Goal: Task Accomplishment & Management: Manage account settings

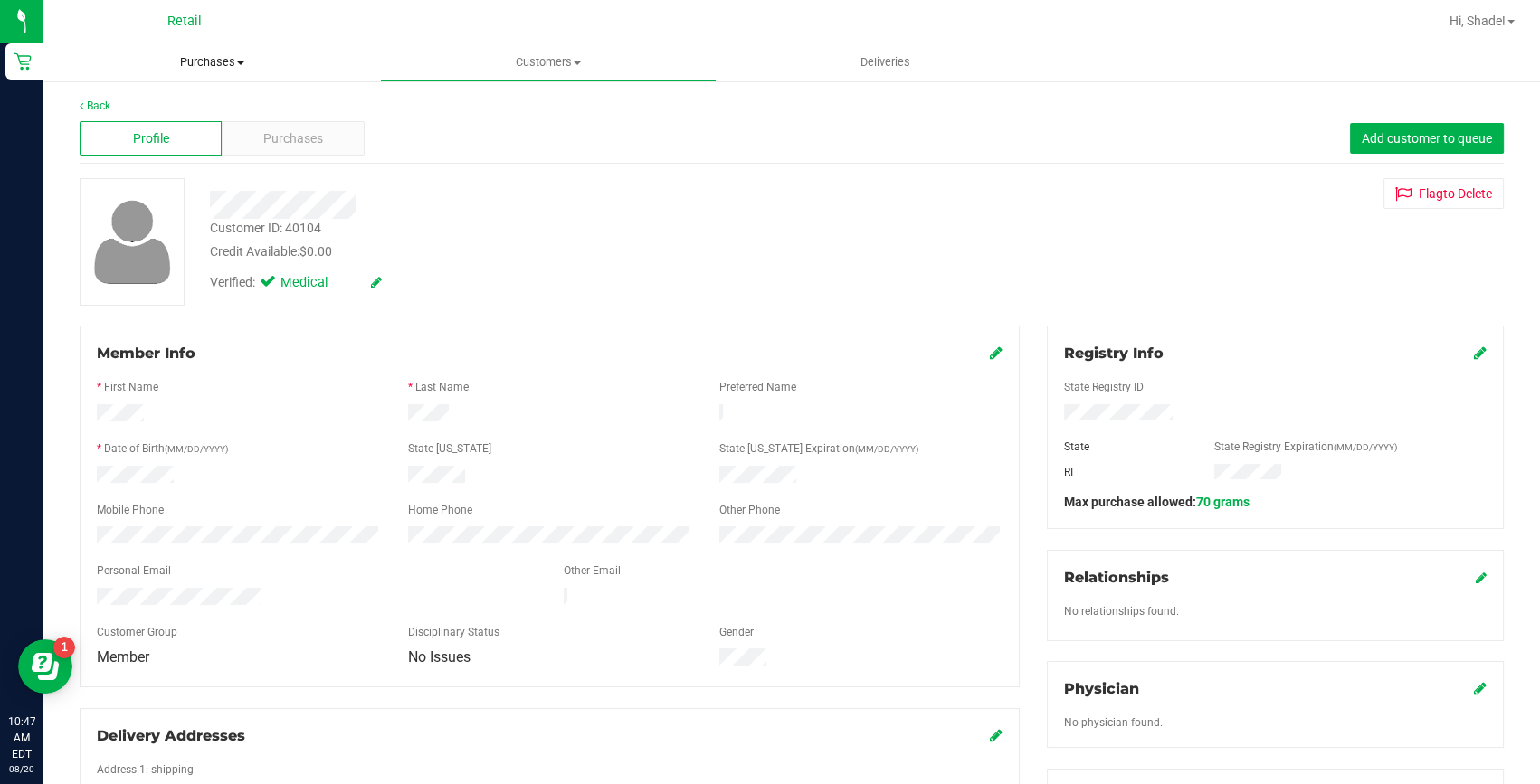
drag, startPoint x: 192, startPoint y: 36, endPoint x: 191, endPoint y: 46, distance: 10.0
click at [192, 36] on div "Retail" at bounding box center [185, 21] width 264 height 28
click at [191, 56] on span "Purchases" at bounding box center [211, 63] width 337 height 16
click at [151, 107] on span "Summary of purchases" at bounding box center [136, 108] width 186 height 15
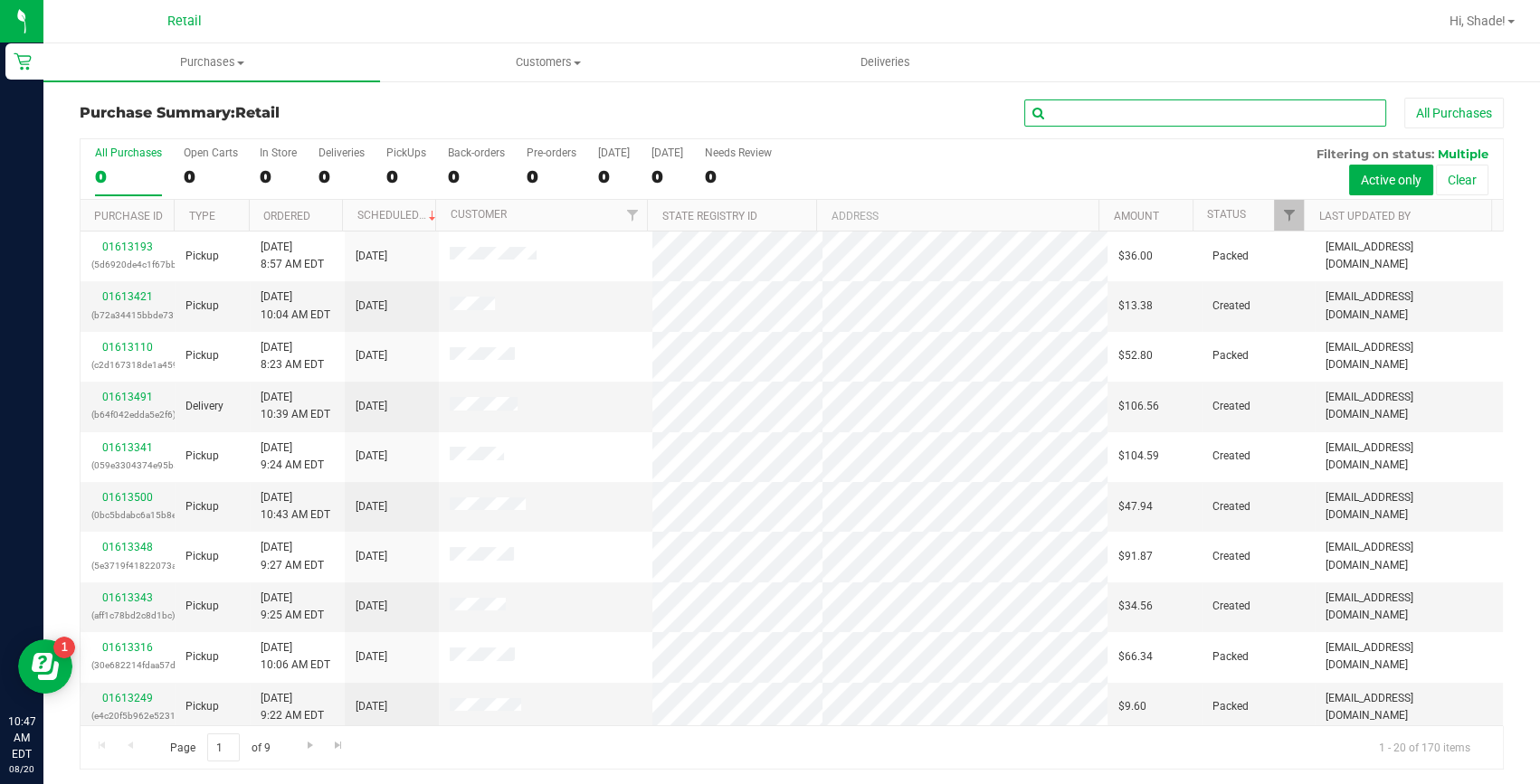
click at [1209, 104] on input "text" at bounding box center [1205, 112] width 362 height 27
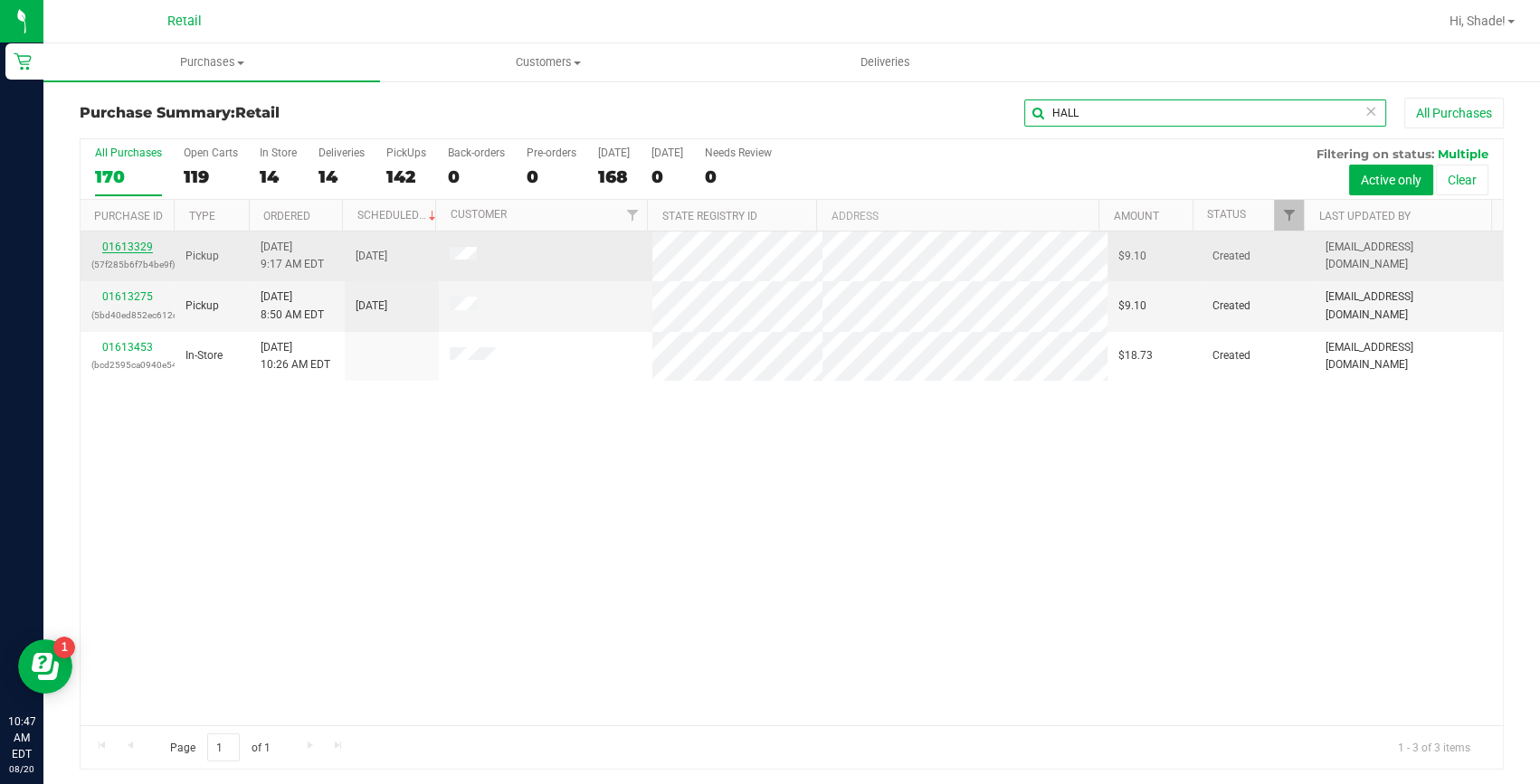
type input "HALL"
click at [136, 245] on link "01613329" at bounding box center [127, 246] width 51 height 13
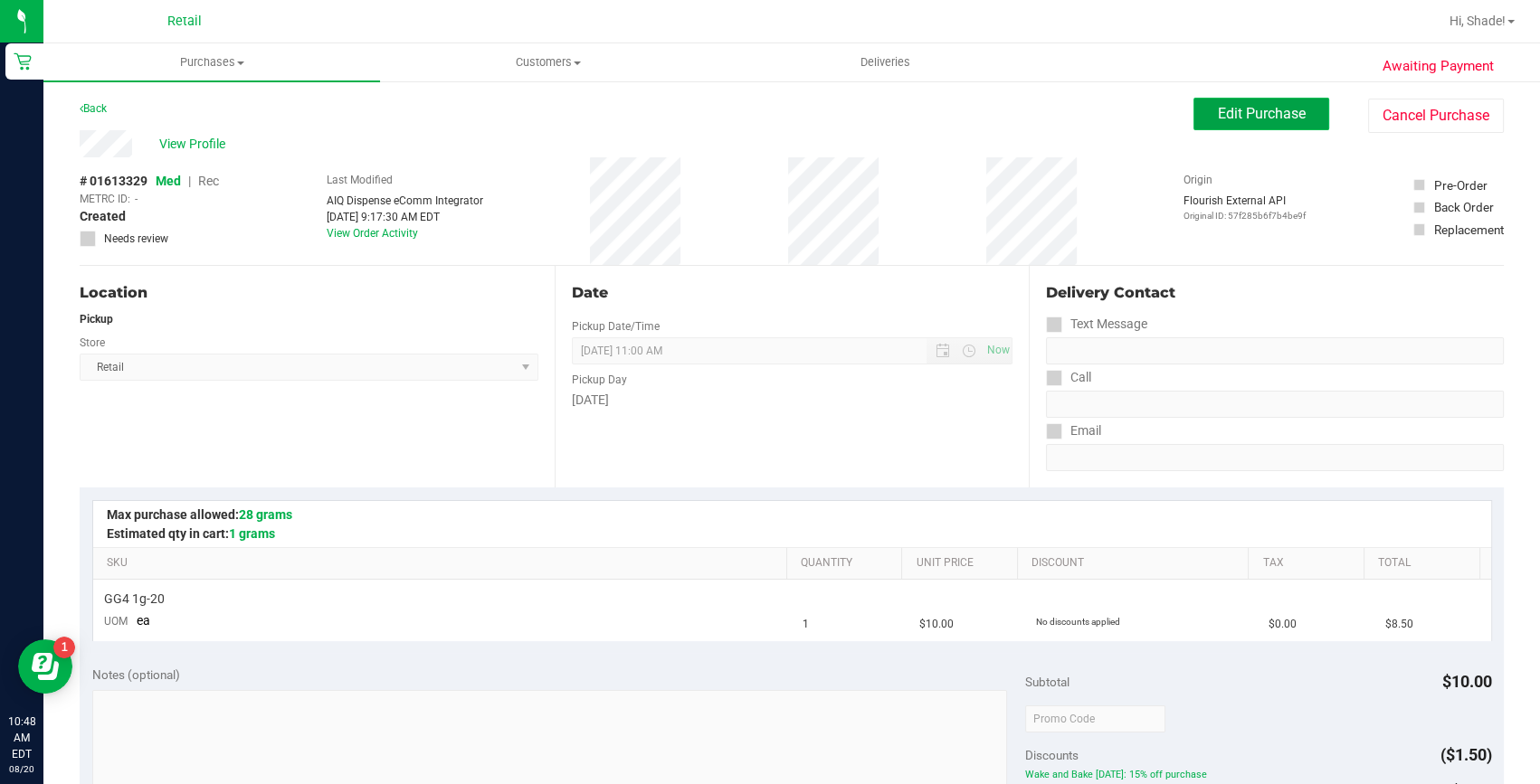
click at [1235, 98] on button "Edit Purchase" at bounding box center [1261, 113] width 136 height 33
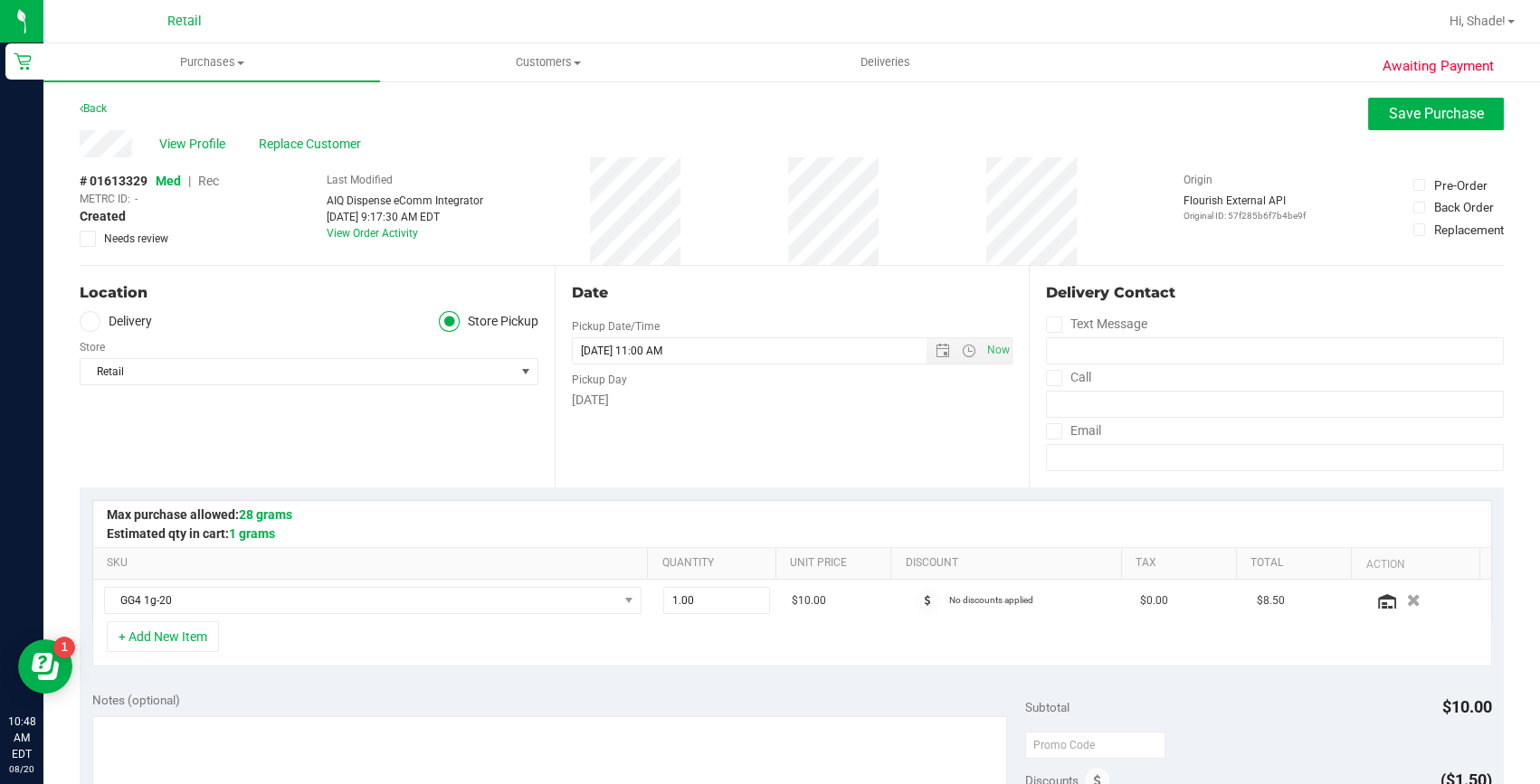
click at [216, 181] on span "Rec" at bounding box center [209, 181] width 21 height 15
click at [1403, 115] on span "Save Purchase" at bounding box center [1437, 113] width 95 height 17
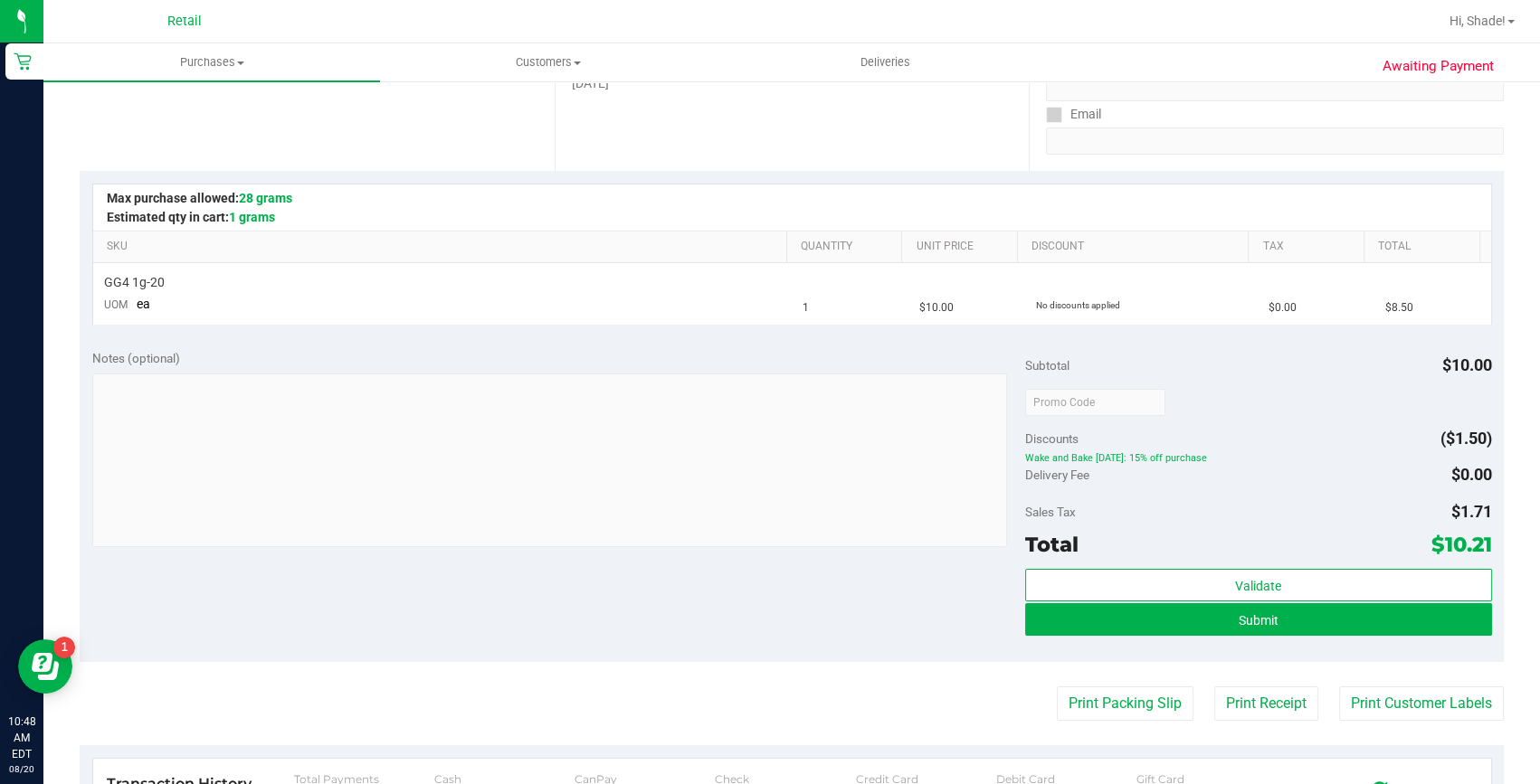
scroll to position [411, 0]
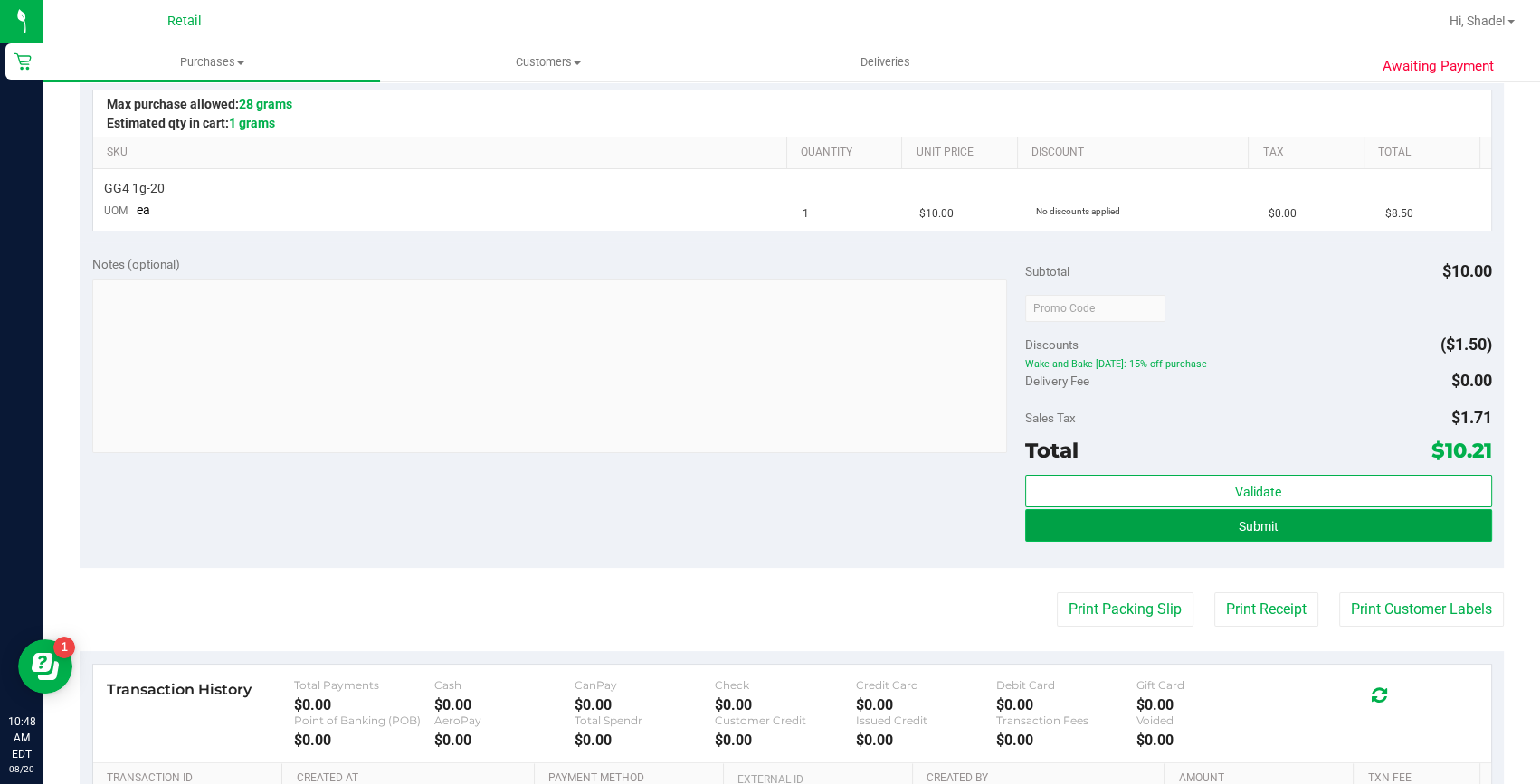
click at [1218, 534] on button "Submit" at bounding box center [1259, 525] width 467 height 33
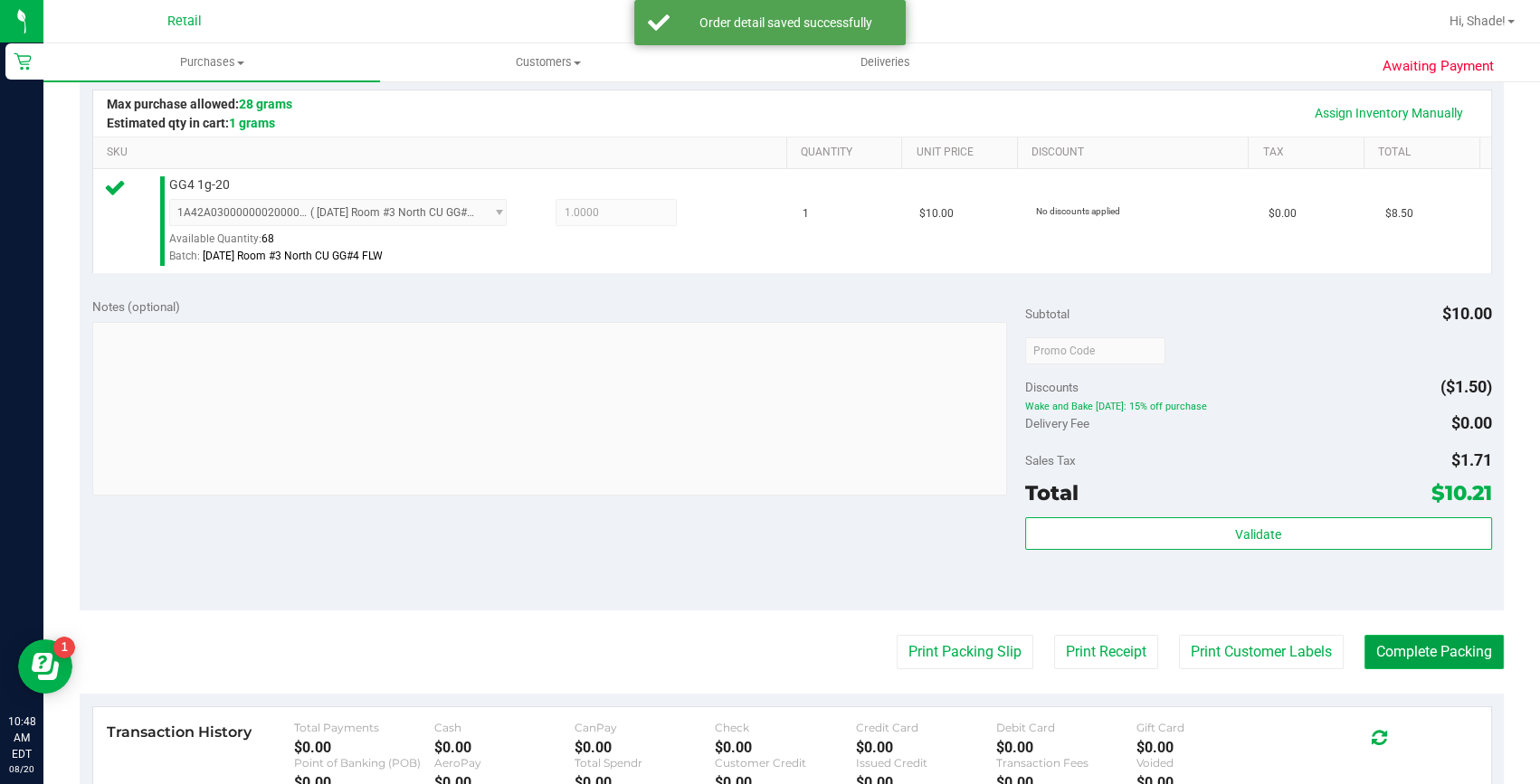
click at [1400, 649] on button "Complete Packing" at bounding box center [1435, 652] width 139 height 35
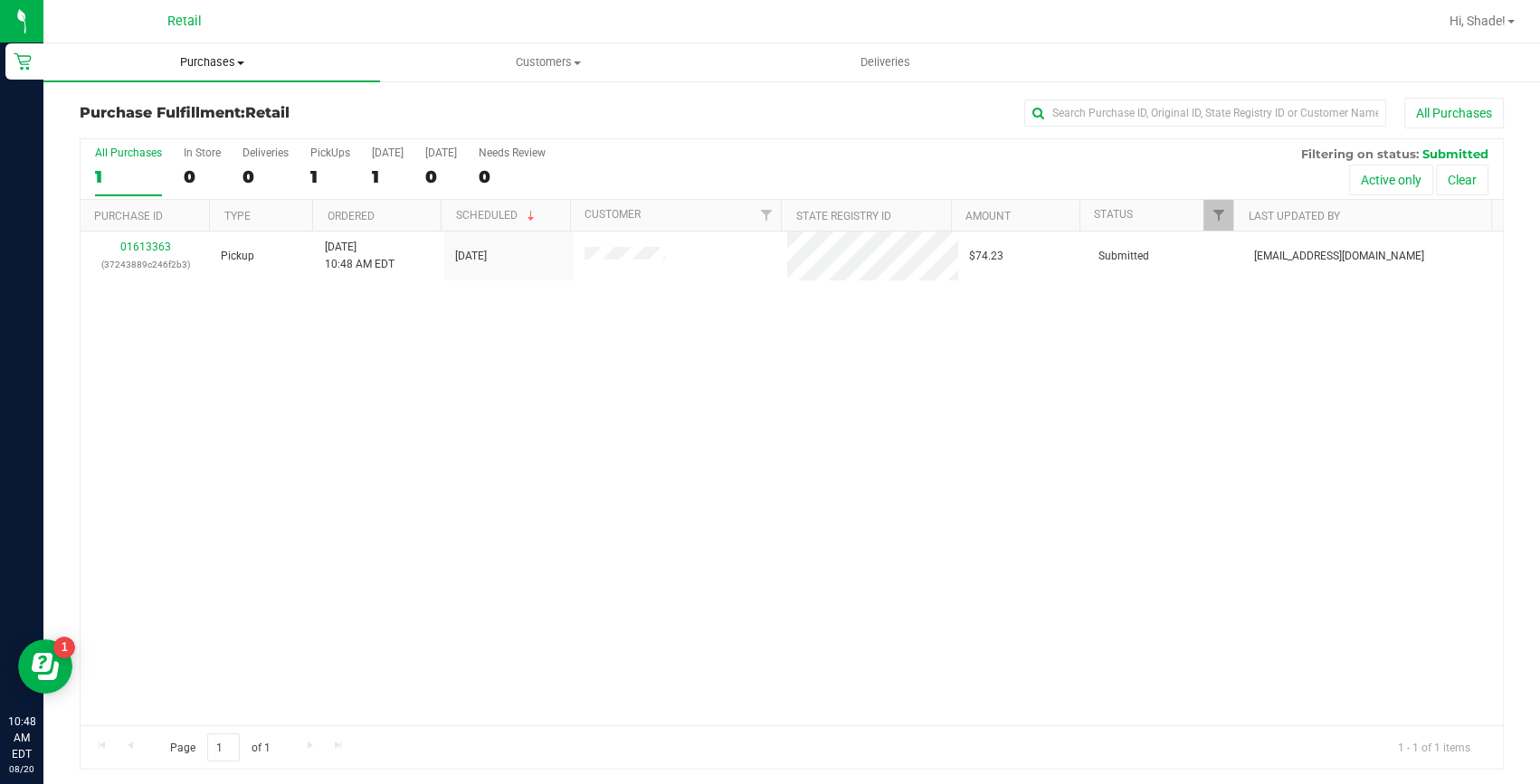
drag, startPoint x: 198, startPoint y: 71, endPoint x: 190, endPoint y: 86, distance: 17.0
click at [198, 71] on uib-tab-heading "Purchases Summary of purchases Fulfillment All purchases" at bounding box center [211, 63] width 337 height 38
click at [150, 96] on ul "Summary of purchases Fulfillment All purchases" at bounding box center [211, 131] width 337 height 97
click at [205, 61] on span "Purchases" at bounding box center [211, 63] width 337 height 16
click at [138, 101] on span "Summary of purchases" at bounding box center [136, 108] width 186 height 15
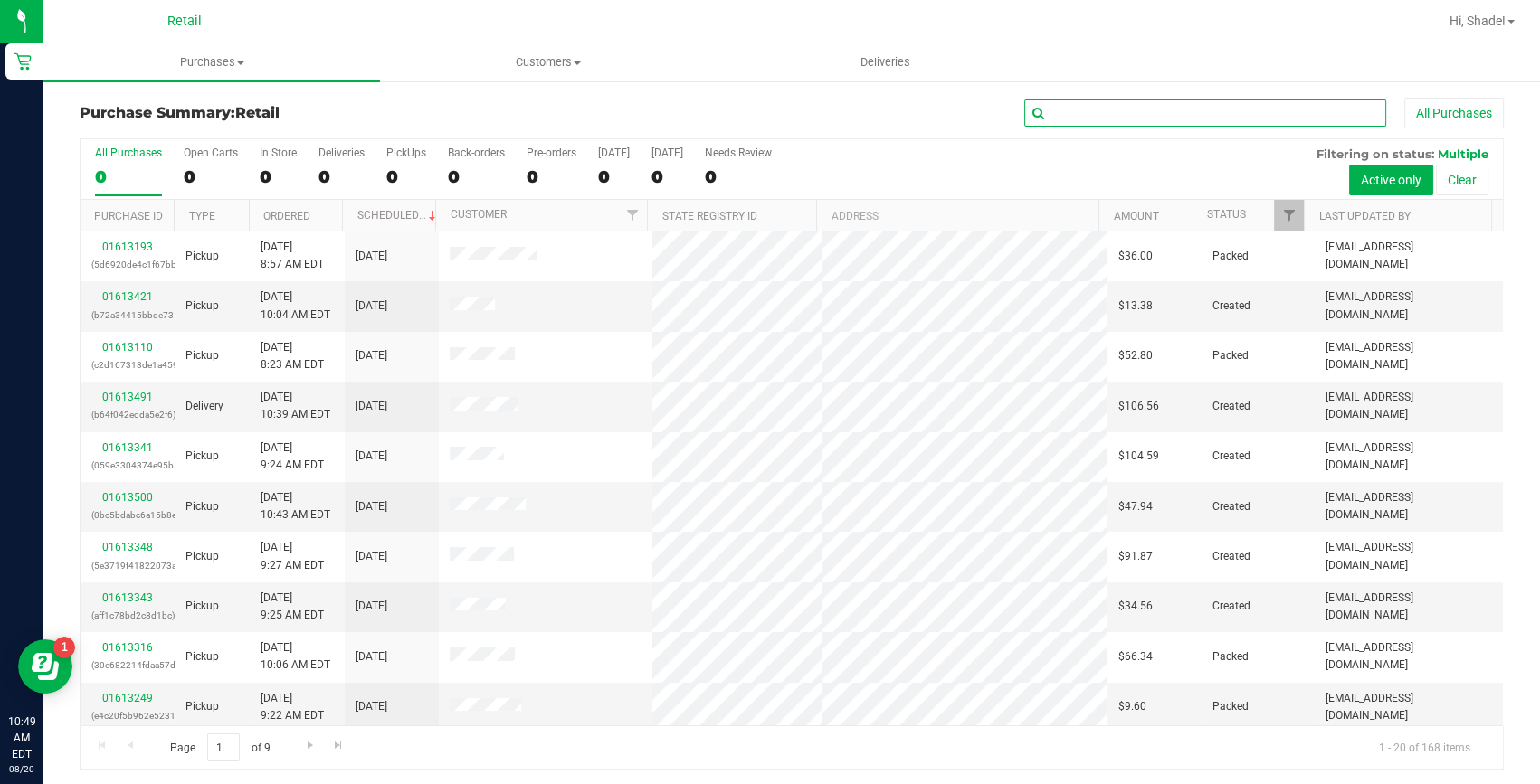
click at [1104, 112] on input "text" at bounding box center [1205, 112] width 362 height 27
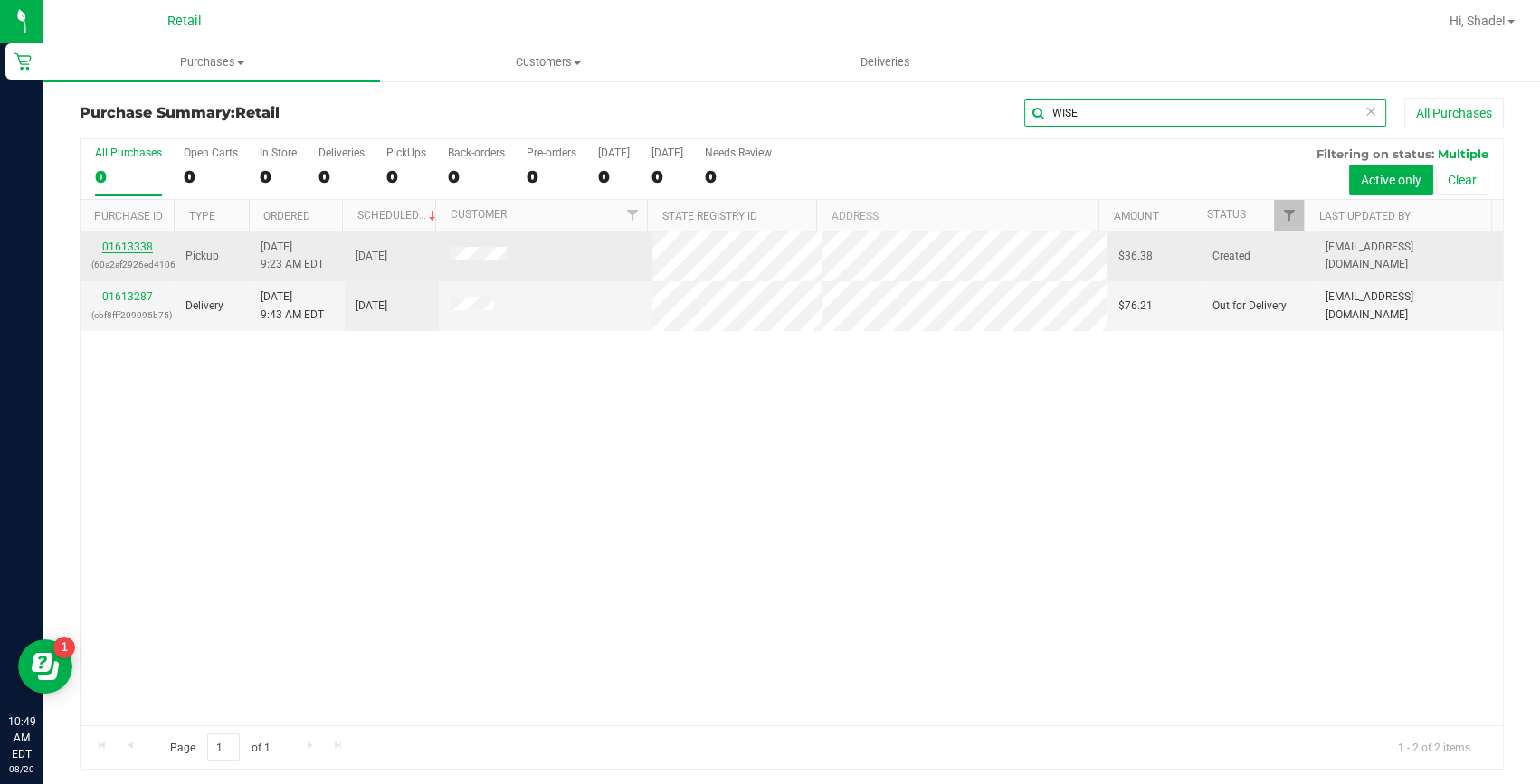
type input "WISE"
click at [119, 243] on link "01613338" at bounding box center [127, 246] width 51 height 13
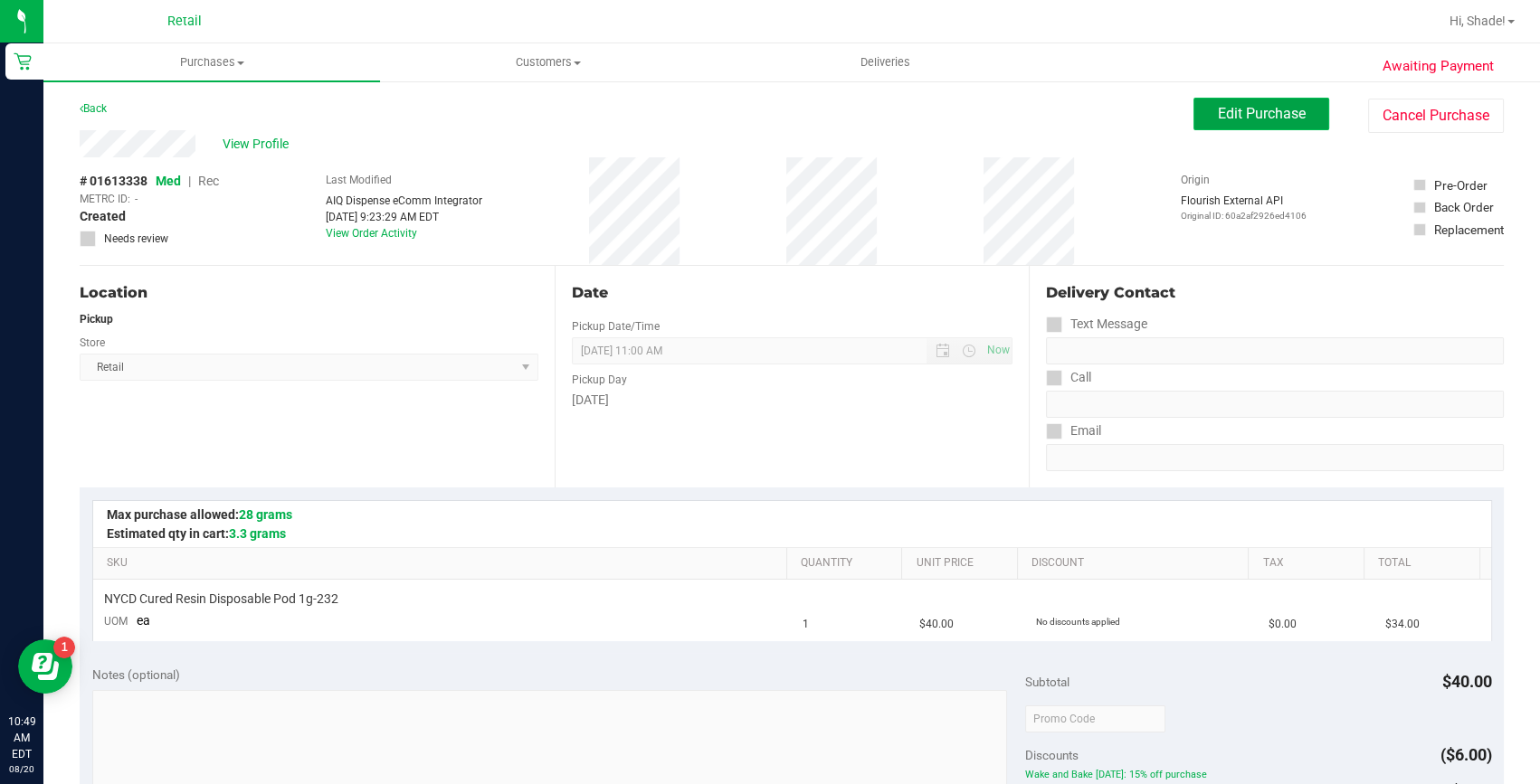
click at [1263, 121] on span "Edit Purchase" at bounding box center [1262, 113] width 87 height 17
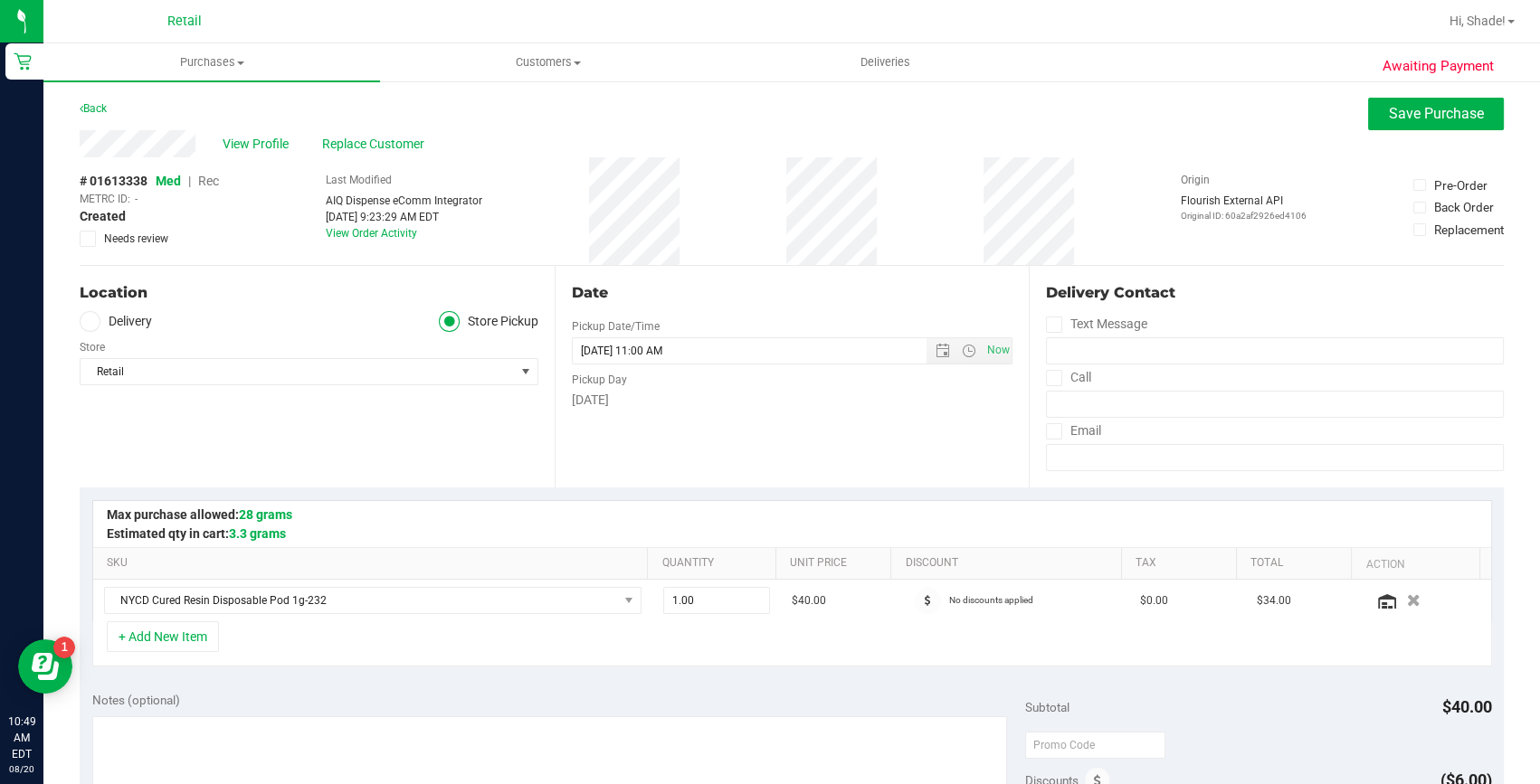
drag, startPoint x: 207, startPoint y: 181, endPoint x: 994, endPoint y: 527, distance: 859.7
click at [207, 180] on span "Rec" at bounding box center [209, 181] width 21 height 15
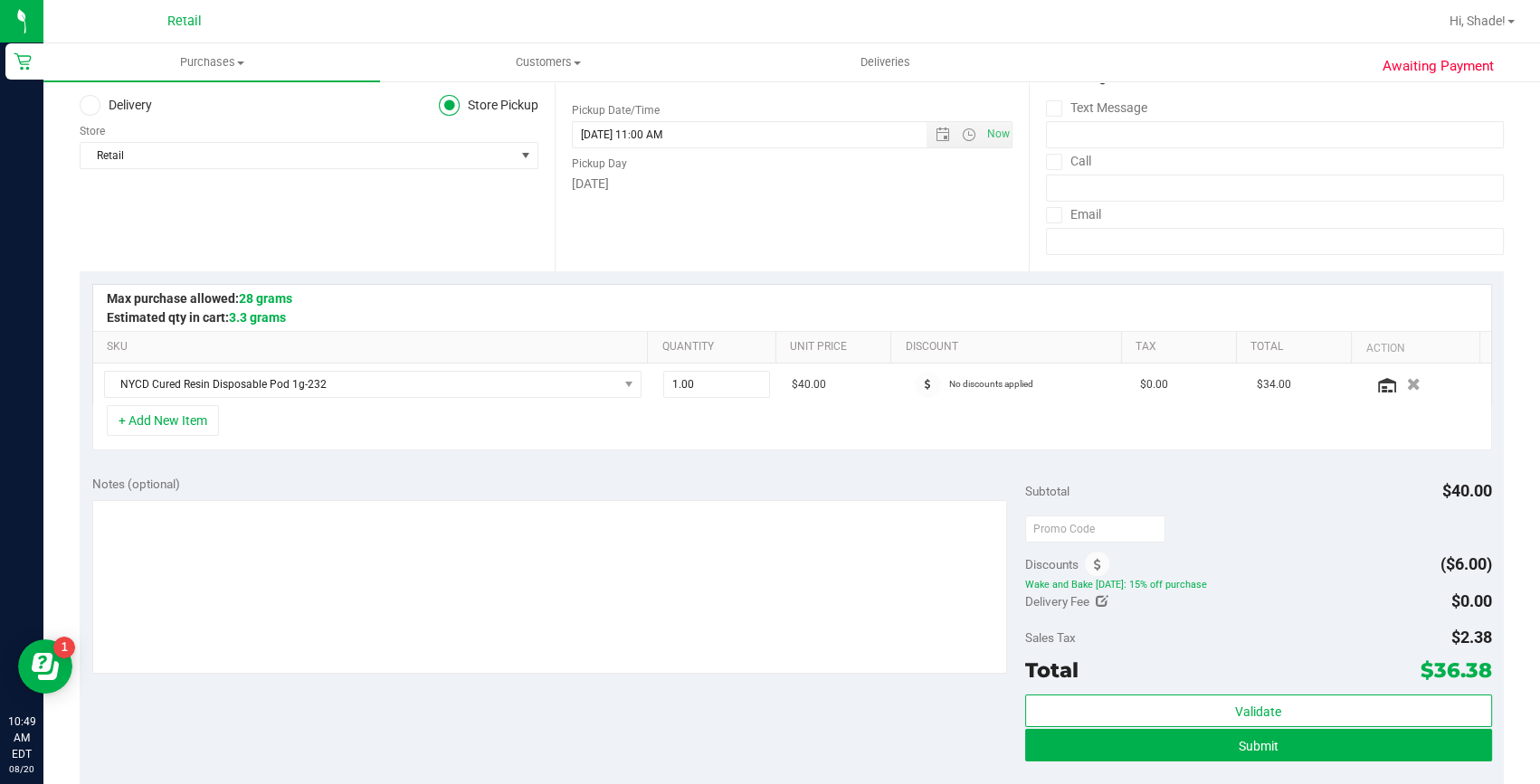
scroll to position [246, 0]
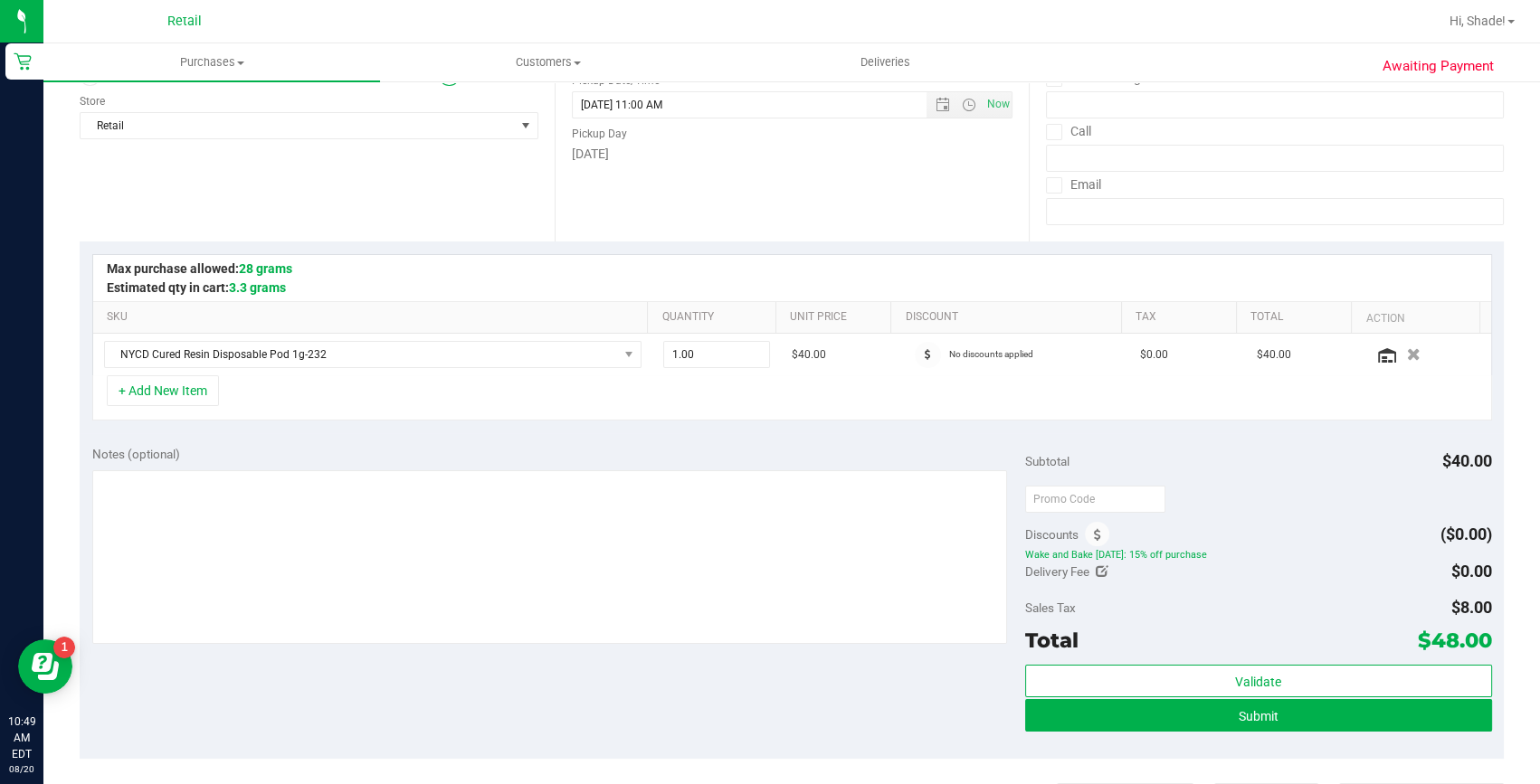
click at [1093, 537] on span at bounding box center [1097, 534] width 25 height 25
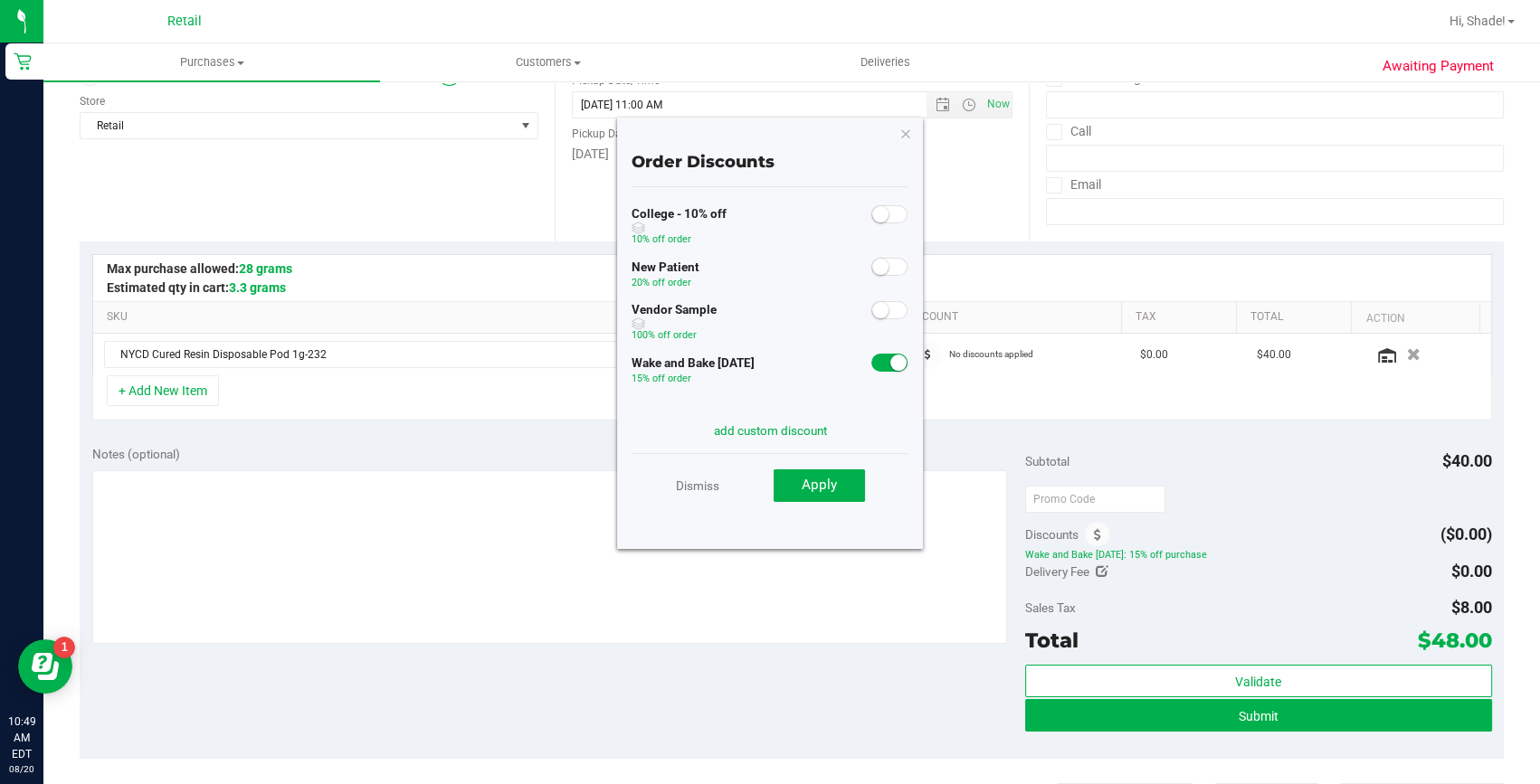
click at [875, 351] on div "Vendor Sample 100% off order" at bounding box center [770, 325] width 277 height 54
click at [872, 362] on span at bounding box center [890, 362] width 36 height 18
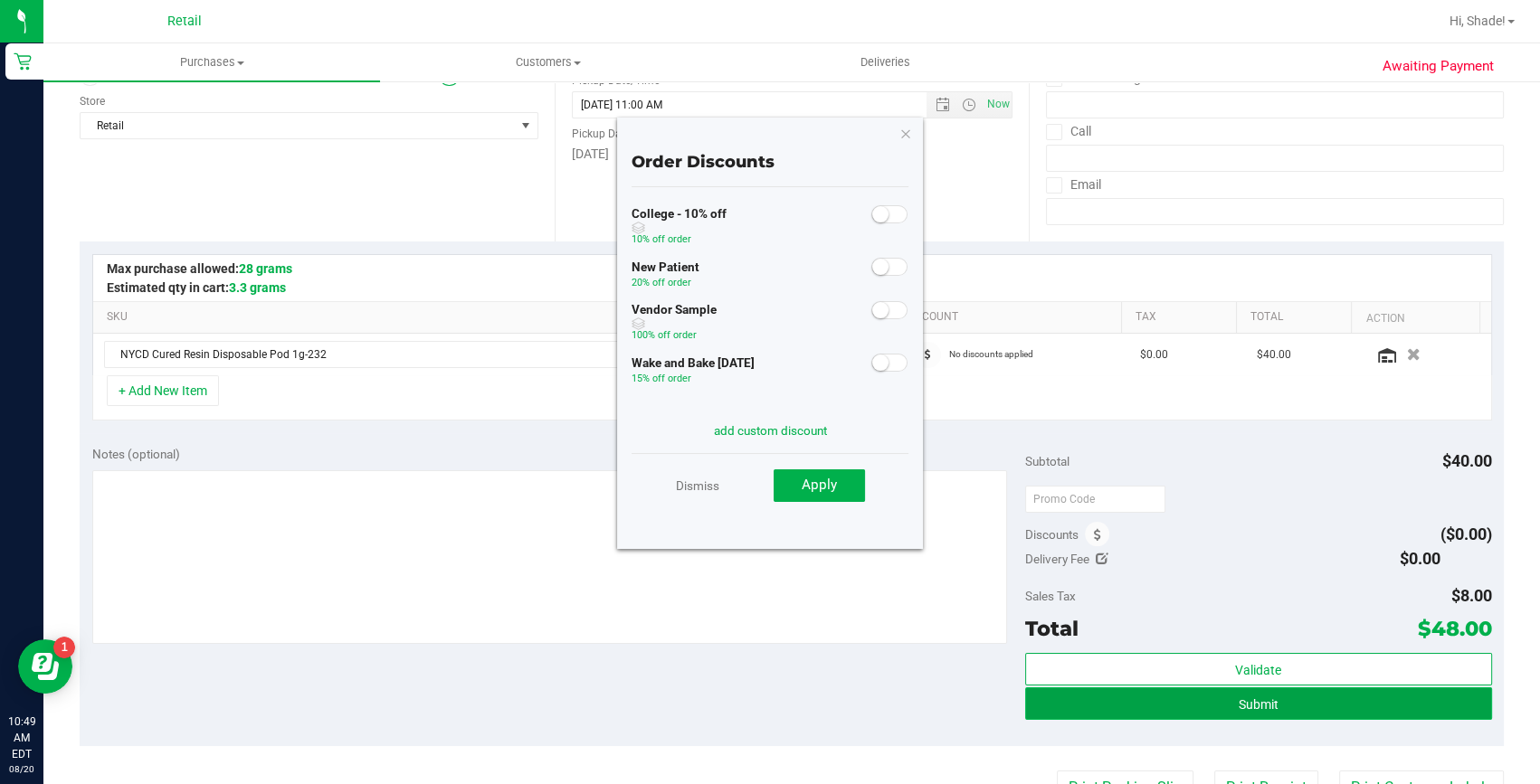
click at [1143, 688] on button "Submit" at bounding box center [1259, 704] width 467 height 33
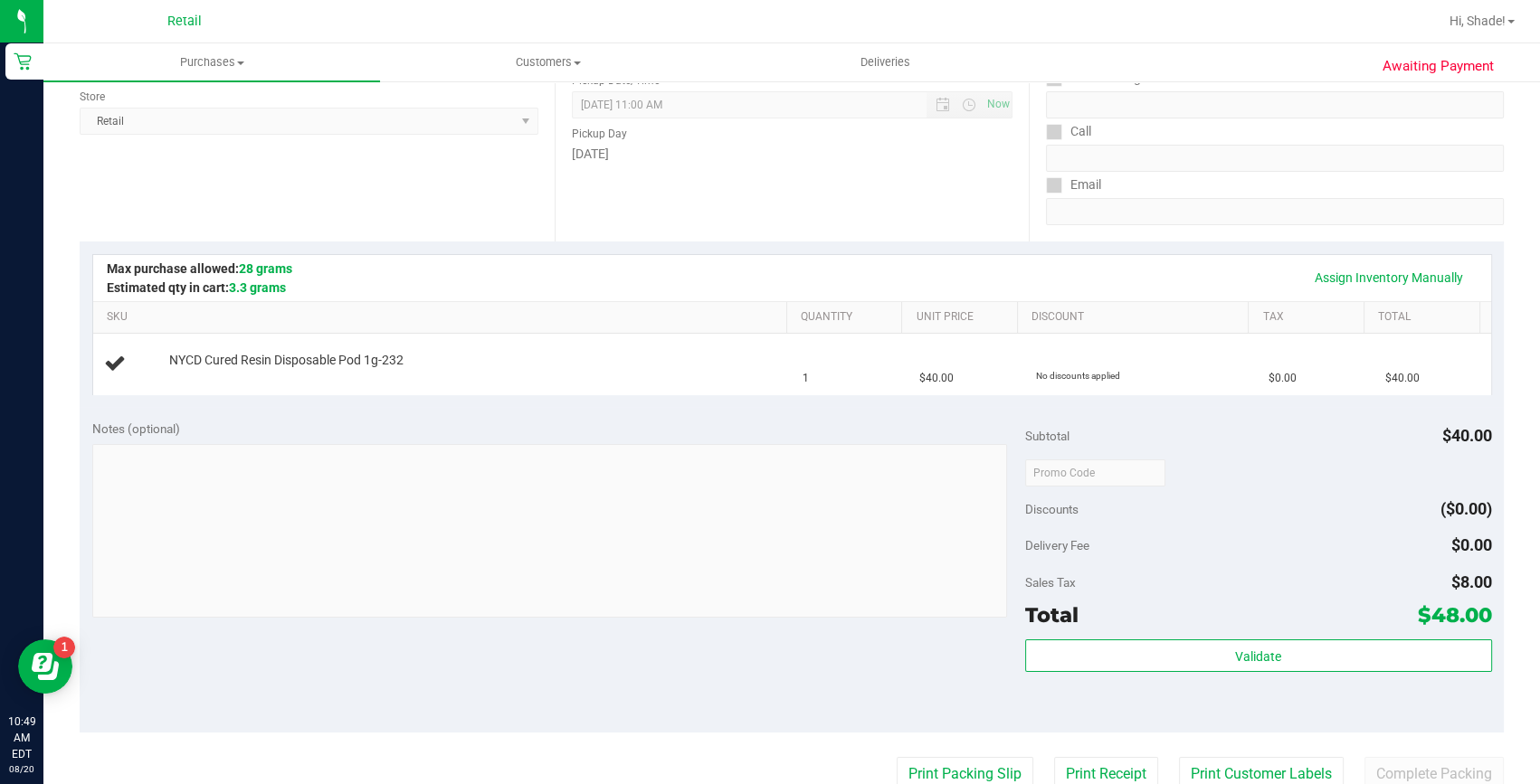
click at [915, 128] on div "Pickup Day" at bounding box center [792, 131] width 442 height 26
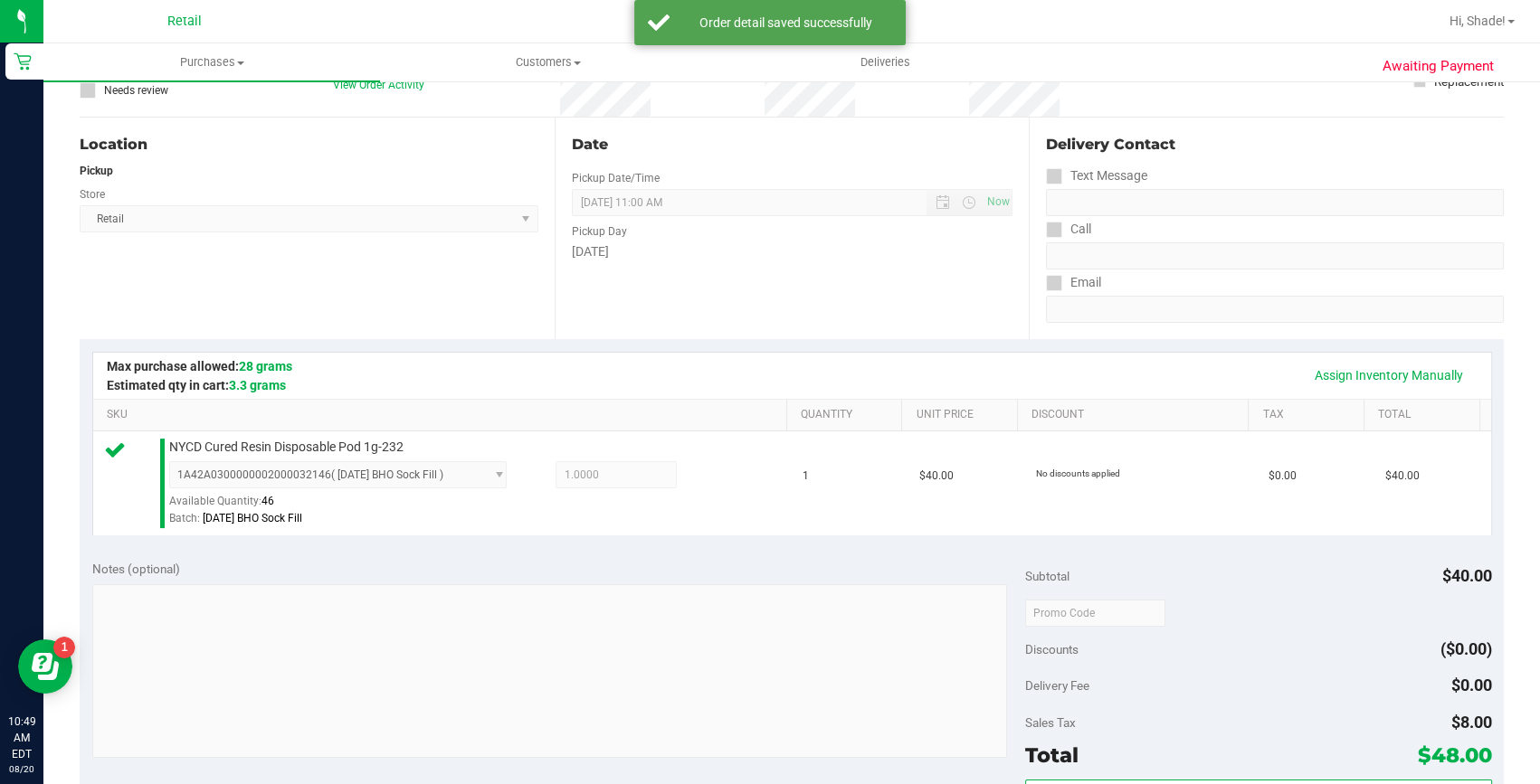
scroll to position [328, 0]
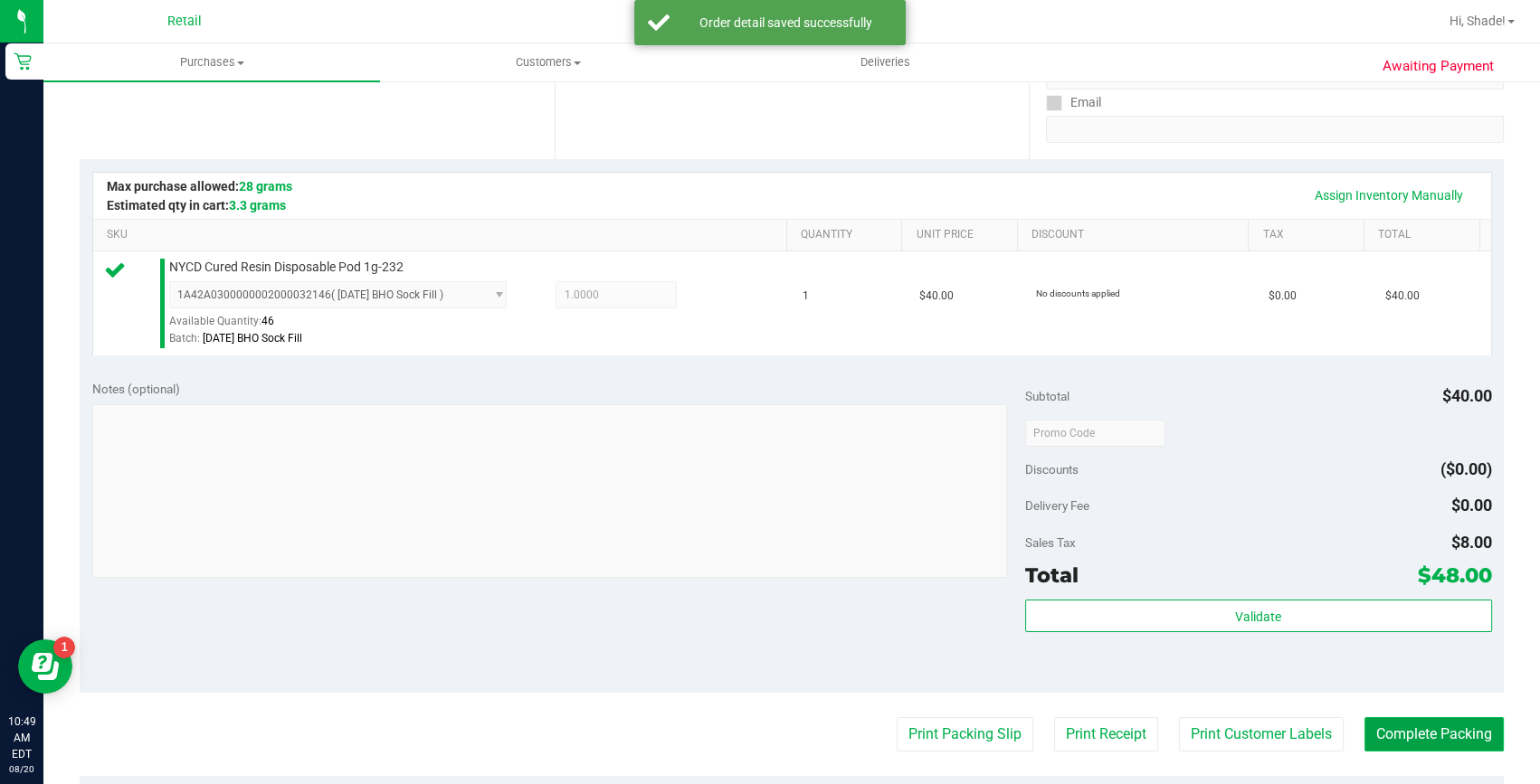
click at [1463, 741] on button "Complete Packing" at bounding box center [1435, 734] width 139 height 35
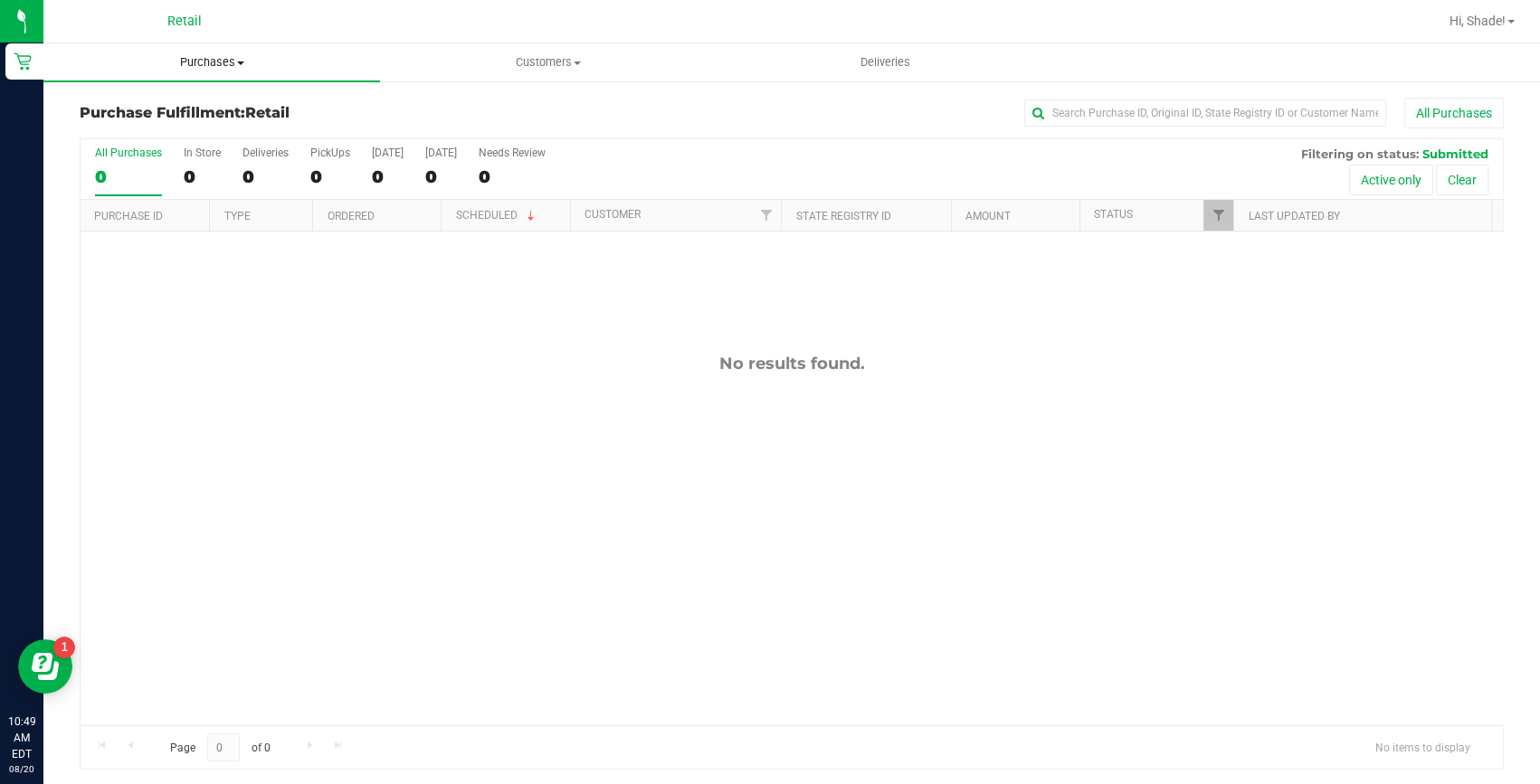
drag, startPoint x: 210, startPoint y: 60, endPoint x: 187, endPoint y: 105, distance: 50.5
click at [210, 60] on span "Purchases" at bounding box center [211, 63] width 337 height 16
click at [172, 113] on span "Summary of purchases" at bounding box center [136, 108] width 186 height 15
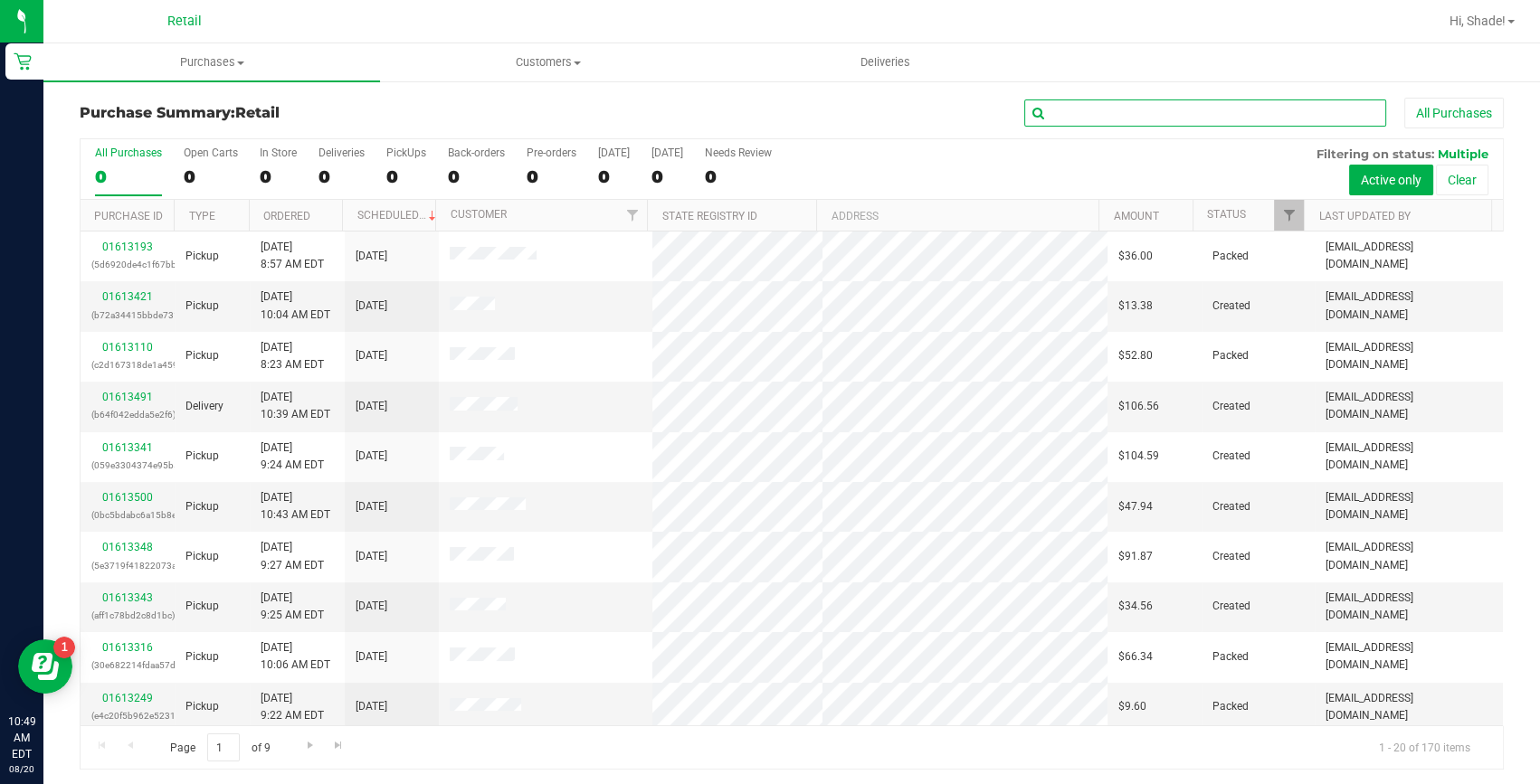
click at [1204, 108] on input "text" at bounding box center [1205, 112] width 362 height 27
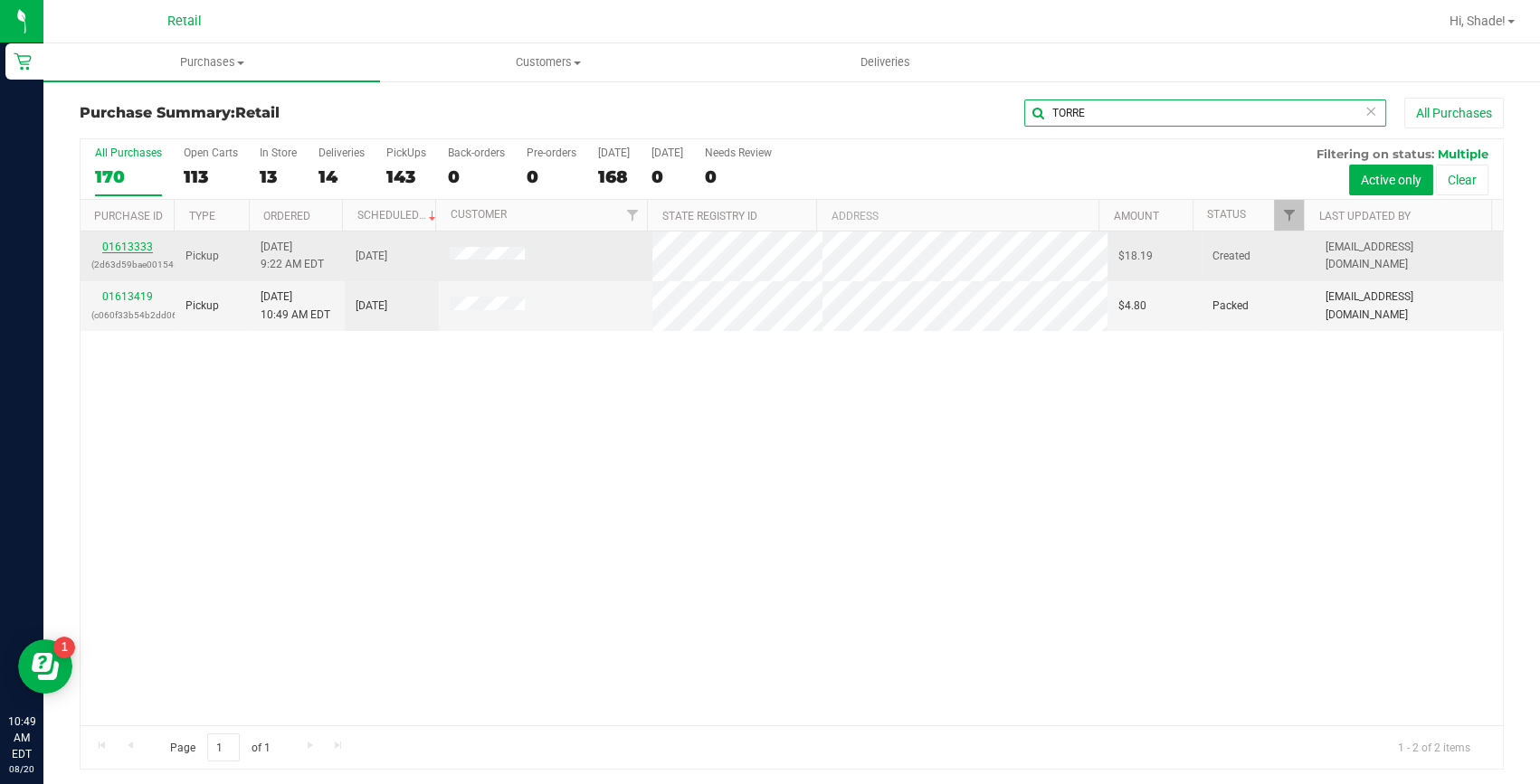
type input "TORRE"
click at [117, 247] on link "01613333" at bounding box center [127, 246] width 51 height 13
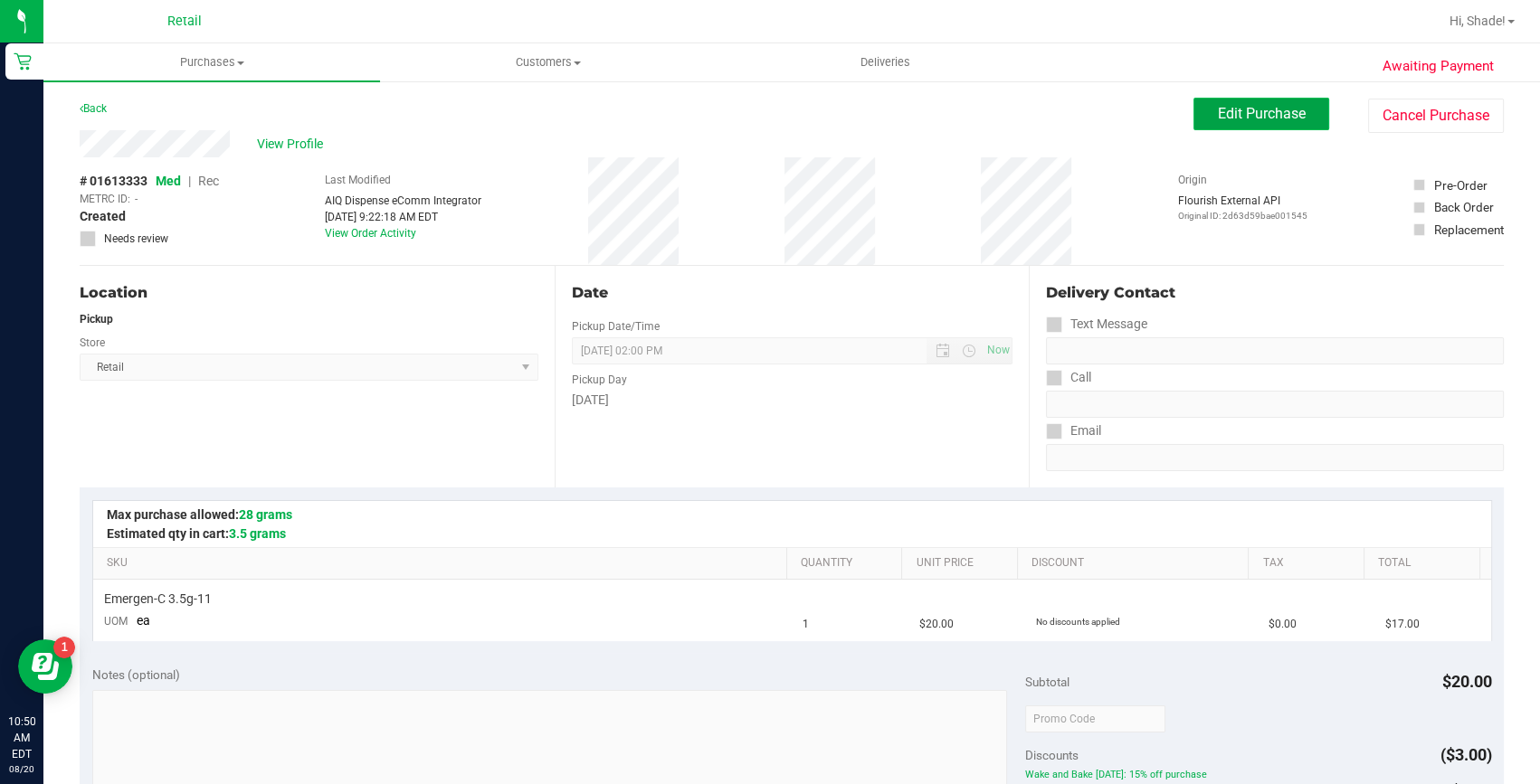
click at [1249, 112] on span "Edit Purchase" at bounding box center [1262, 113] width 87 height 17
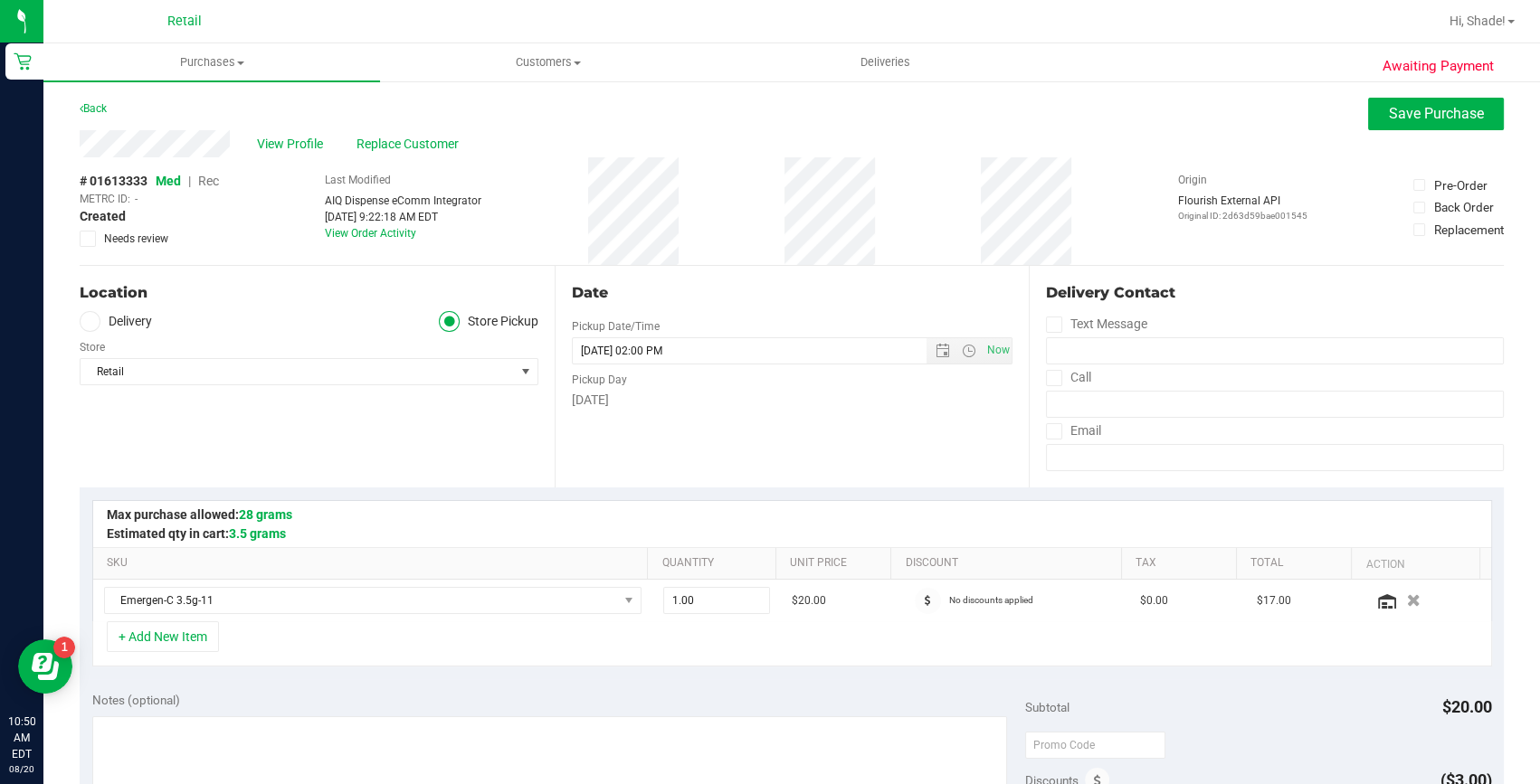
click at [208, 179] on span "Rec" at bounding box center [209, 181] width 21 height 15
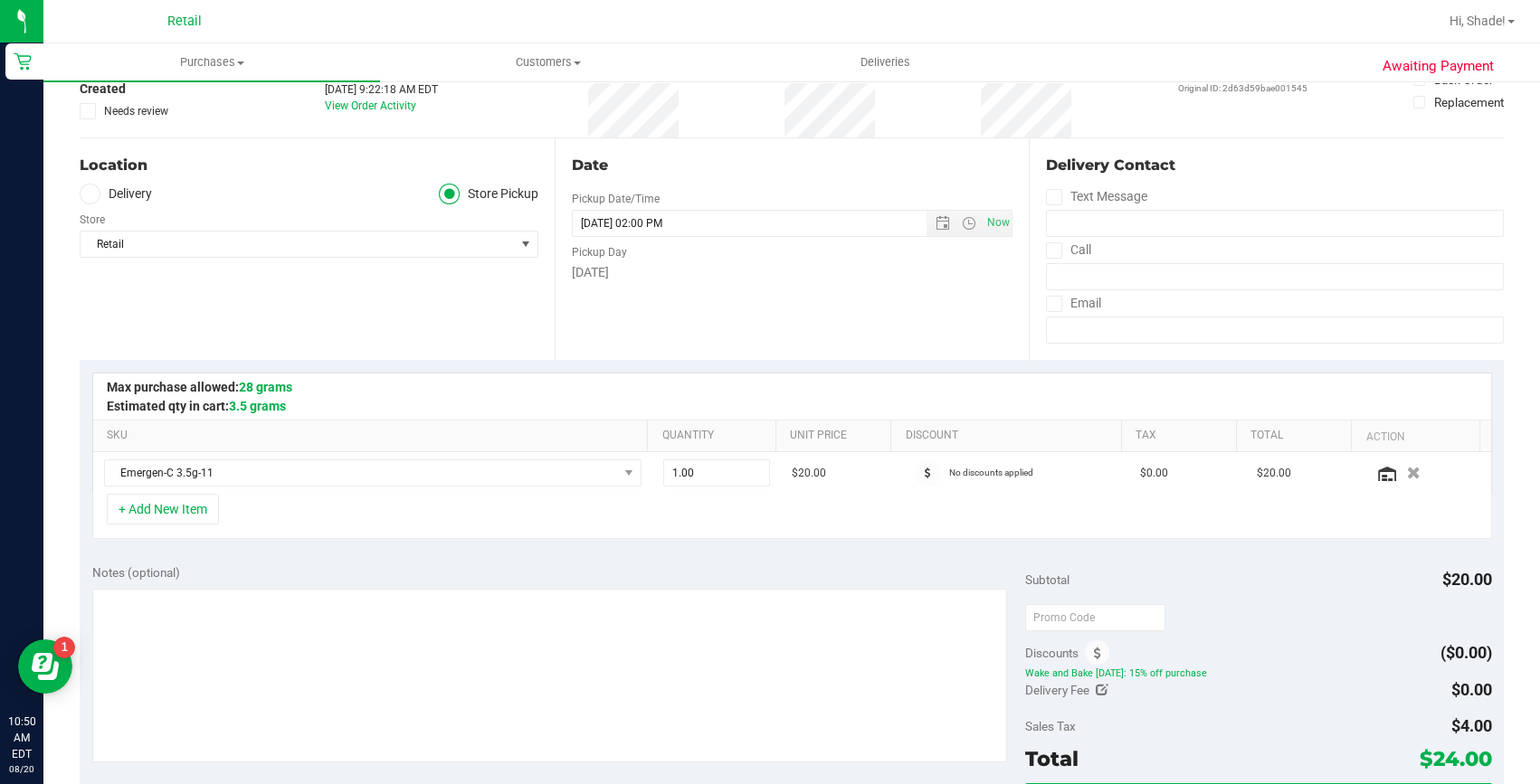
scroll to position [164, 0]
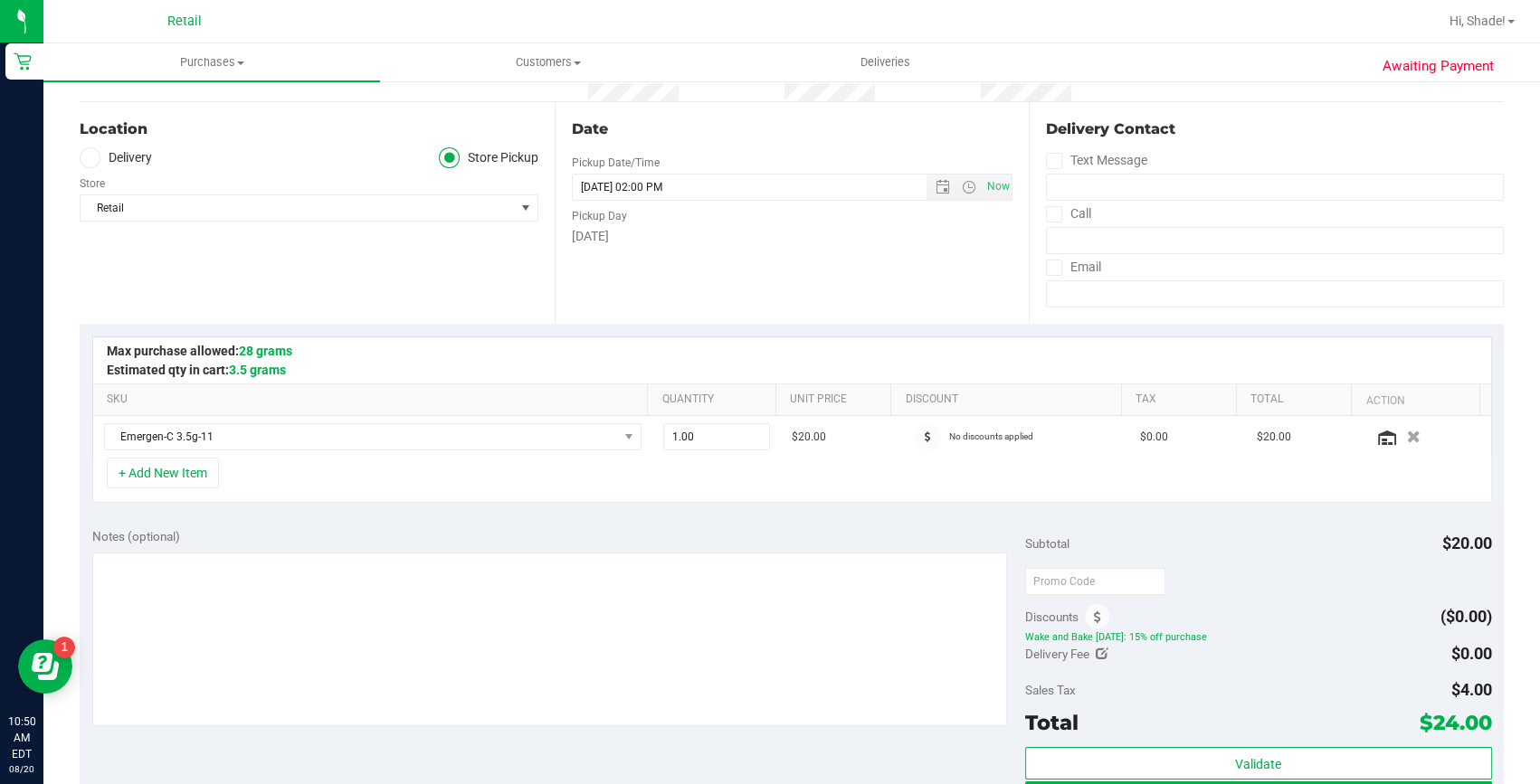
click at [1079, 606] on div "Discounts" at bounding box center [1068, 616] width 85 height 33
click at [1094, 611] on icon at bounding box center [1097, 617] width 7 height 13
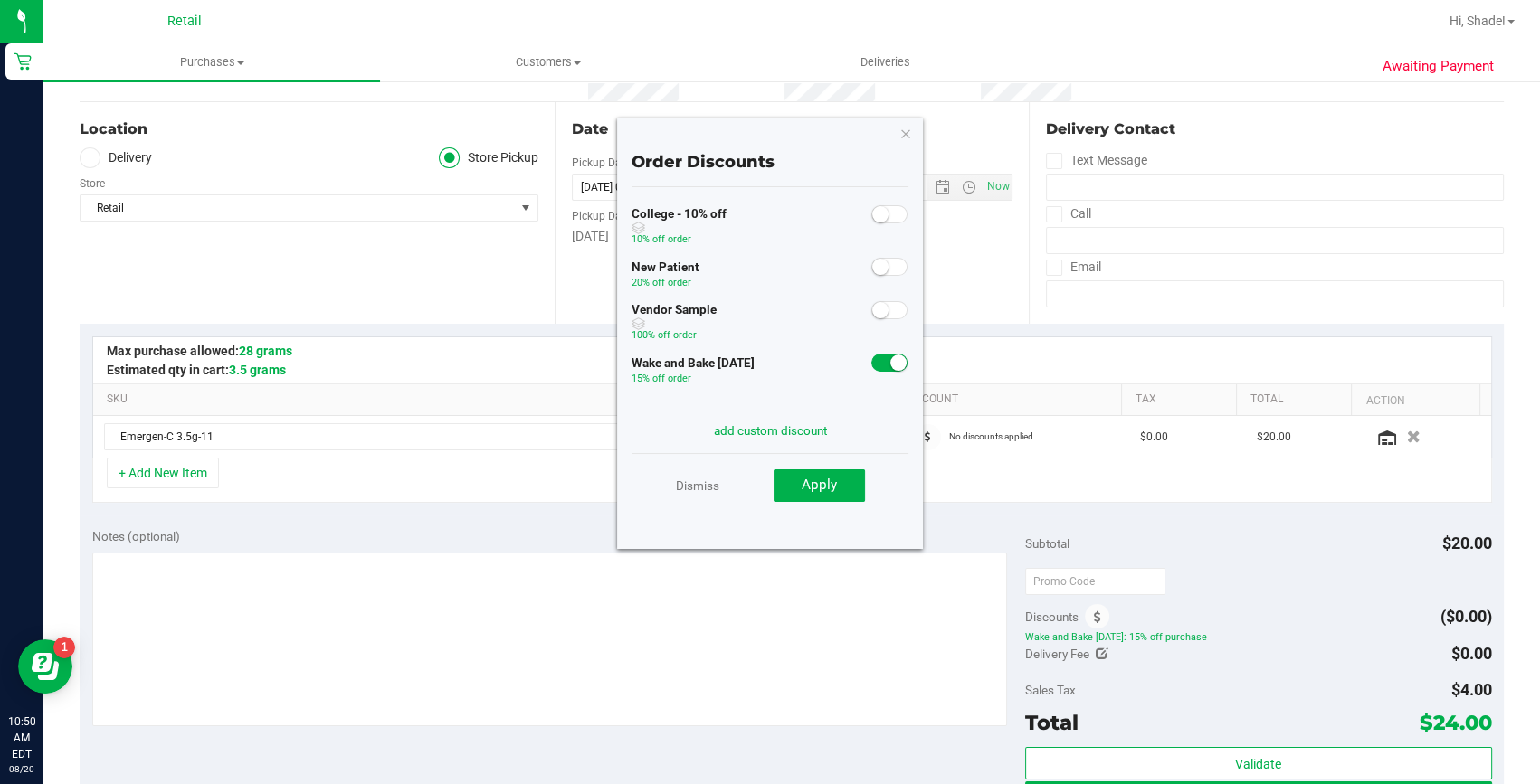
click at [872, 363] on span at bounding box center [890, 362] width 36 height 18
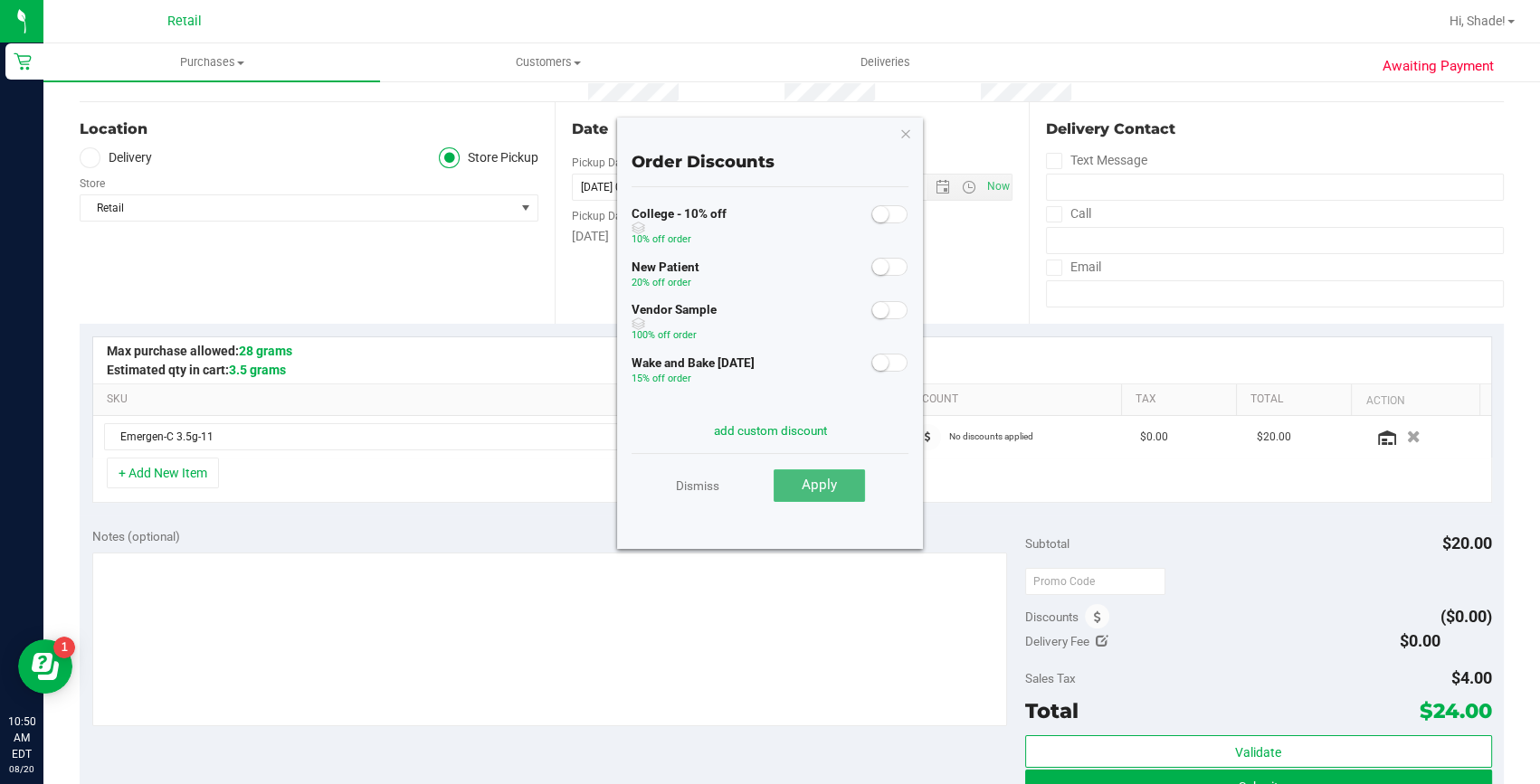
click at [812, 485] on span "Apply" at bounding box center [820, 484] width 36 height 16
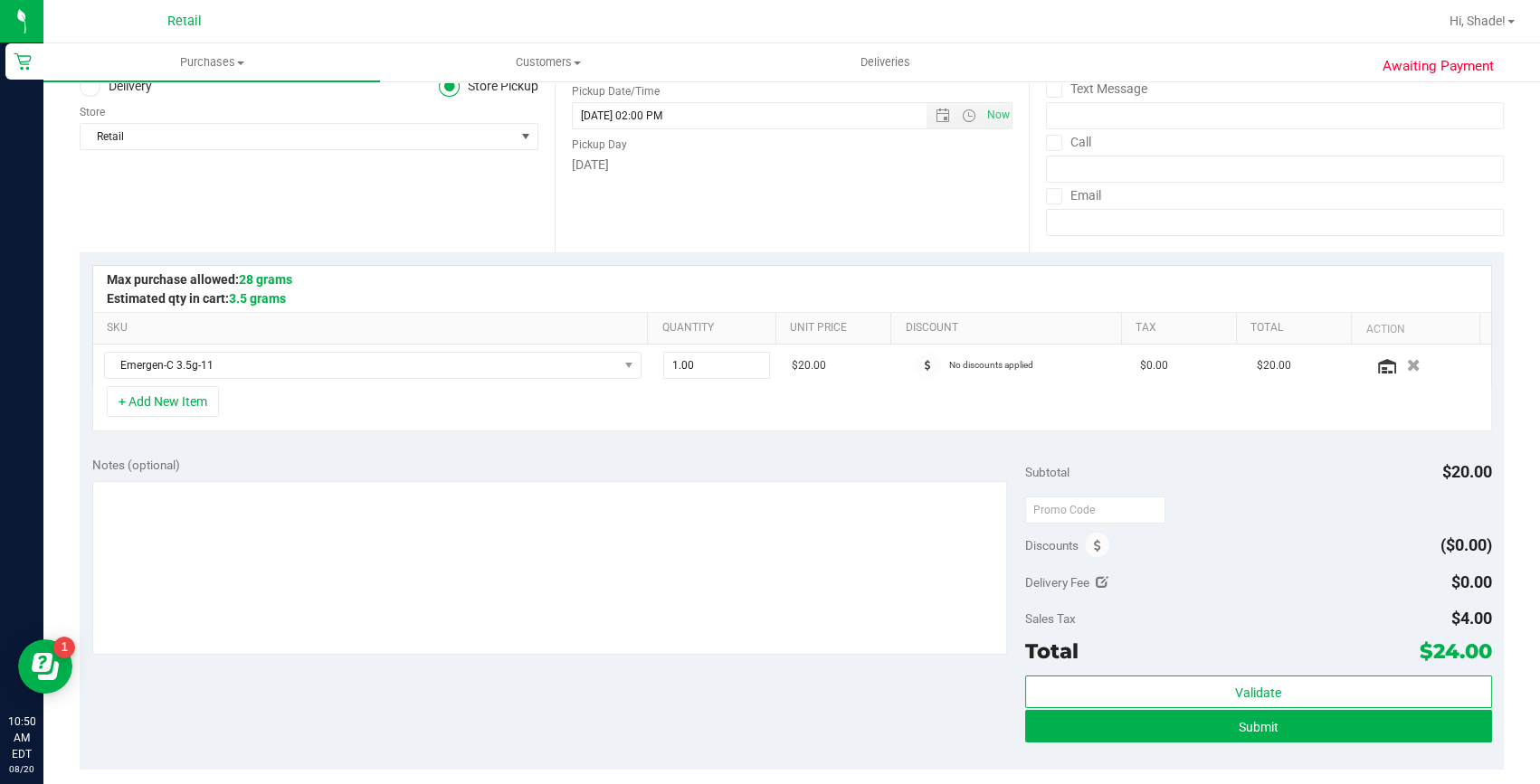
scroll to position [328, 0]
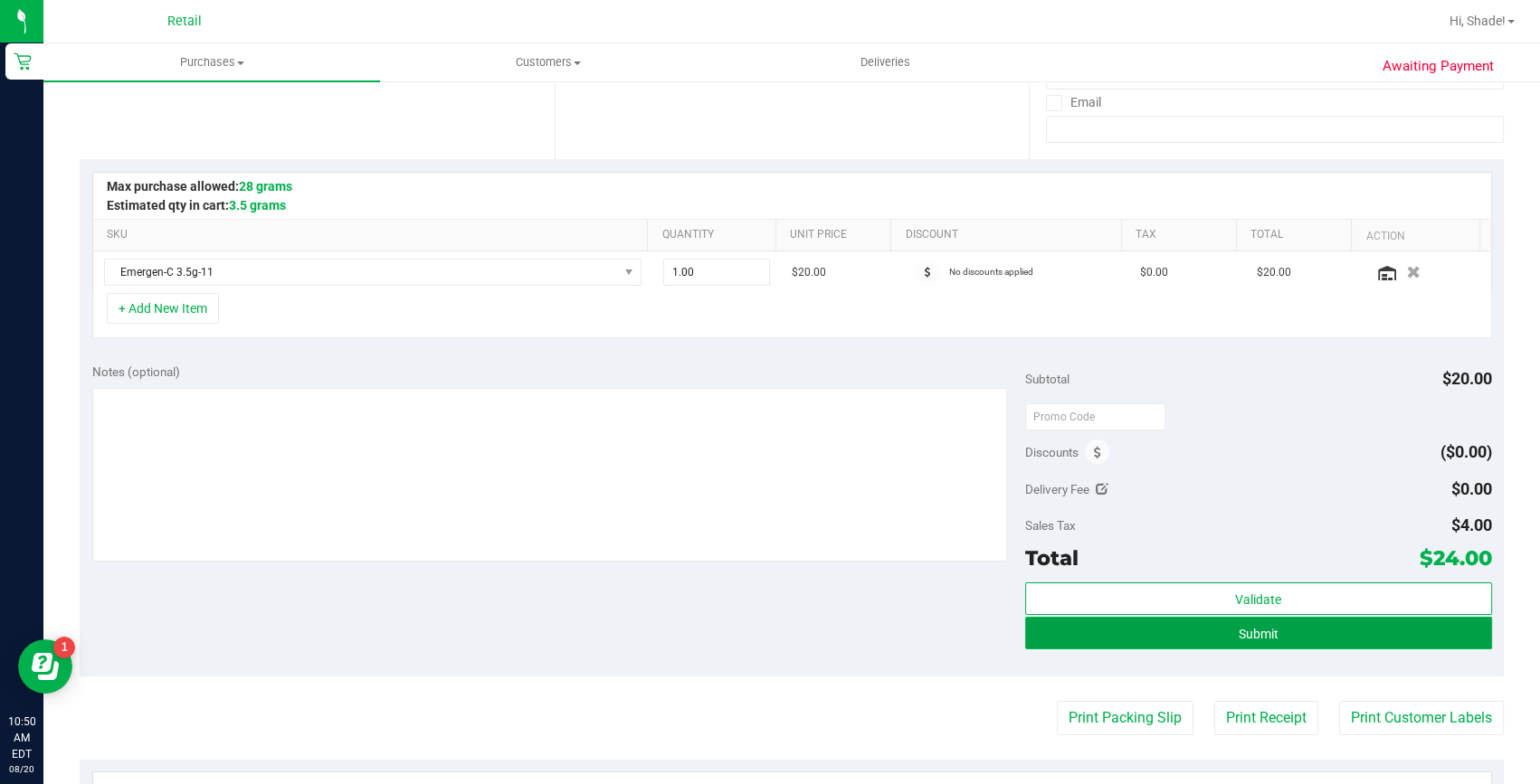
click at [1219, 628] on button "Submit" at bounding box center [1259, 633] width 467 height 33
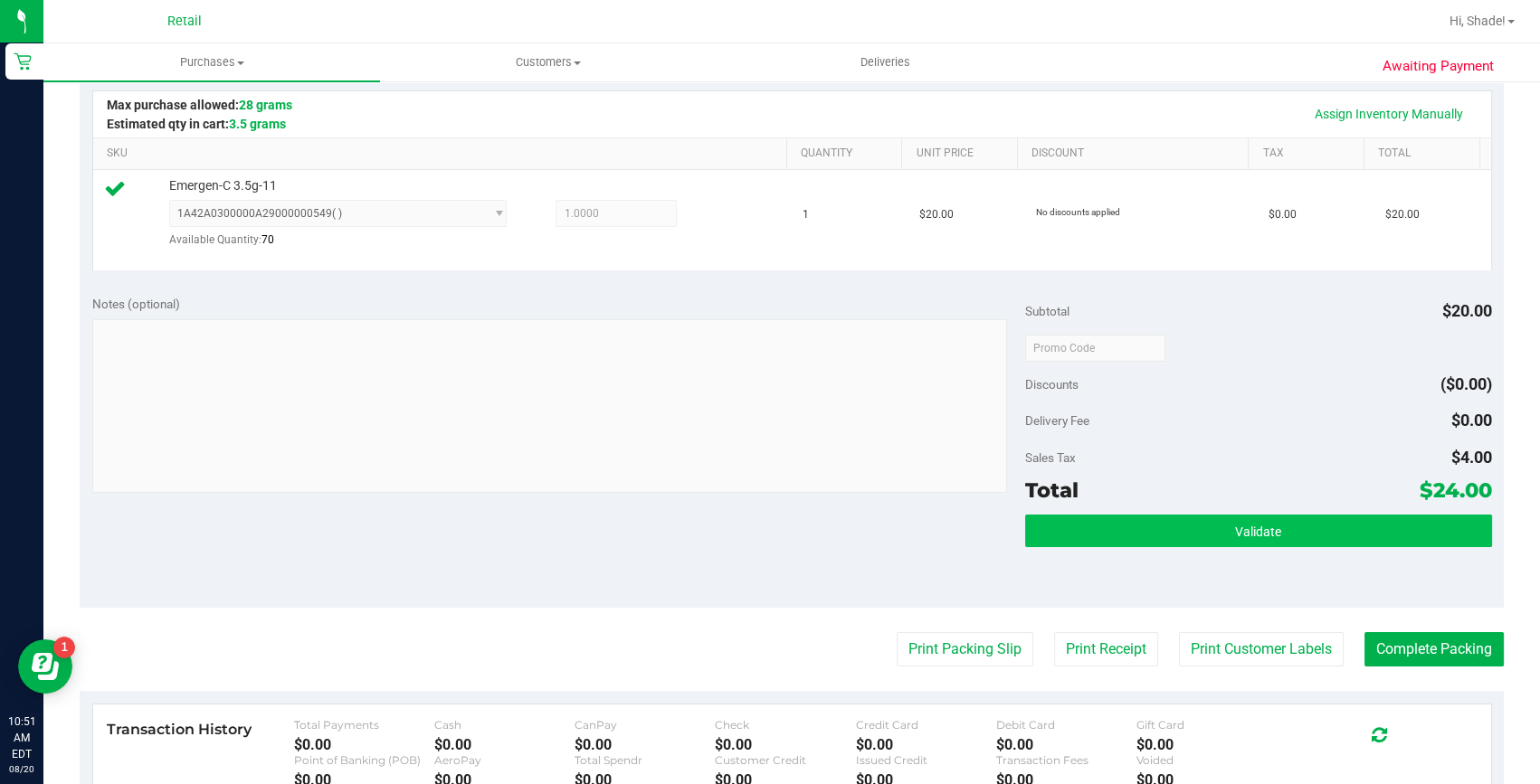
scroll to position [411, 0]
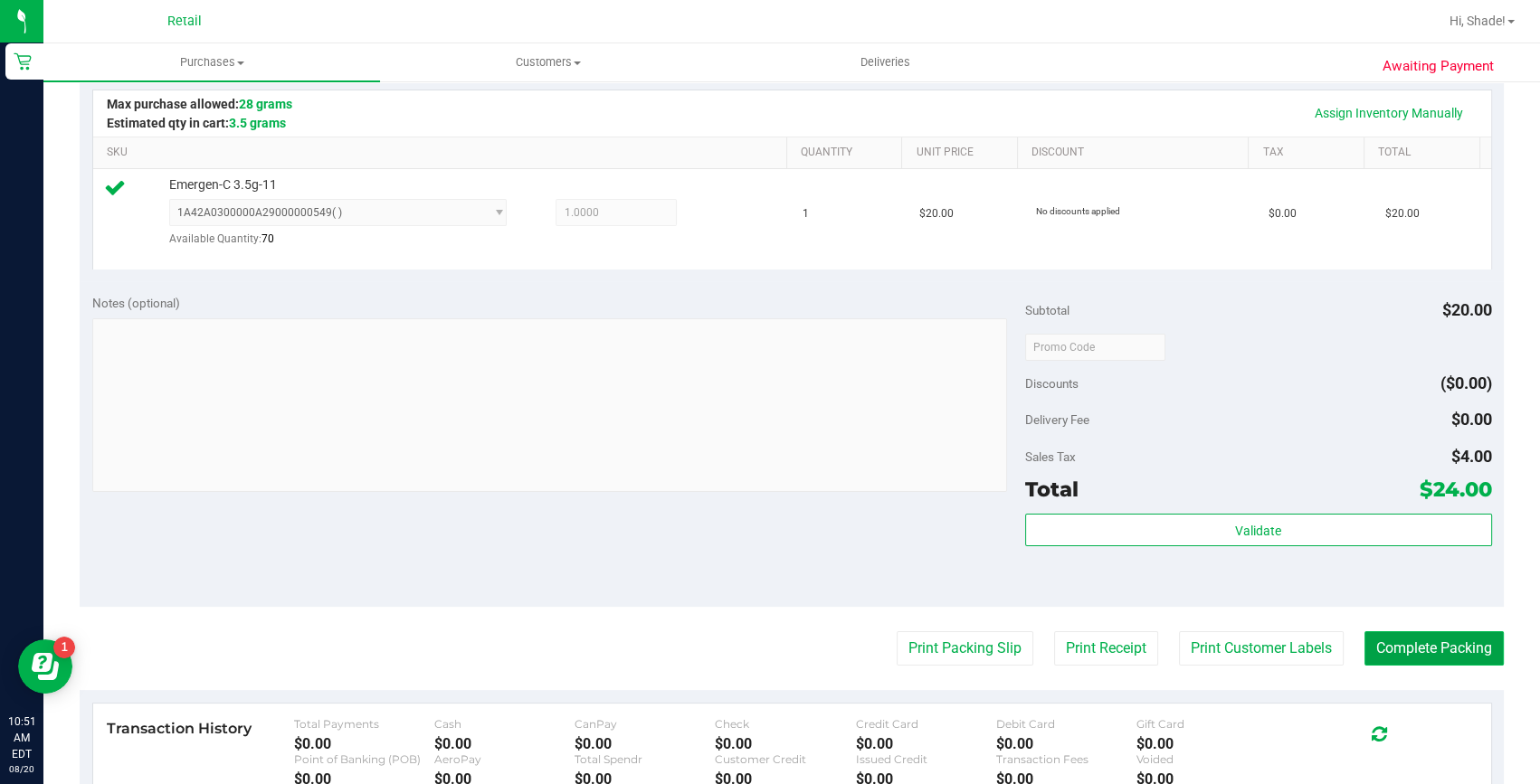
click at [1455, 659] on button "Complete Packing" at bounding box center [1435, 648] width 139 height 35
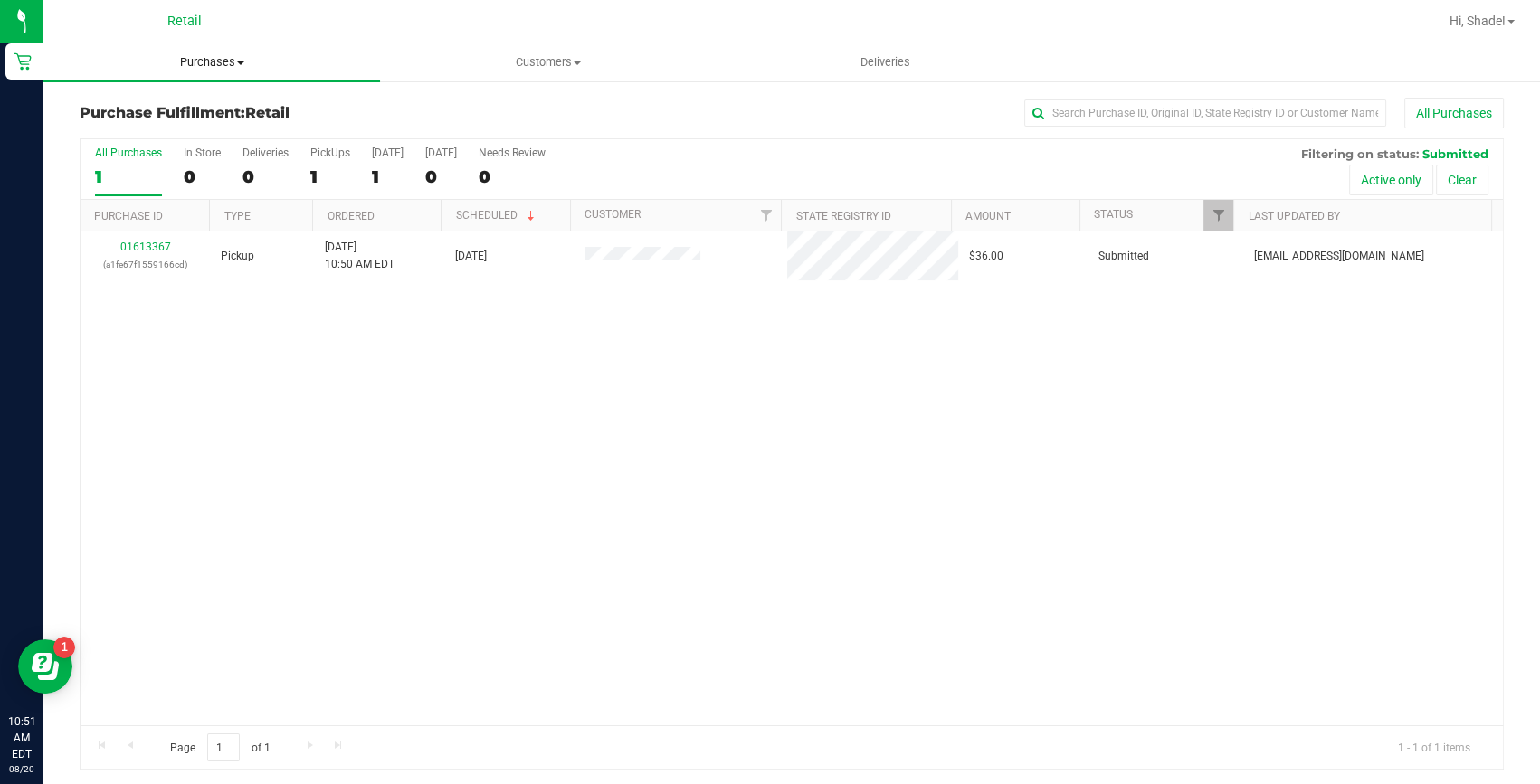
drag, startPoint x: 210, startPoint y: 54, endPoint x: 204, endPoint y: 65, distance: 12.5
click at [210, 54] on uib-tab-heading "Purchases Summary of purchases Fulfillment All purchases" at bounding box center [211, 63] width 337 height 38
click at [172, 111] on span "Summary of purchases" at bounding box center [136, 108] width 186 height 15
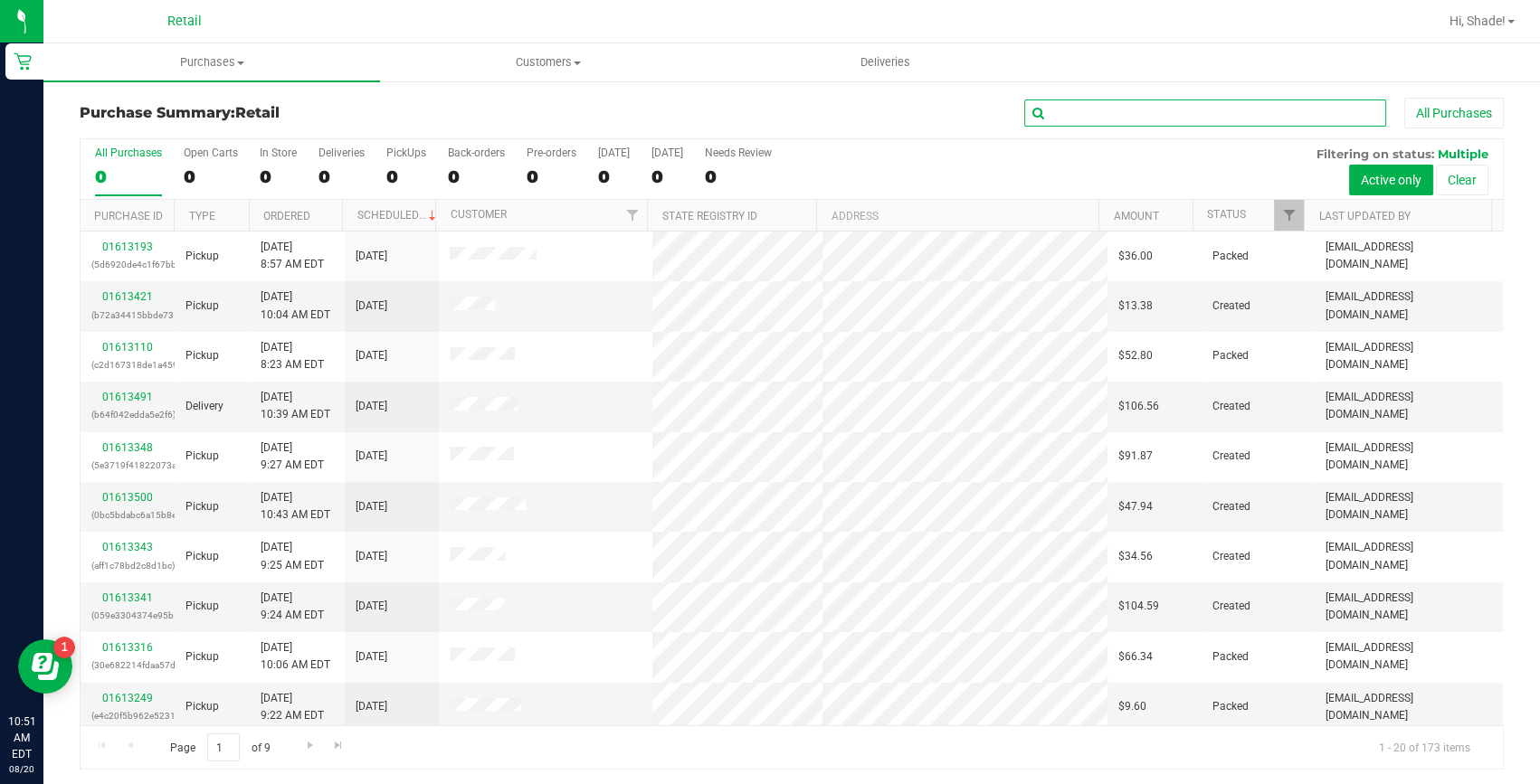
click at [1087, 118] on input "text" at bounding box center [1205, 112] width 362 height 27
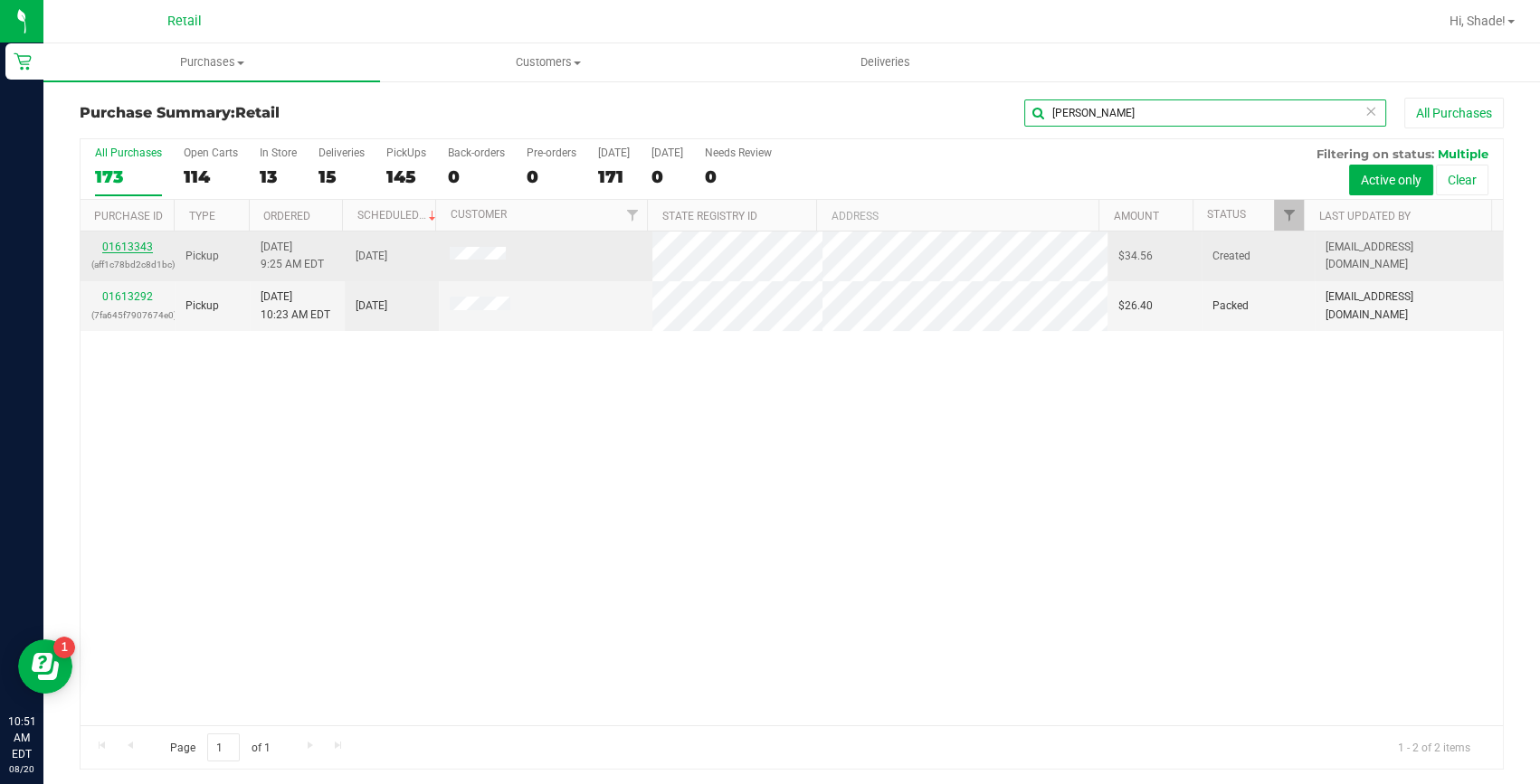
type input "[PERSON_NAME]"
click at [129, 248] on link "01613343" at bounding box center [127, 246] width 51 height 13
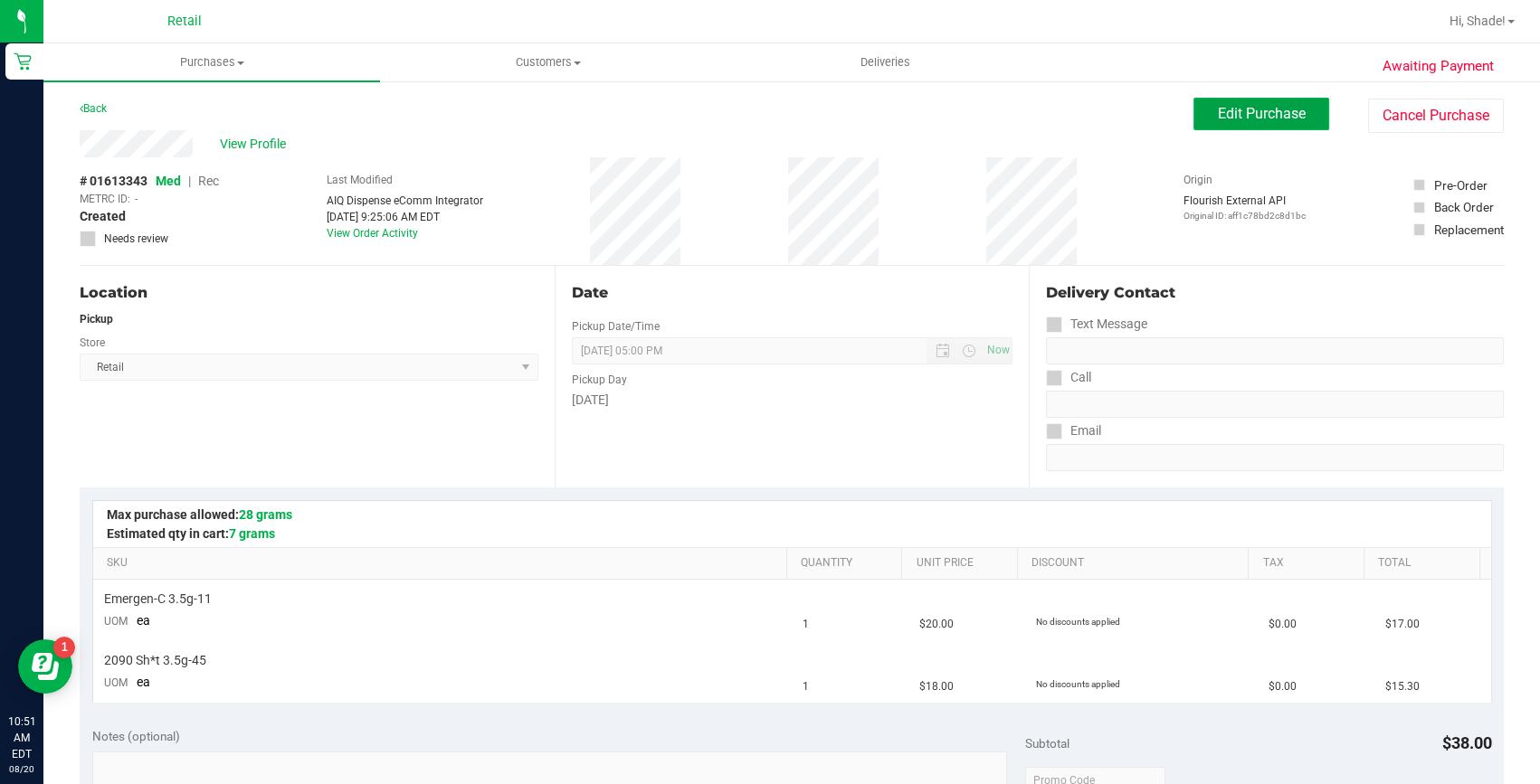
click at [1249, 127] on button "Edit Purchase" at bounding box center [1261, 113] width 136 height 33
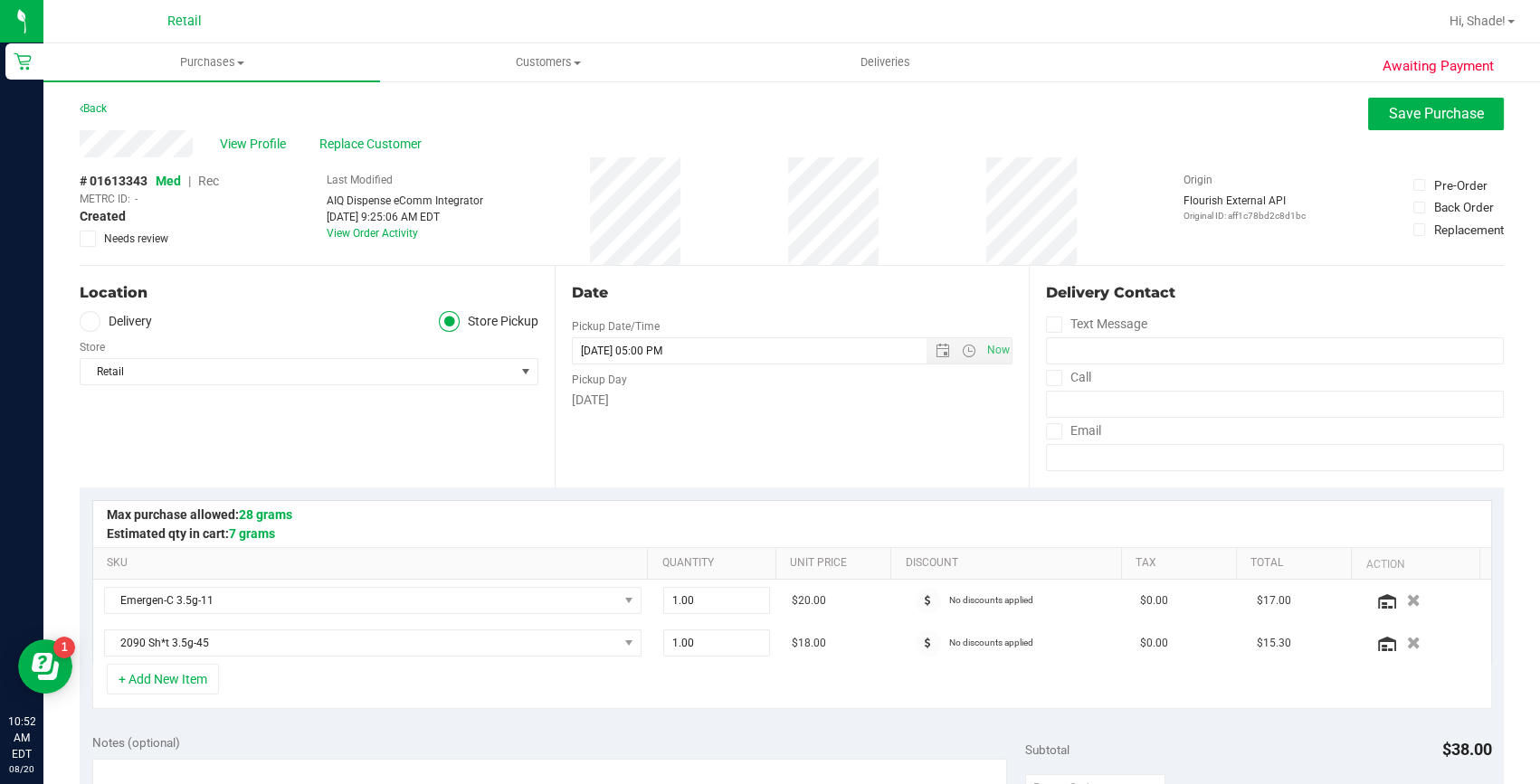
click at [216, 181] on span "Rec" at bounding box center [209, 181] width 21 height 15
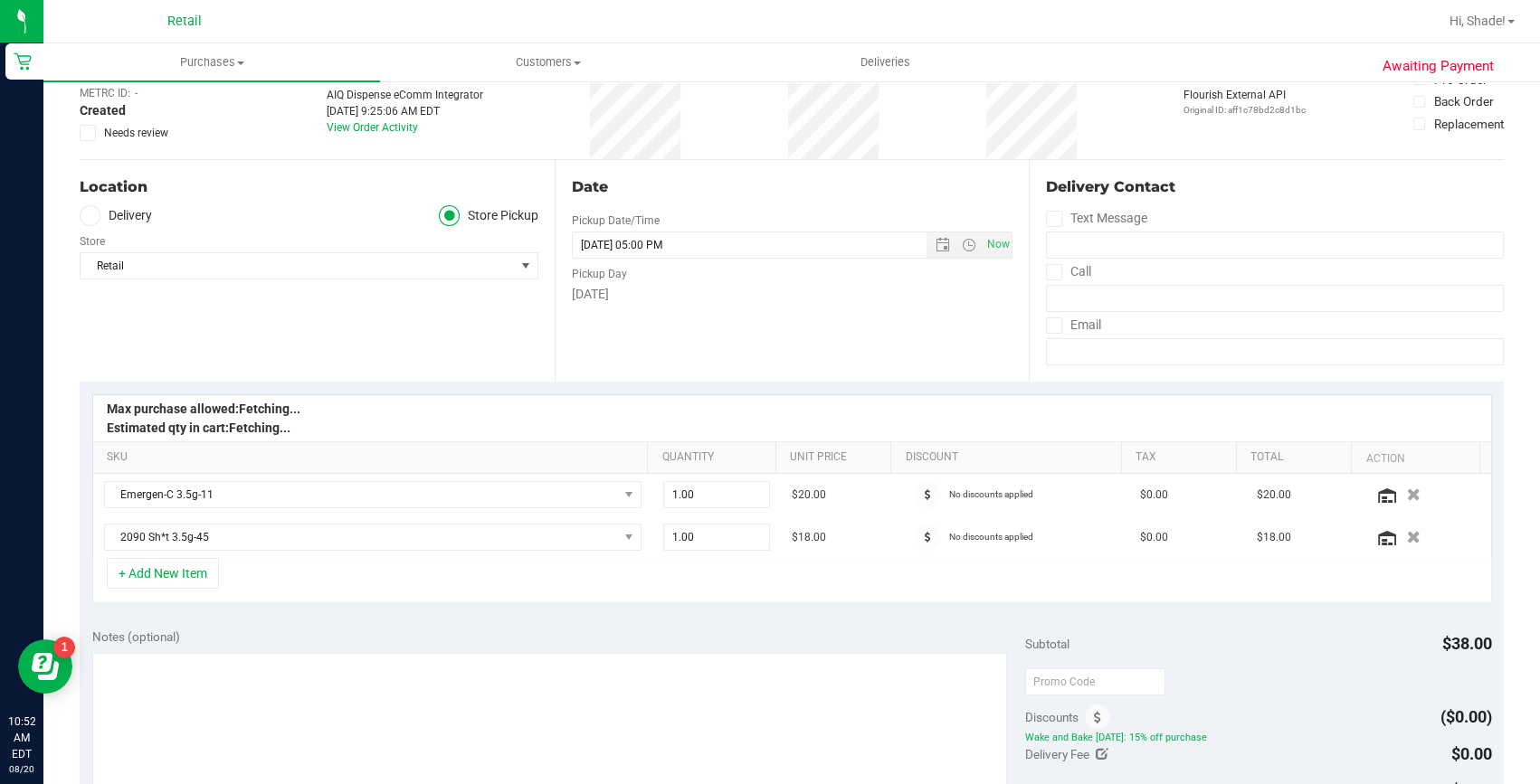
scroll to position [328, 0]
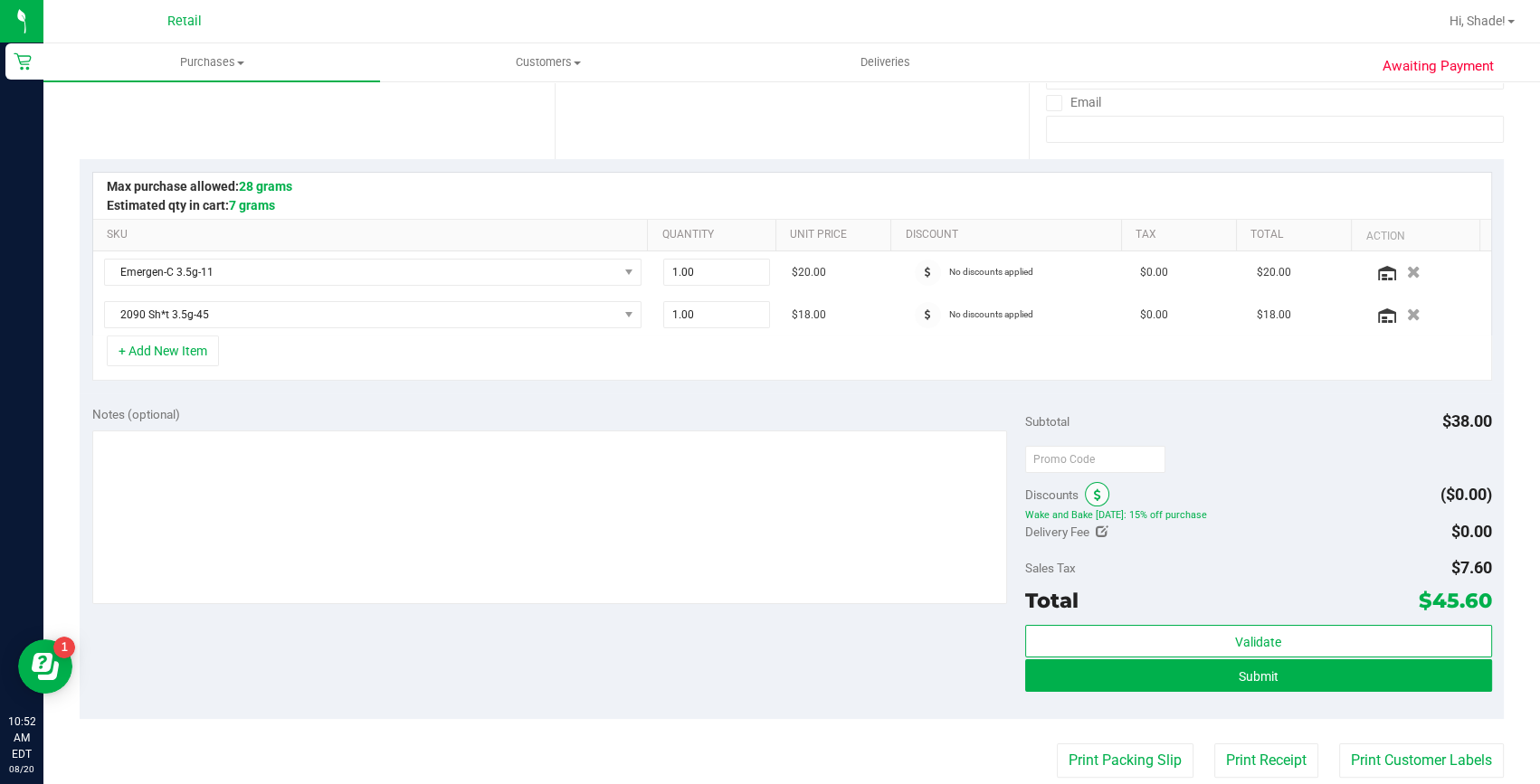
click at [1088, 498] on span at bounding box center [1097, 494] width 25 height 25
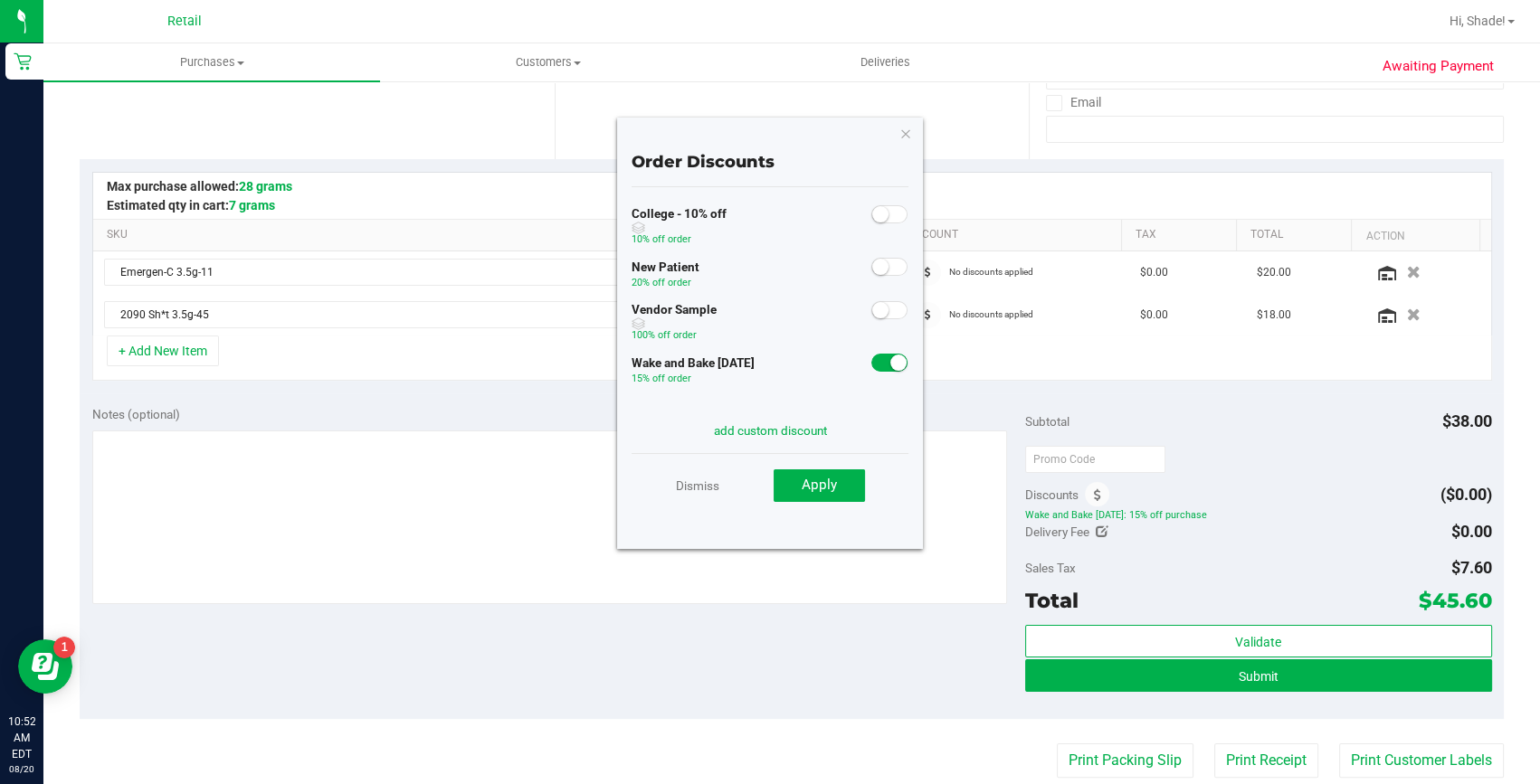
click at [891, 367] on small at bounding box center [899, 362] width 16 height 16
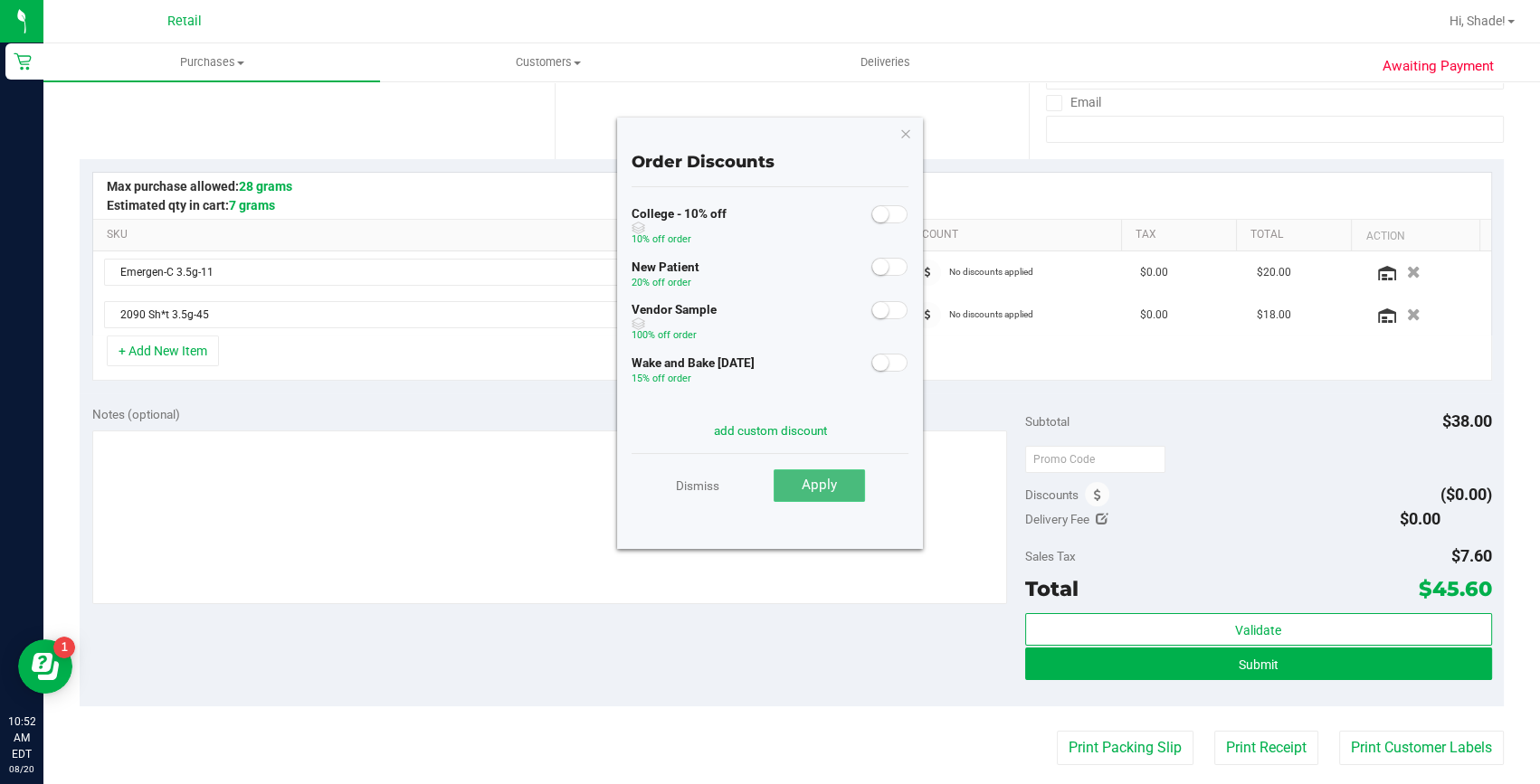
click at [821, 487] on span "Apply" at bounding box center [820, 484] width 36 height 16
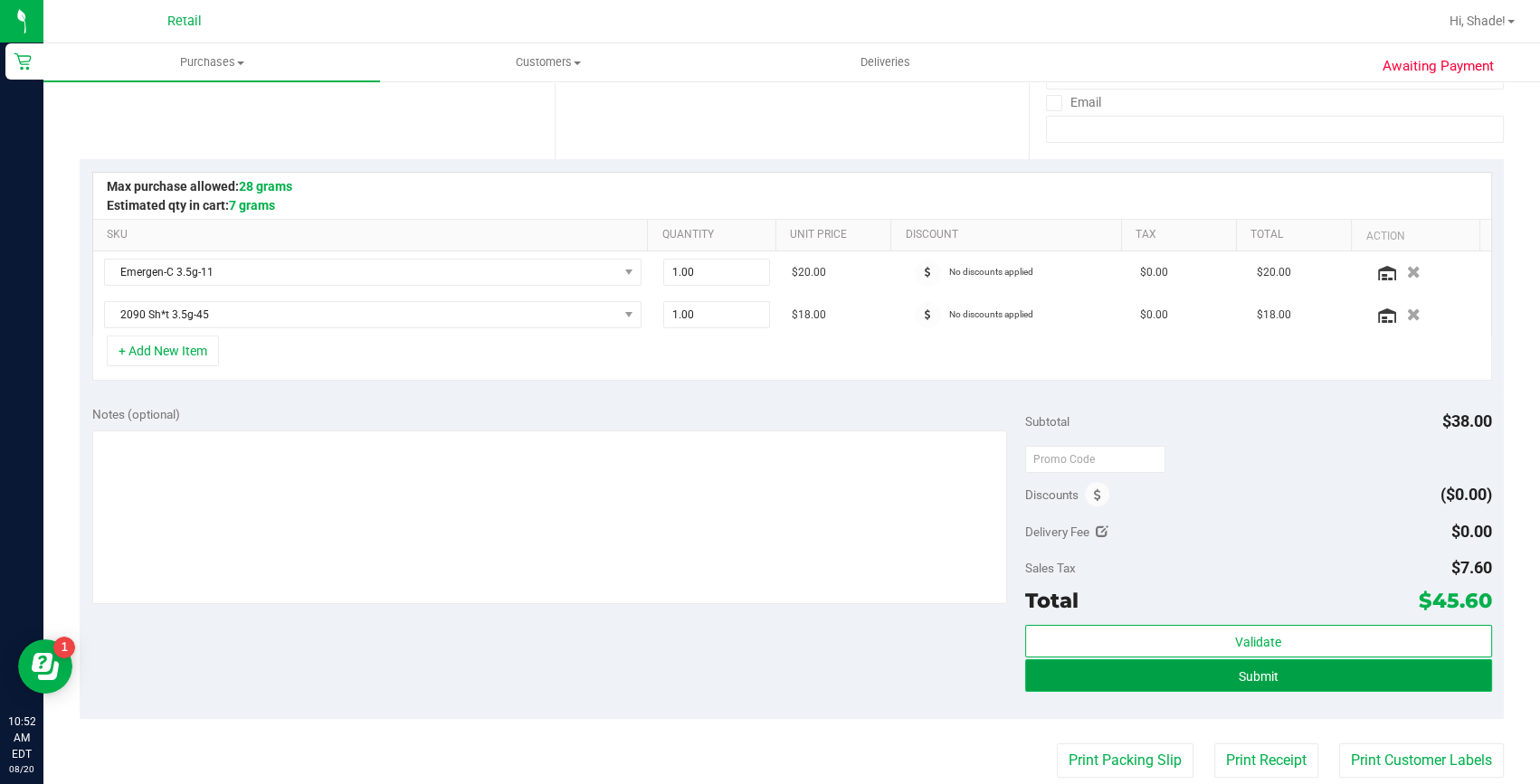
click at [1072, 682] on button "Submit" at bounding box center [1259, 675] width 467 height 33
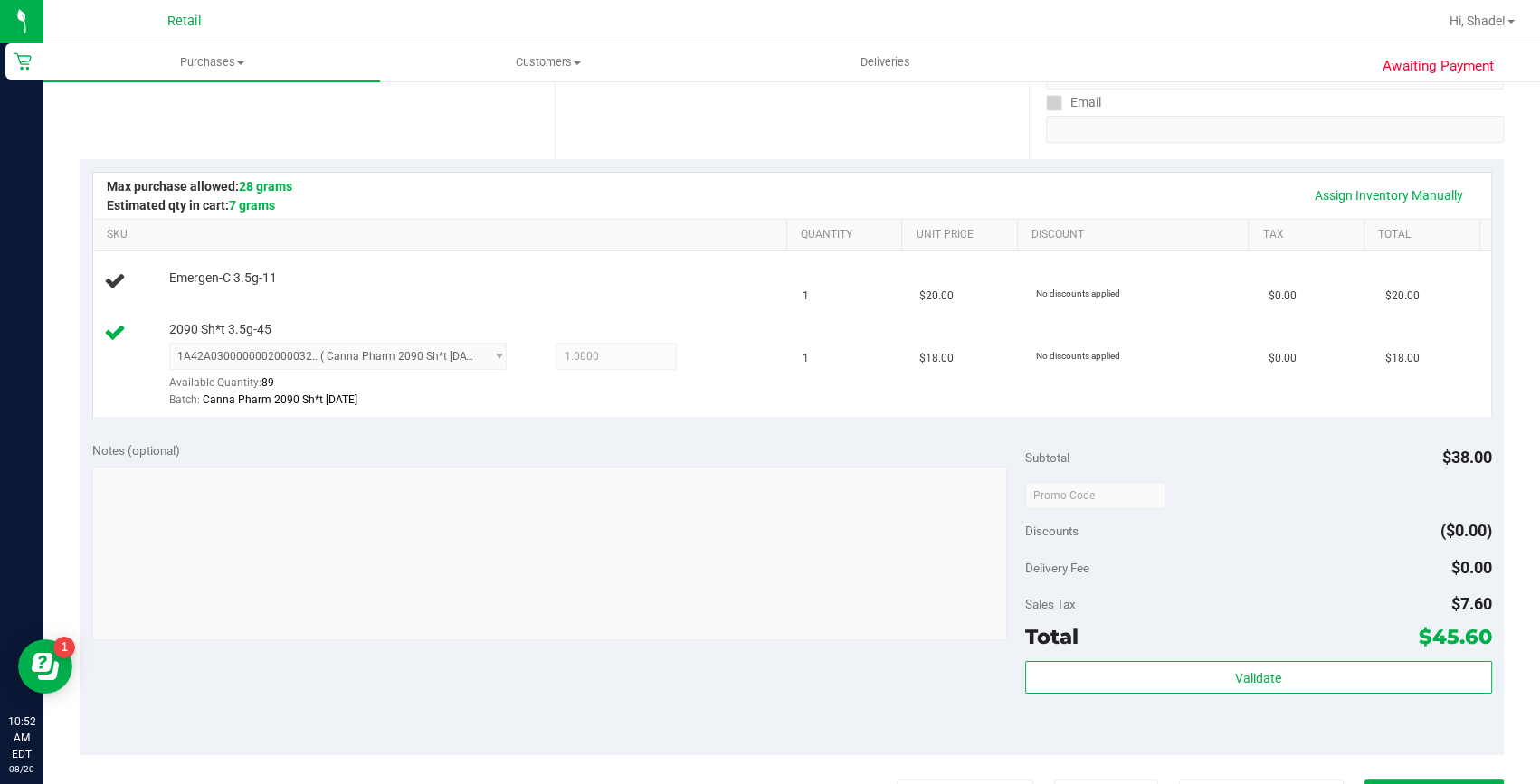
click at [716, 660] on div "Notes (optional) Subtotal $38.00 Discounts ($0.00) Delivery Fee $0.00 Sales Tax…" at bounding box center [791, 592] width 1425 height 326
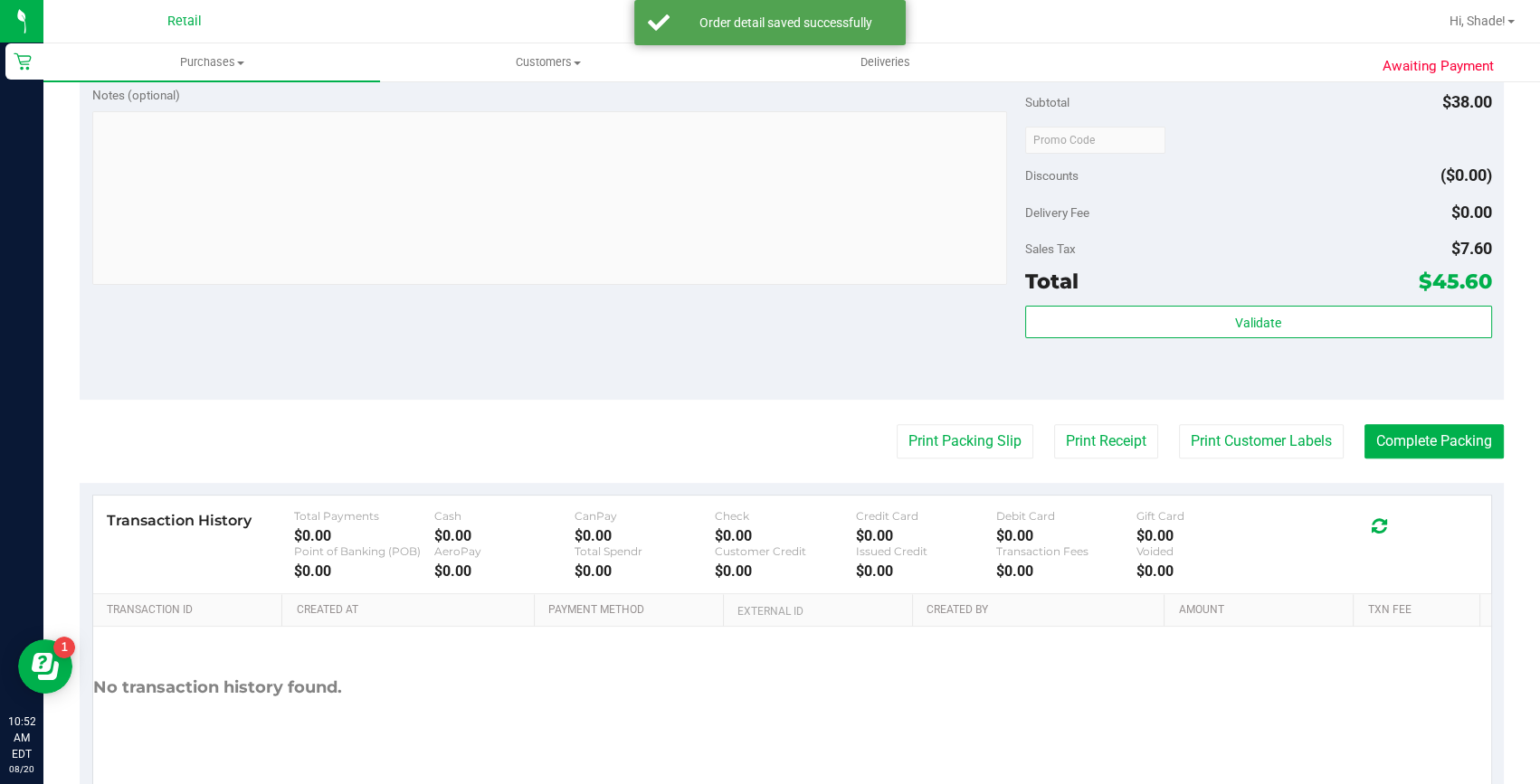
scroll to position [740, 0]
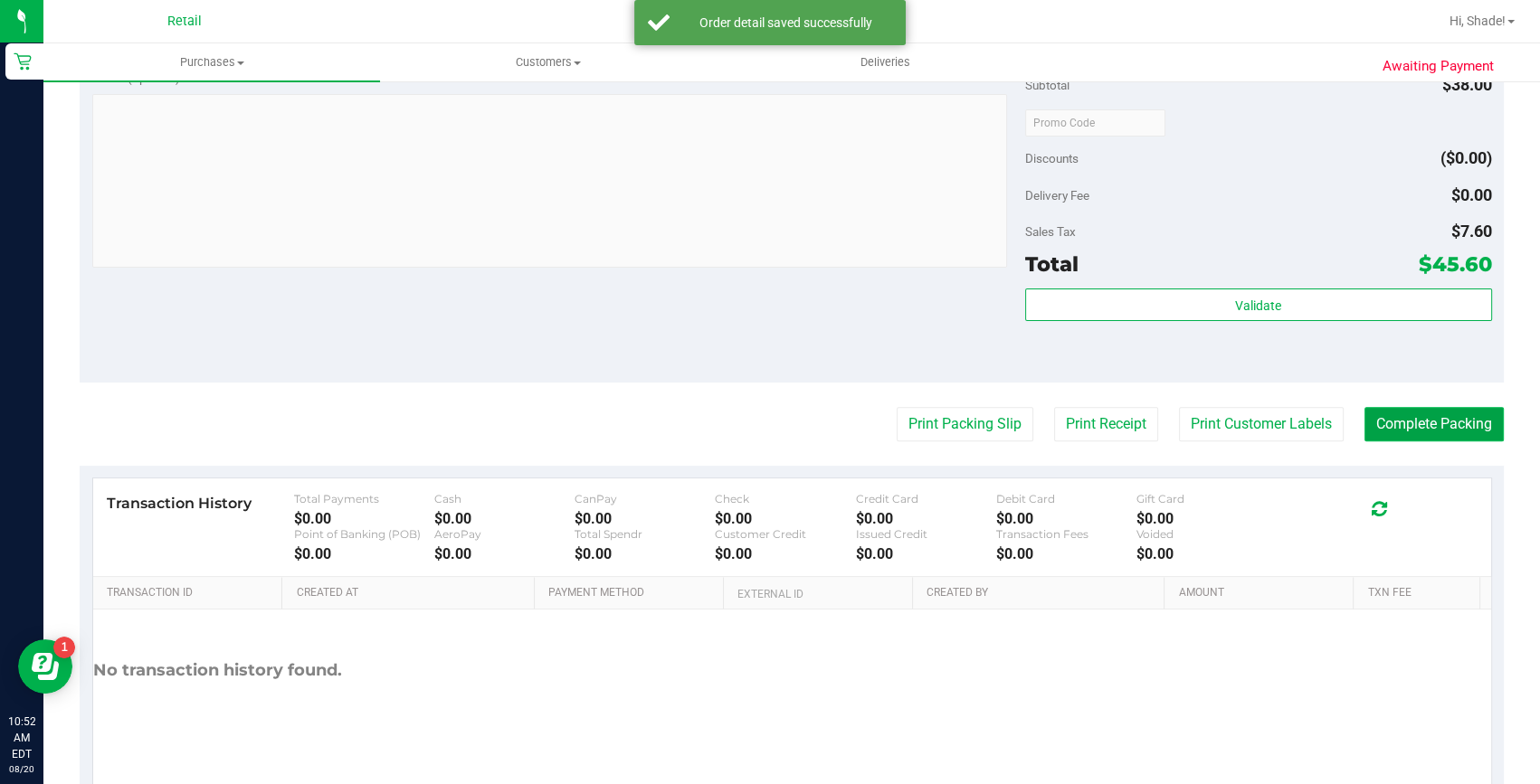
click at [1448, 435] on button "Complete Packing" at bounding box center [1435, 424] width 139 height 35
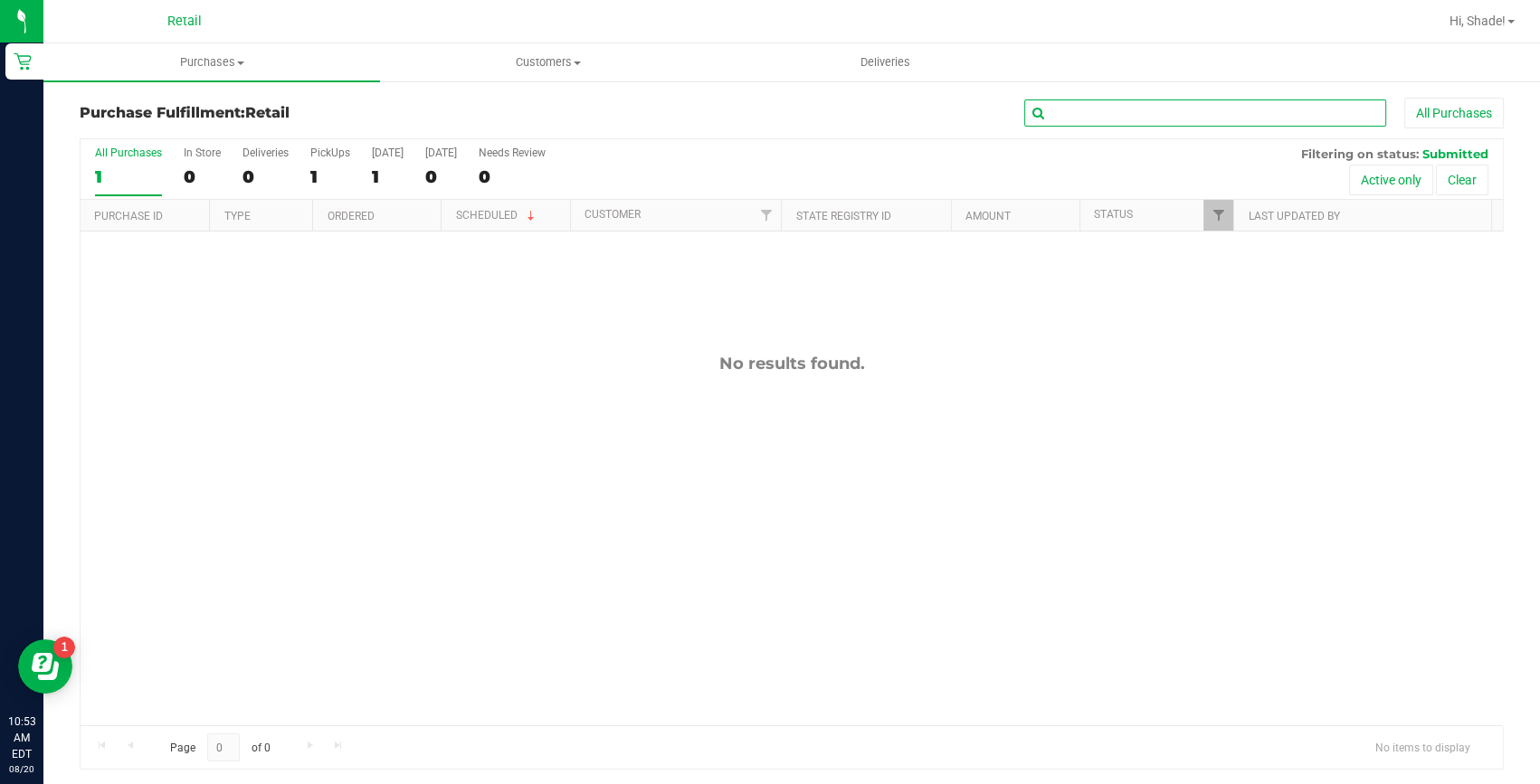
click at [1041, 110] on input "text" at bounding box center [1205, 112] width 362 height 27
type input "SHAY"
click at [205, 59] on span "Purchases" at bounding box center [211, 63] width 337 height 16
click at [174, 112] on span "Summary of purchases" at bounding box center [136, 108] width 186 height 15
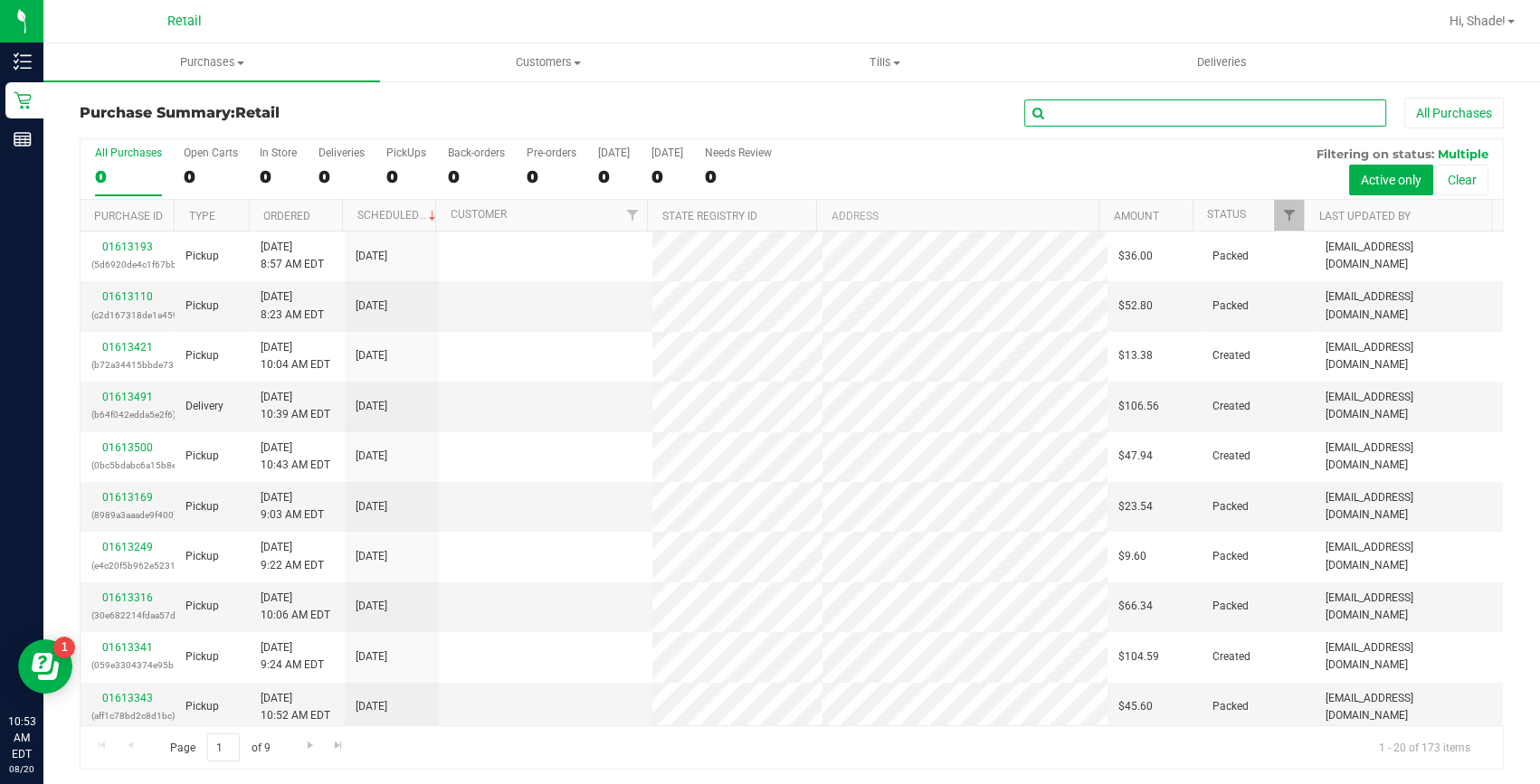
click at [1058, 107] on input "text" at bounding box center [1205, 112] width 362 height 27
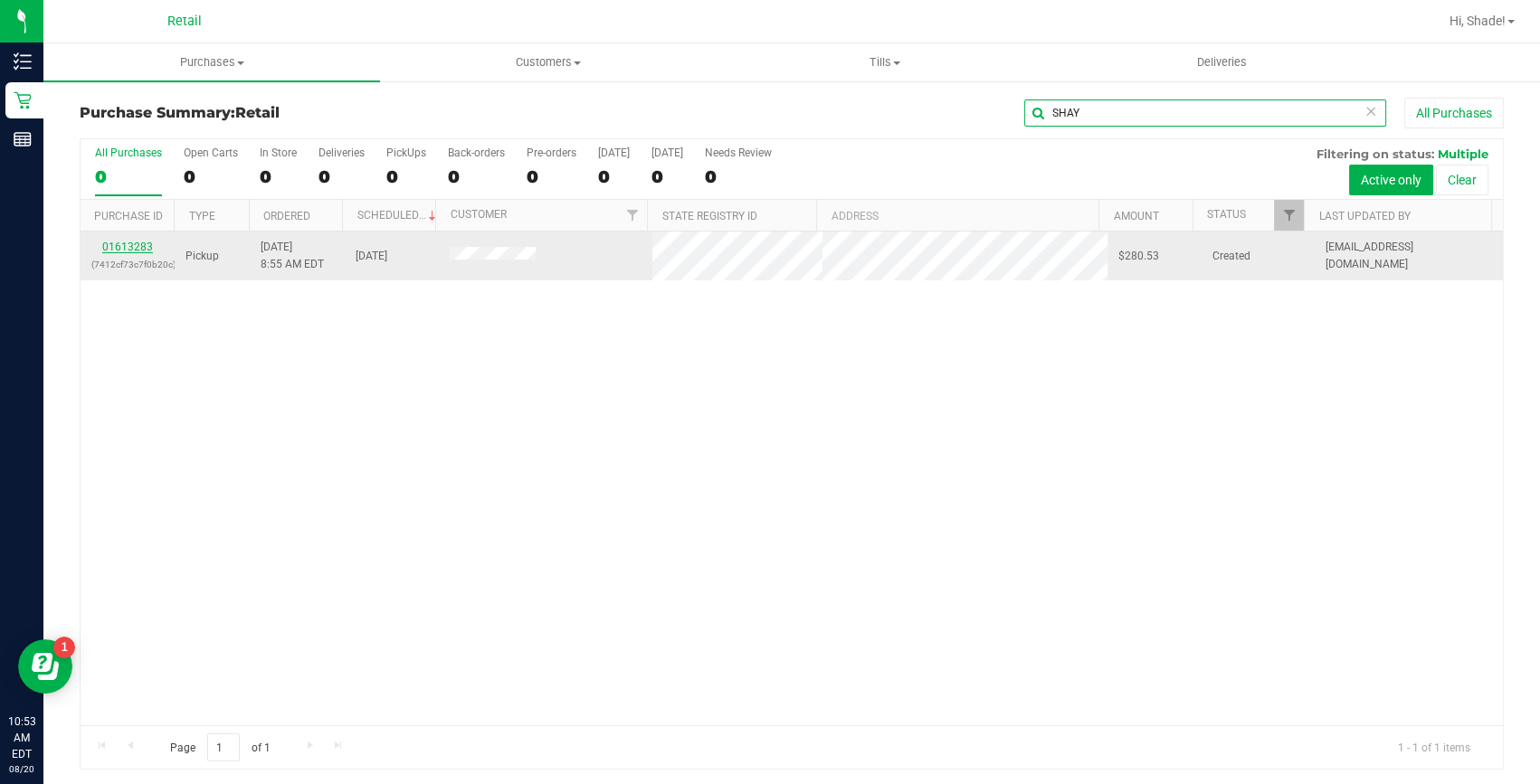
type input "SHAY"
click at [132, 244] on link "01613283" at bounding box center [127, 246] width 51 height 13
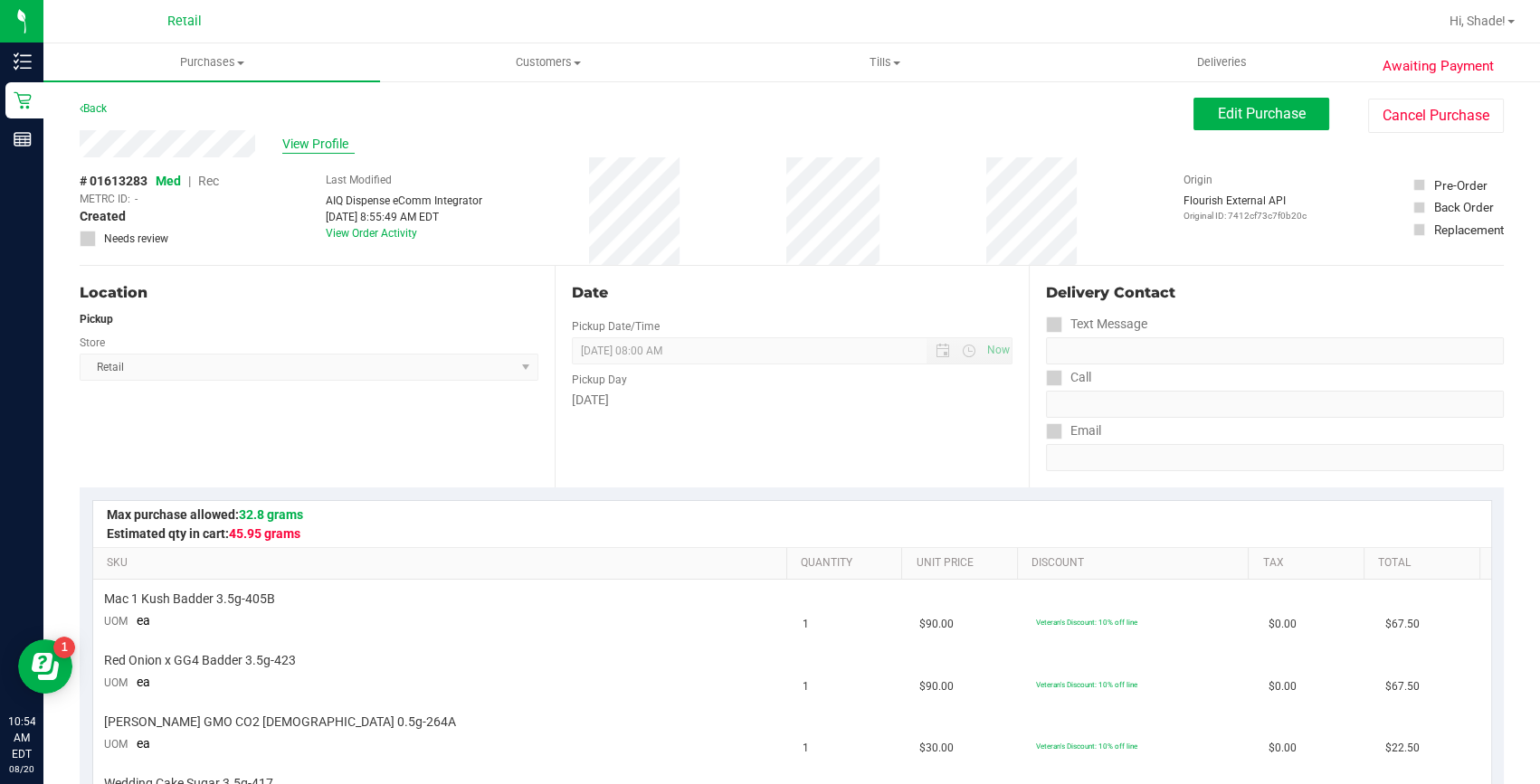
click at [299, 140] on span "View Profile" at bounding box center [318, 144] width 72 height 19
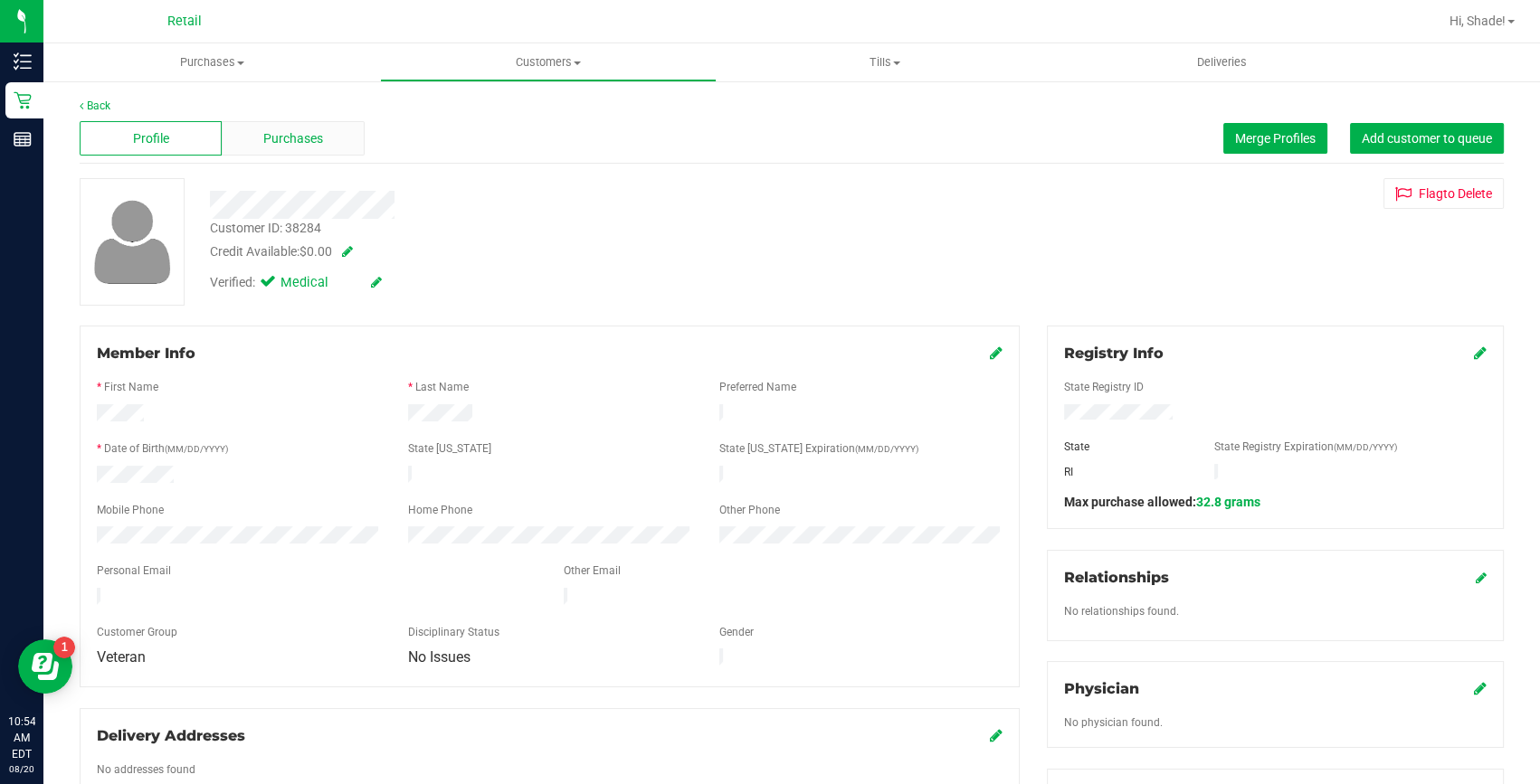
click at [333, 138] on div "Purchases" at bounding box center [292, 138] width 142 height 35
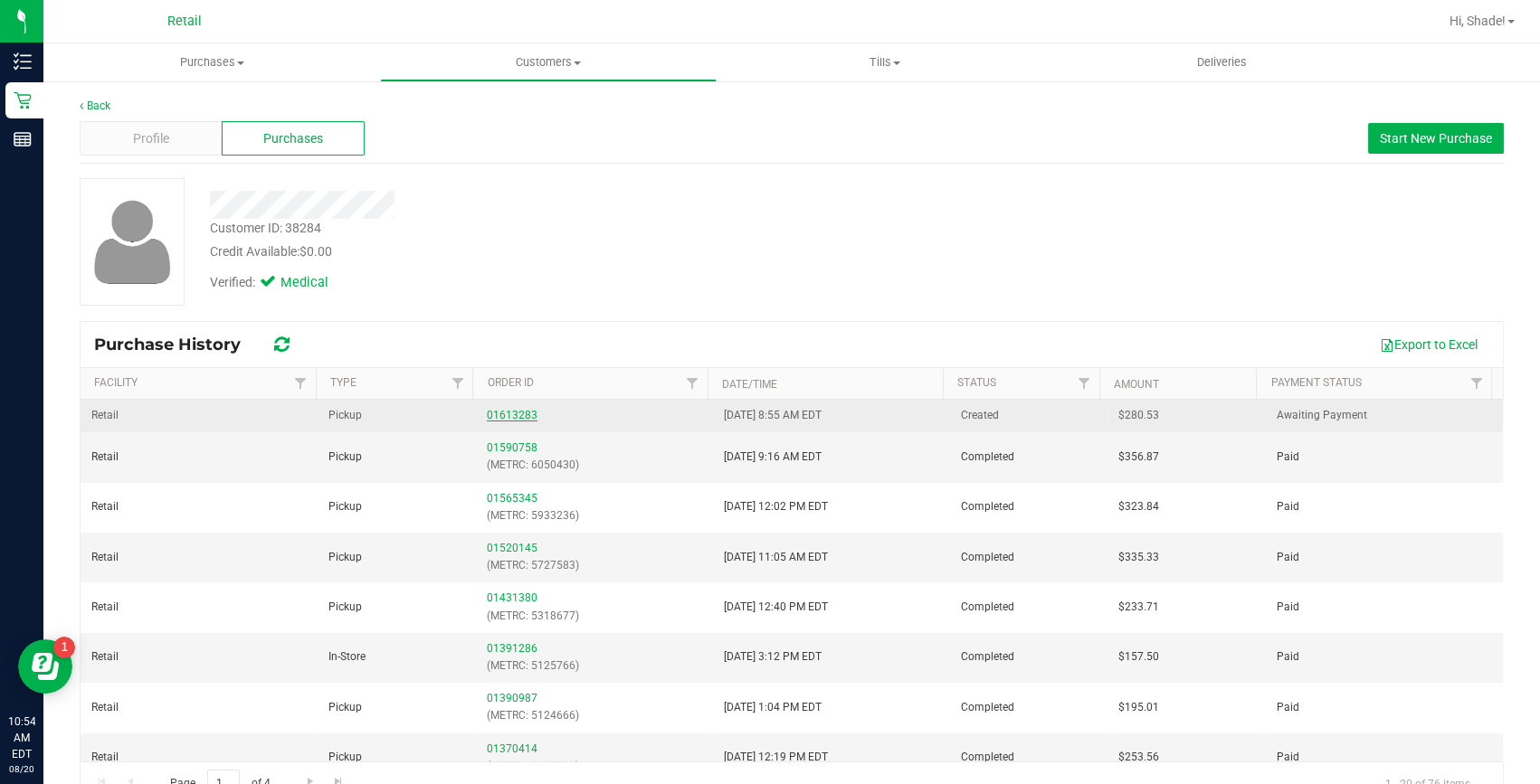
click at [492, 418] on link "01613283" at bounding box center [511, 415] width 51 height 13
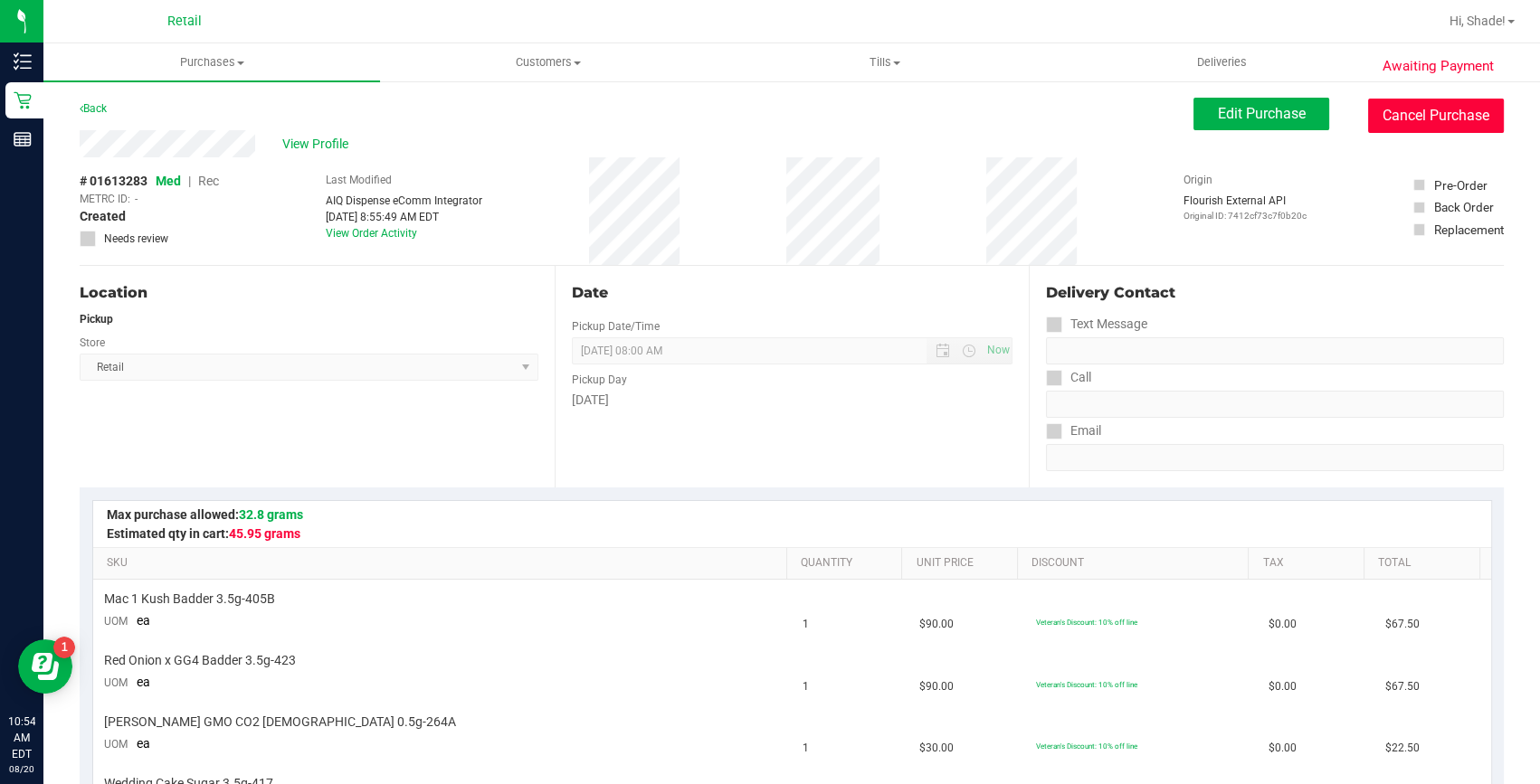
click at [1439, 120] on button "Cancel Purchase" at bounding box center [1436, 115] width 136 height 35
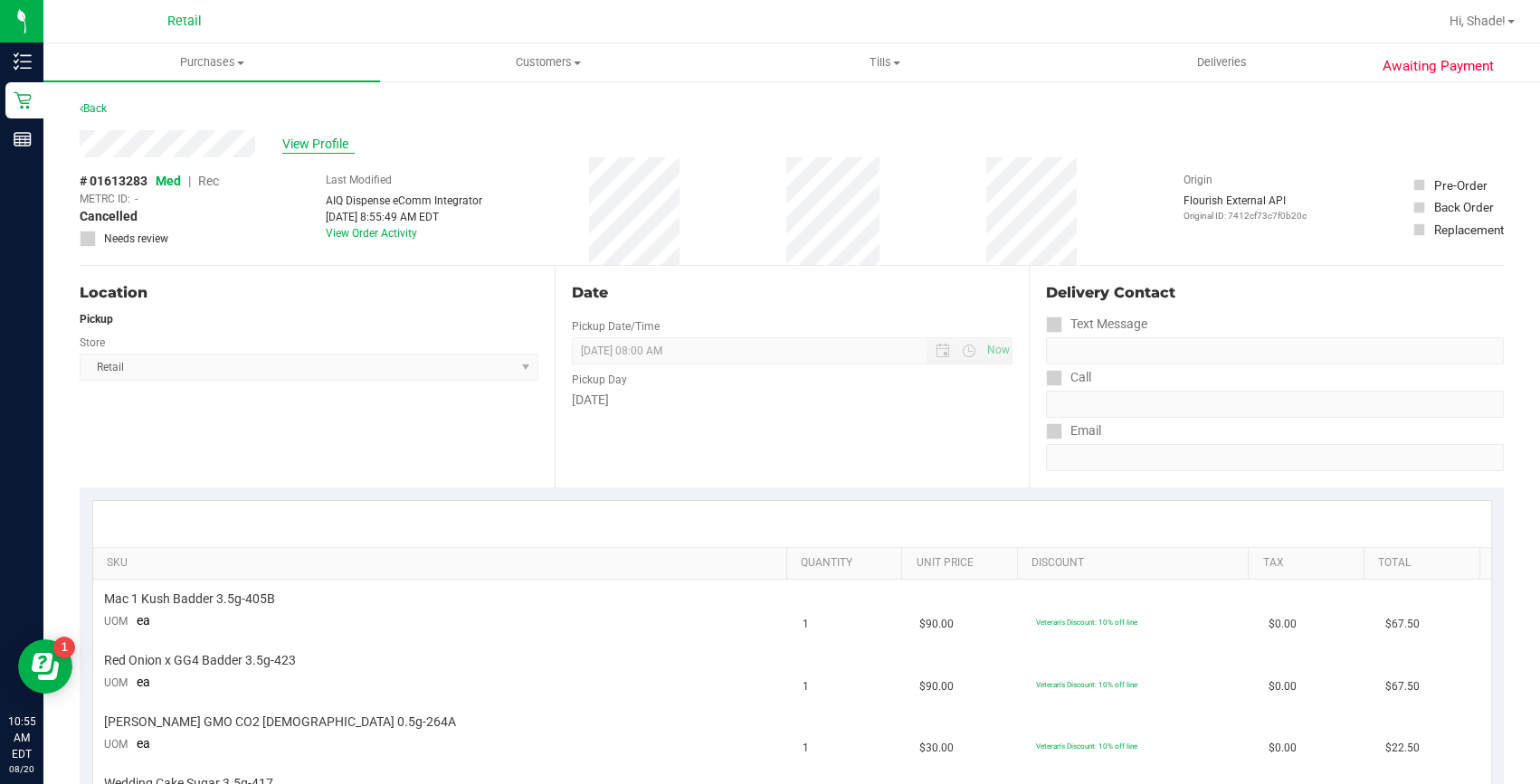
click at [317, 144] on span "View Profile" at bounding box center [318, 144] width 72 height 19
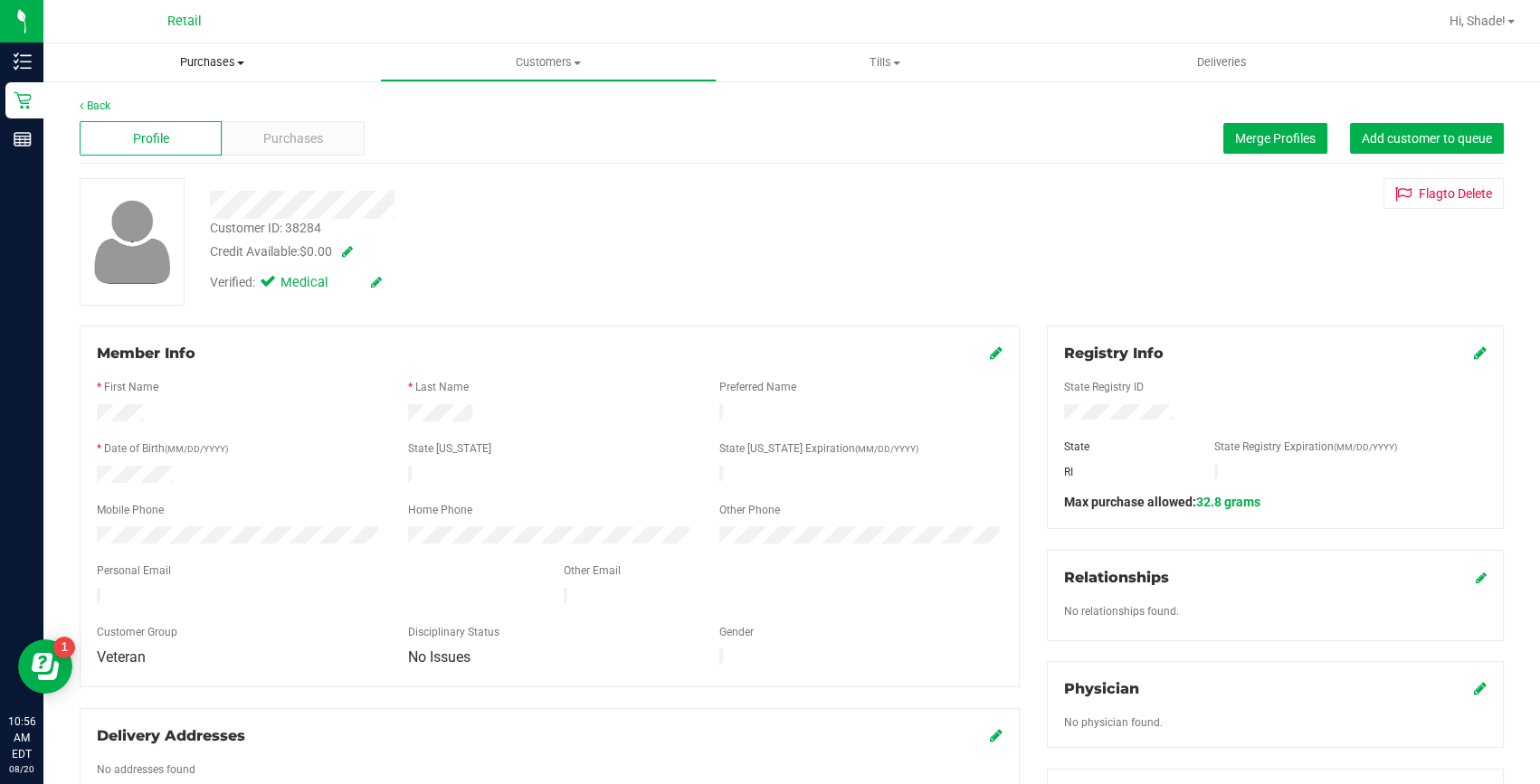
click at [198, 65] on span "Purchases" at bounding box center [211, 63] width 337 height 16
click at [179, 117] on li "Summary of purchases" at bounding box center [211, 109] width 337 height 22
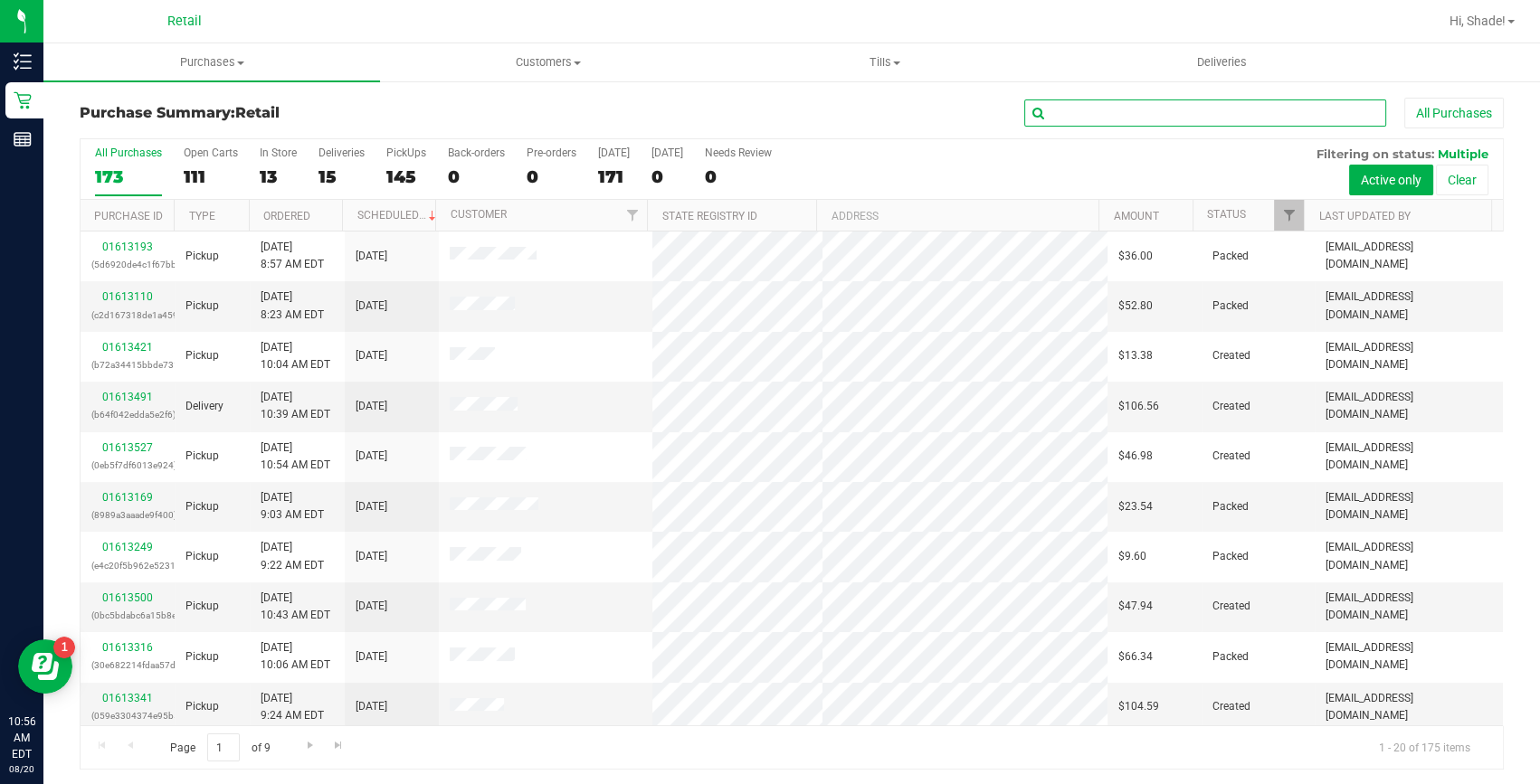
click at [1156, 117] on input "text" at bounding box center [1205, 112] width 362 height 27
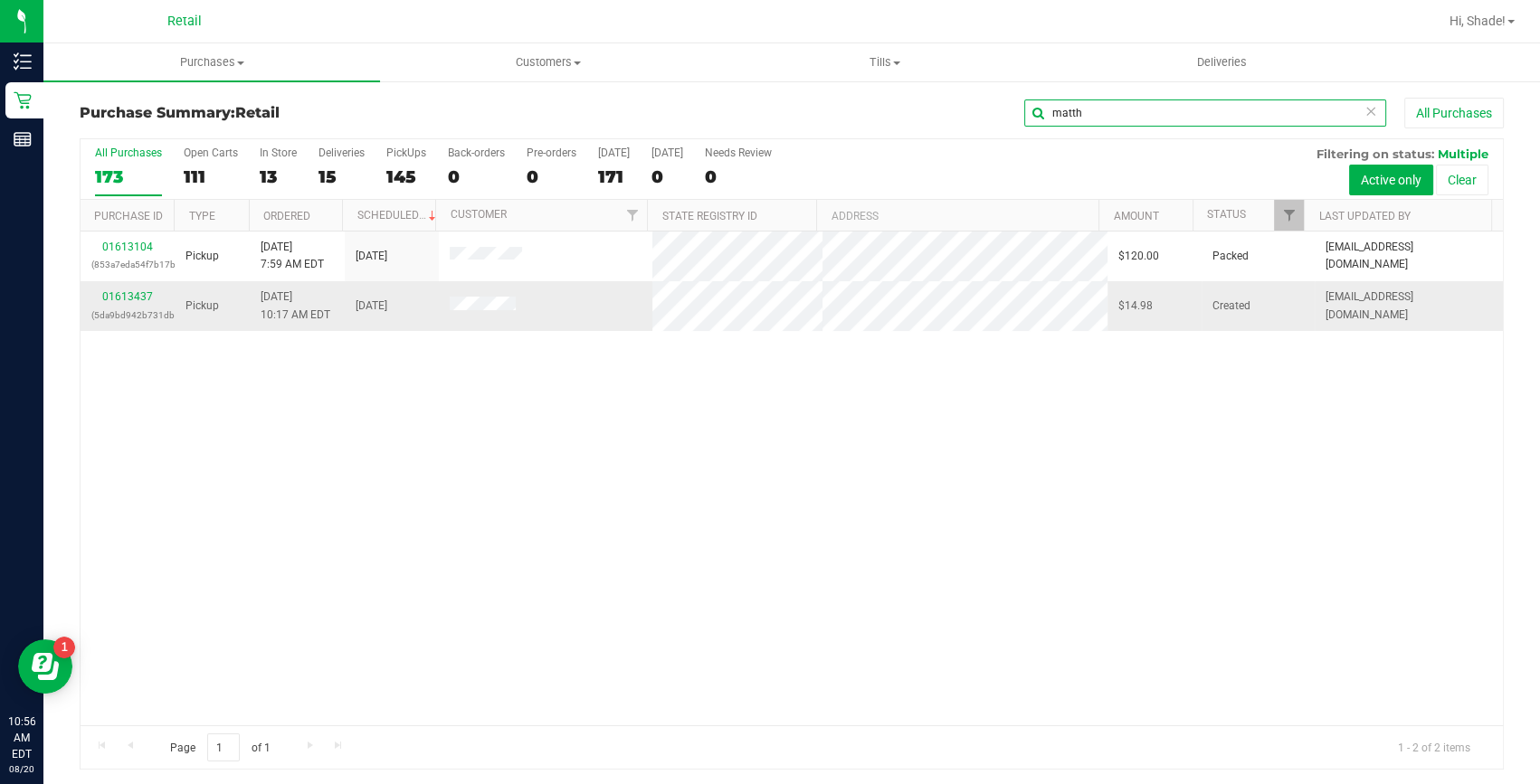
type input "matth"
click at [127, 290] on div "01613437 (5da9bd942b731db4)" at bounding box center [127, 306] width 72 height 35
click at [125, 292] on link "01613437" at bounding box center [127, 297] width 51 height 13
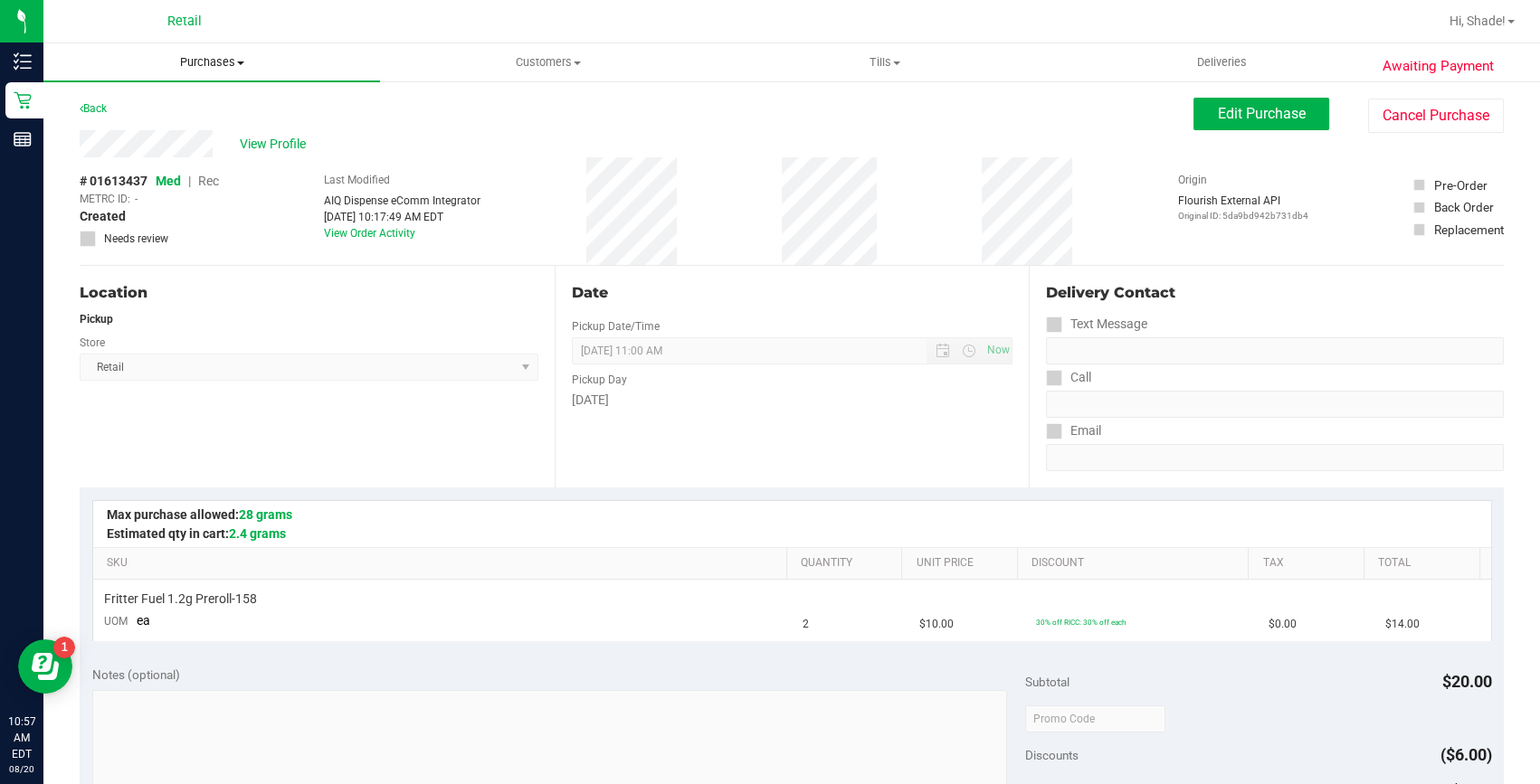
drag, startPoint x: 197, startPoint y: 51, endPoint x: 200, endPoint y: 68, distance: 17.3
click at [197, 51] on uib-tab-heading "Purchases Summary of purchases Fulfillment All purchases" at bounding box center [211, 63] width 337 height 38
click at [190, 107] on span "Summary of purchases" at bounding box center [136, 108] width 186 height 15
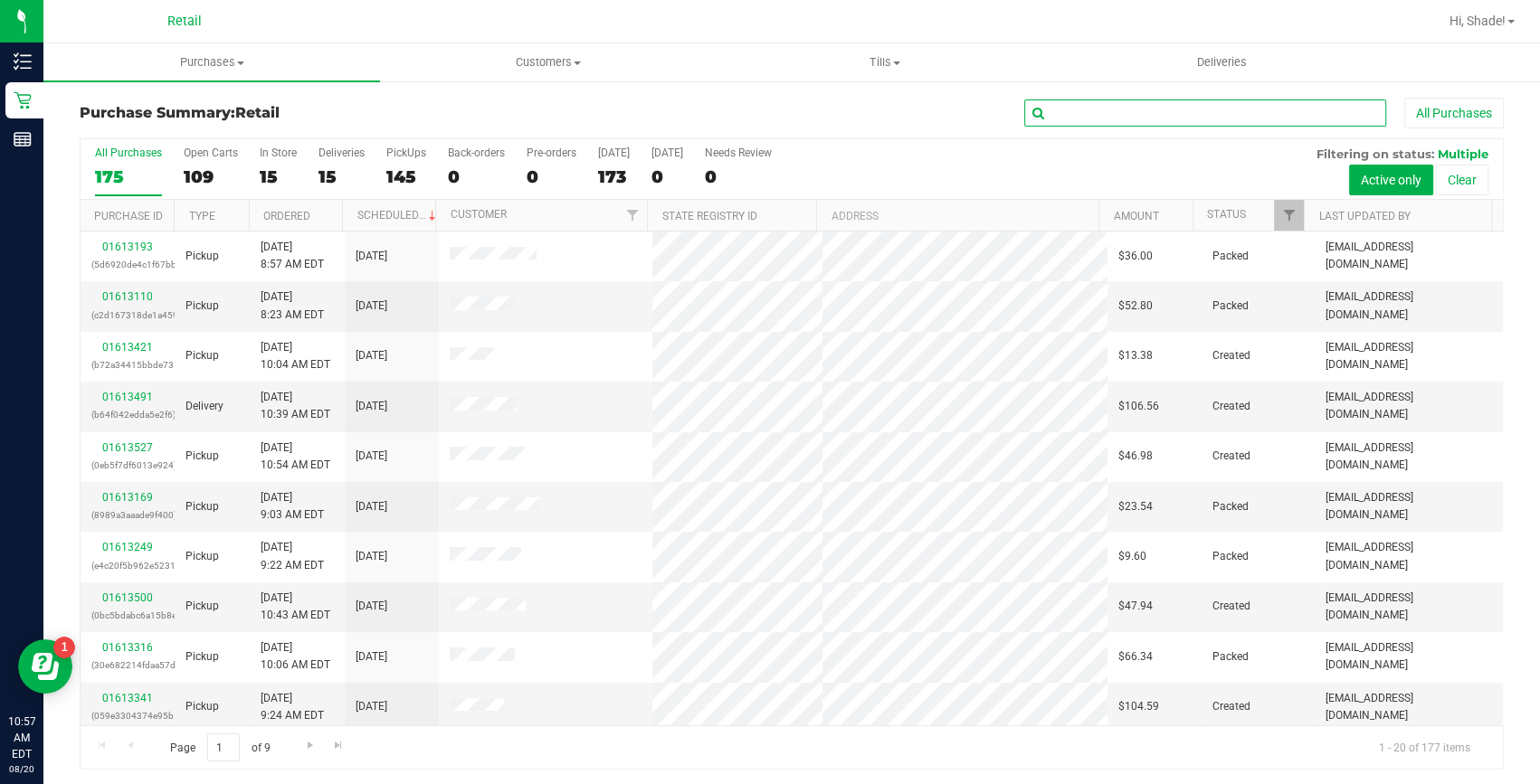
click at [1203, 117] on input "text" at bounding box center [1205, 112] width 362 height 27
click at [1082, 115] on input "text" at bounding box center [1205, 112] width 362 height 27
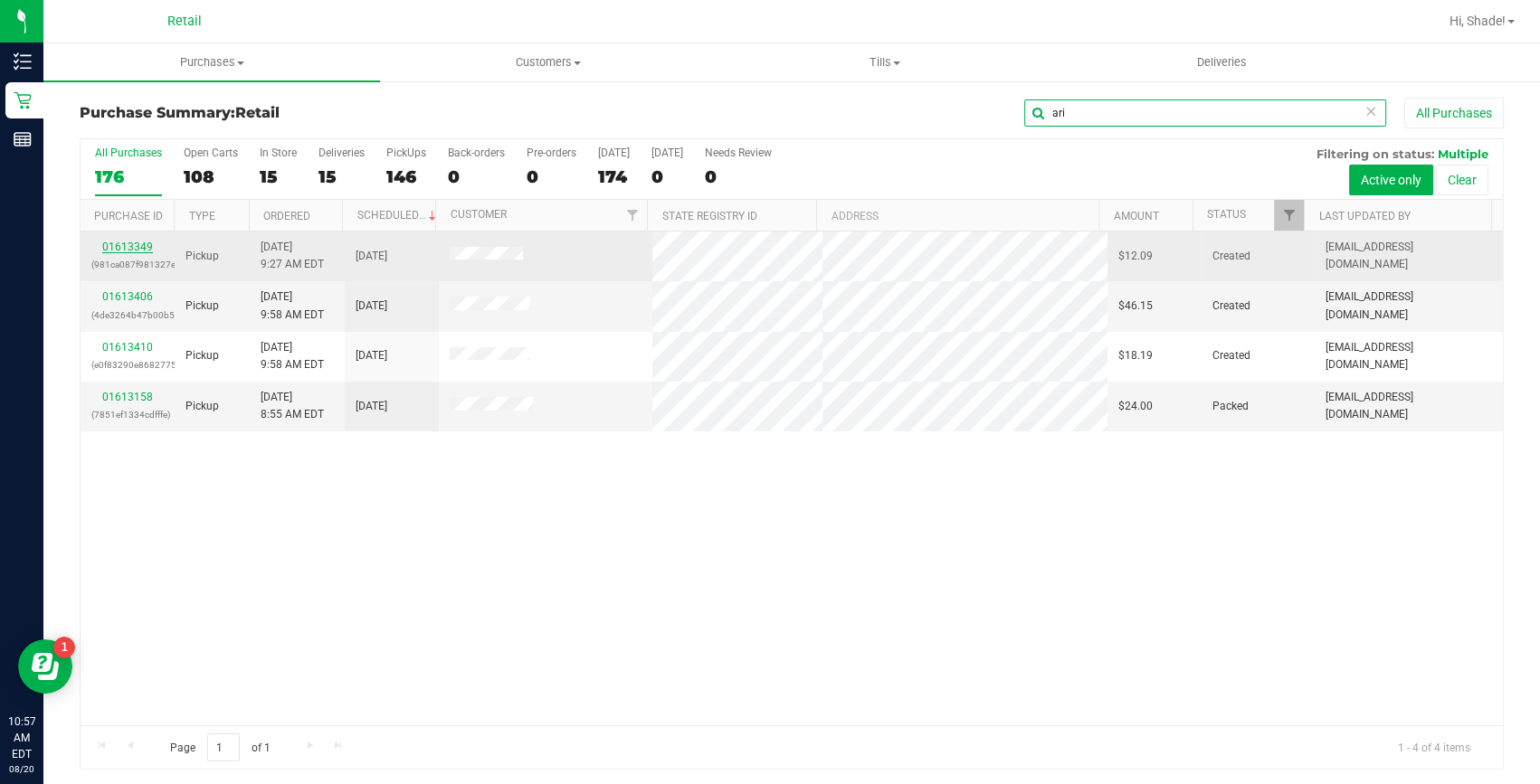
type input "ari"
click at [127, 251] on link "01613349" at bounding box center [127, 246] width 51 height 13
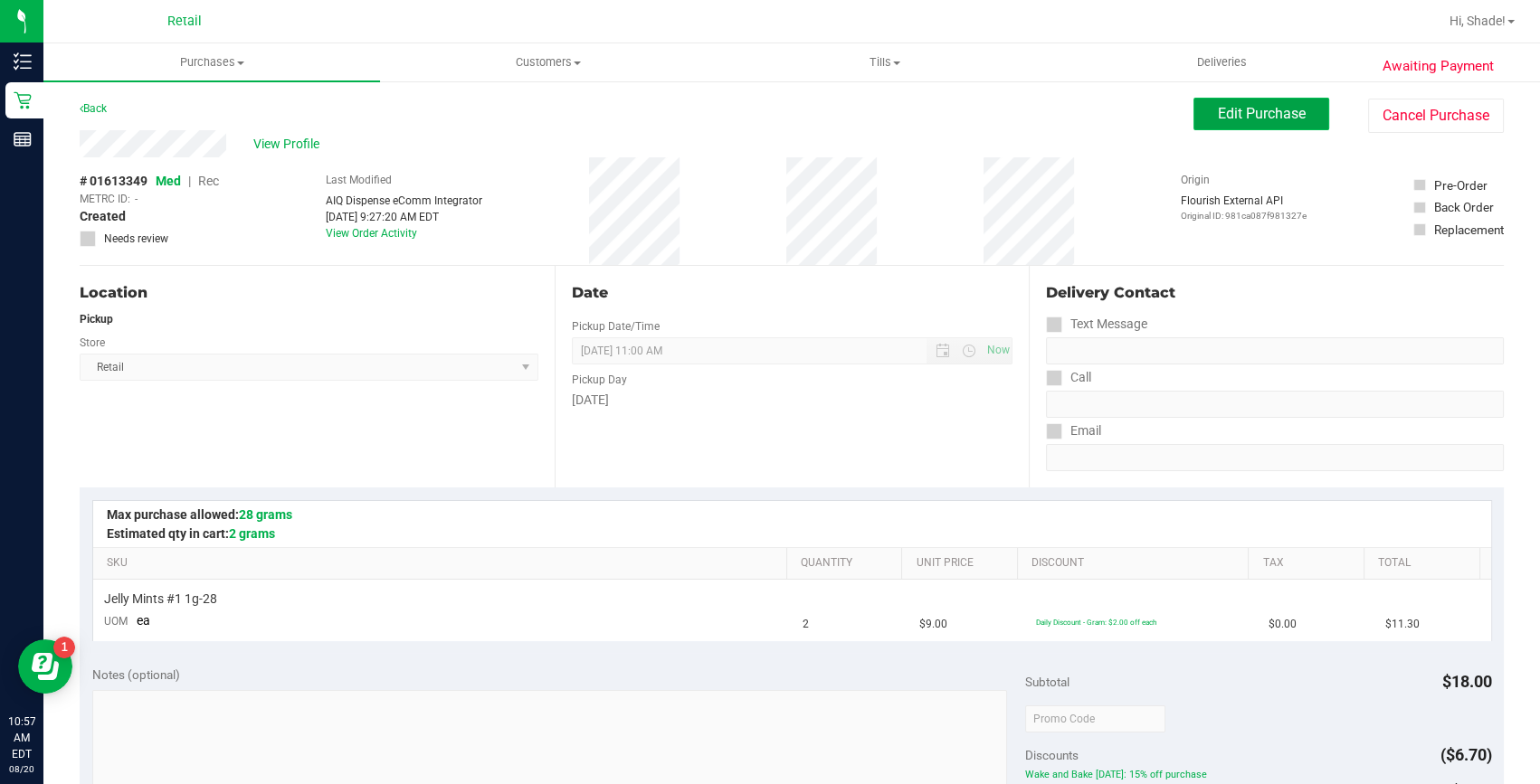
click at [1253, 117] on span "Edit Purchase" at bounding box center [1262, 113] width 87 height 17
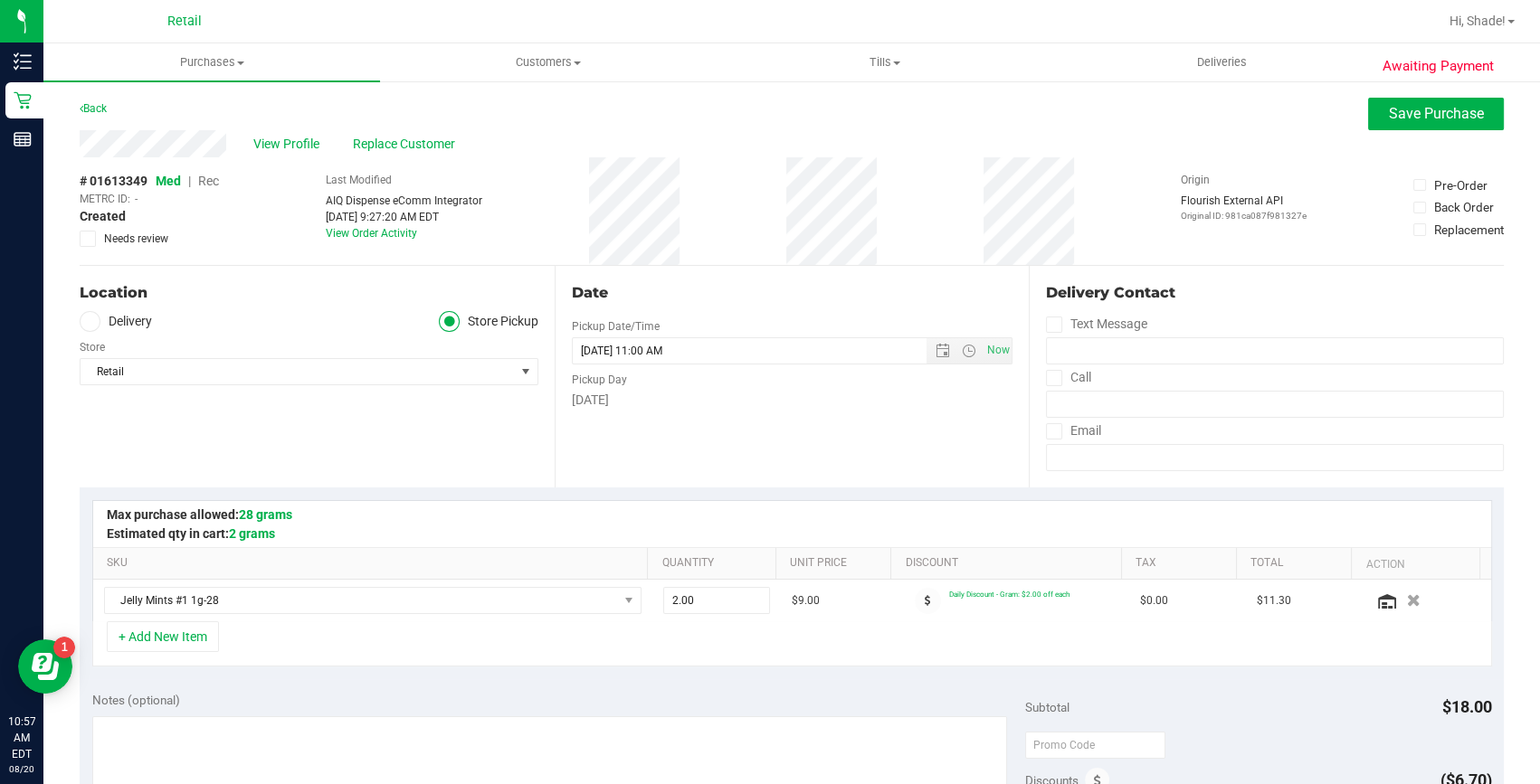
click at [208, 187] on span "Rec" at bounding box center [209, 181] width 21 height 15
click at [210, 179] on span "Rec" at bounding box center [209, 181] width 21 height 15
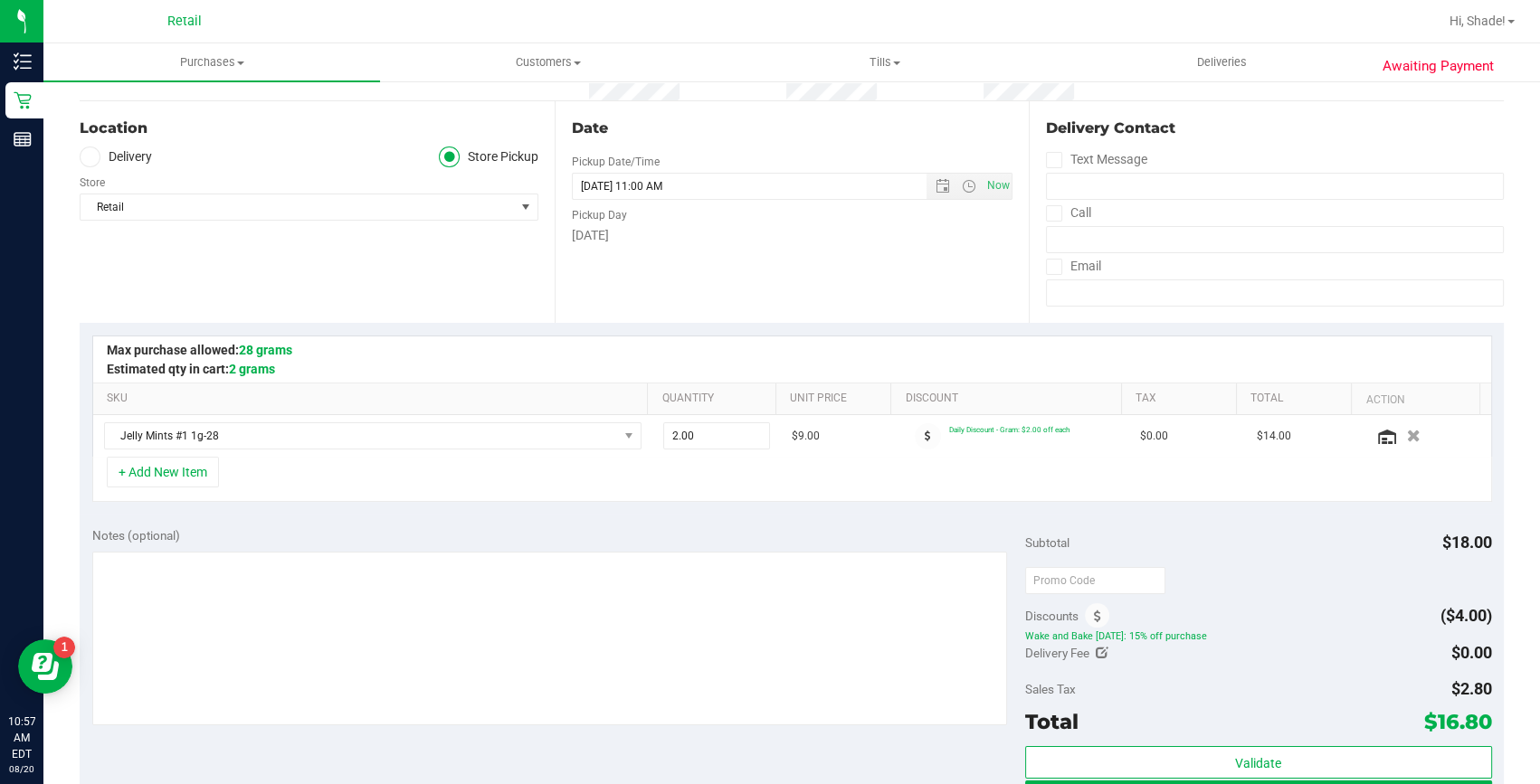
scroll to position [246, 0]
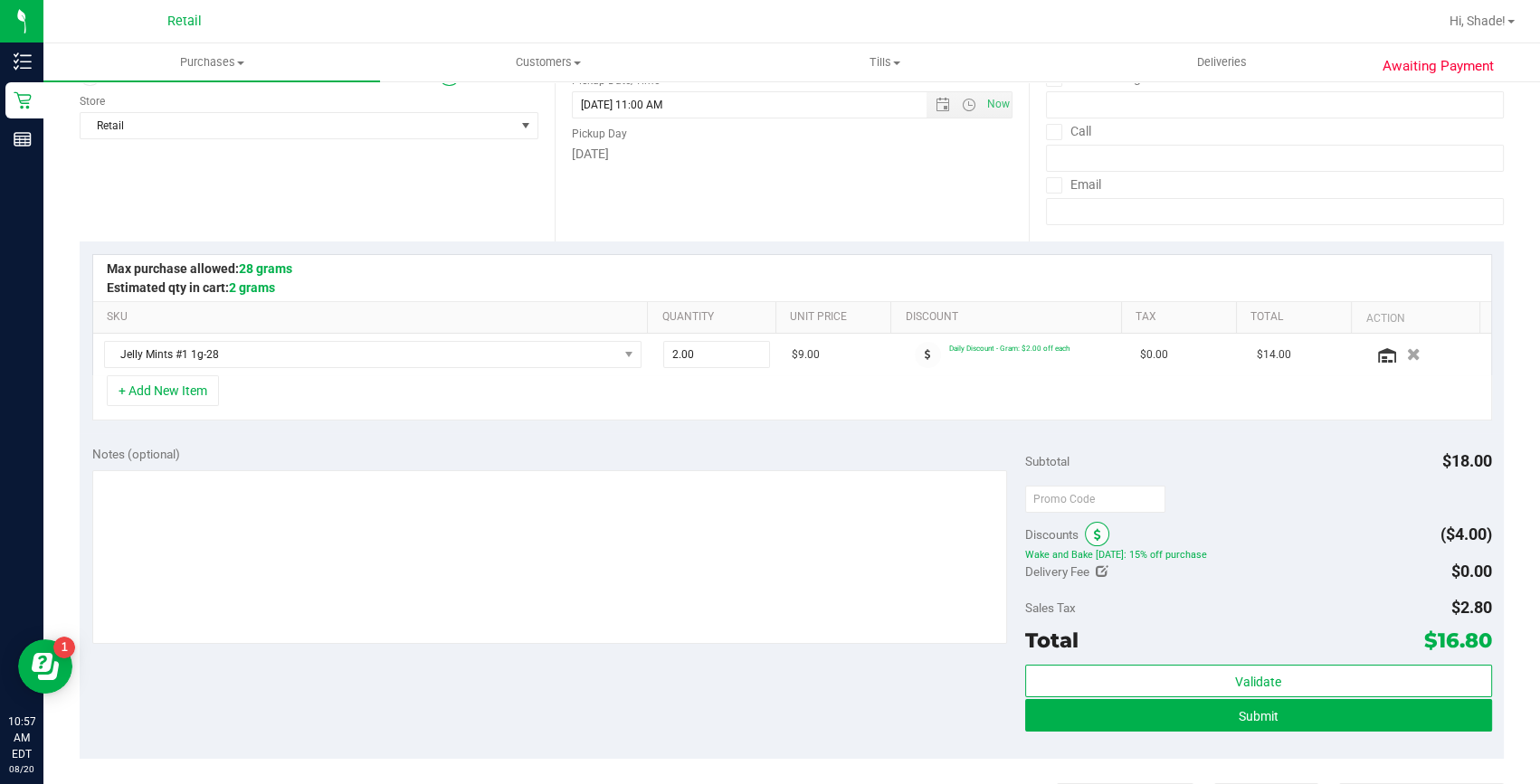
click at [1085, 538] on span at bounding box center [1097, 534] width 25 height 25
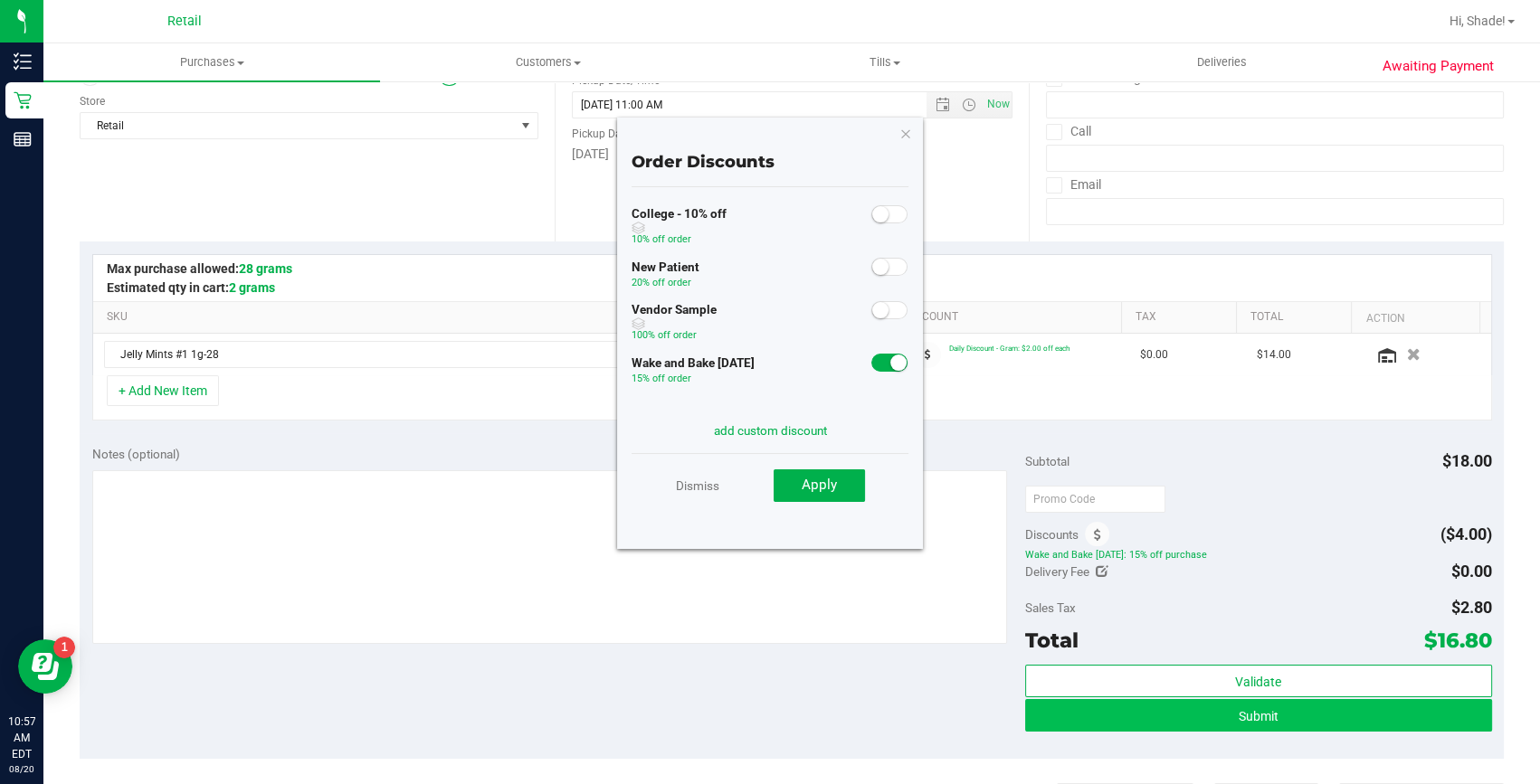
click at [872, 362] on span at bounding box center [890, 362] width 36 height 18
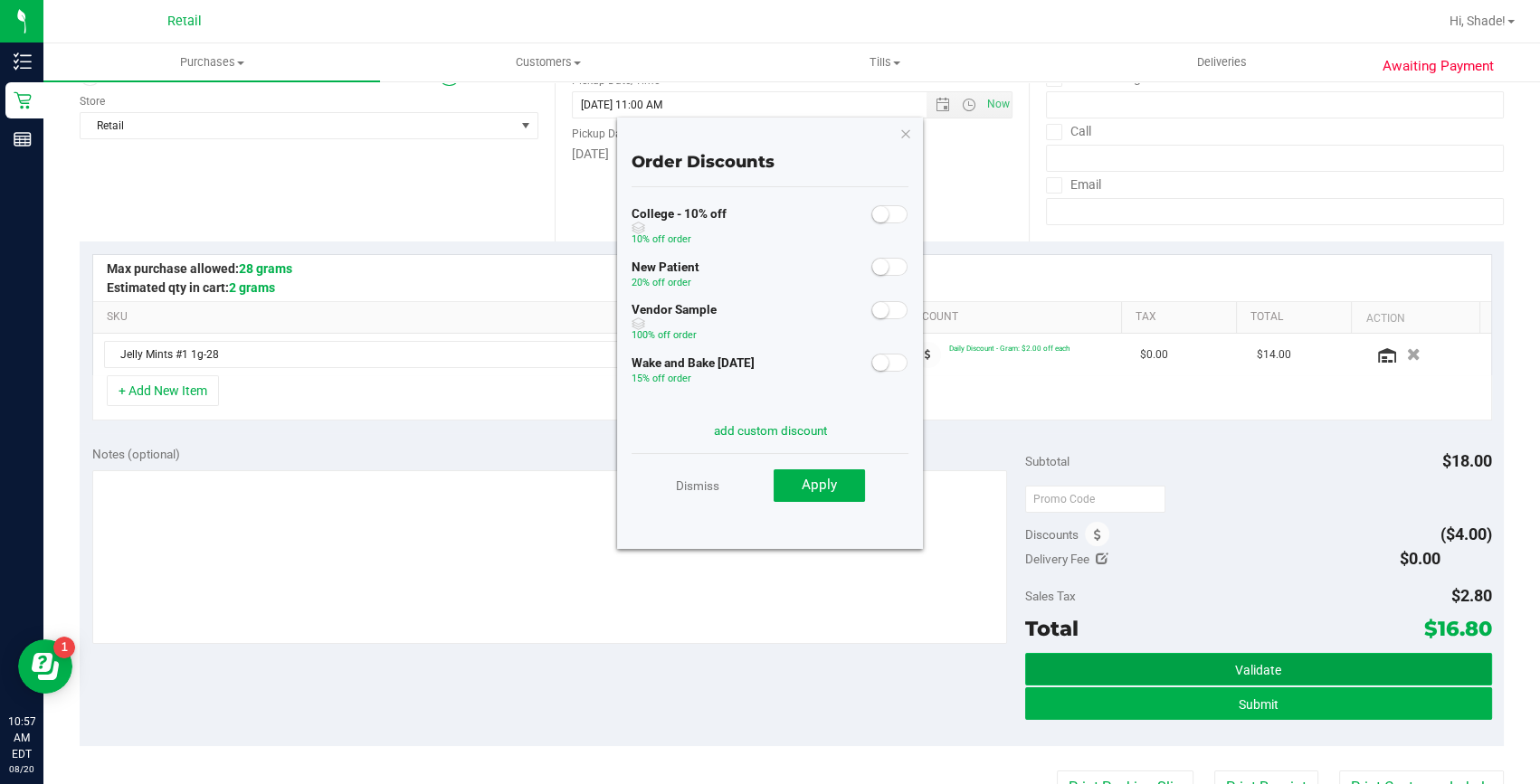
click at [1140, 660] on button "Validate" at bounding box center [1259, 669] width 467 height 33
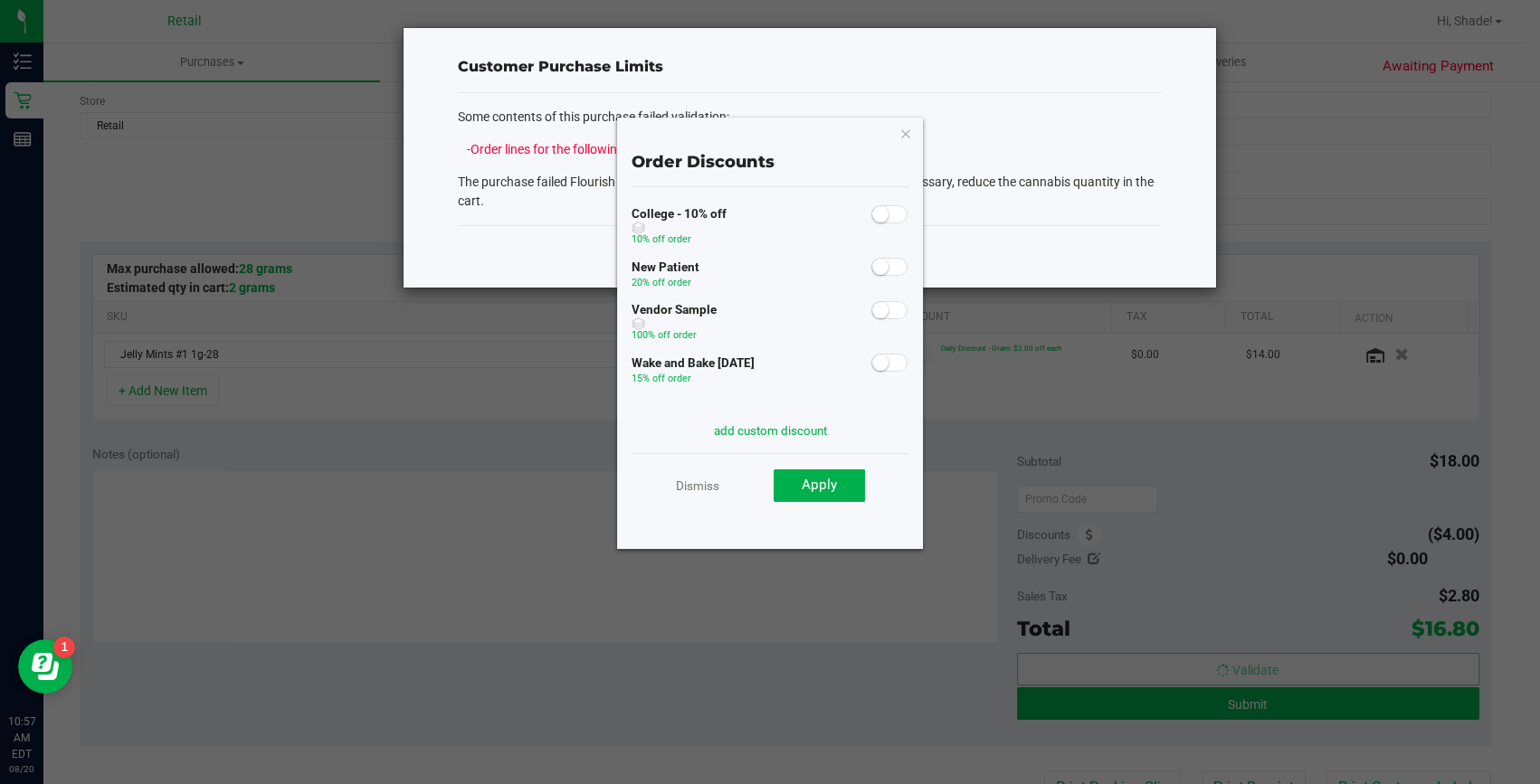
click at [908, 136] on icon "button" at bounding box center [906, 133] width 13 height 22
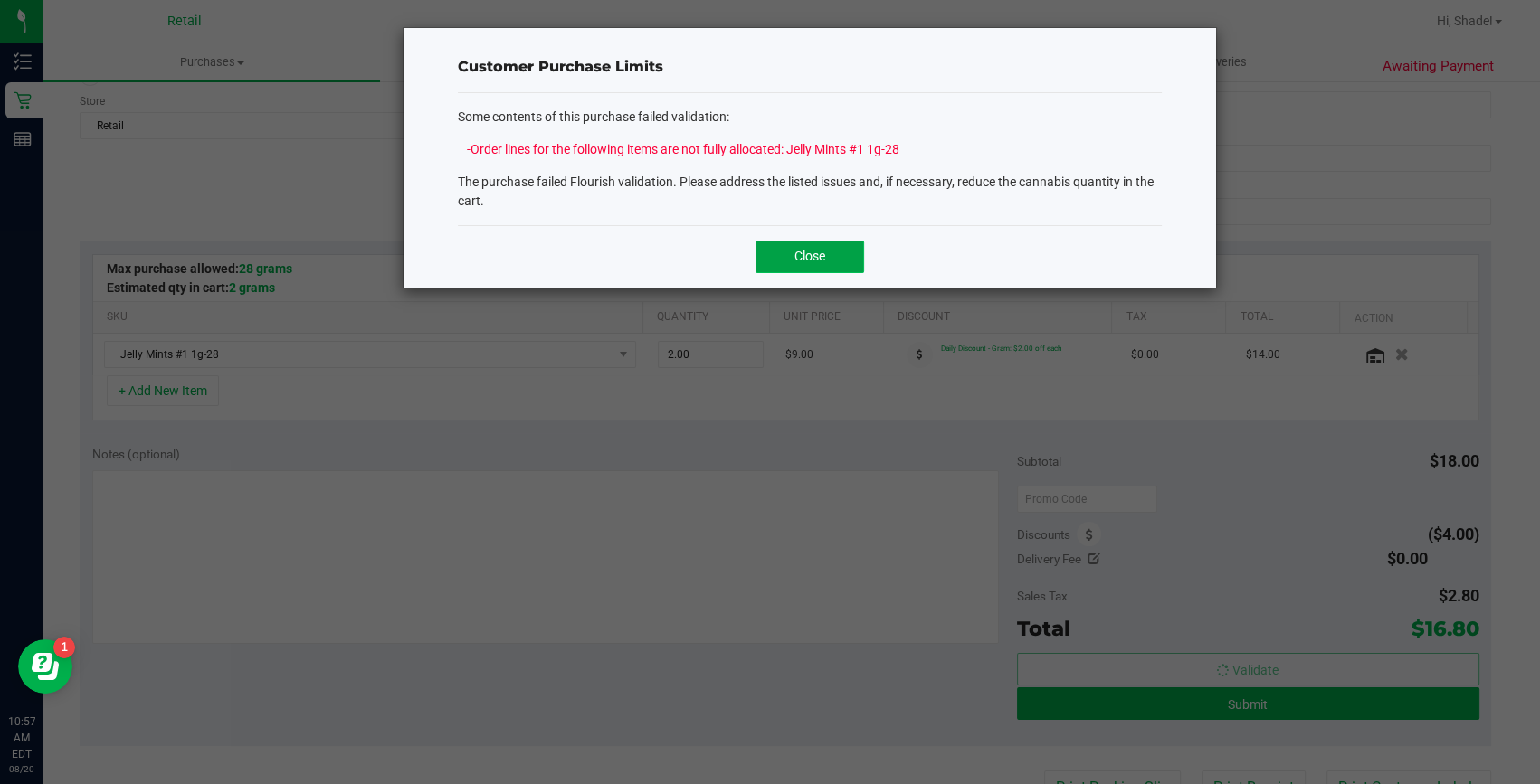
click at [839, 244] on button "Close" at bounding box center [809, 256] width 108 height 33
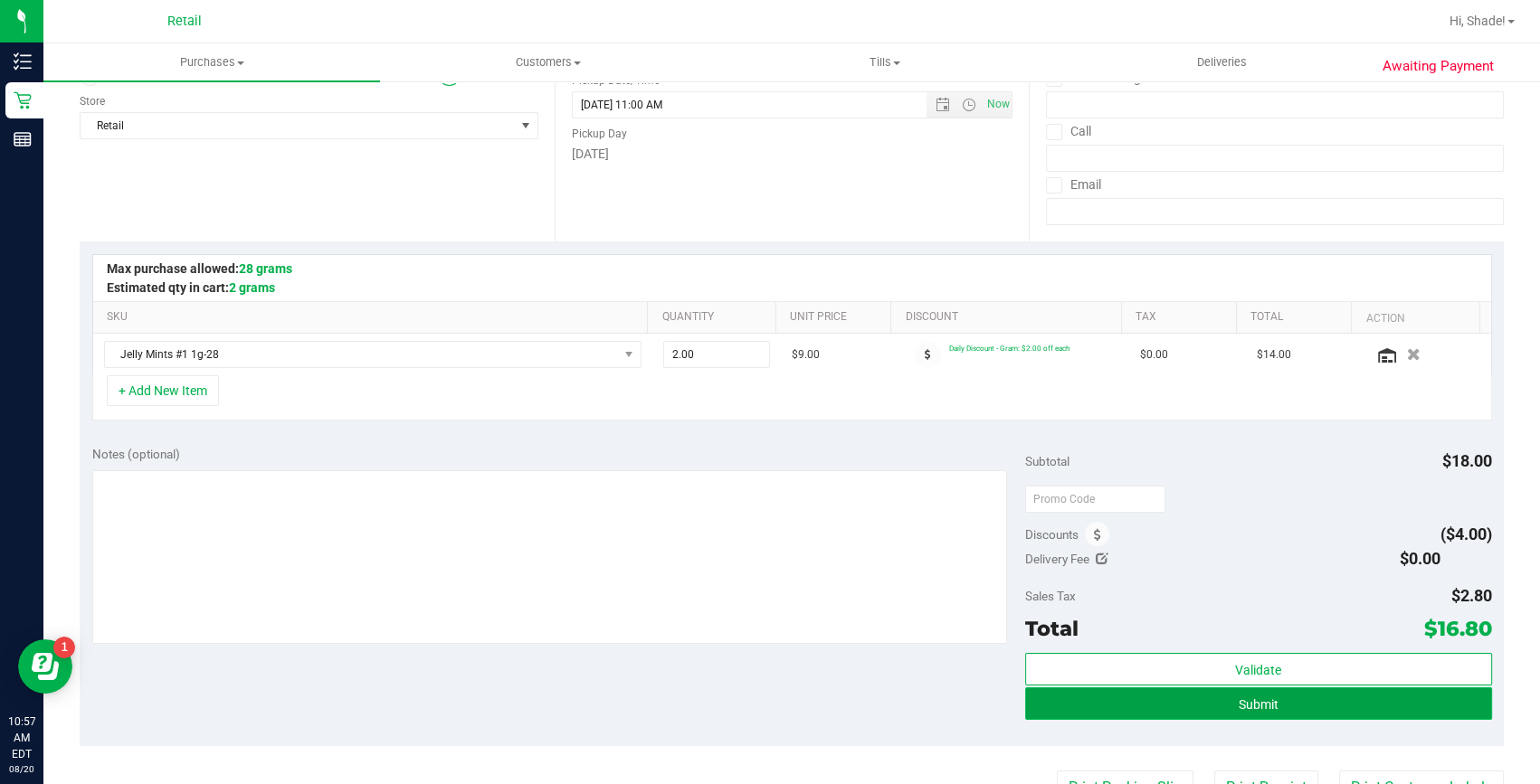
click at [1104, 706] on button "Submit" at bounding box center [1259, 704] width 467 height 33
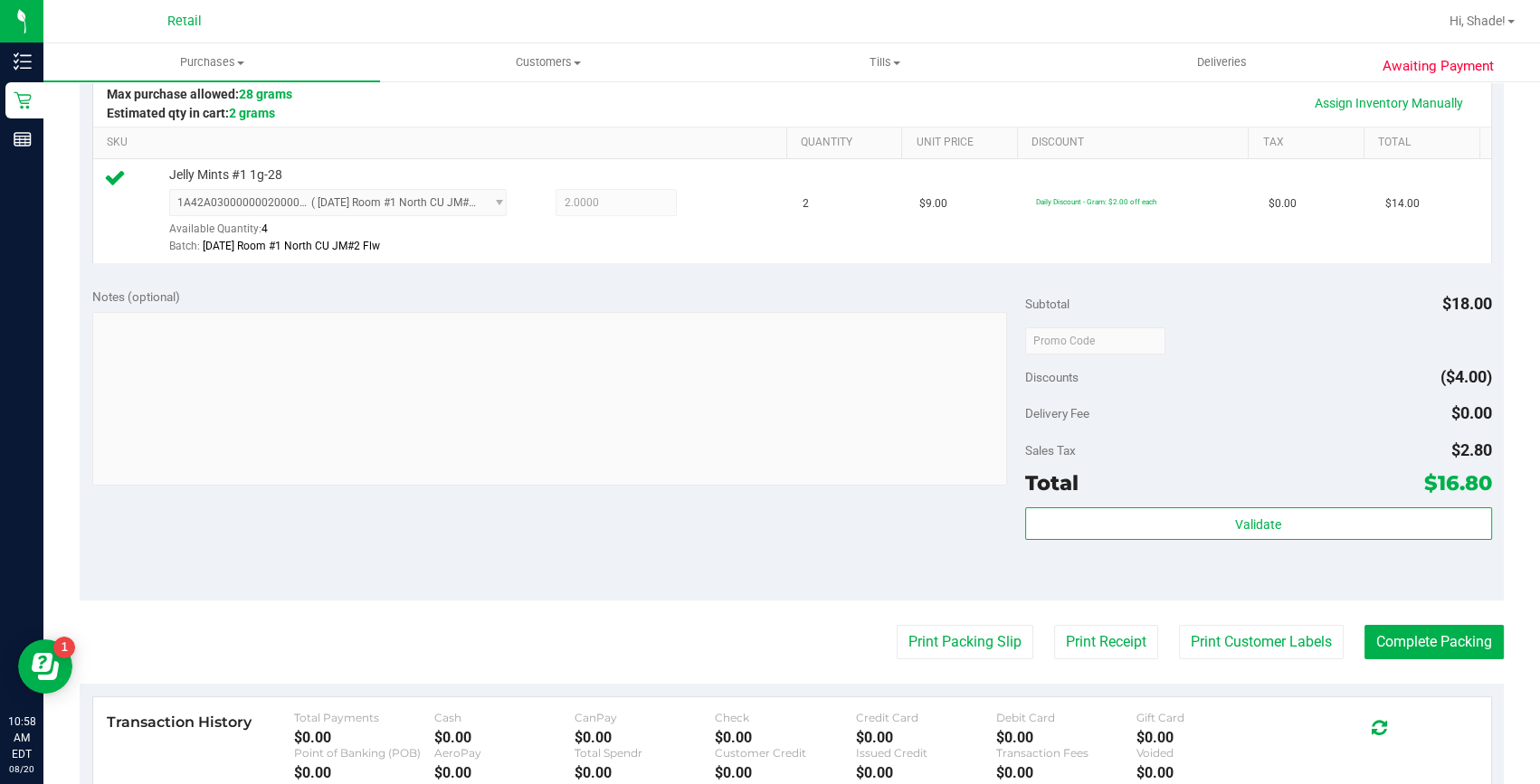
scroll to position [576, 0]
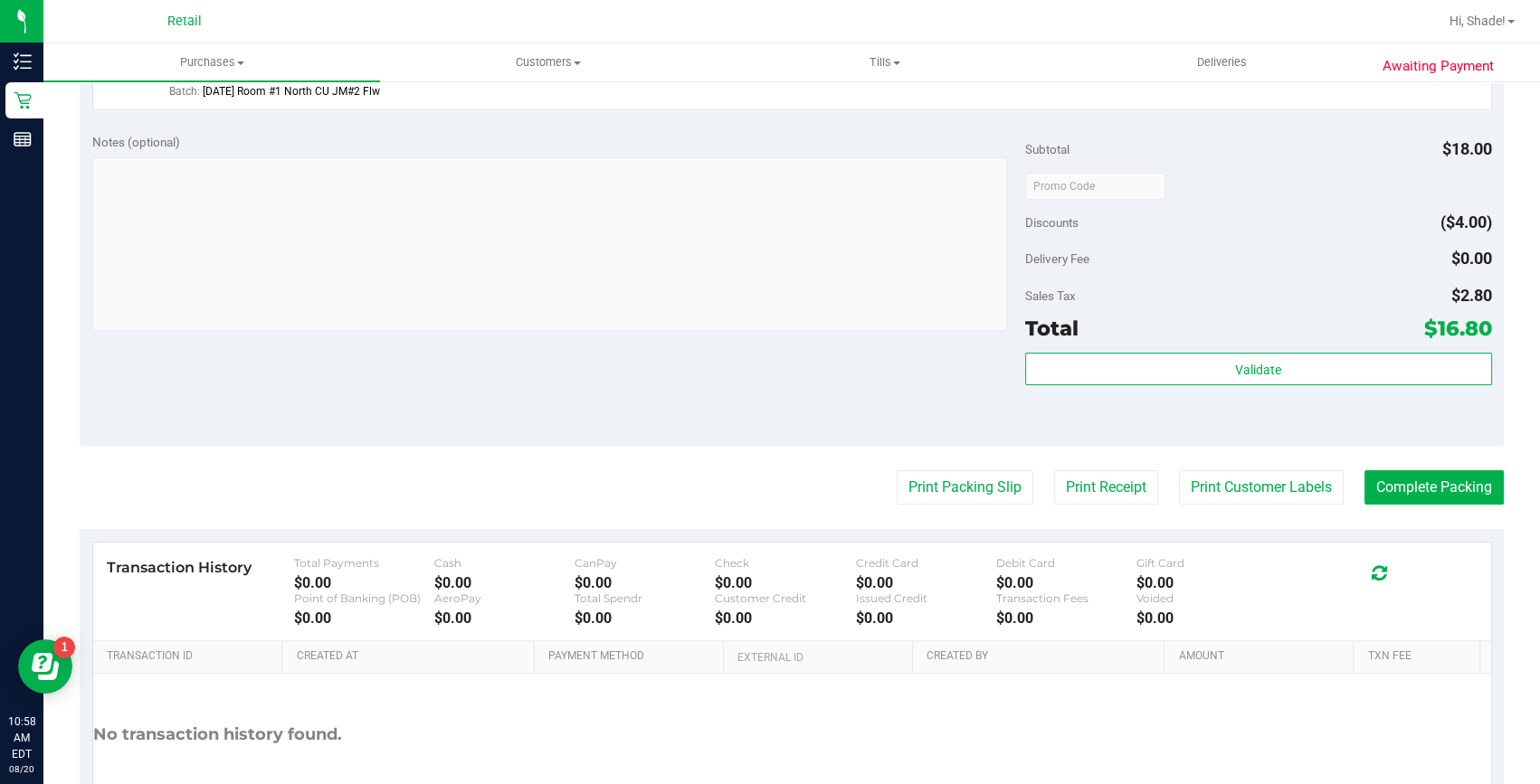
click at [1454, 446] on purchase-details "Back Edit Purchase Cancel Purchase View Profile # 01613349 Med | Rec METRC ID: …" at bounding box center [791, 195] width 1425 height 1345
click at [1437, 491] on button "Complete Packing" at bounding box center [1435, 487] width 139 height 35
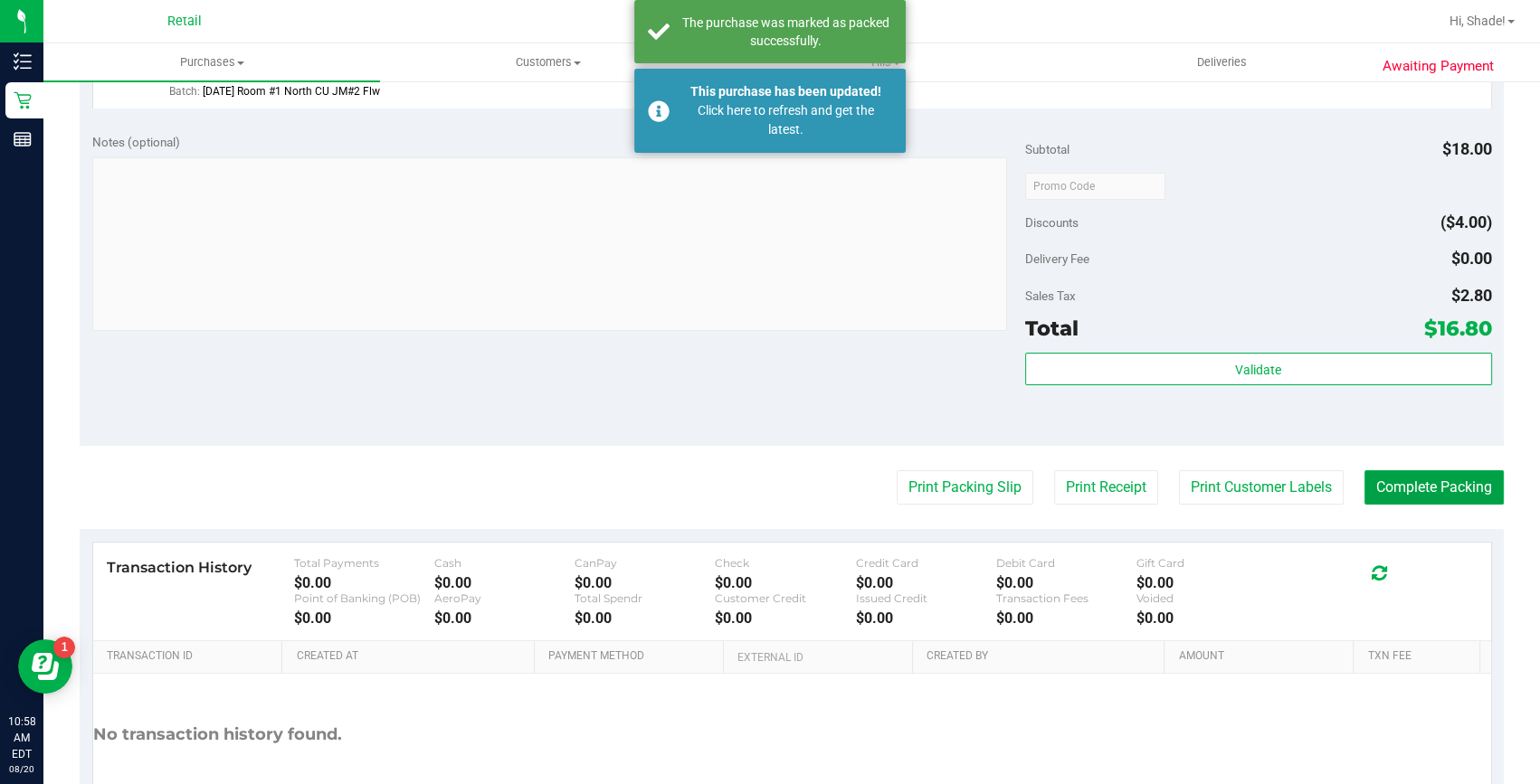
scroll to position [0, 0]
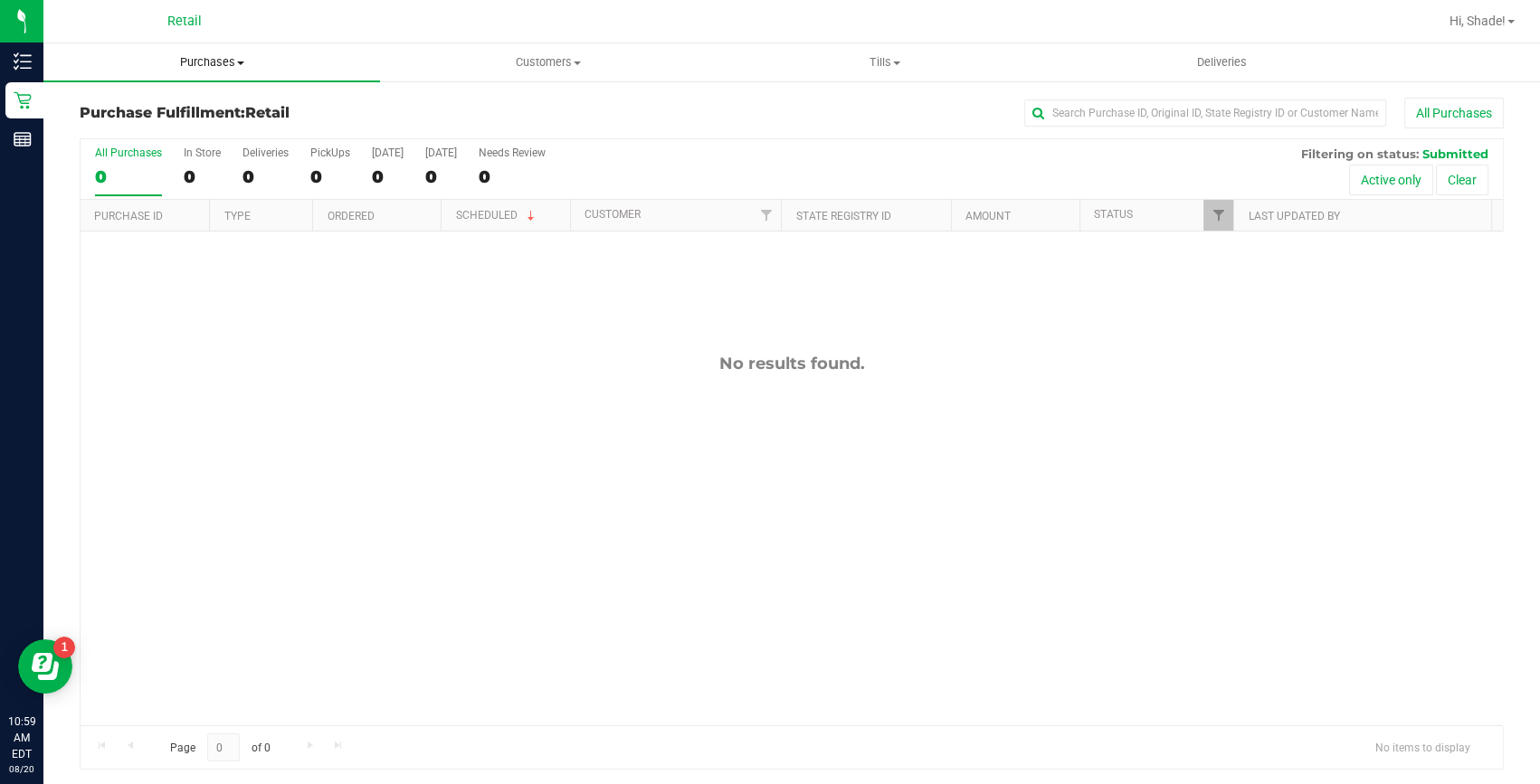
click at [210, 59] on span "Purchases" at bounding box center [211, 63] width 337 height 16
click at [148, 104] on span "Summary of purchases" at bounding box center [136, 108] width 186 height 15
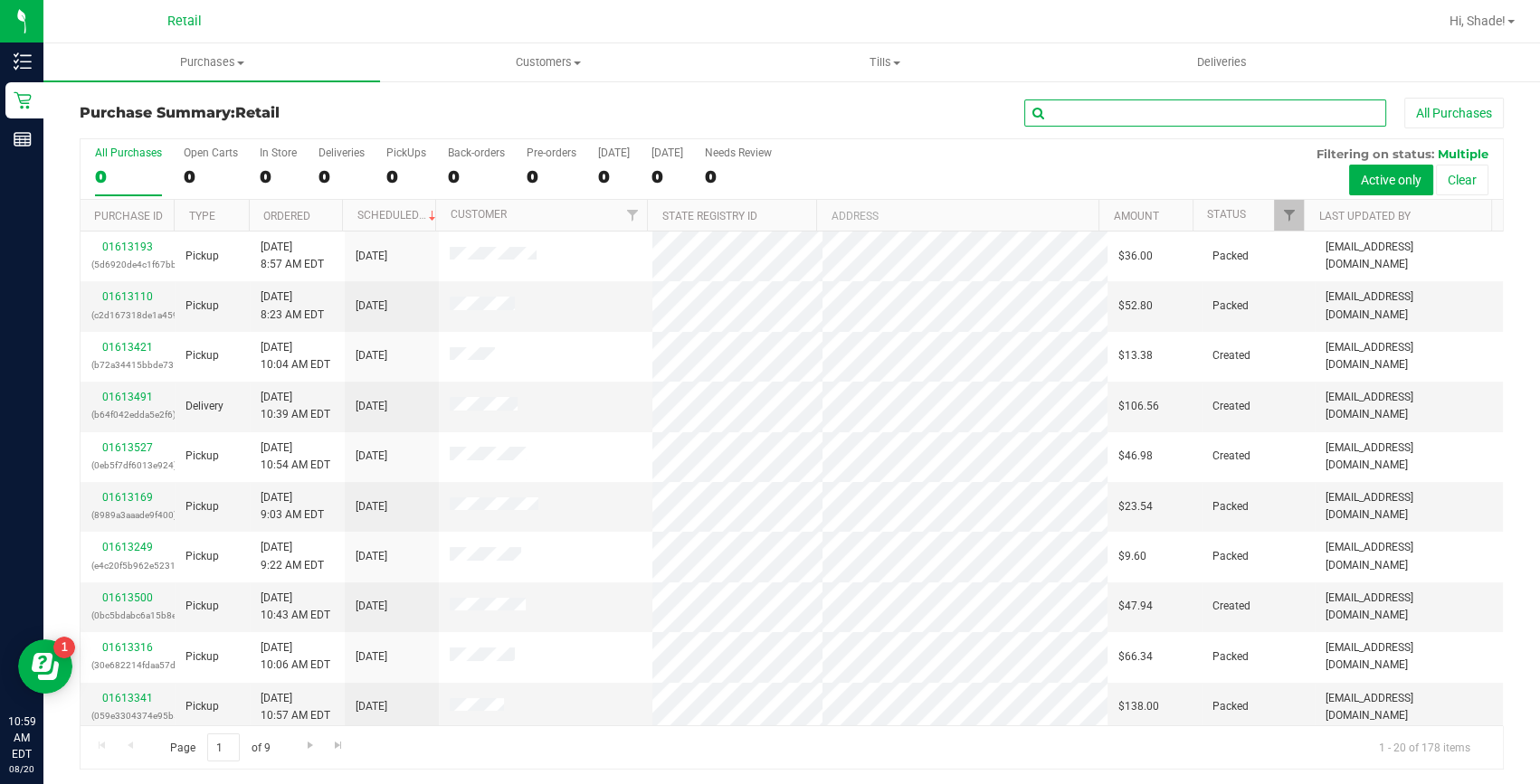
click at [1141, 115] on input "text" at bounding box center [1205, 112] width 362 height 27
click at [1122, 107] on input "text" at bounding box center [1205, 112] width 362 height 27
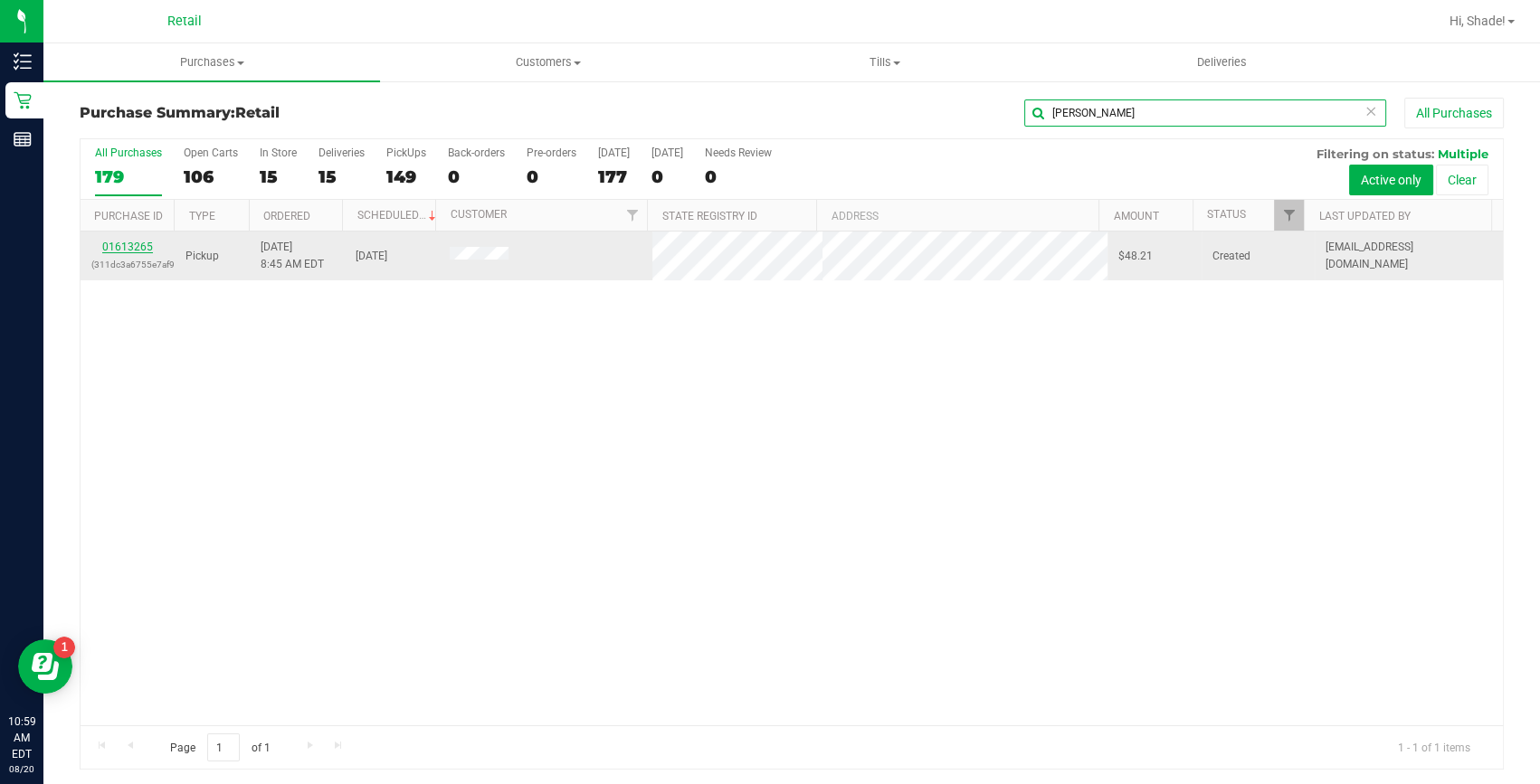
type input "[PERSON_NAME]"
click at [124, 242] on link "01613265" at bounding box center [127, 246] width 51 height 13
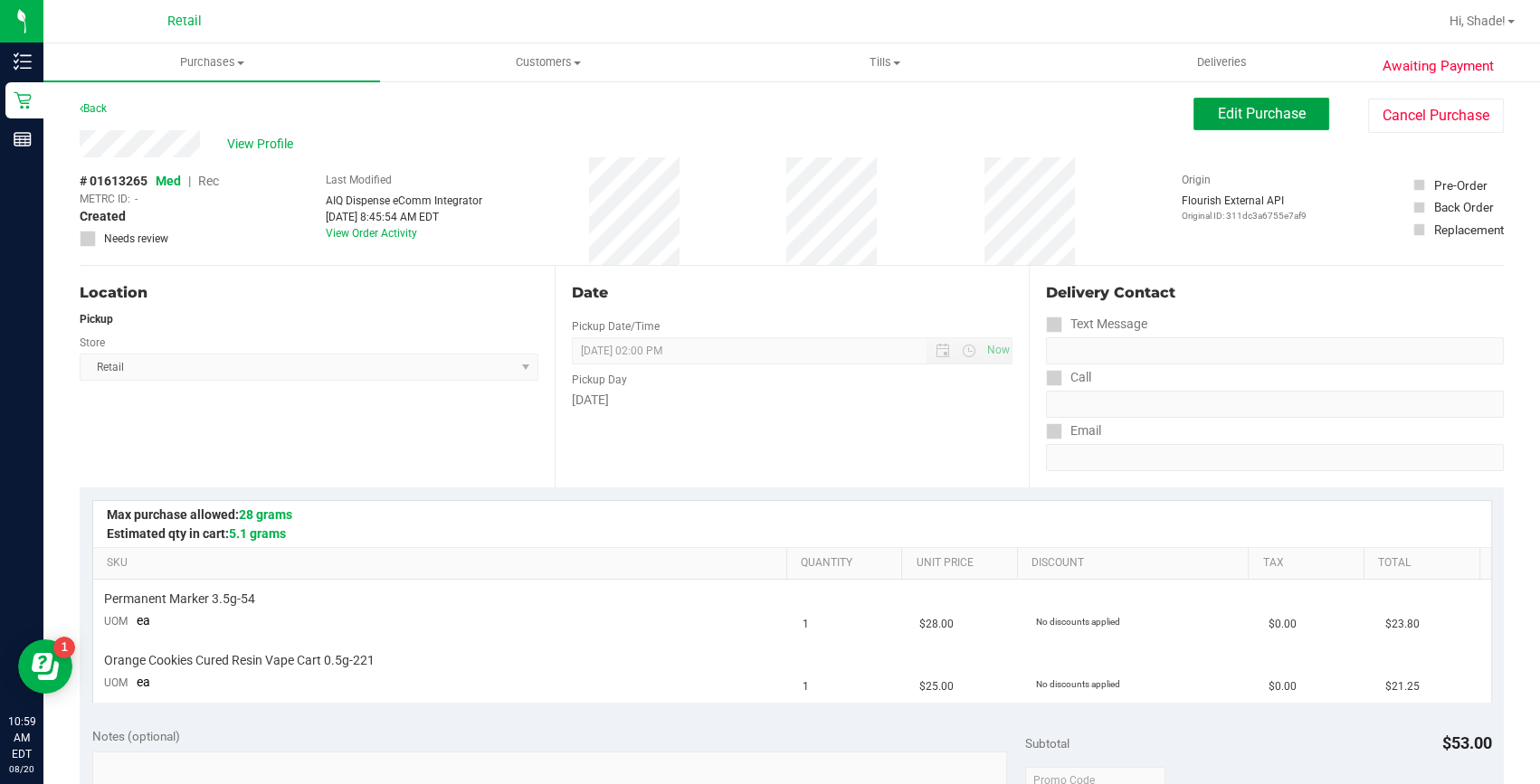
drag, startPoint x: 1241, startPoint y: 114, endPoint x: 266, endPoint y: 187, distance: 977.7
click at [1240, 114] on span "Edit Purchase" at bounding box center [1262, 113] width 87 height 17
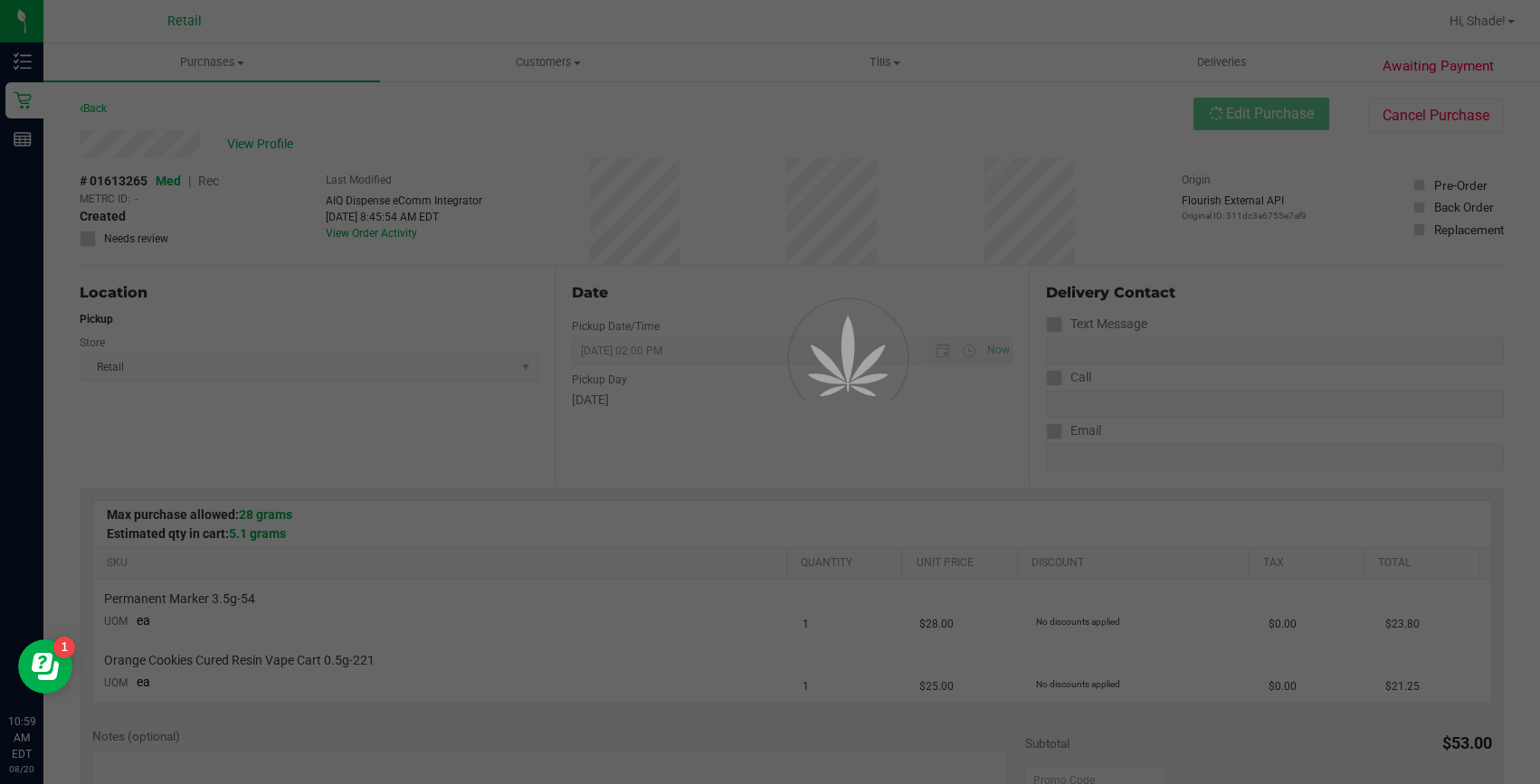
click at [208, 182] on div at bounding box center [770, 392] width 1540 height 784
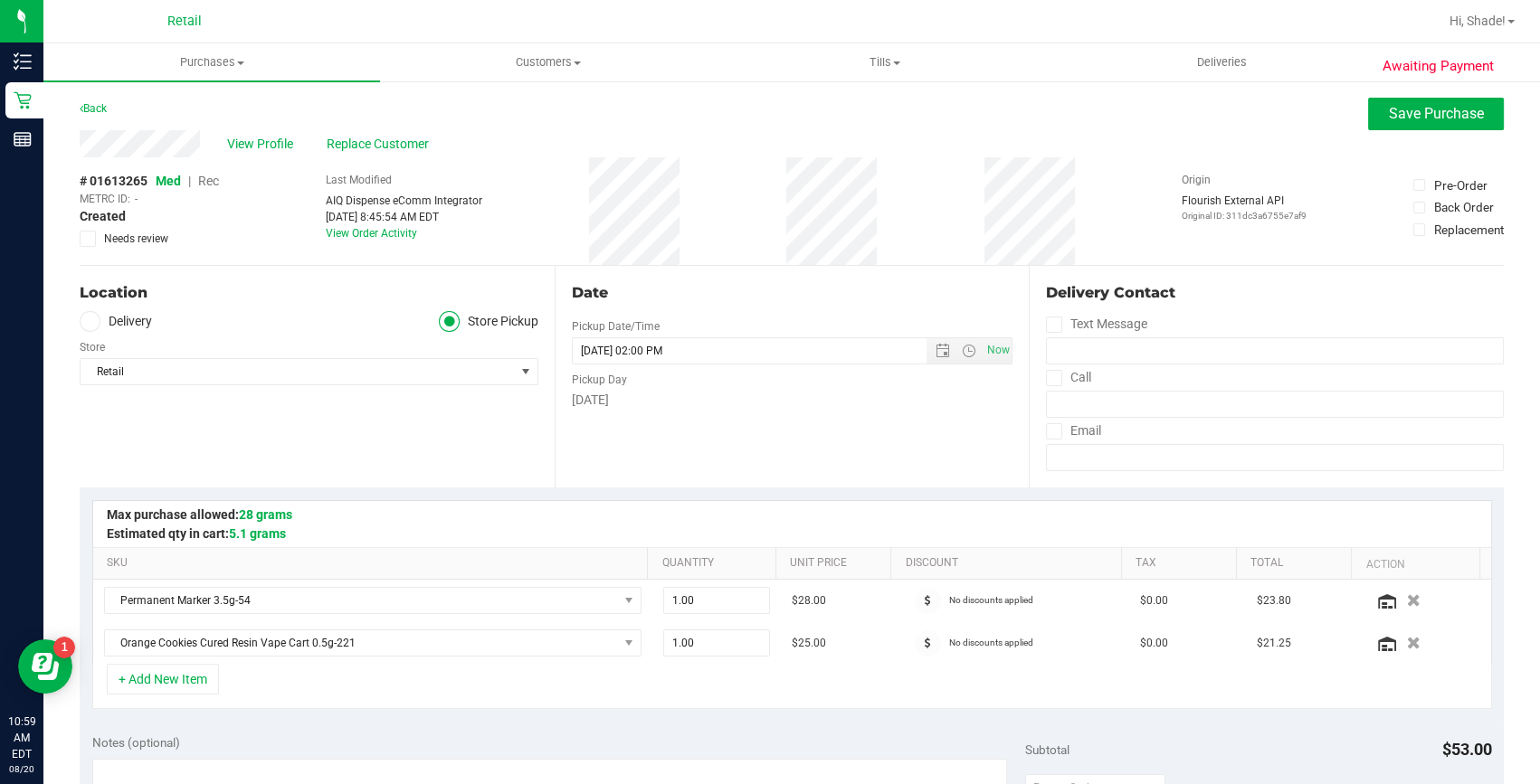
click at [208, 182] on span "Rec" at bounding box center [209, 181] width 21 height 15
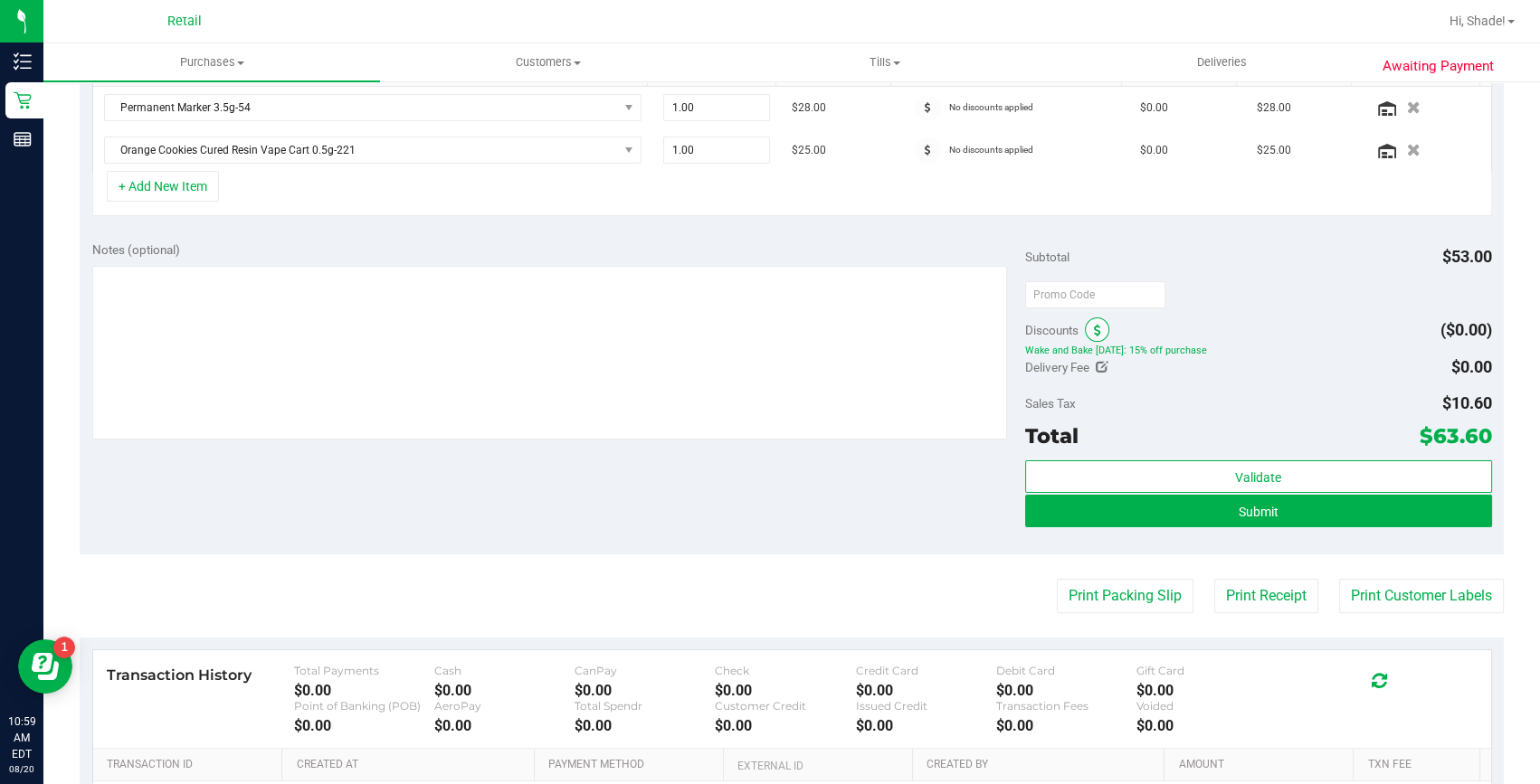
click at [1094, 331] on icon at bounding box center [1097, 330] width 7 height 13
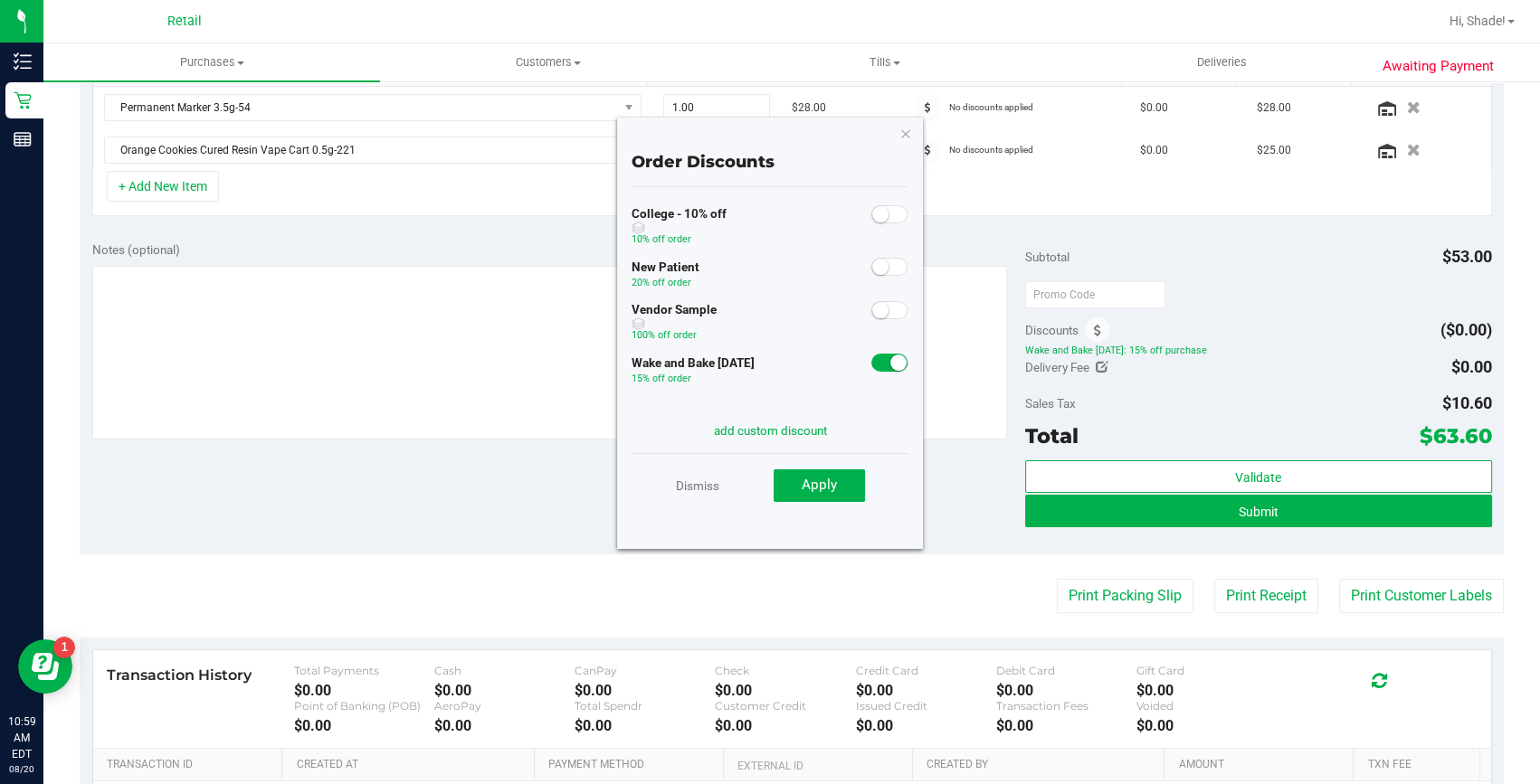
click at [872, 372] on span at bounding box center [890, 362] width 36 height 18
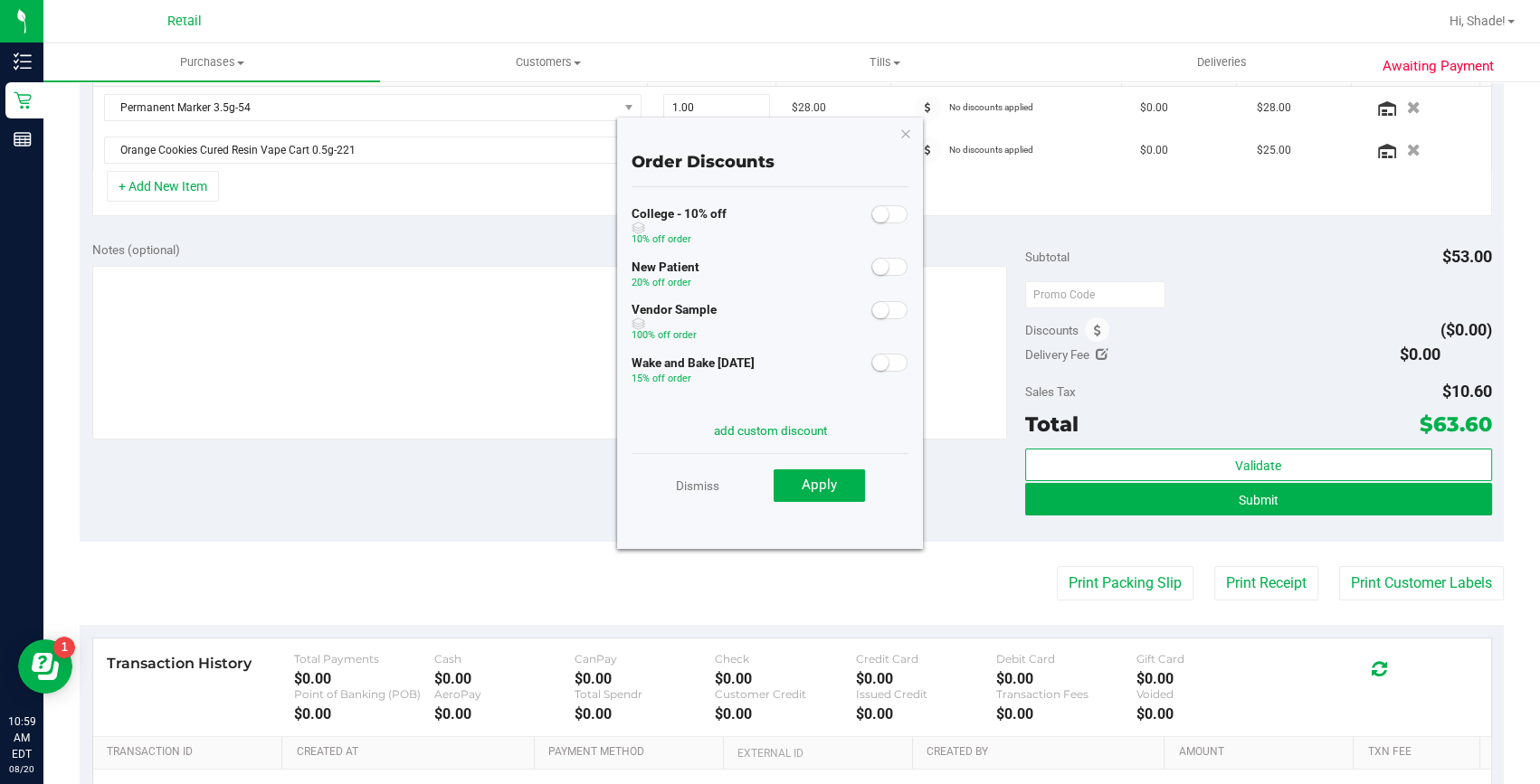
click at [885, 361] on span at bounding box center [890, 362] width 36 height 18
click at [873, 362] on span at bounding box center [890, 362] width 36 height 18
click at [1059, 497] on button "Submit" at bounding box center [1259, 499] width 467 height 33
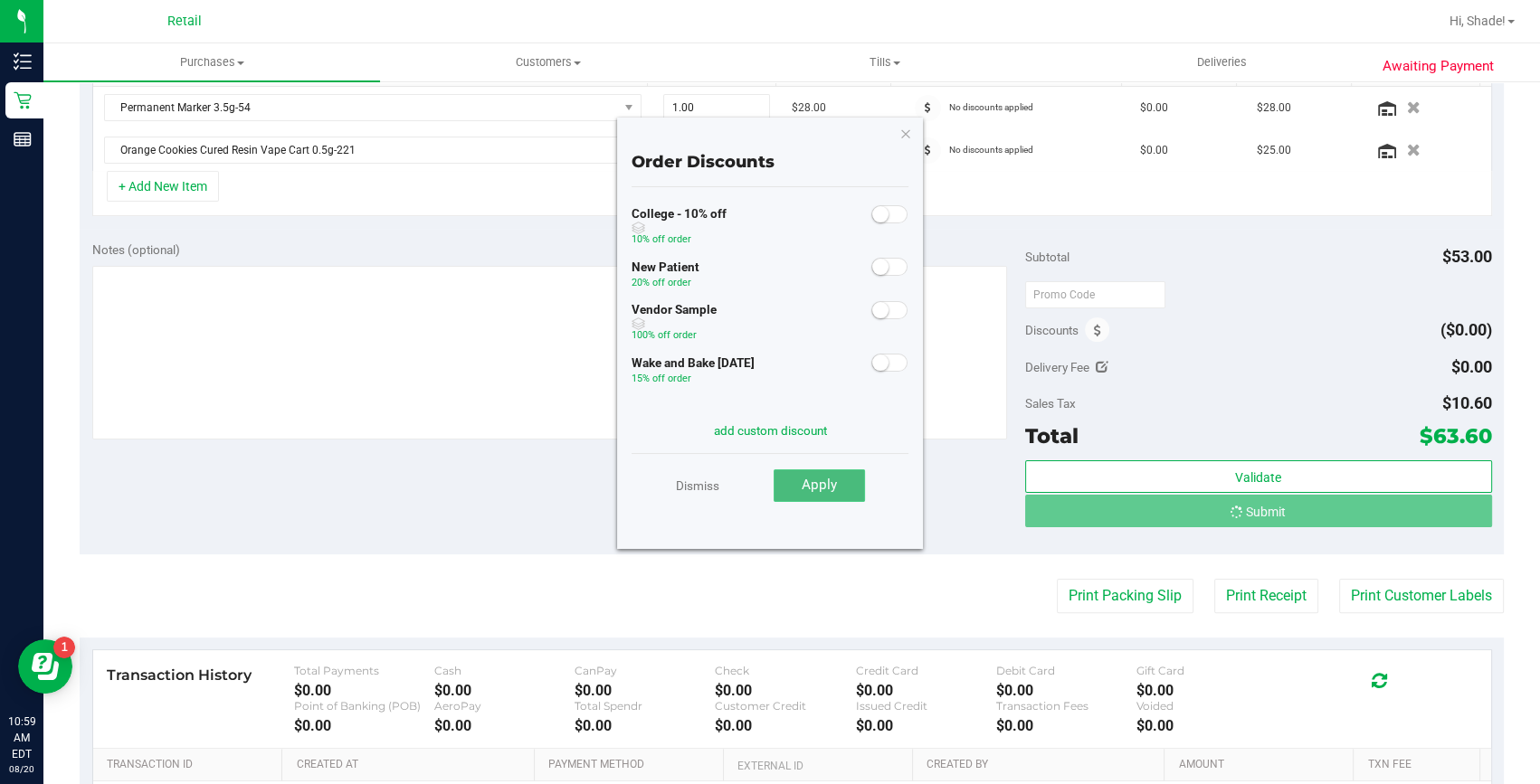
click at [822, 472] on button "Apply" at bounding box center [819, 485] width 91 height 33
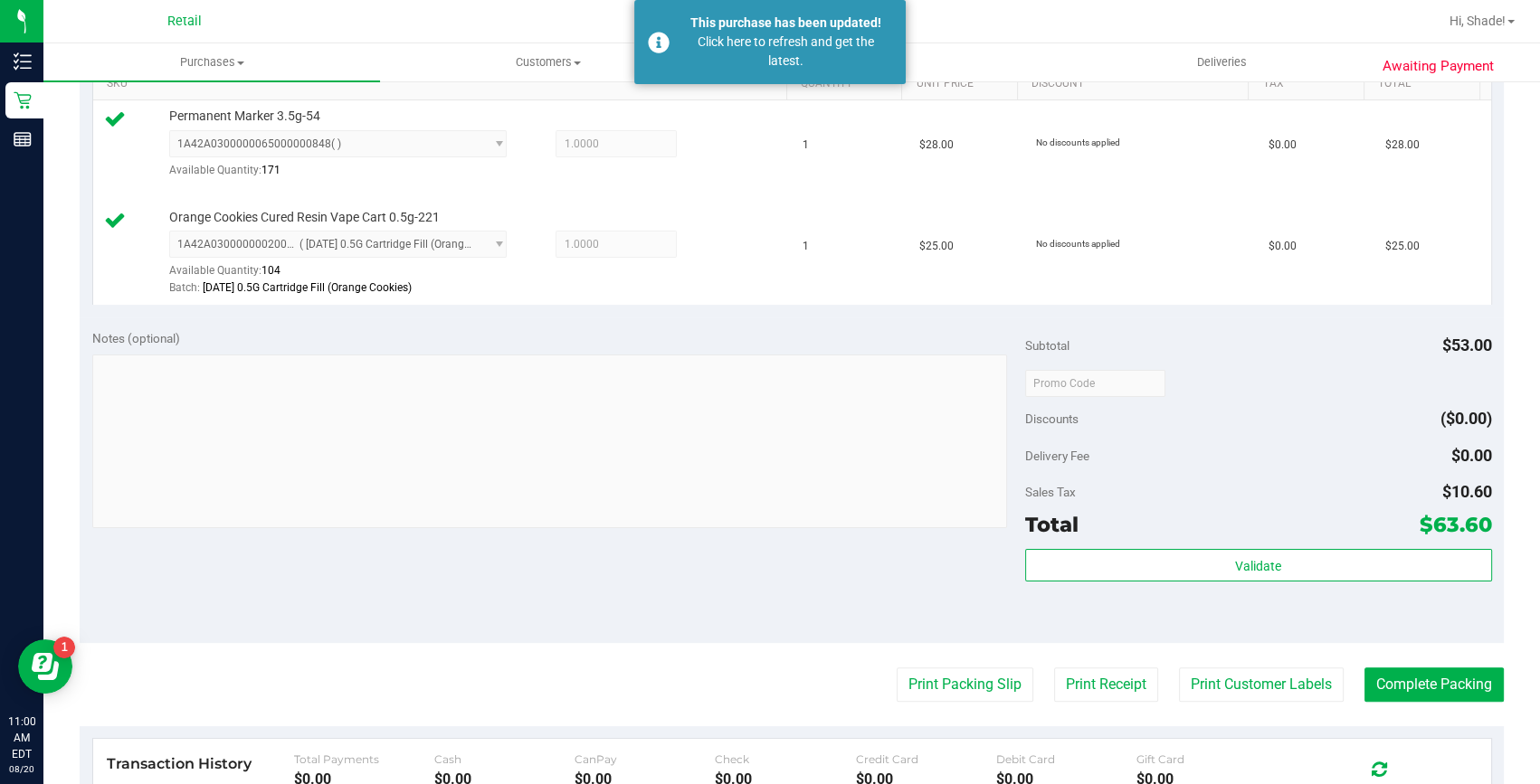
scroll to position [658, 0]
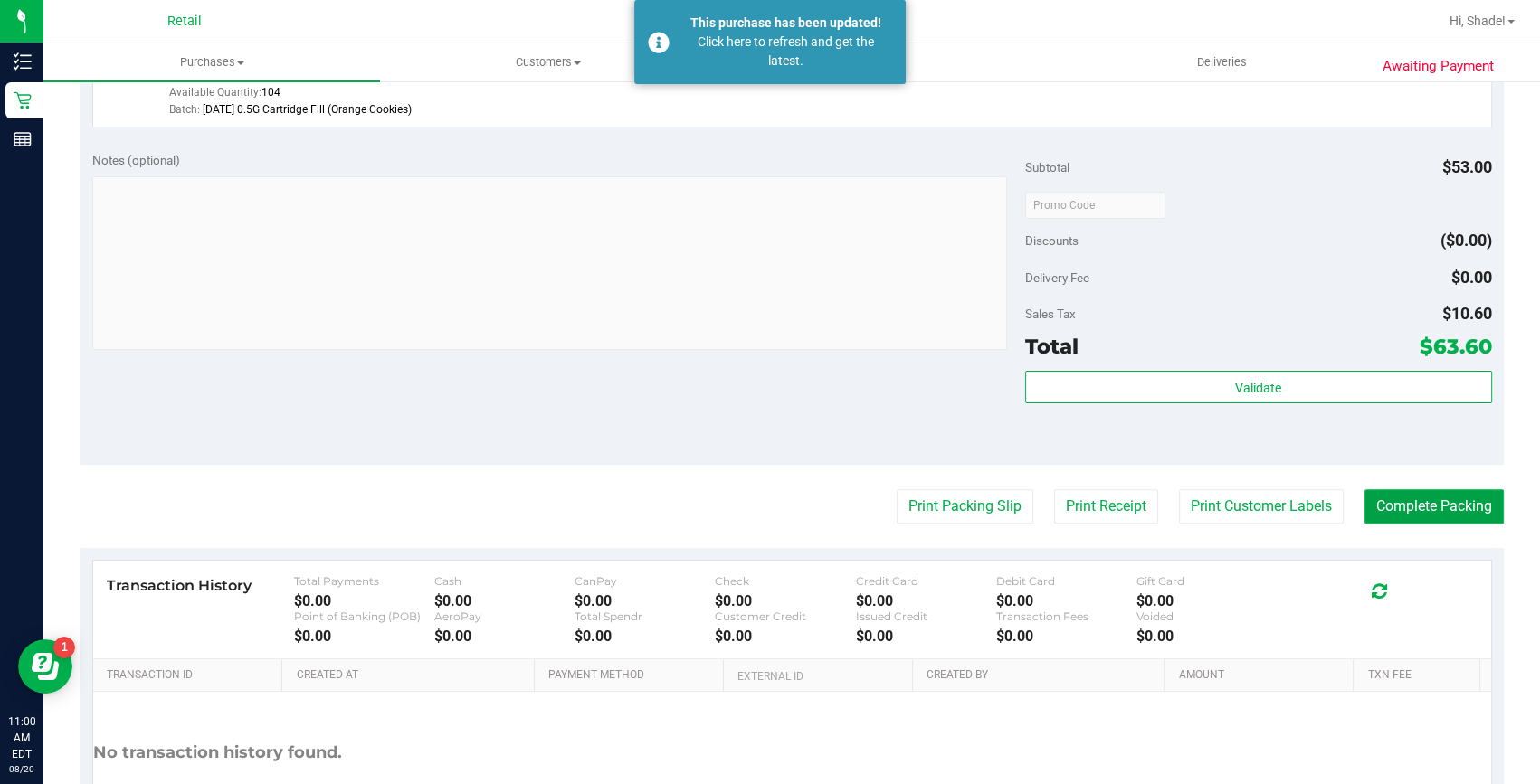
click at [1388, 495] on button "Complete Packing" at bounding box center [1435, 506] width 139 height 35
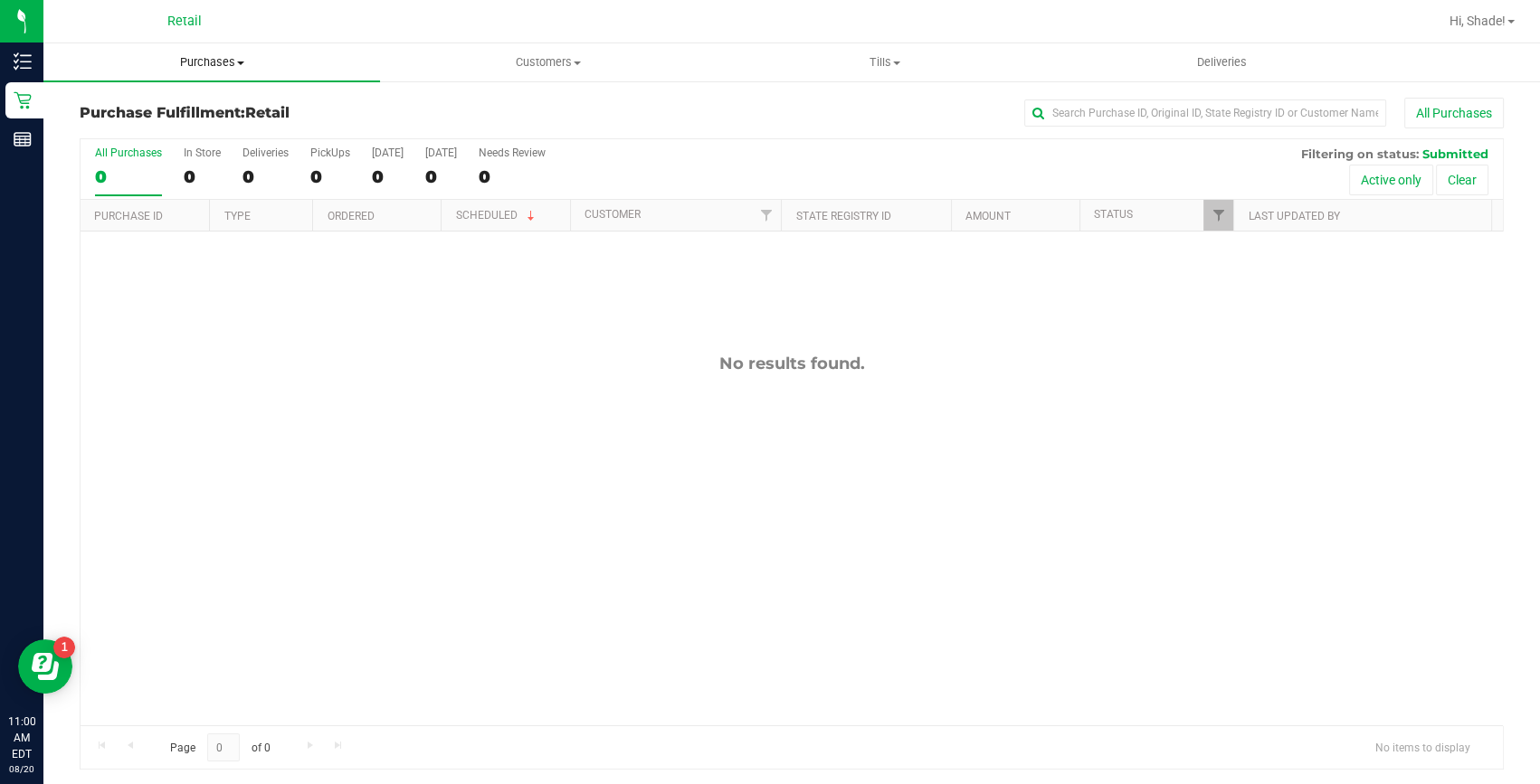
click at [220, 50] on uib-tab-heading "Purchases Summary of purchases Fulfillment All purchases" at bounding box center [211, 63] width 337 height 38
click at [144, 114] on span "Summary of purchases" at bounding box center [136, 108] width 186 height 15
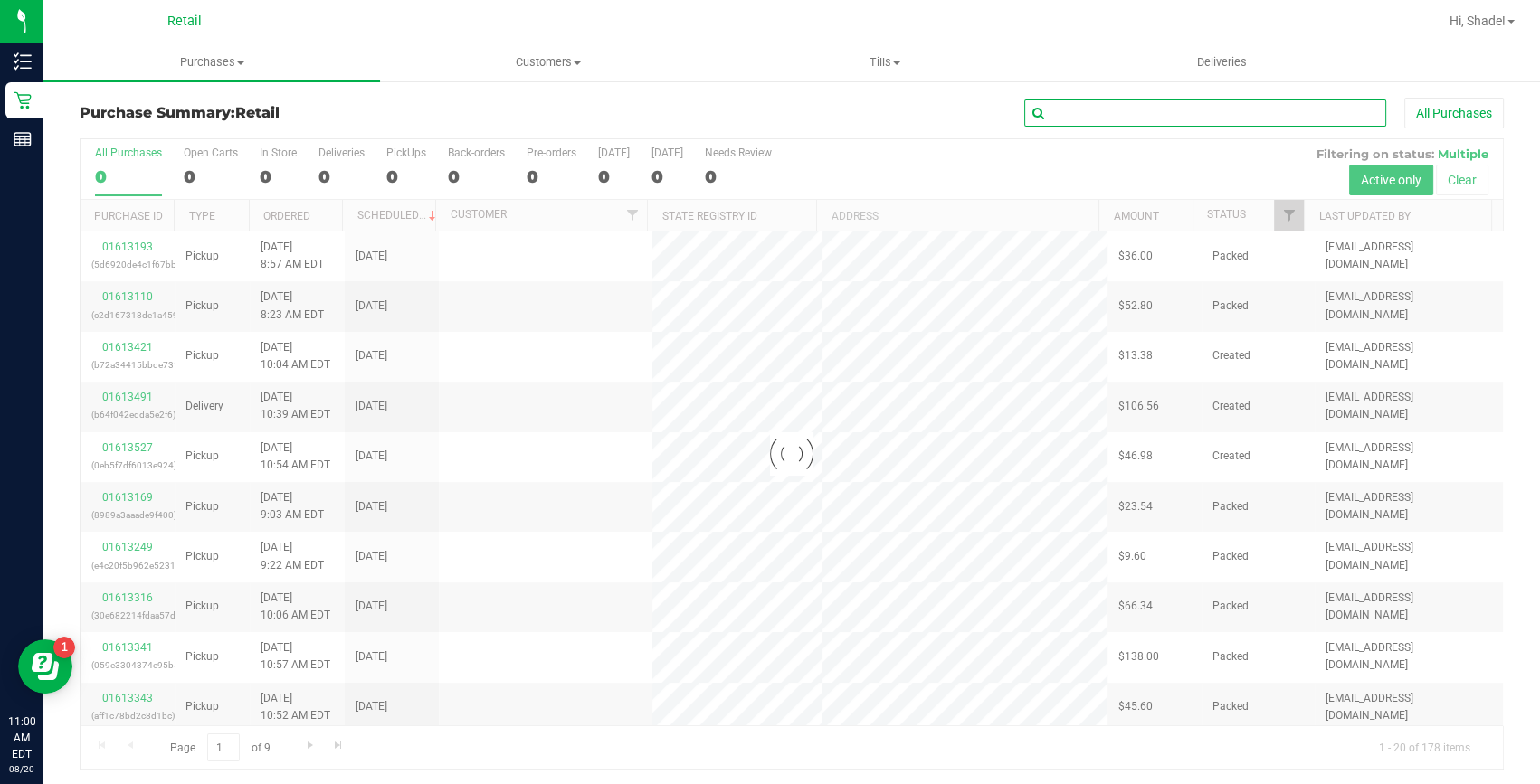
click at [1095, 117] on input "text" at bounding box center [1205, 112] width 362 height 27
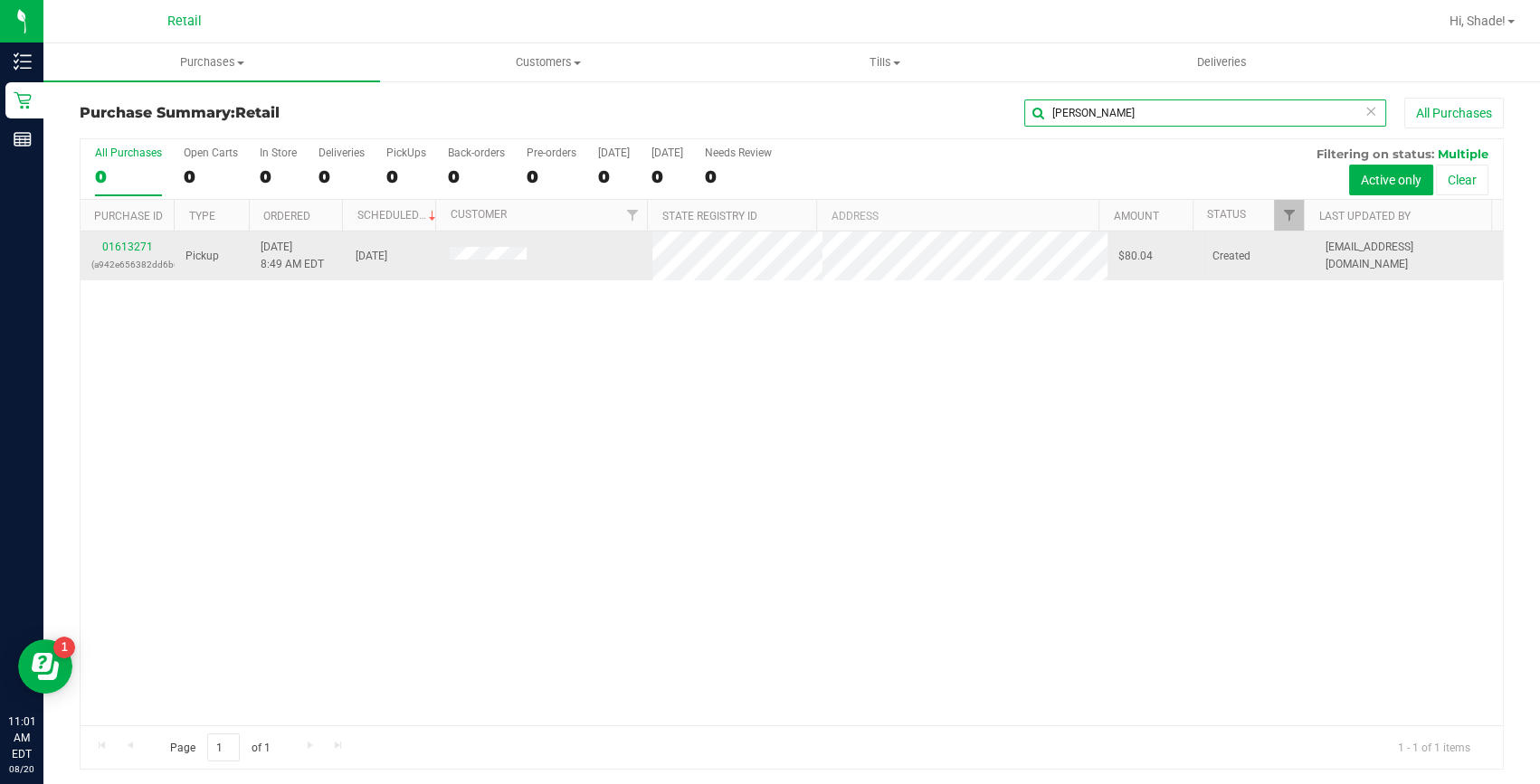
type input "[PERSON_NAME]"
click at [133, 254] on div "01613271 (a942e656382dd6b6)" at bounding box center [127, 256] width 72 height 35
click at [133, 250] on link "01613271" at bounding box center [127, 246] width 51 height 13
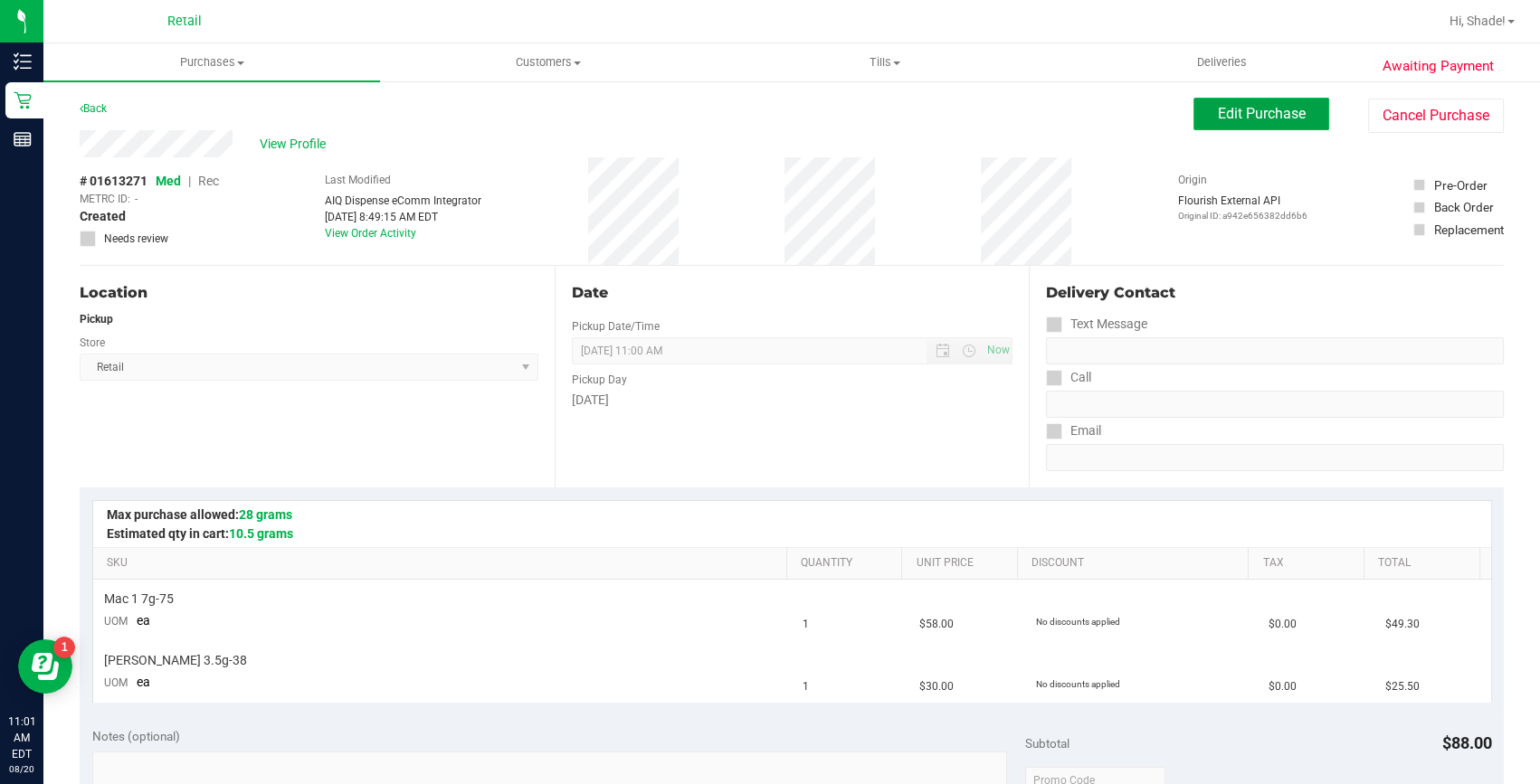
click at [1289, 106] on span "Edit Purchase" at bounding box center [1262, 113] width 87 height 17
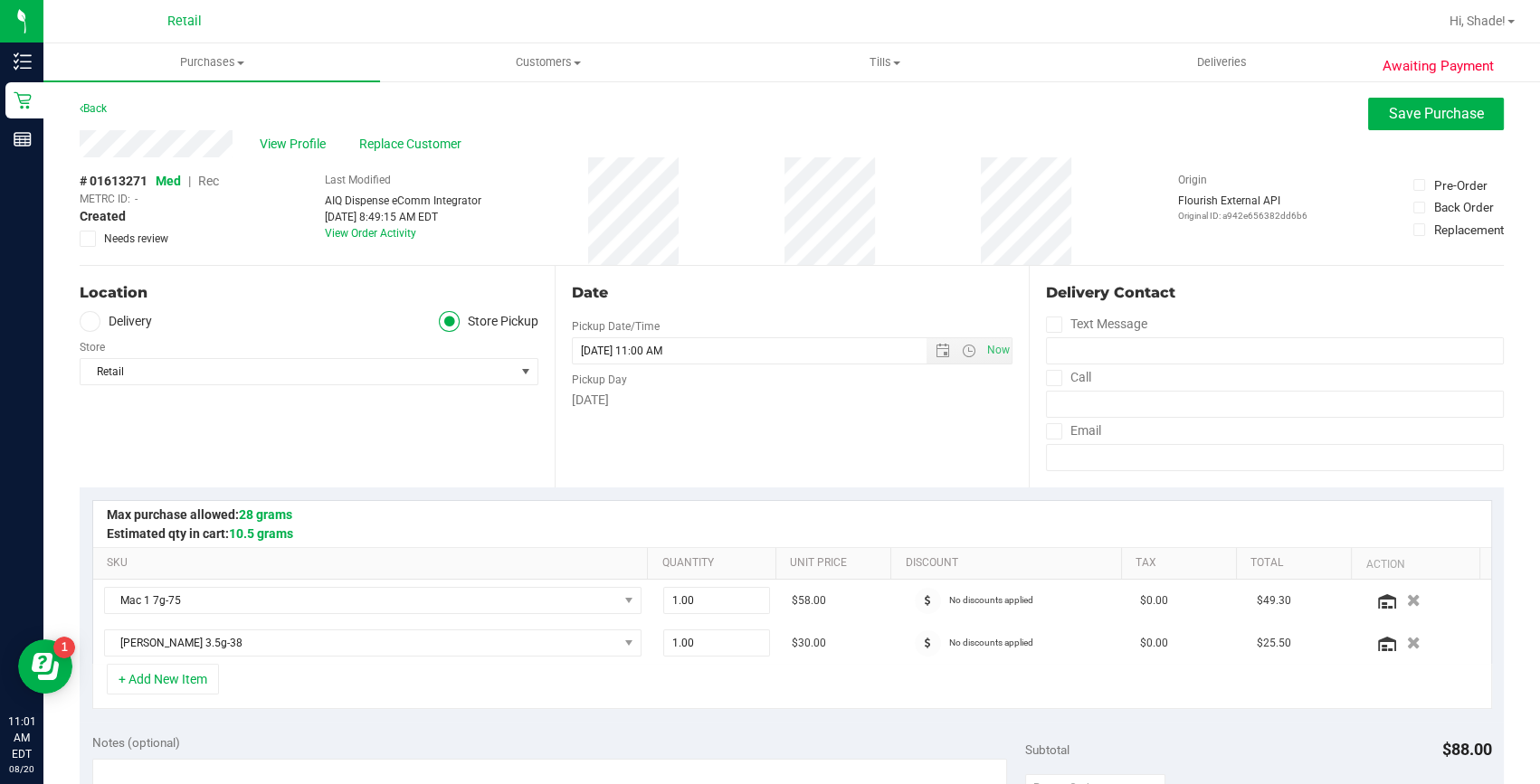
click at [208, 182] on span "Rec" at bounding box center [209, 181] width 21 height 15
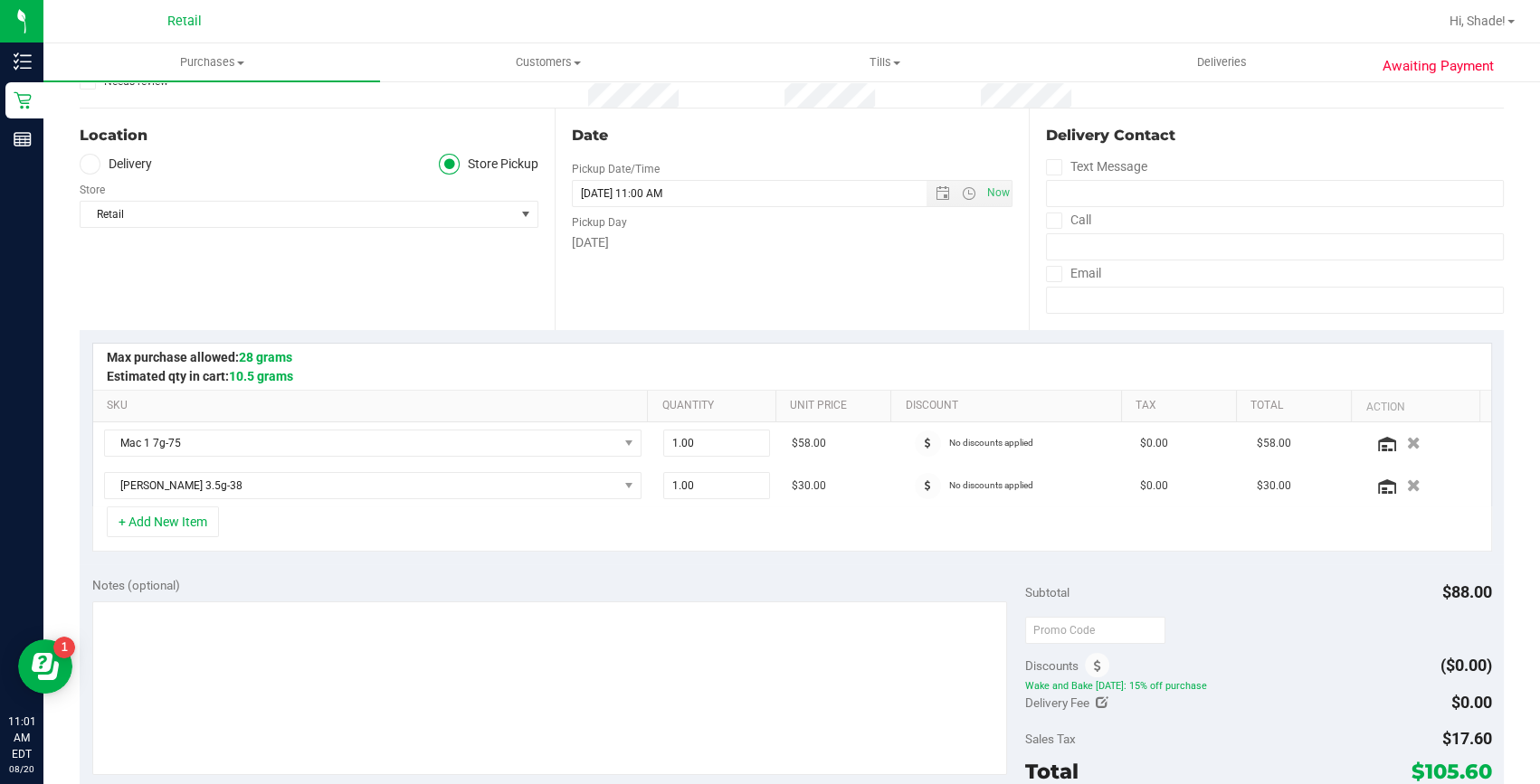
scroll to position [328, 0]
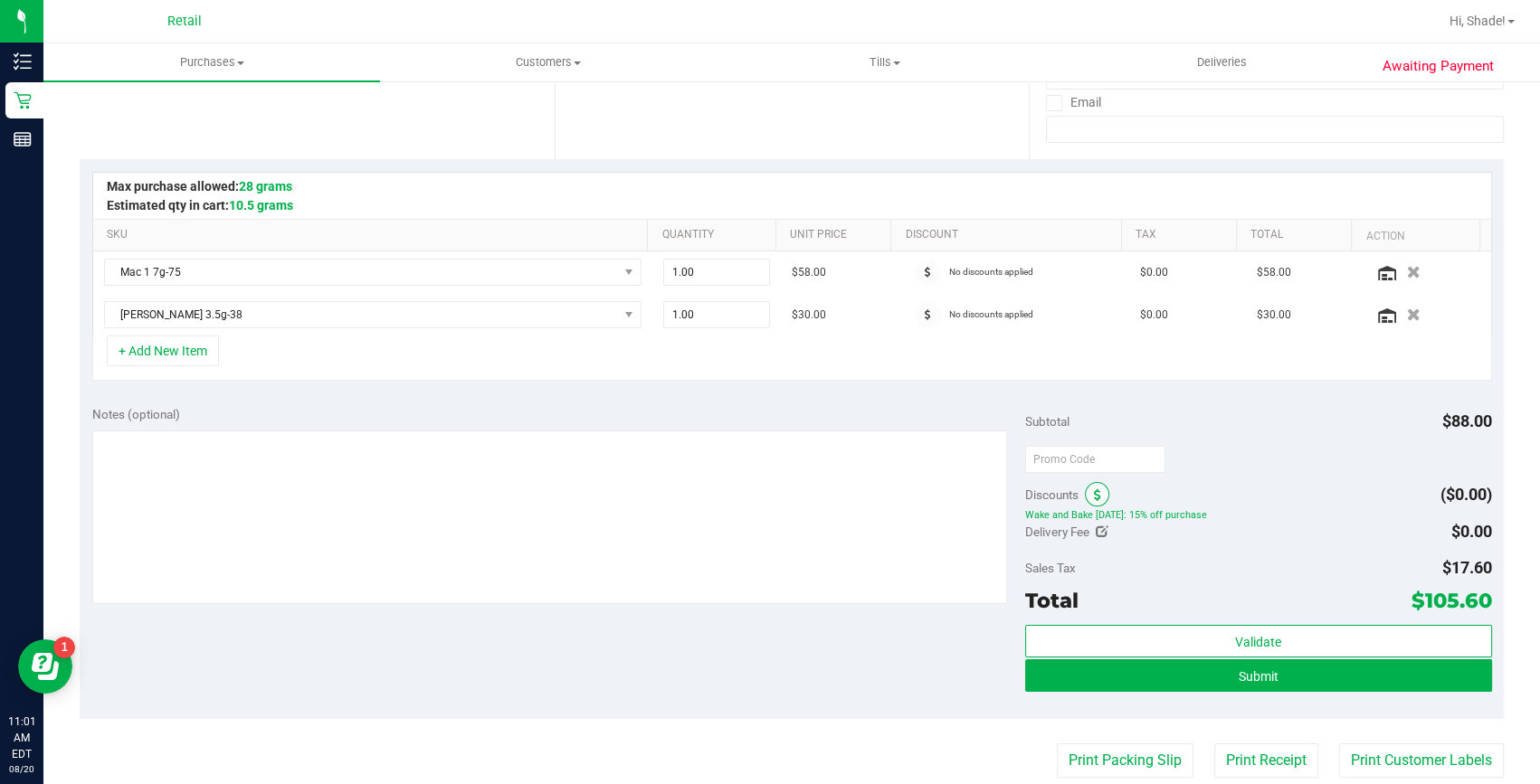
click at [1085, 485] on span at bounding box center [1097, 494] width 25 height 25
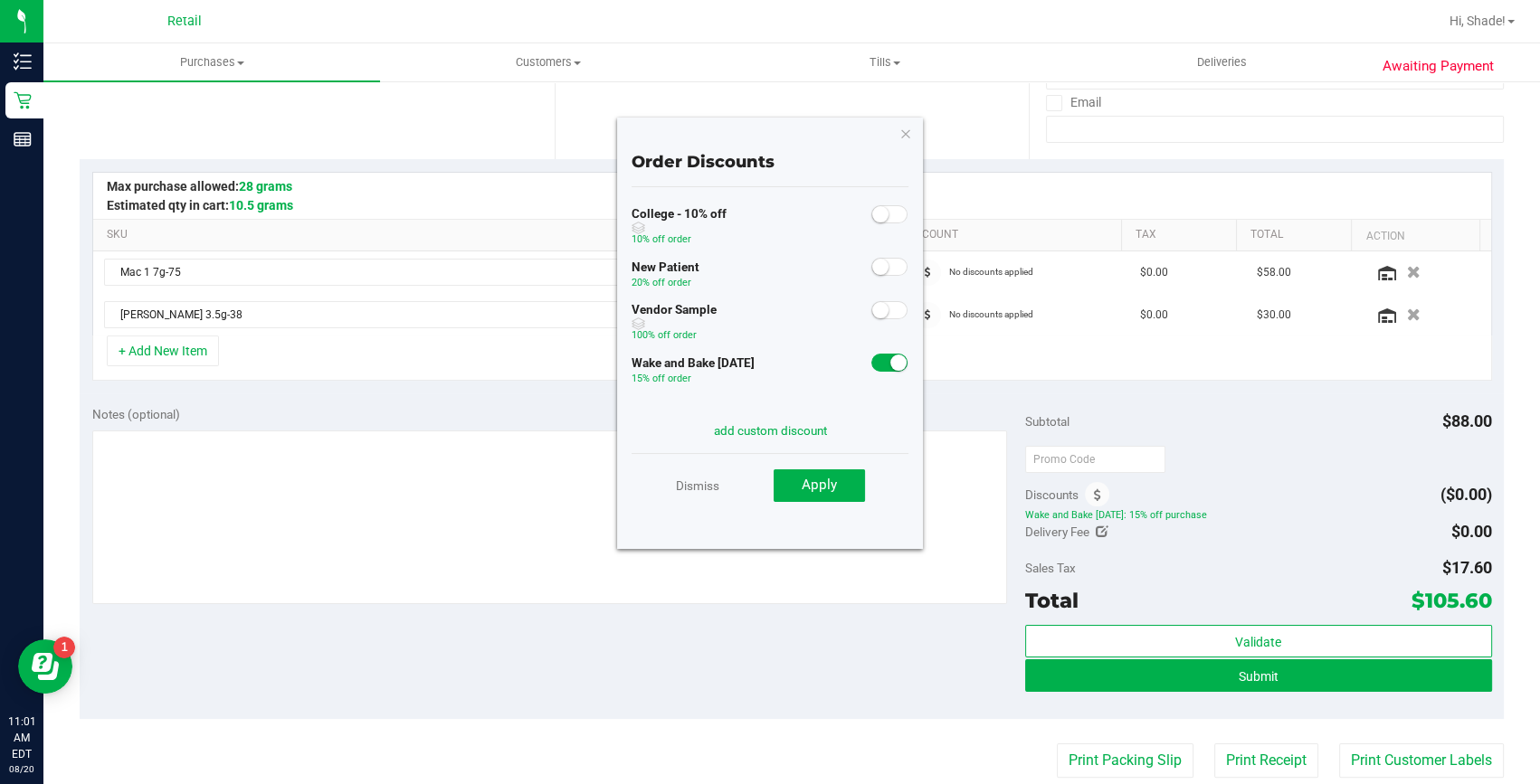
click at [873, 343] on div "Vendor Sample 100% off order" at bounding box center [770, 325] width 277 height 54
click at [872, 362] on span at bounding box center [890, 362] width 36 height 18
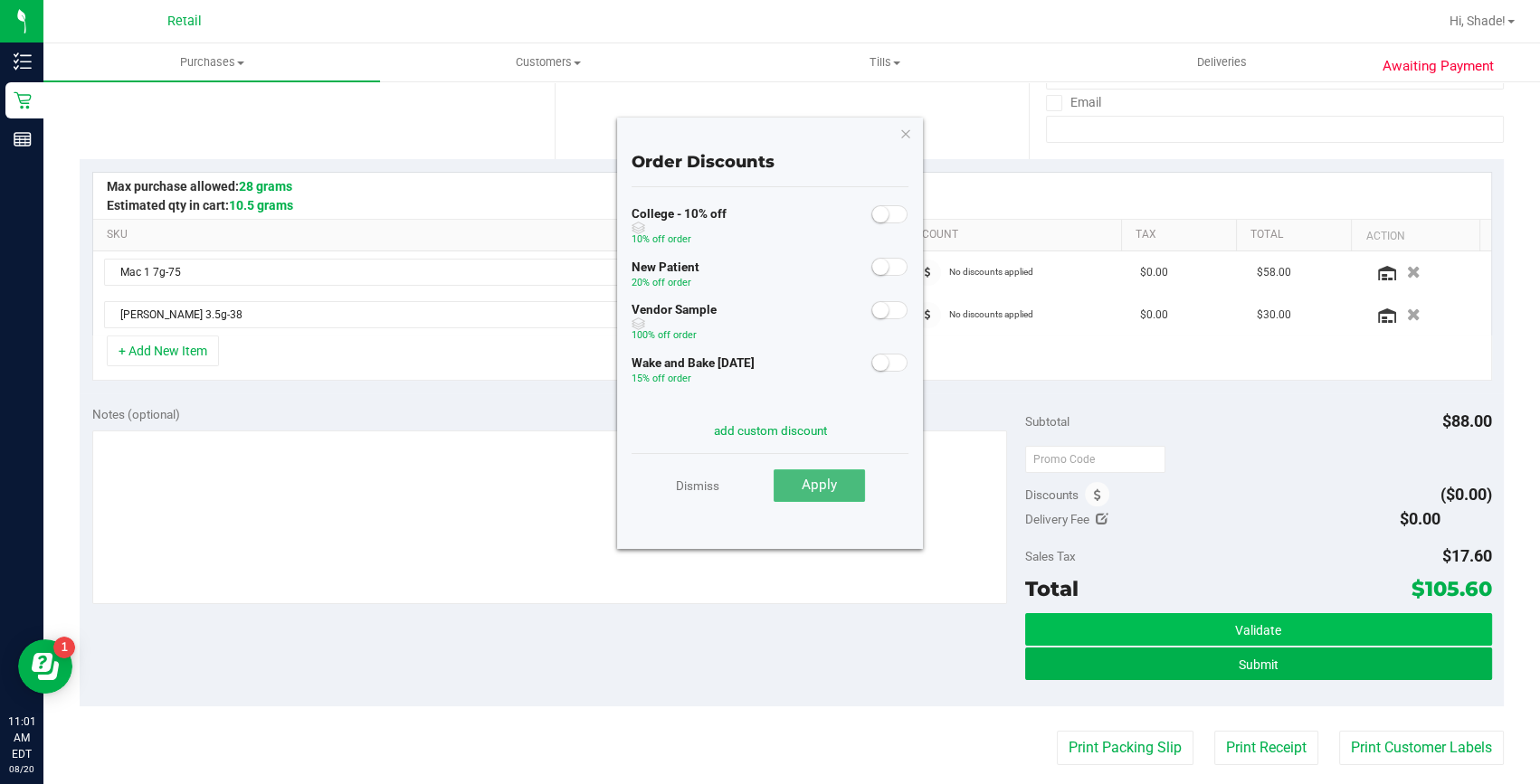
click at [834, 484] on span "Apply" at bounding box center [820, 484] width 36 height 16
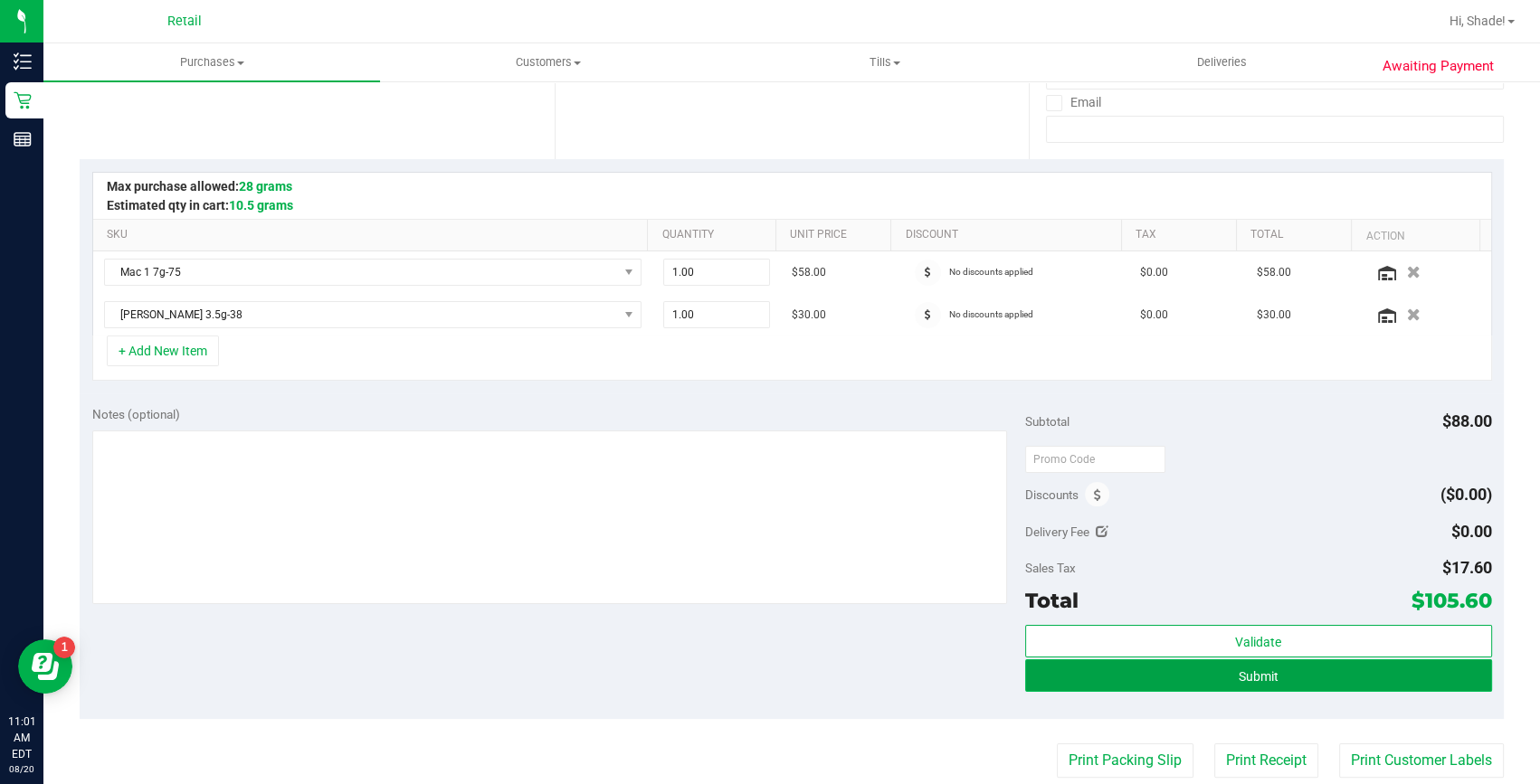
click at [1065, 671] on button "Submit" at bounding box center [1259, 675] width 467 height 33
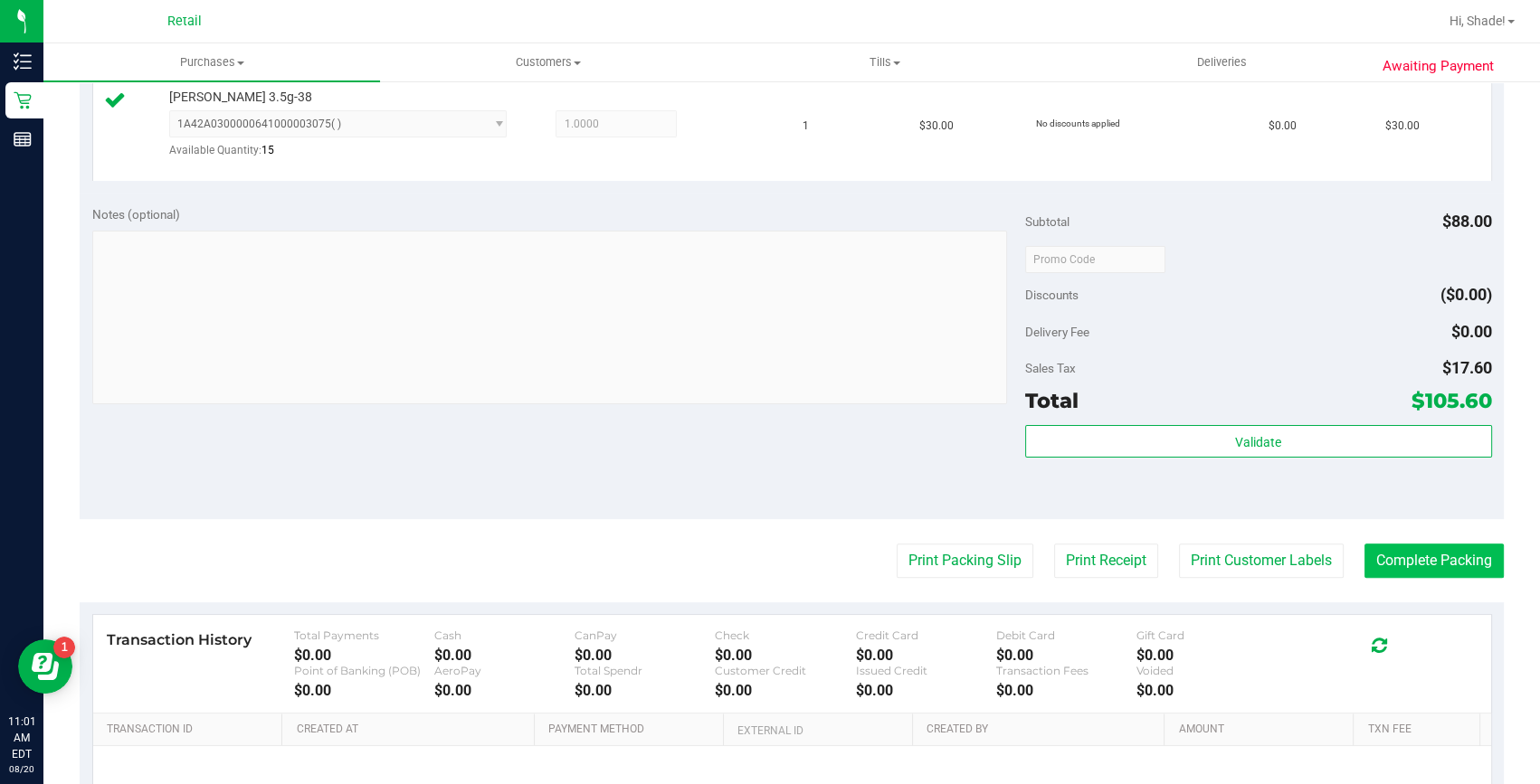
scroll to position [658, 0]
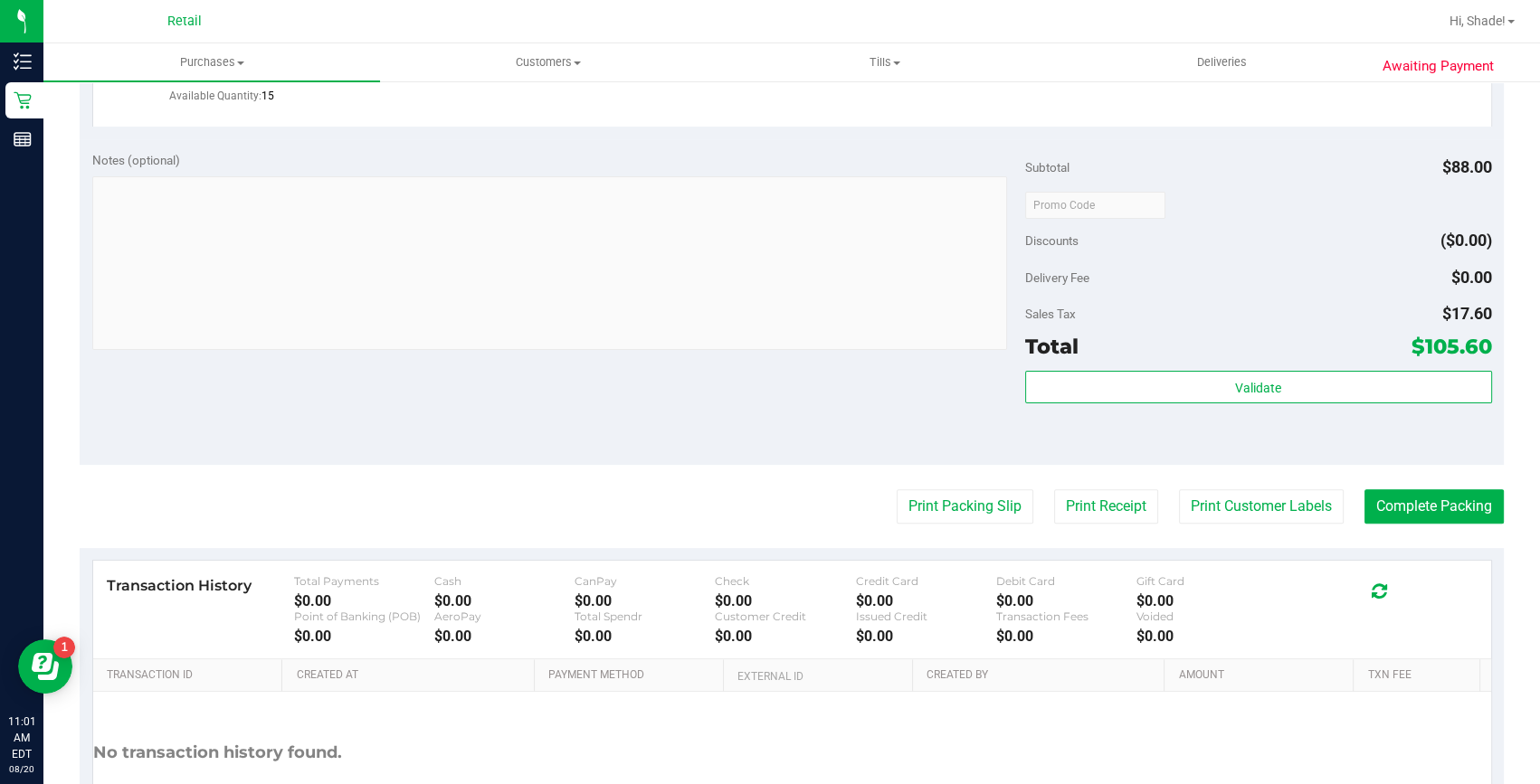
click at [1418, 478] on purchase-details "Back Edit Purchase Cancel Purchase View Profile # 01613271 Med | Rec METRC ID: …" at bounding box center [791, 164] width 1425 height 1447
click at [1421, 508] on button "Complete Packing" at bounding box center [1435, 506] width 139 height 35
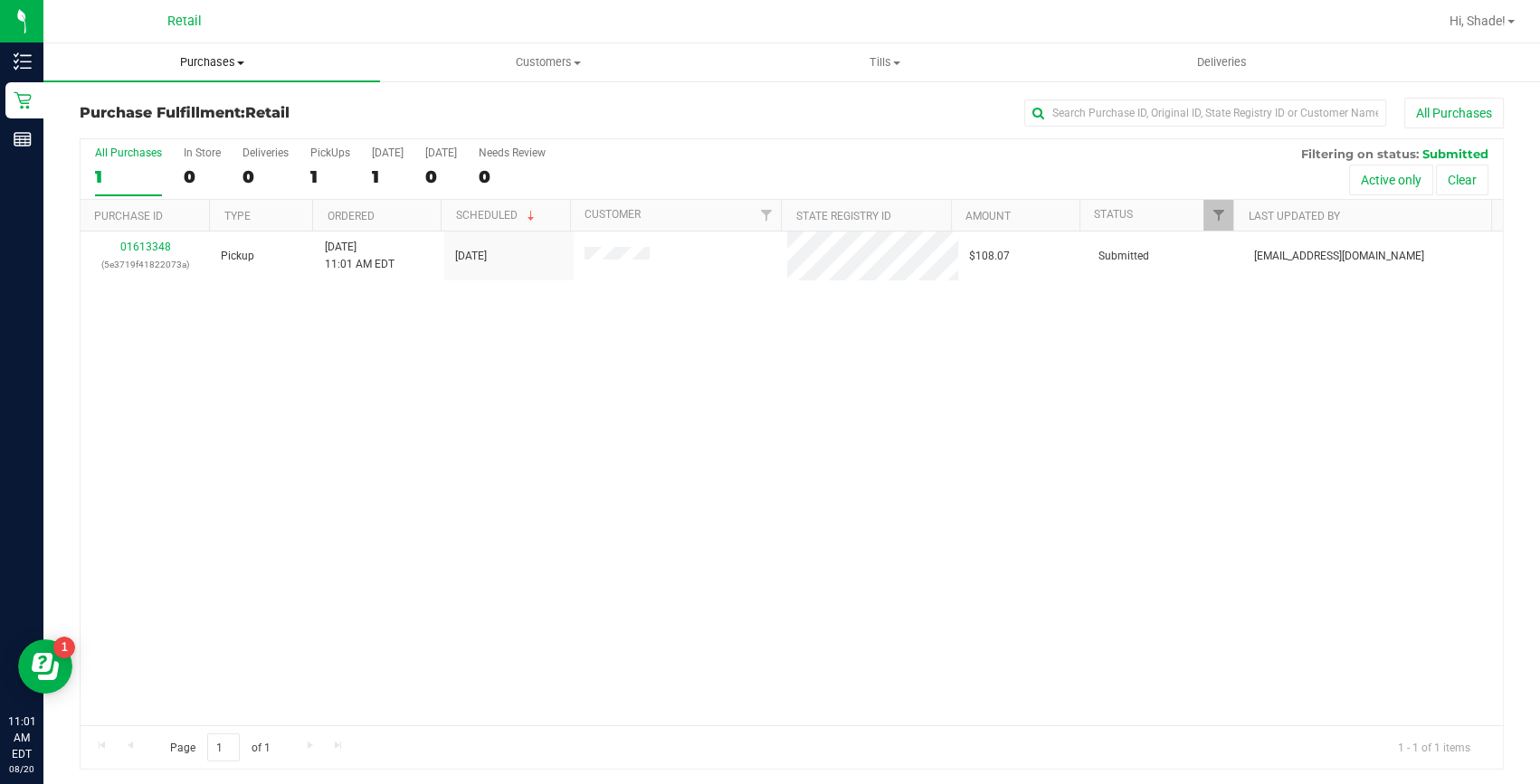
click at [201, 63] on span "Purchases" at bounding box center [211, 63] width 337 height 16
click at [113, 106] on span "Summary of purchases" at bounding box center [136, 108] width 186 height 15
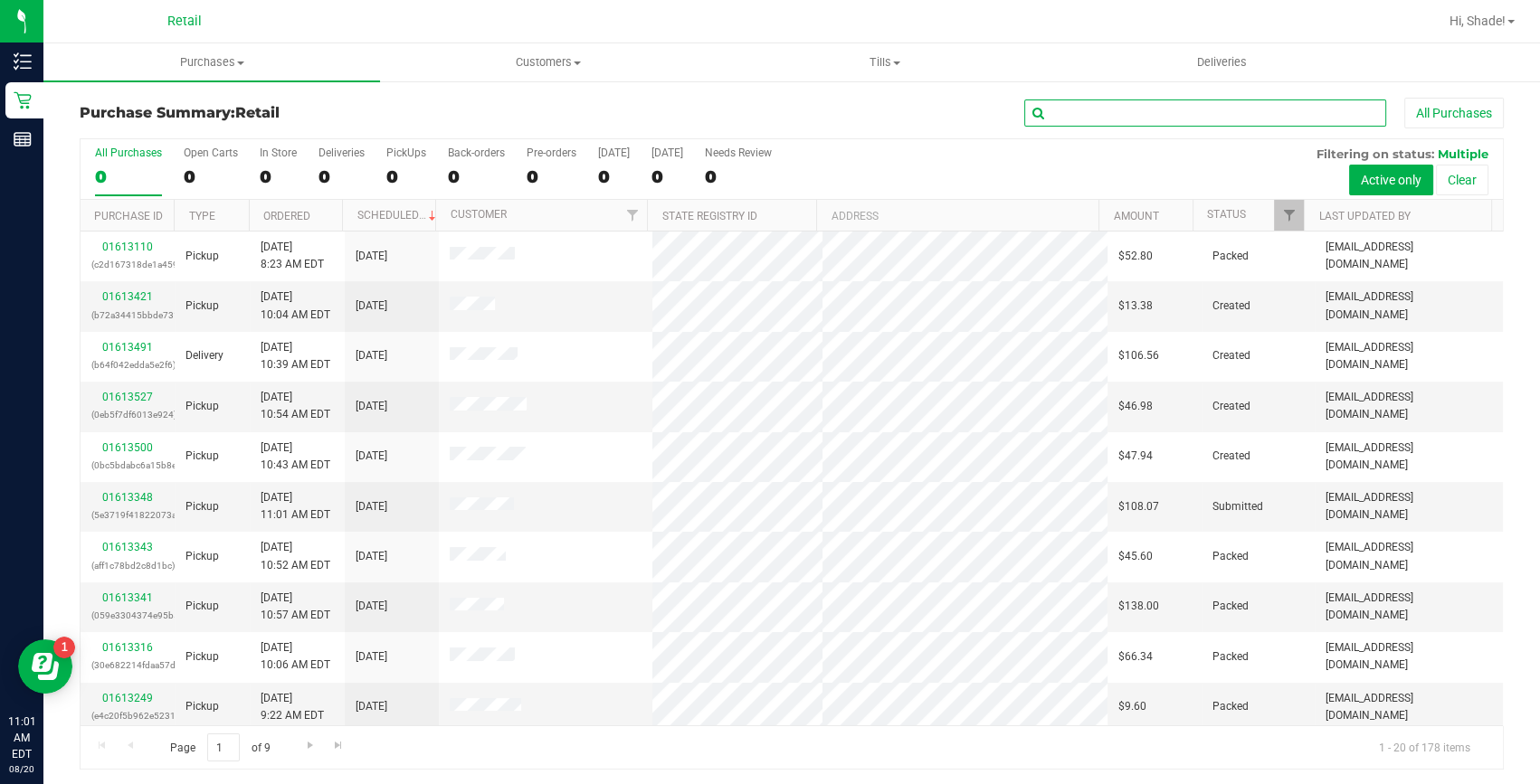
click at [1134, 118] on input "text" at bounding box center [1205, 112] width 362 height 27
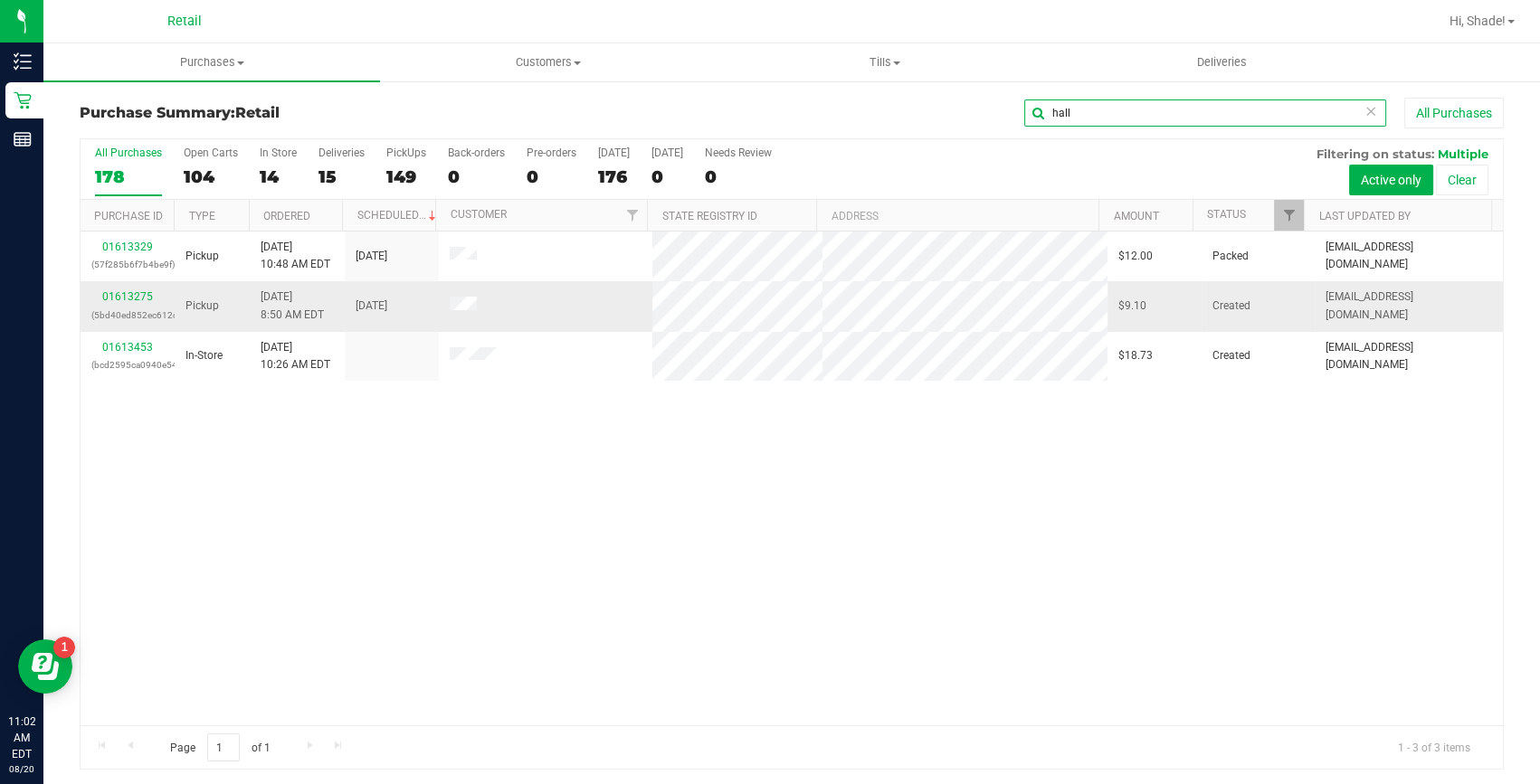
type input "hall"
click at [124, 289] on div "01613275 (5bd40ed852ec612c)" at bounding box center [127, 306] width 72 height 35
click at [123, 294] on link "01613275" at bounding box center [127, 297] width 51 height 13
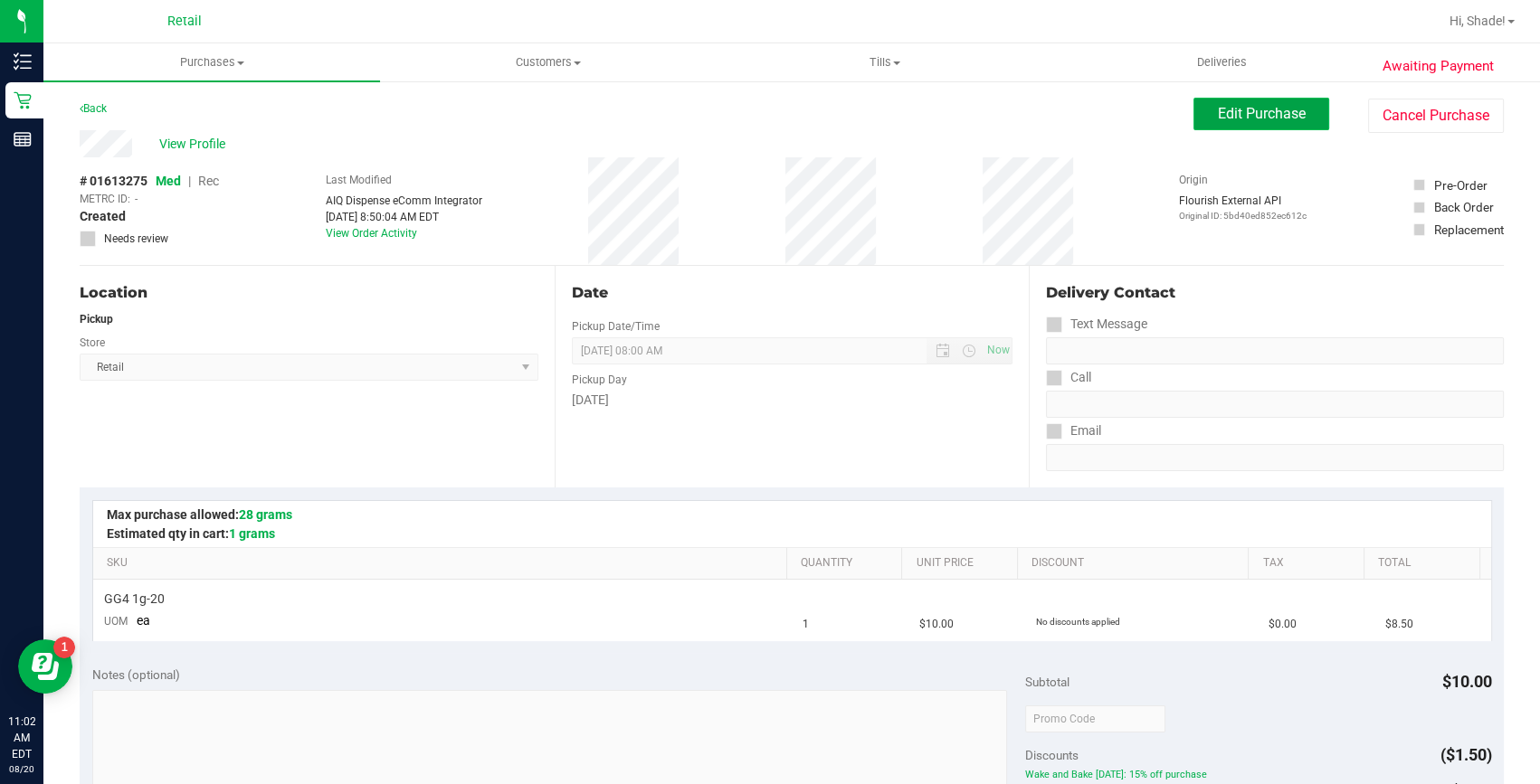
click at [1253, 128] on button "Edit Purchase" at bounding box center [1261, 113] width 136 height 33
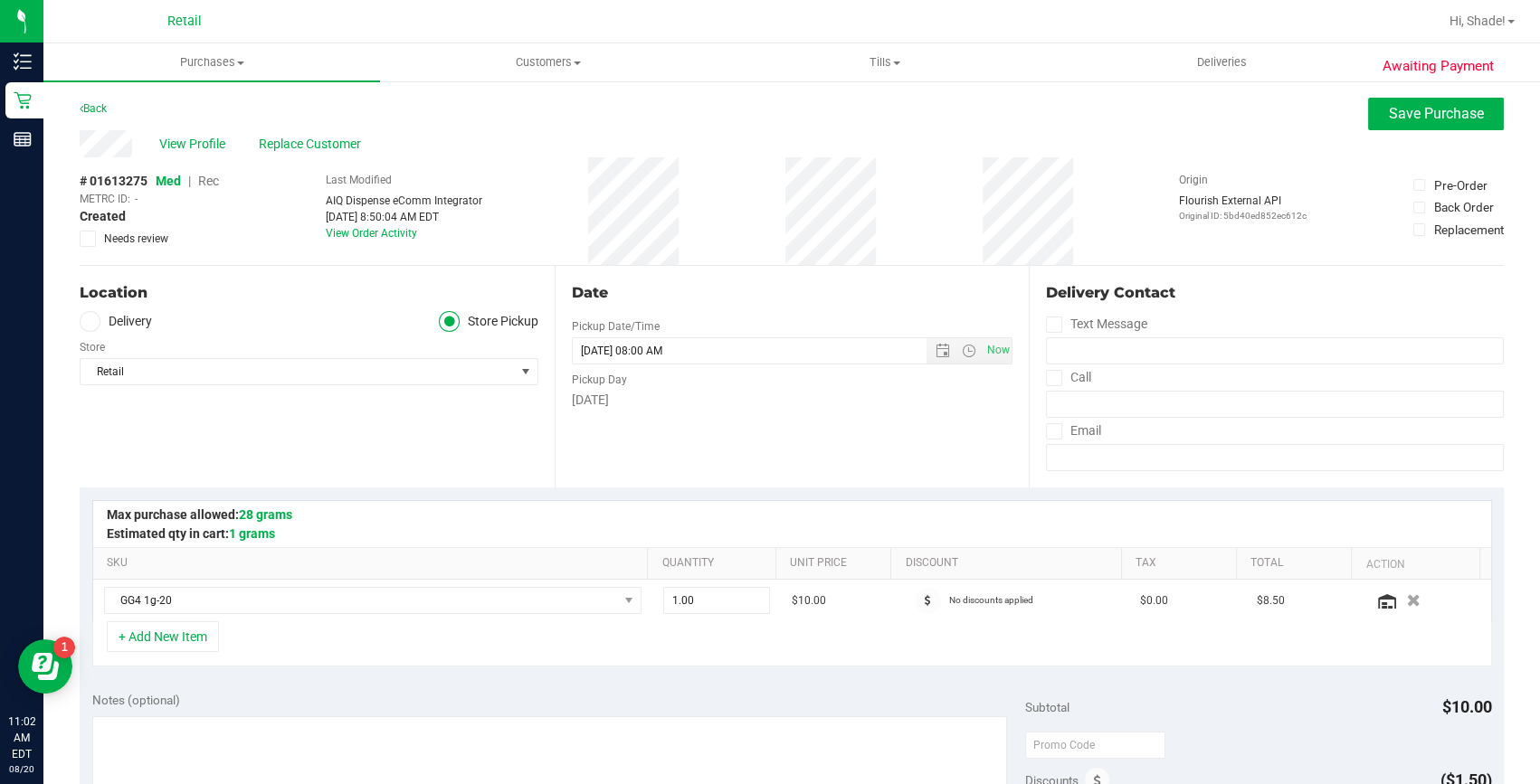
click at [213, 183] on span "Rec" at bounding box center [209, 181] width 21 height 15
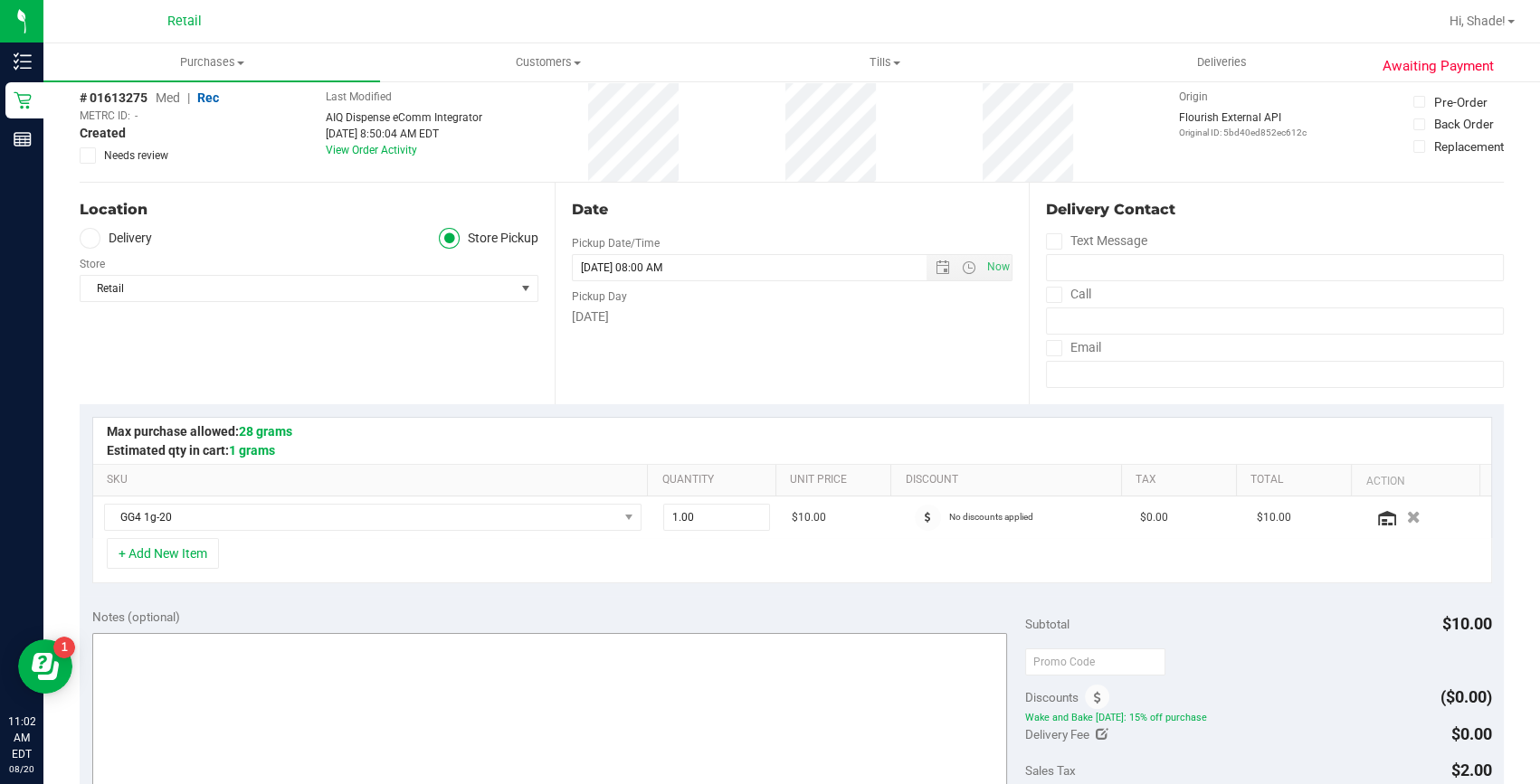
scroll to position [164, 0]
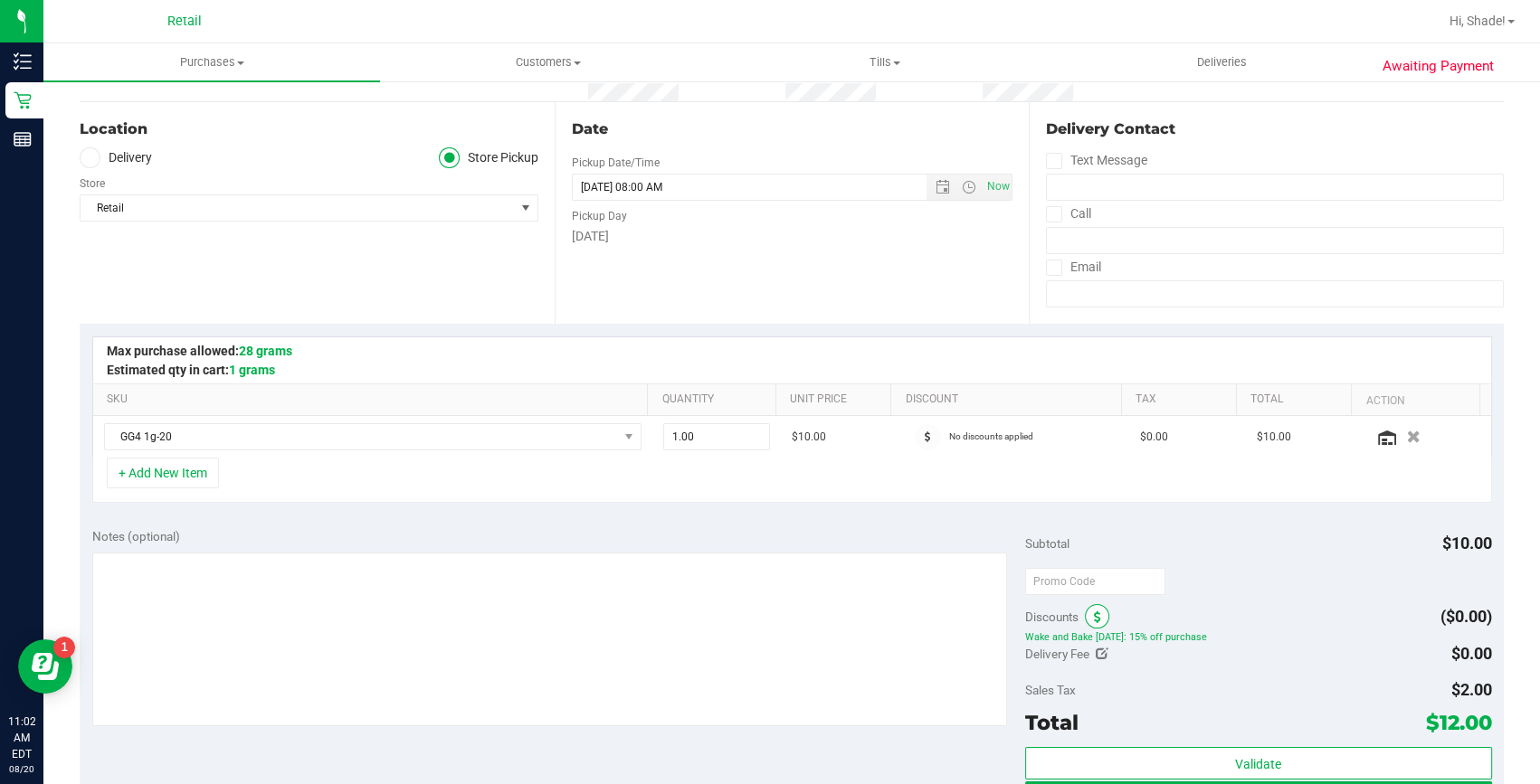
click at [1094, 617] on span at bounding box center [1097, 616] width 25 height 25
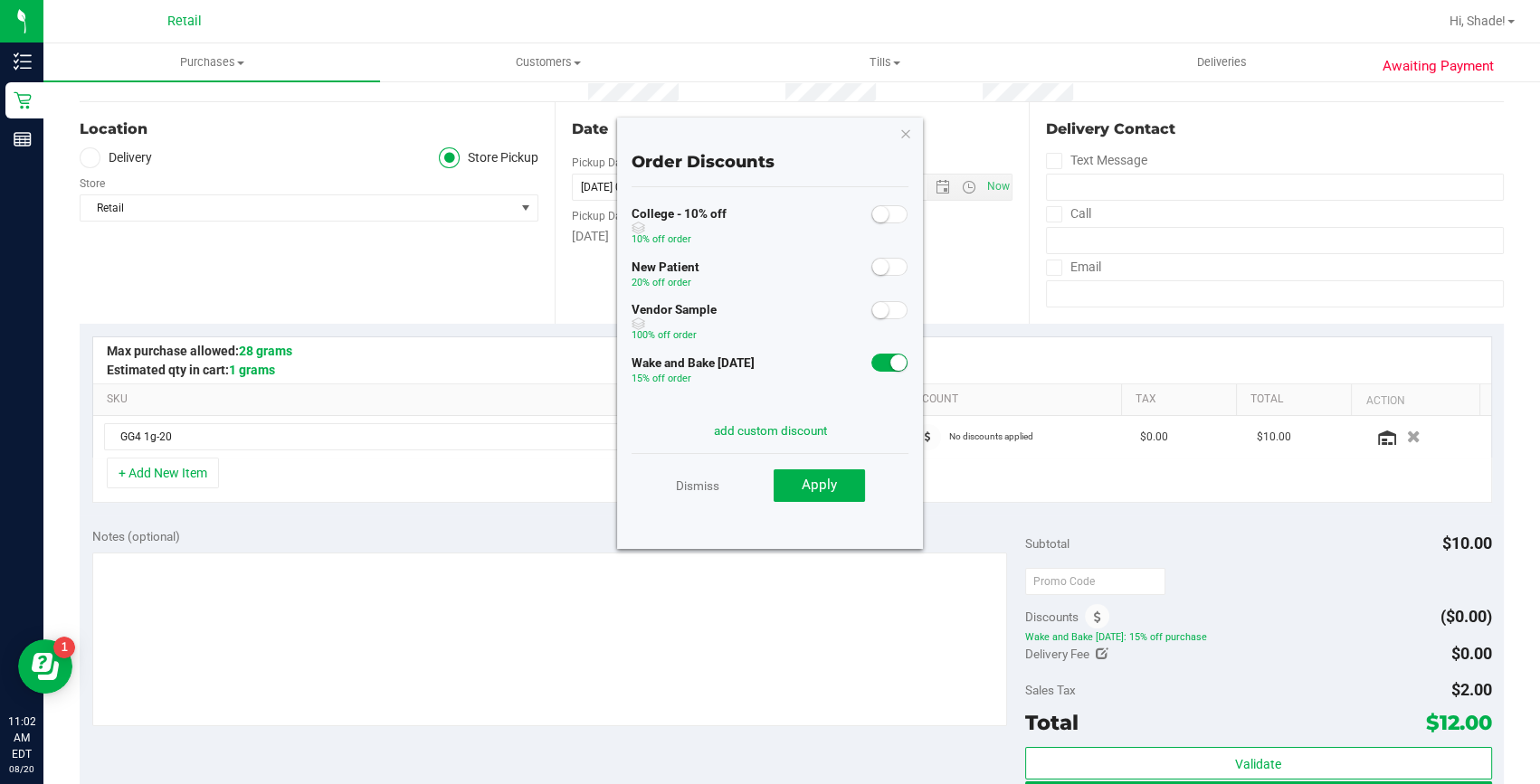
click at [891, 362] on small at bounding box center [899, 362] width 16 height 16
click at [823, 485] on span "Apply" at bounding box center [820, 484] width 36 height 16
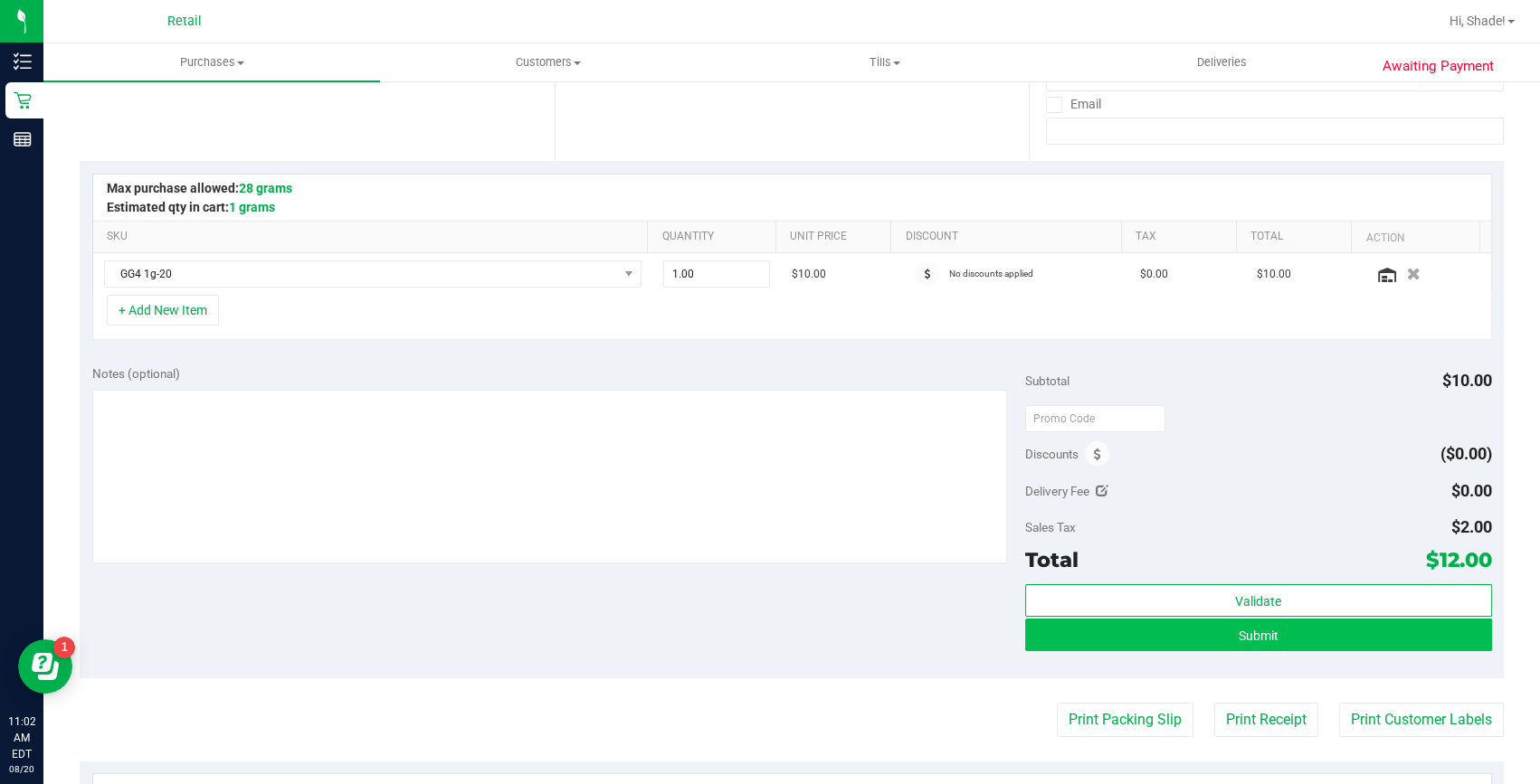
scroll to position [328, 0]
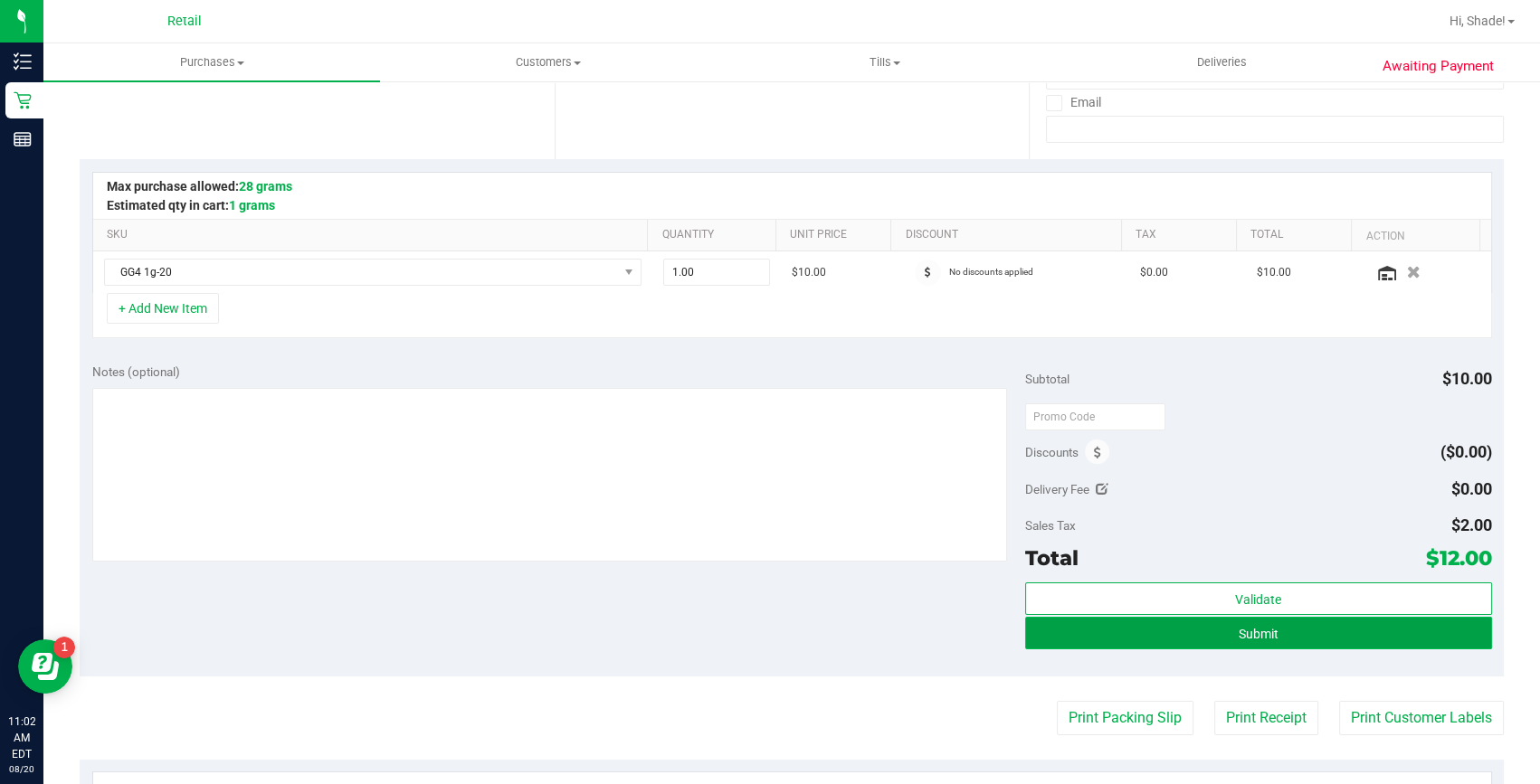
click at [1240, 617] on button "Submit" at bounding box center [1259, 633] width 467 height 33
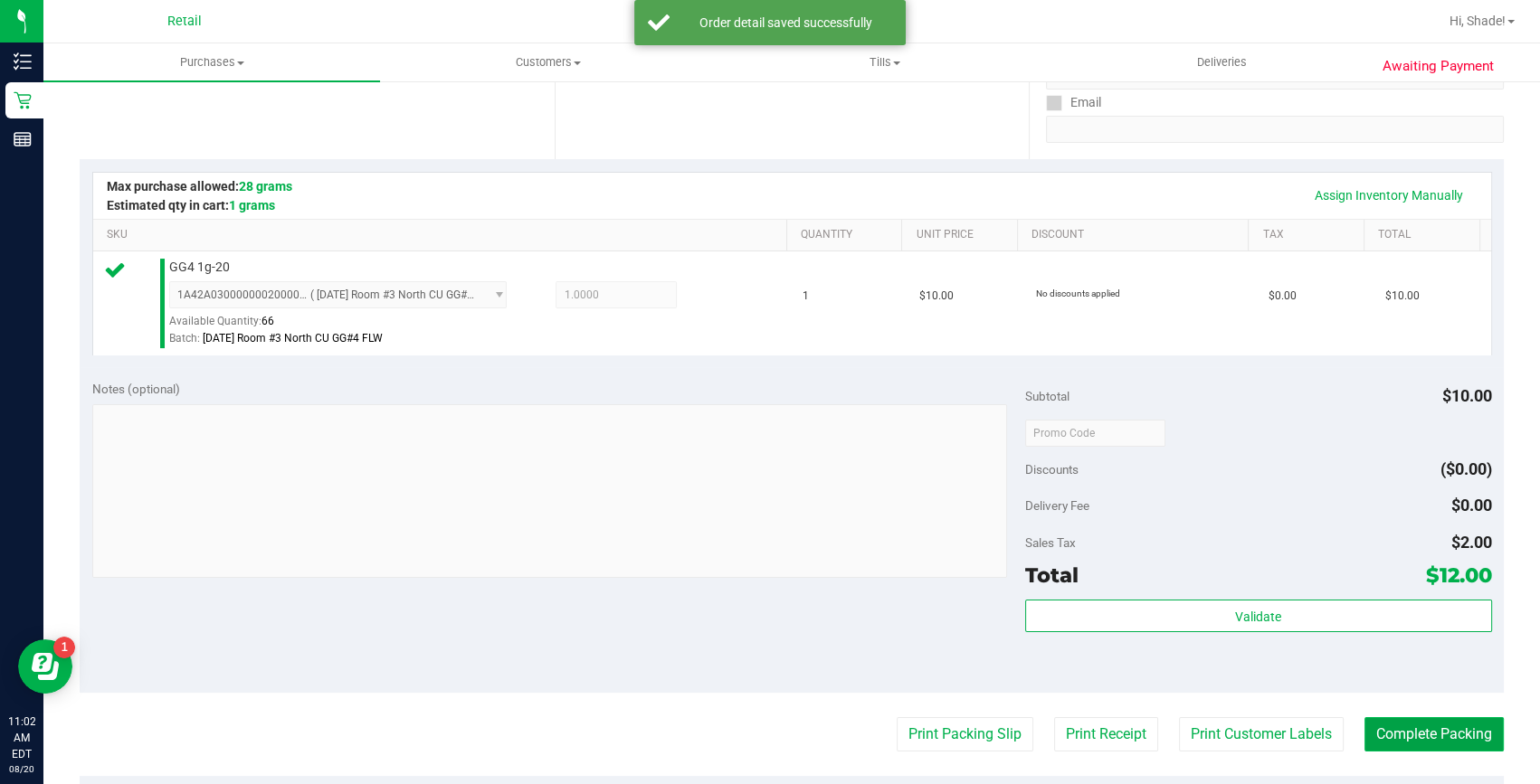
click at [1434, 741] on button "Complete Packing" at bounding box center [1435, 734] width 139 height 35
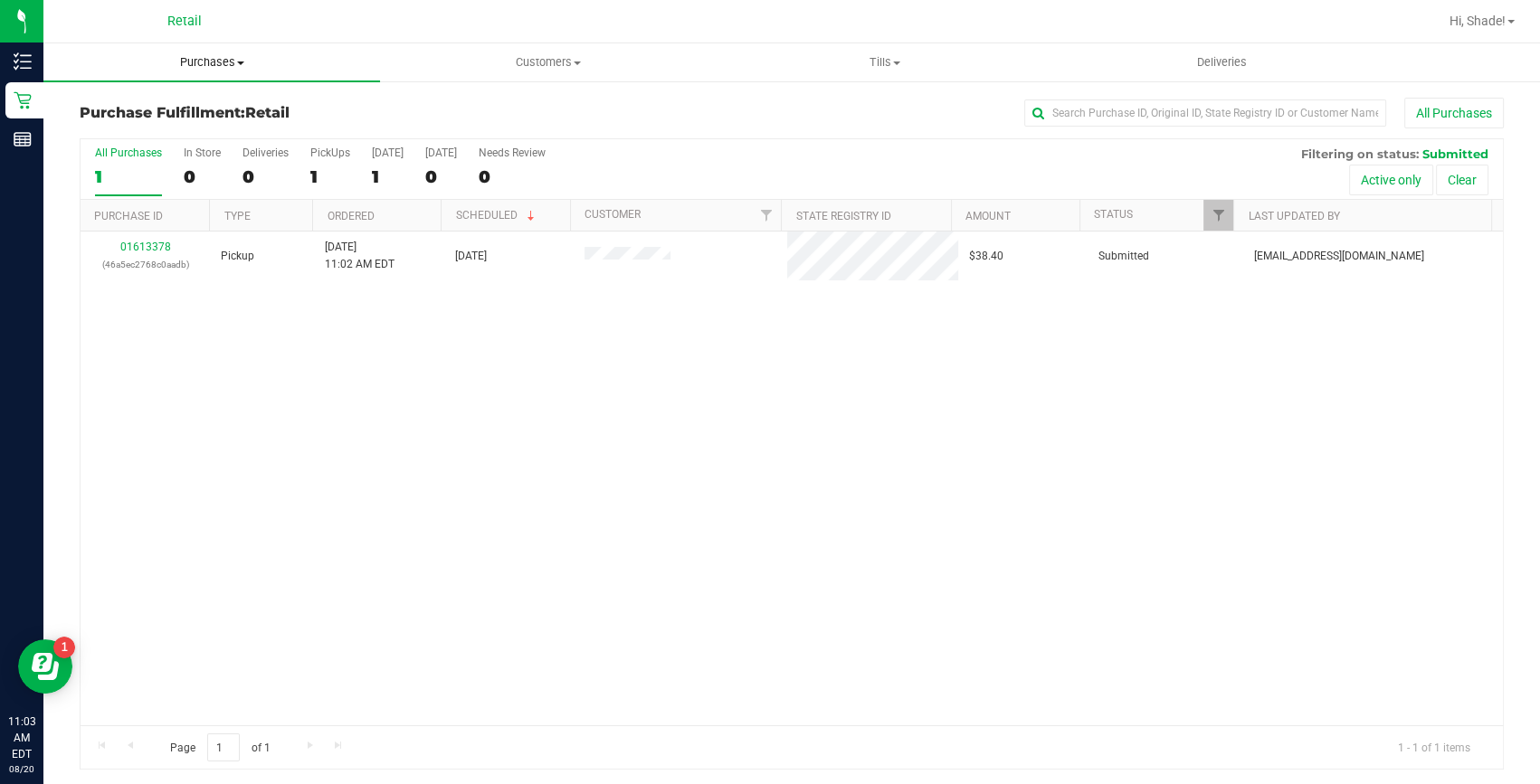
click at [197, 57] on span "Purchases" at bounding box center [211, 63] width 337 height 16
click at [157, 113] on span "Summary of purchases" at bounding box center [136, 108] width 186 height 15
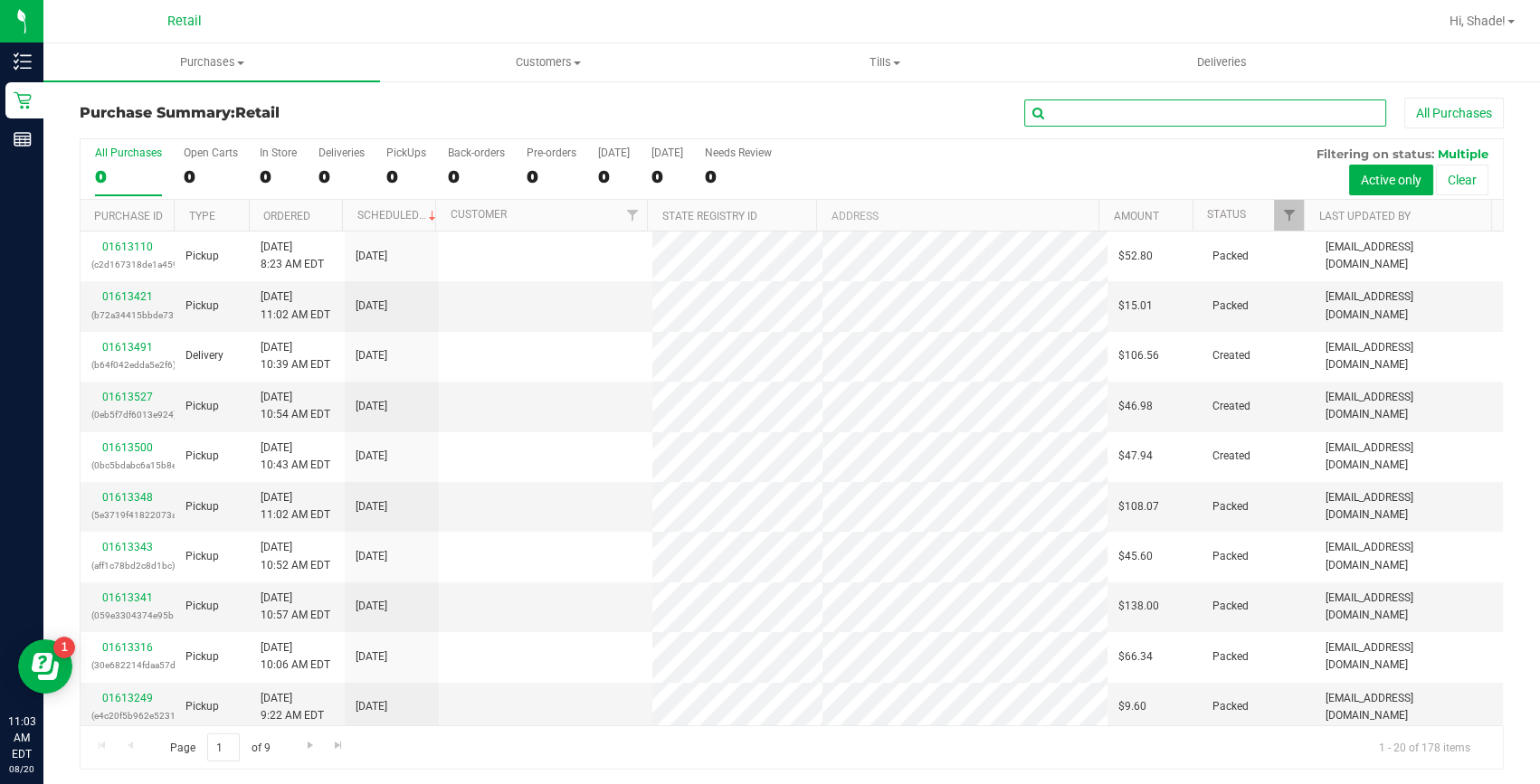
click at [1110, 103] on input "text" at bounding box center [1205, 112] width 362 height 27
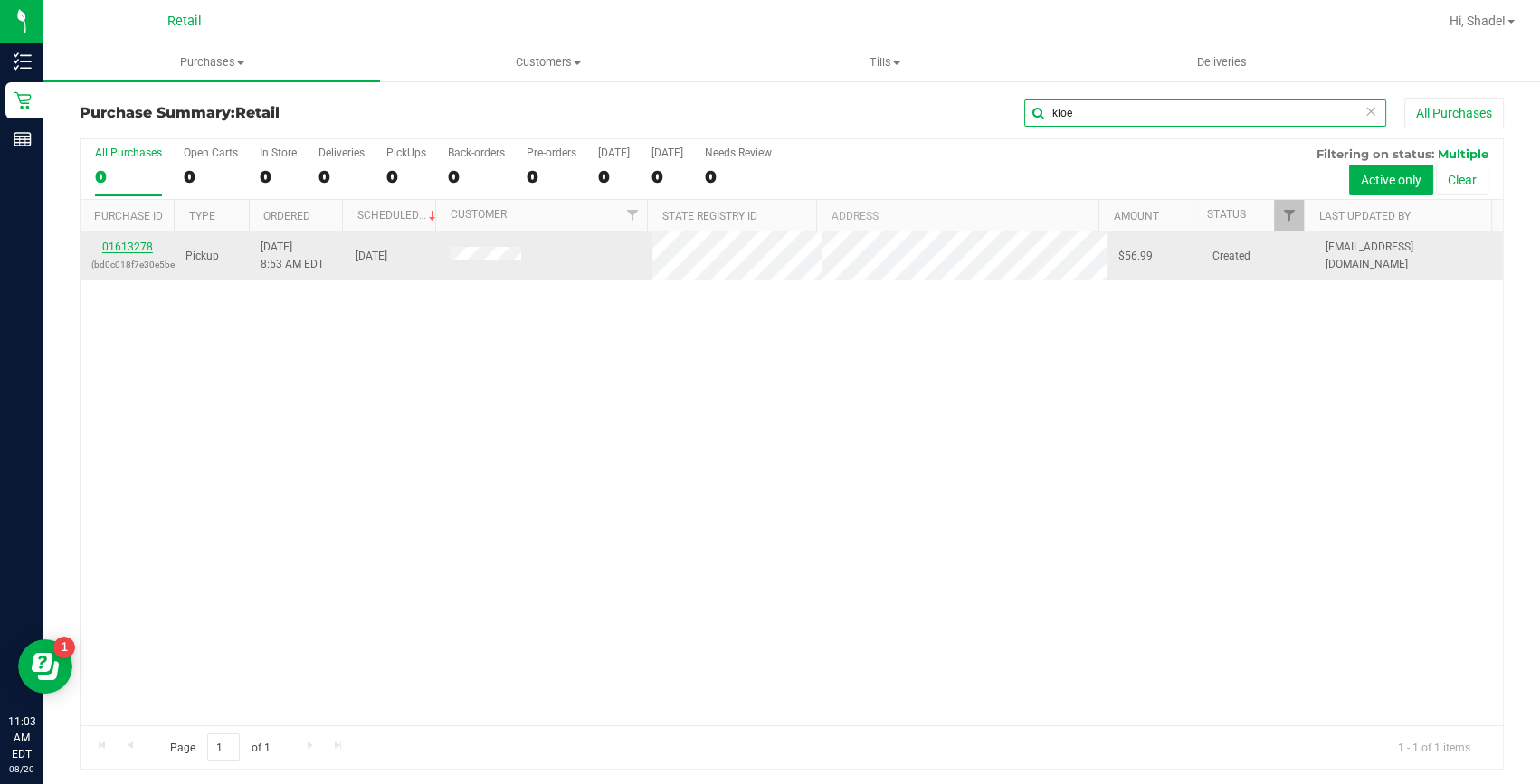
type input "kloe"
click at [138, 248] on link "01613278" at bounding box center [127, 246] width 51 height 13
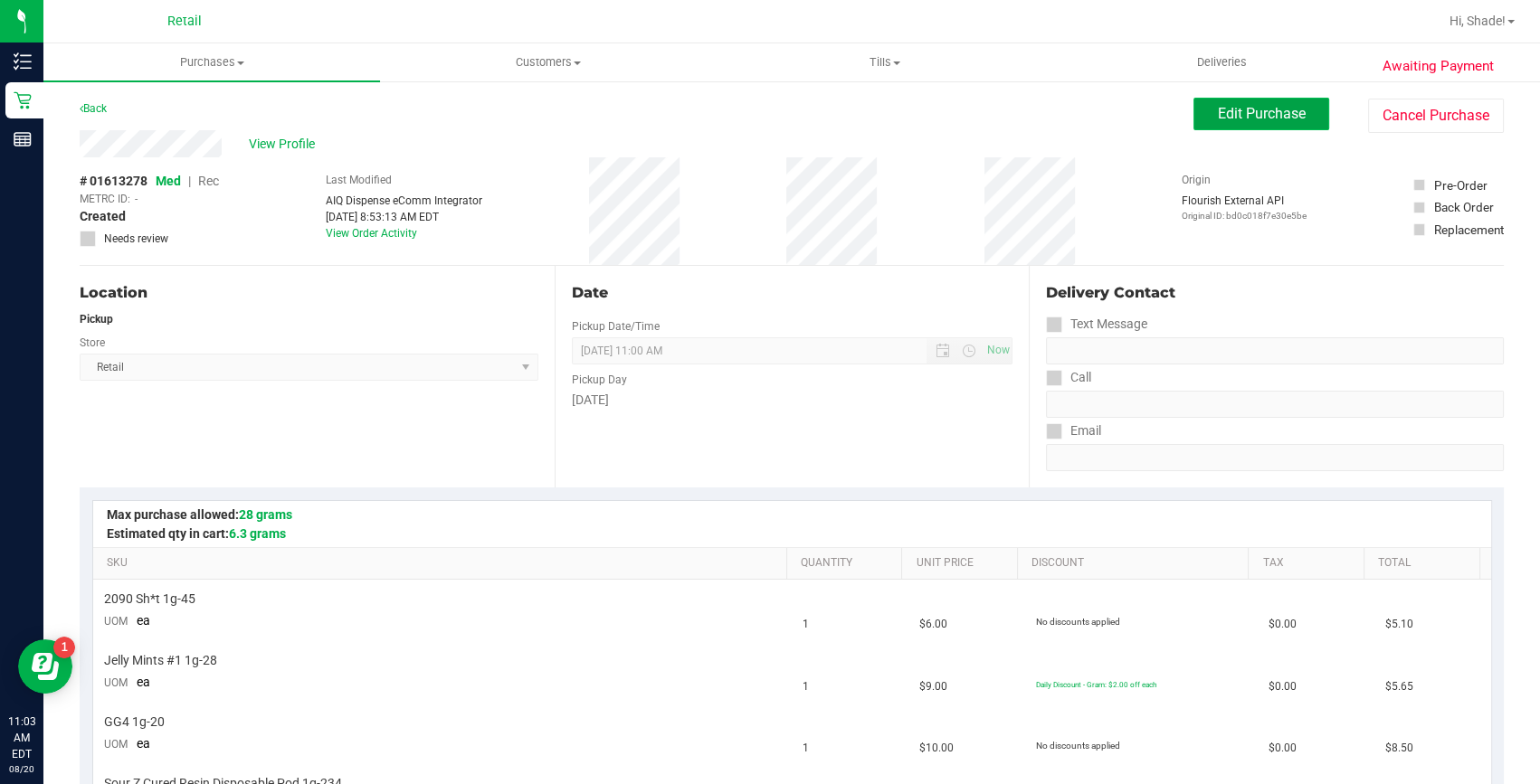
click at [1254, 112] on span "Edit Purchase" at bounding box center [1262, 113] width 87 height 17
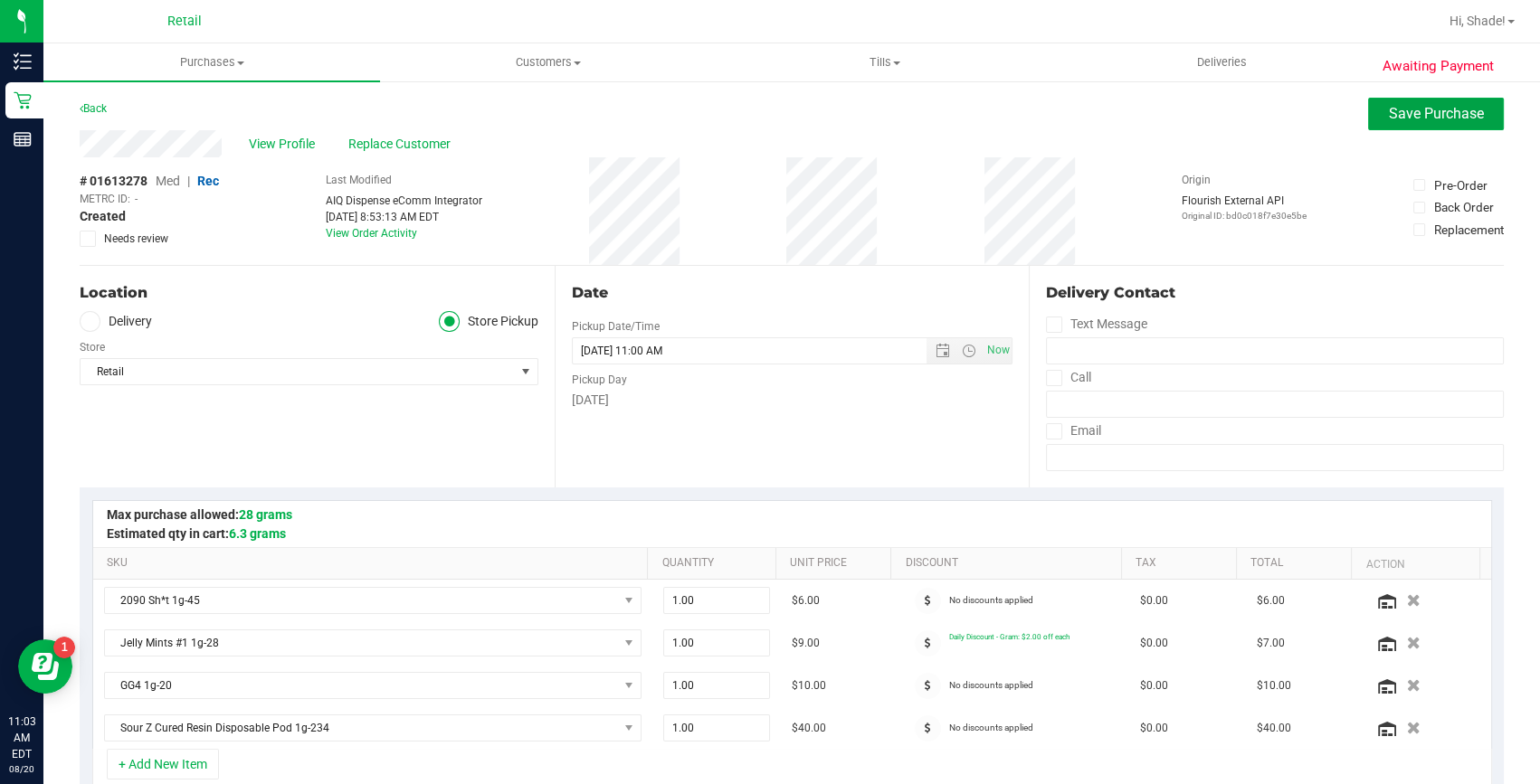
click at [1444, 107] on span "Save Purchase" at bounding box center [1437, 113] width 95 height 17
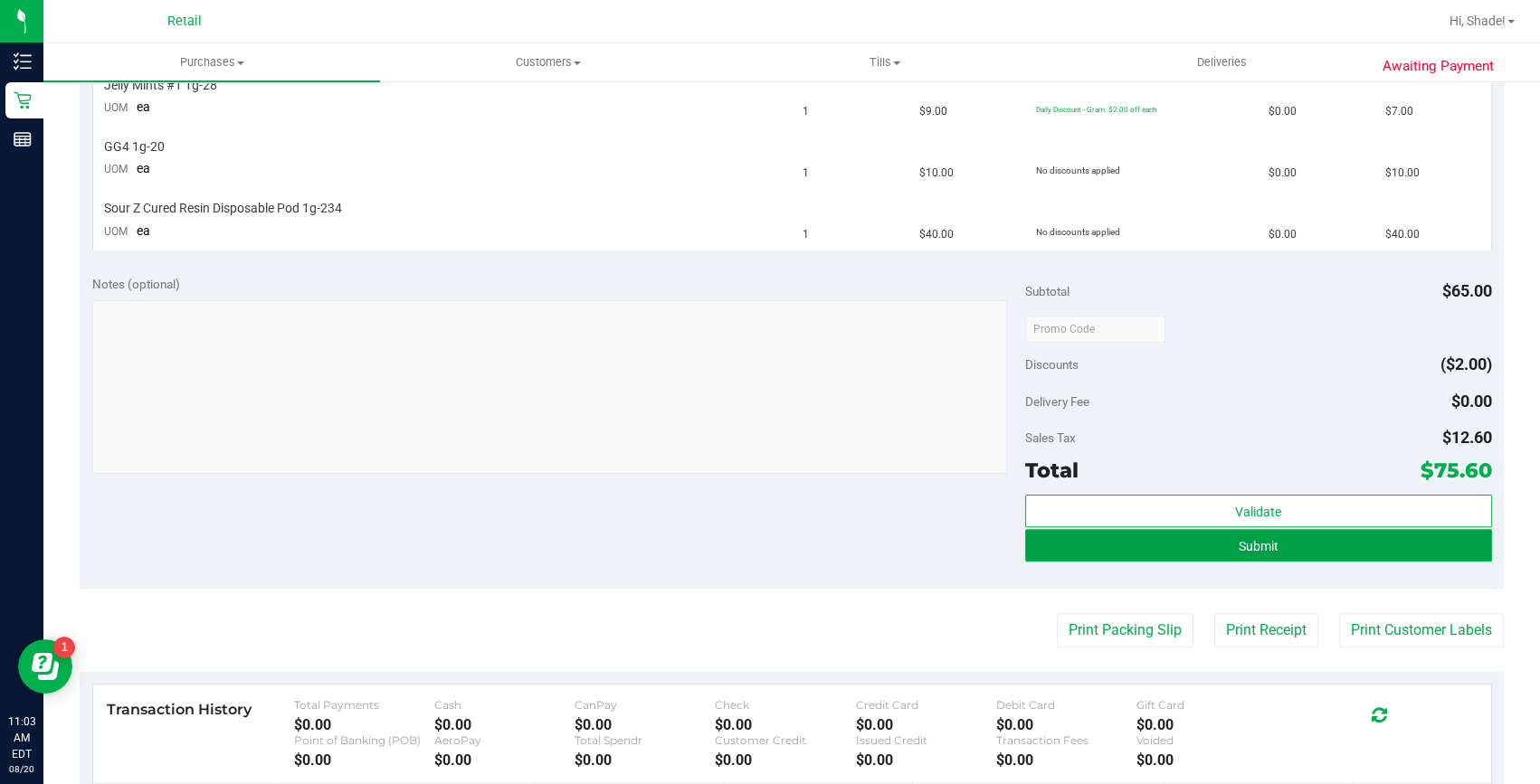
click at [1262, 556] on button "Submit" at bounding box center [1259, 545] width 467 height 33
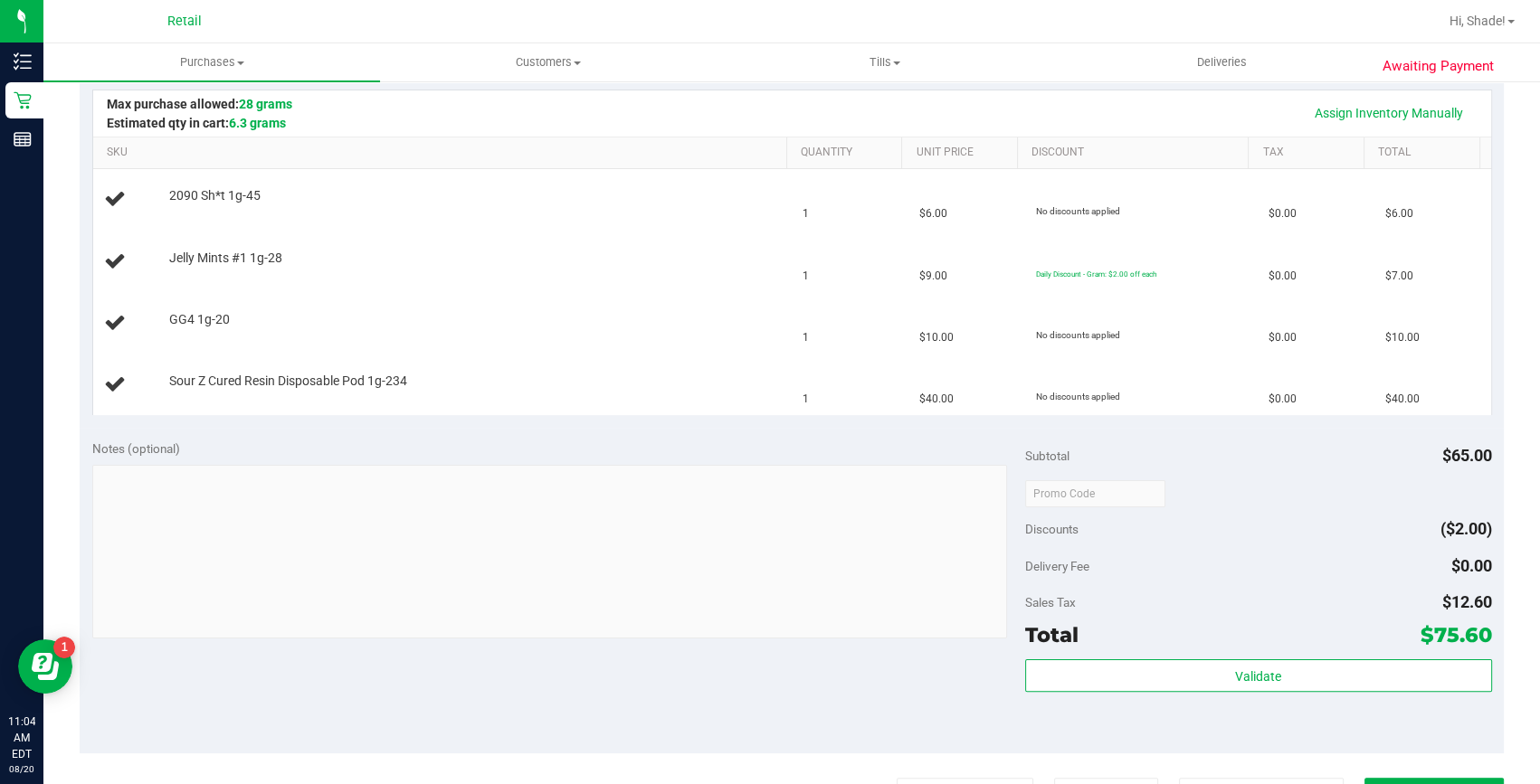
scroll to position [740, 0]
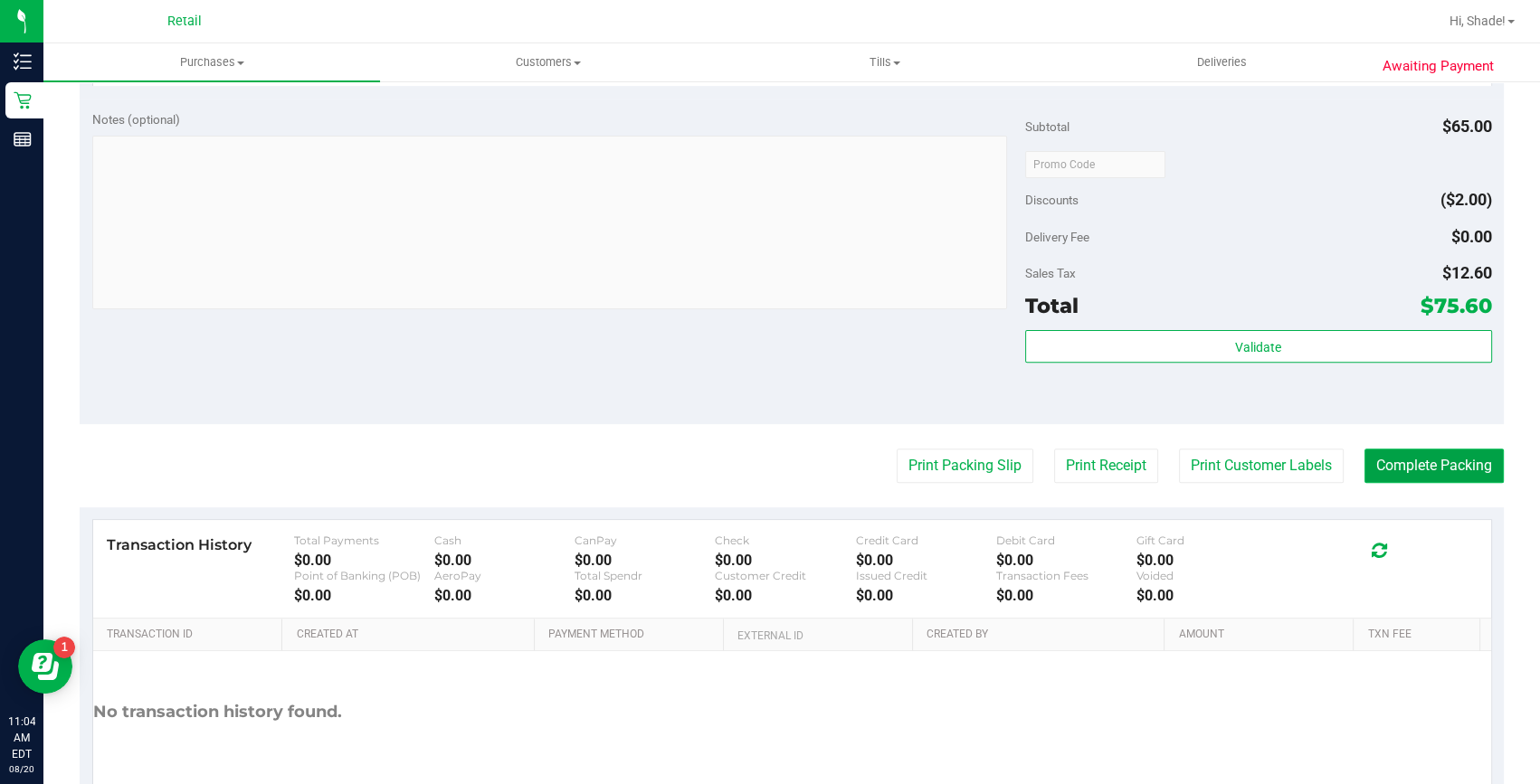
click at [1419, 464] on button "Complete Packing" at bounding box center [1435, 465] width 139 height 35
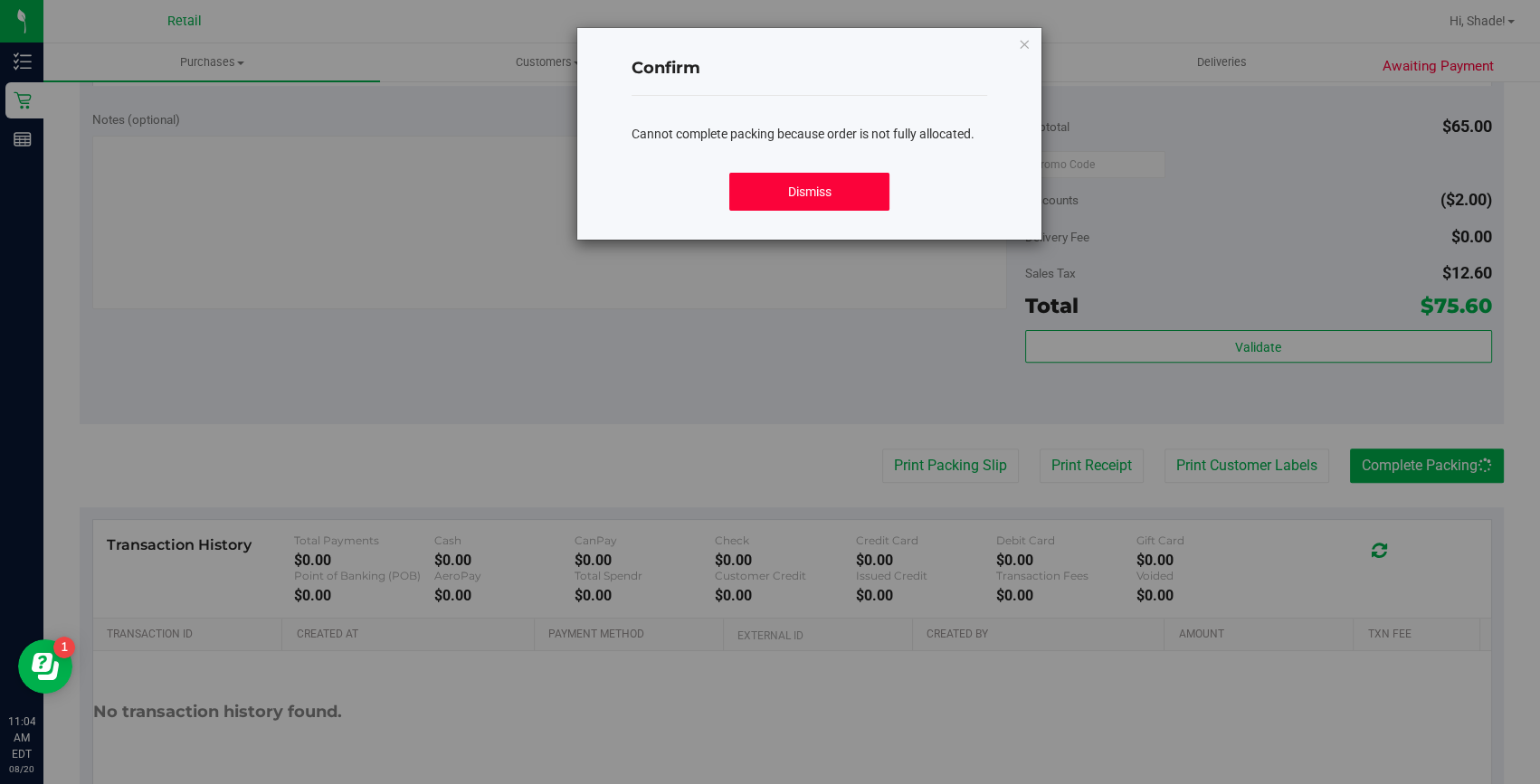
click at [844, 189] on button "Dismiss" at bounding box center [809, 192] width 160 height 38
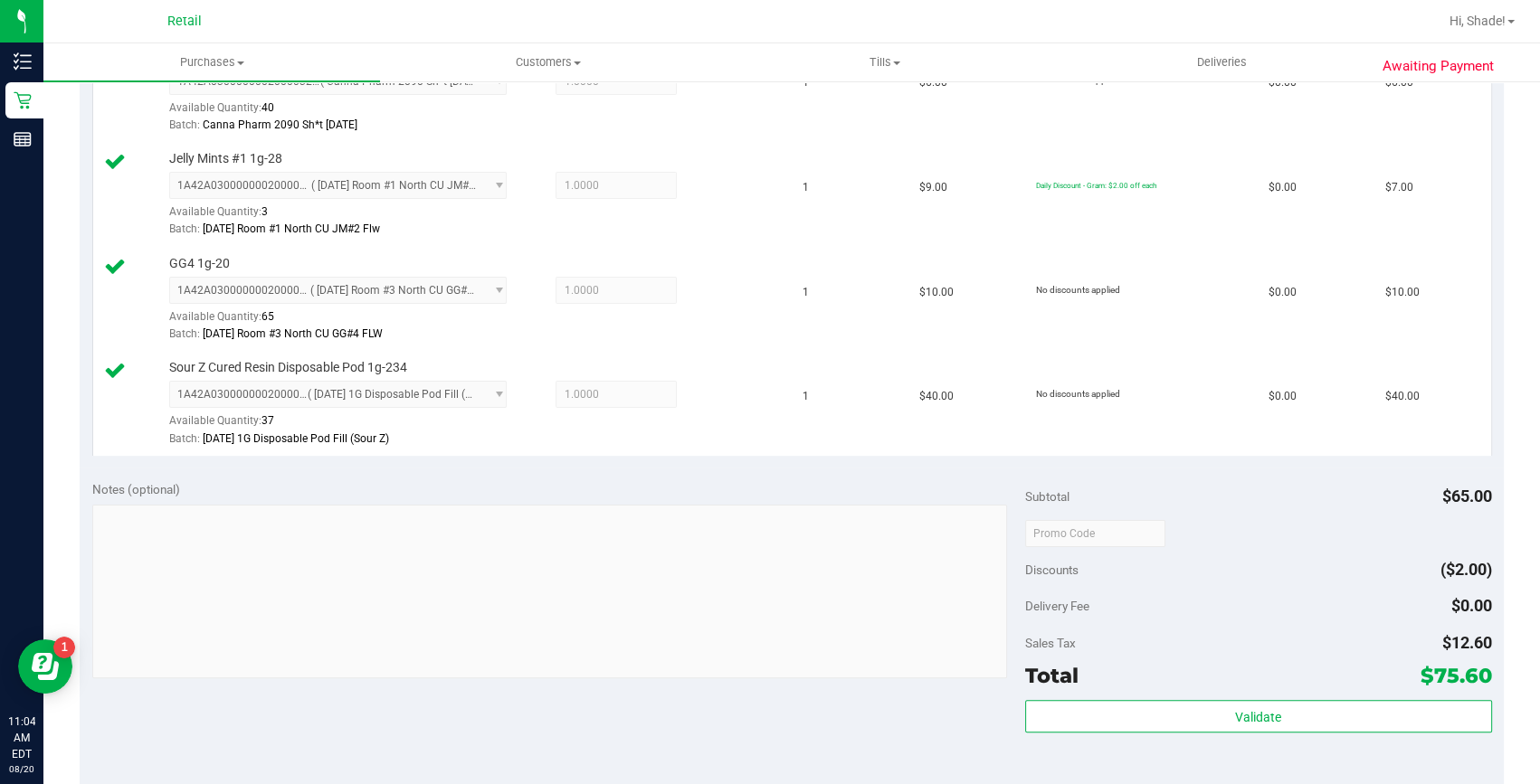
scroll to position [823, 0]
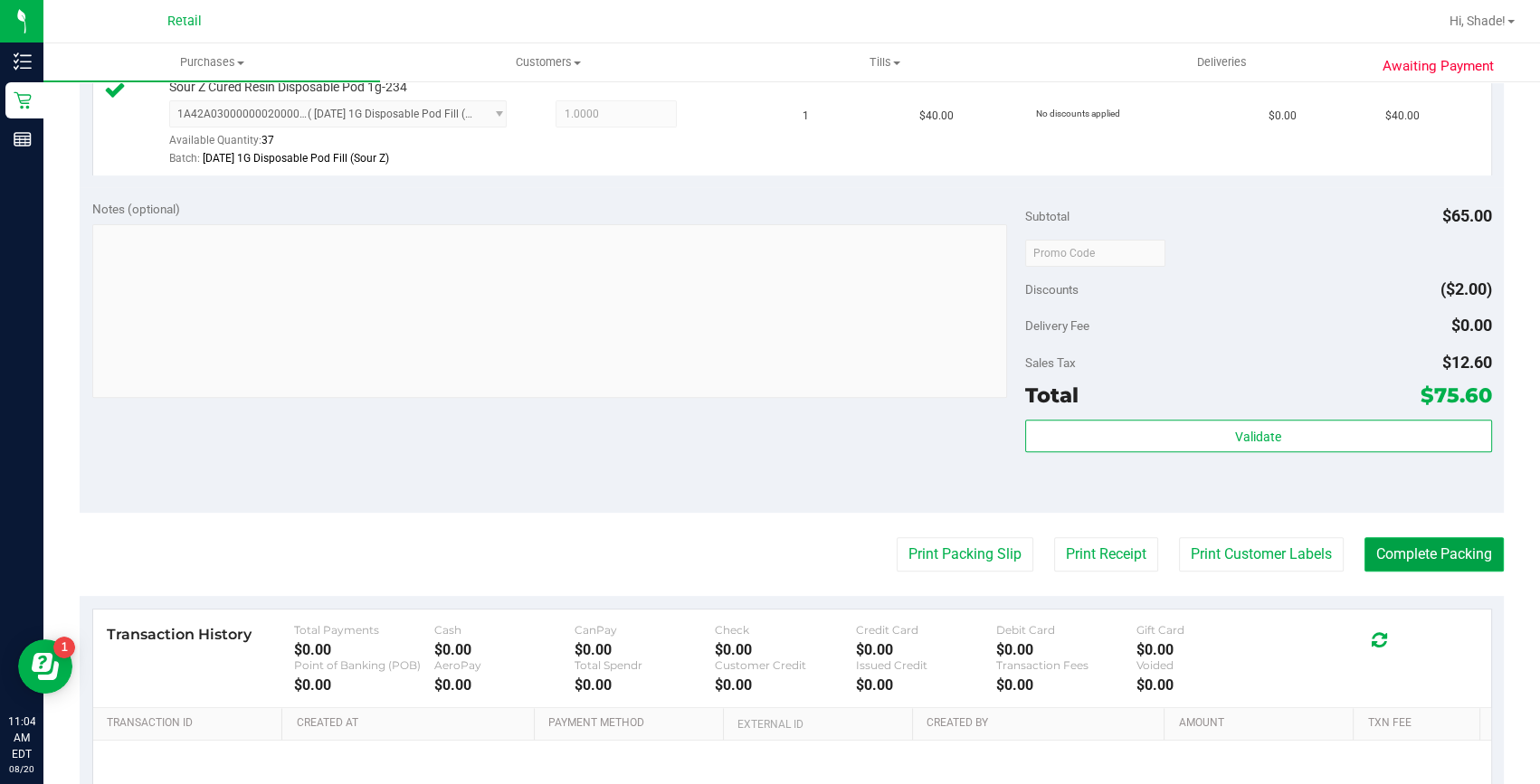
click at [1412, 548] on button "Complete Packing" at bounding box center [1435, 554] width 139 height 35
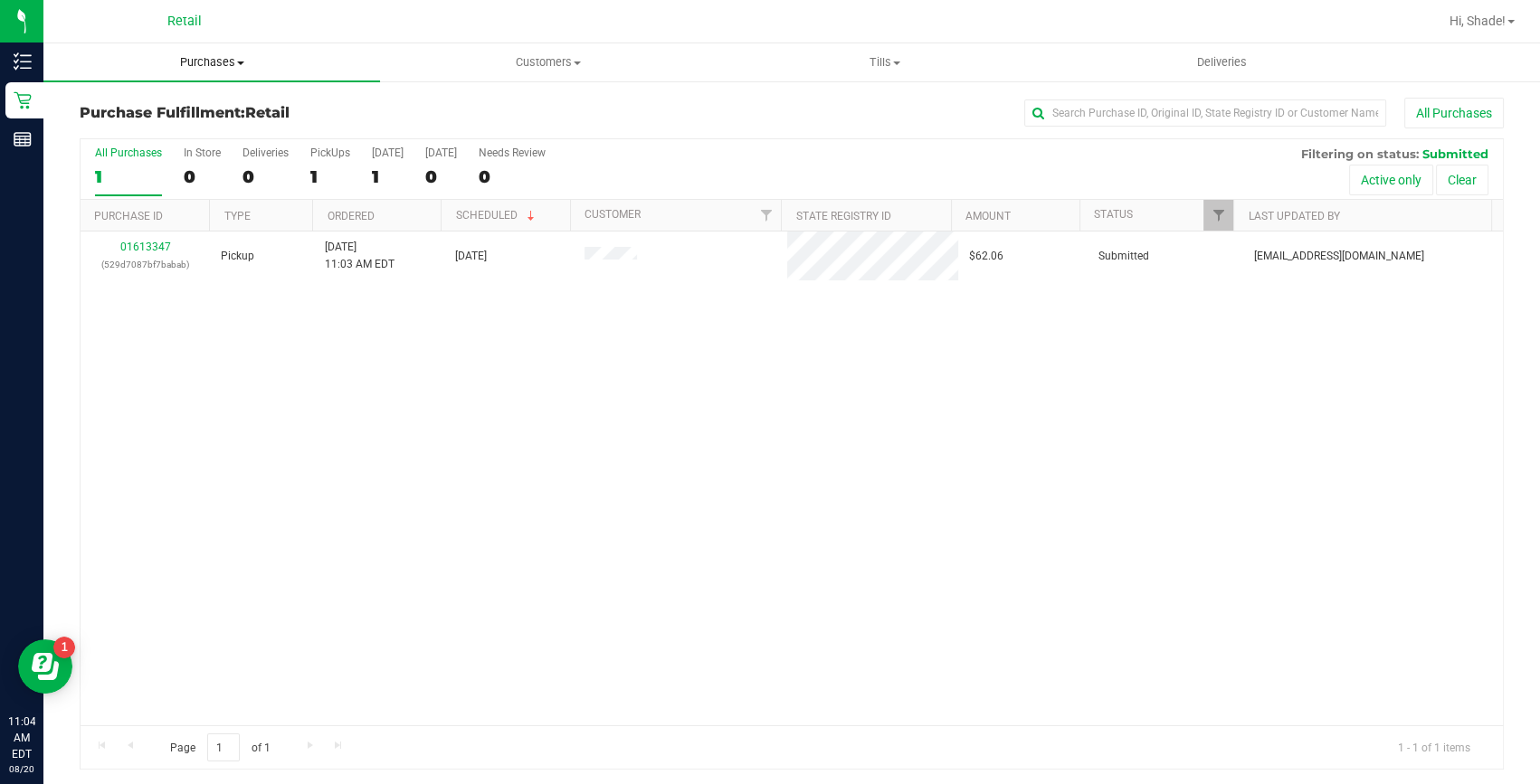
drag, startPoint x: 230, startPoint y: 54, endPoint x: 210, endPoint y: 74, distance: 28.3
click at [231, 53] on uib-tab-heading "Purchases Summary of purchases Fulfillment All purchases" at bounding box center [211, 63] width 337 height 38
click at [178, 107] on span "Summary of purchases" at bounding box center [136, 108] width 186 height 15
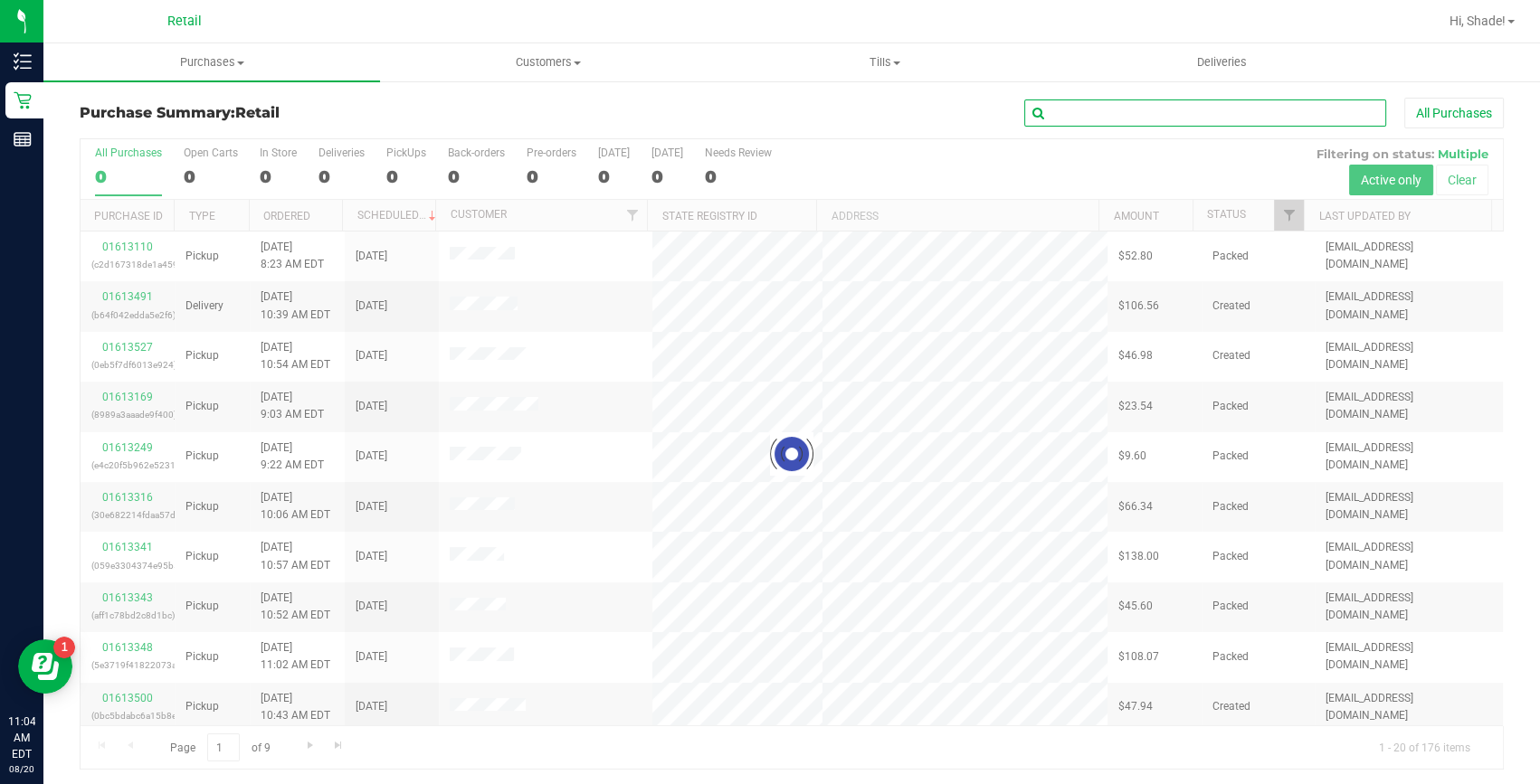
click at [1058, 120] on input "text" at bounding box center [1205, 112] width 362 height 27
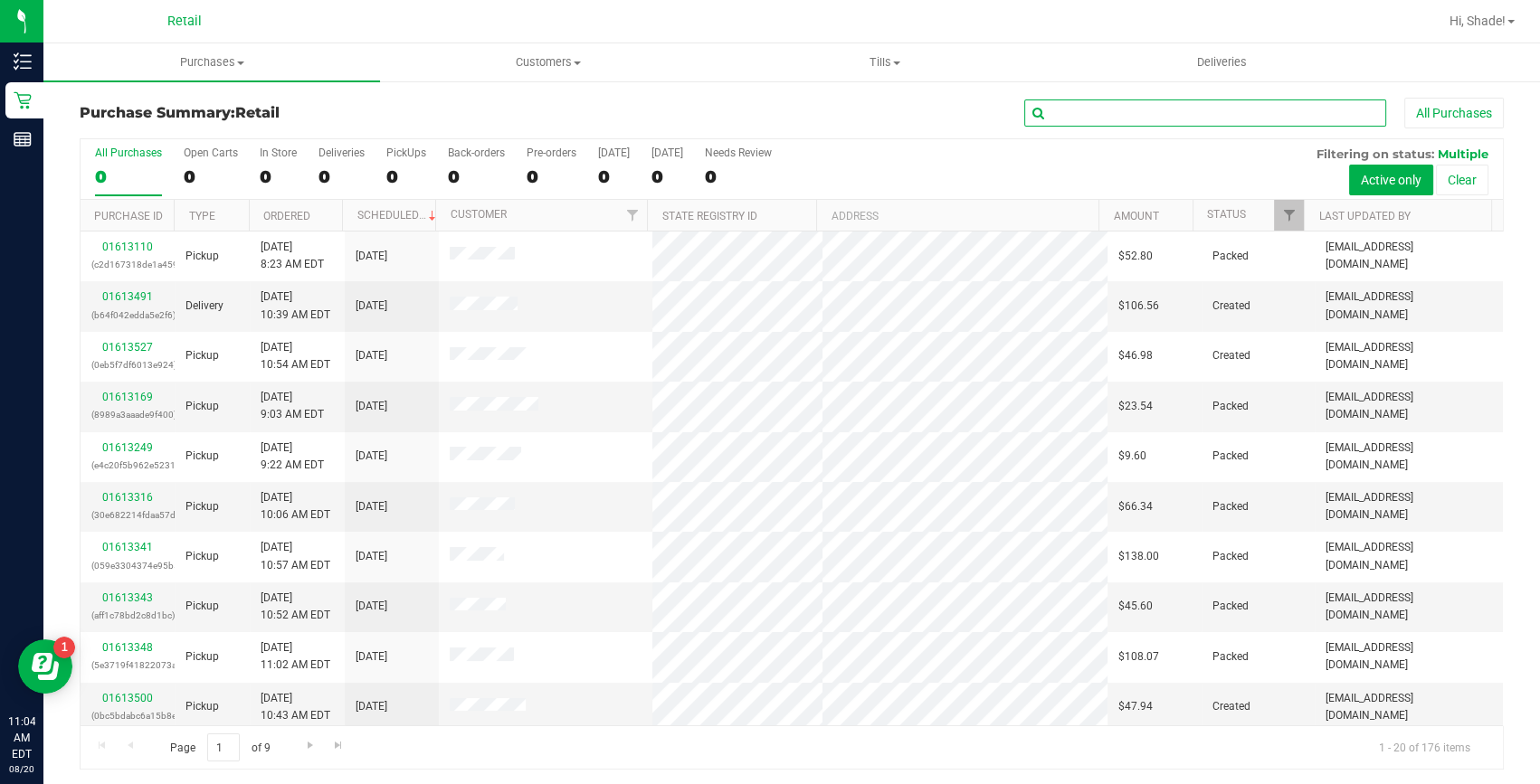
click at [1064, 114] on input "text" at bounding box center [1205, 112] width 362 height 27
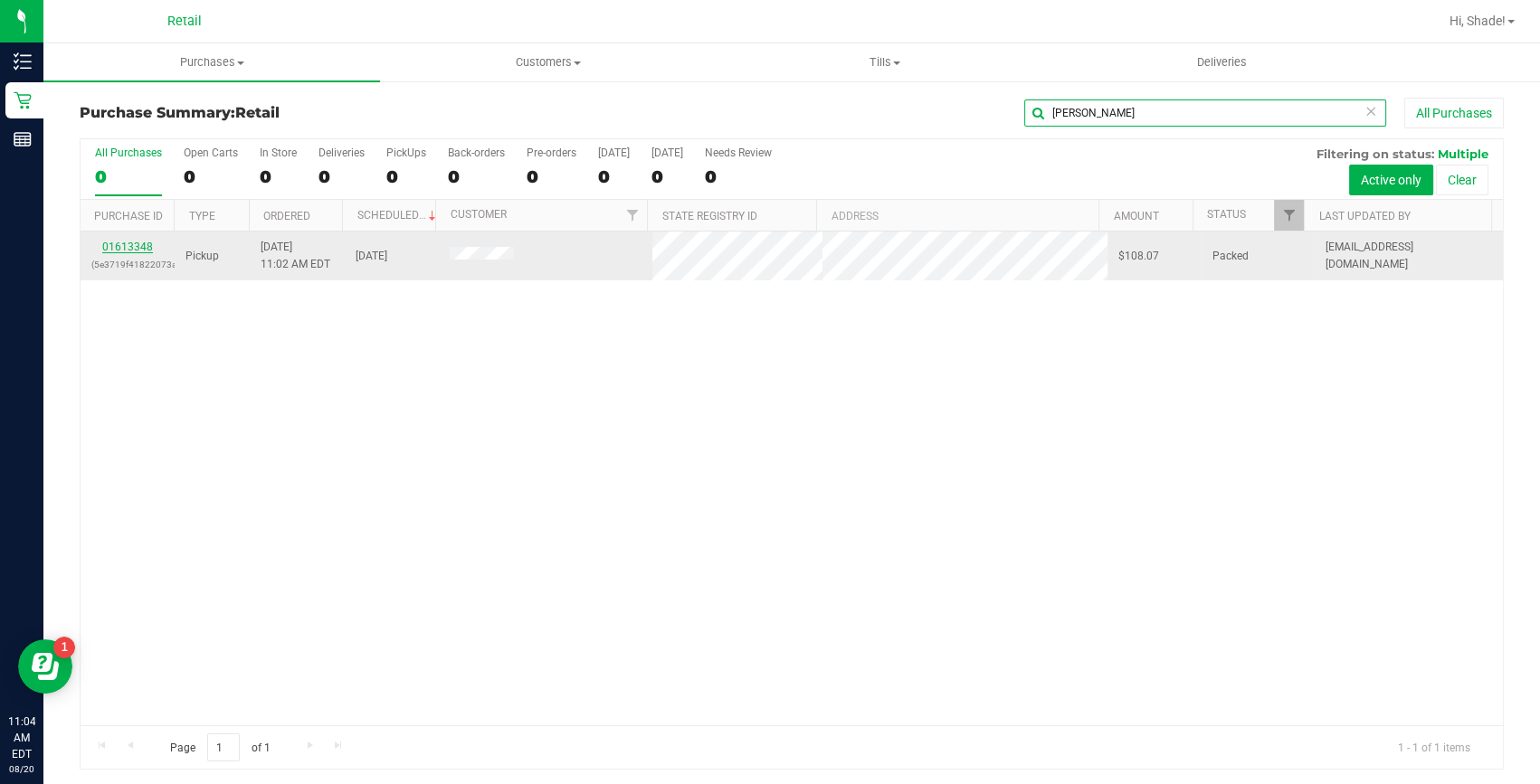
type input "[PERSON_NAME]"
click at [134, 247] on link "01613348" at bounding box center [127, 246] width 51 height 13
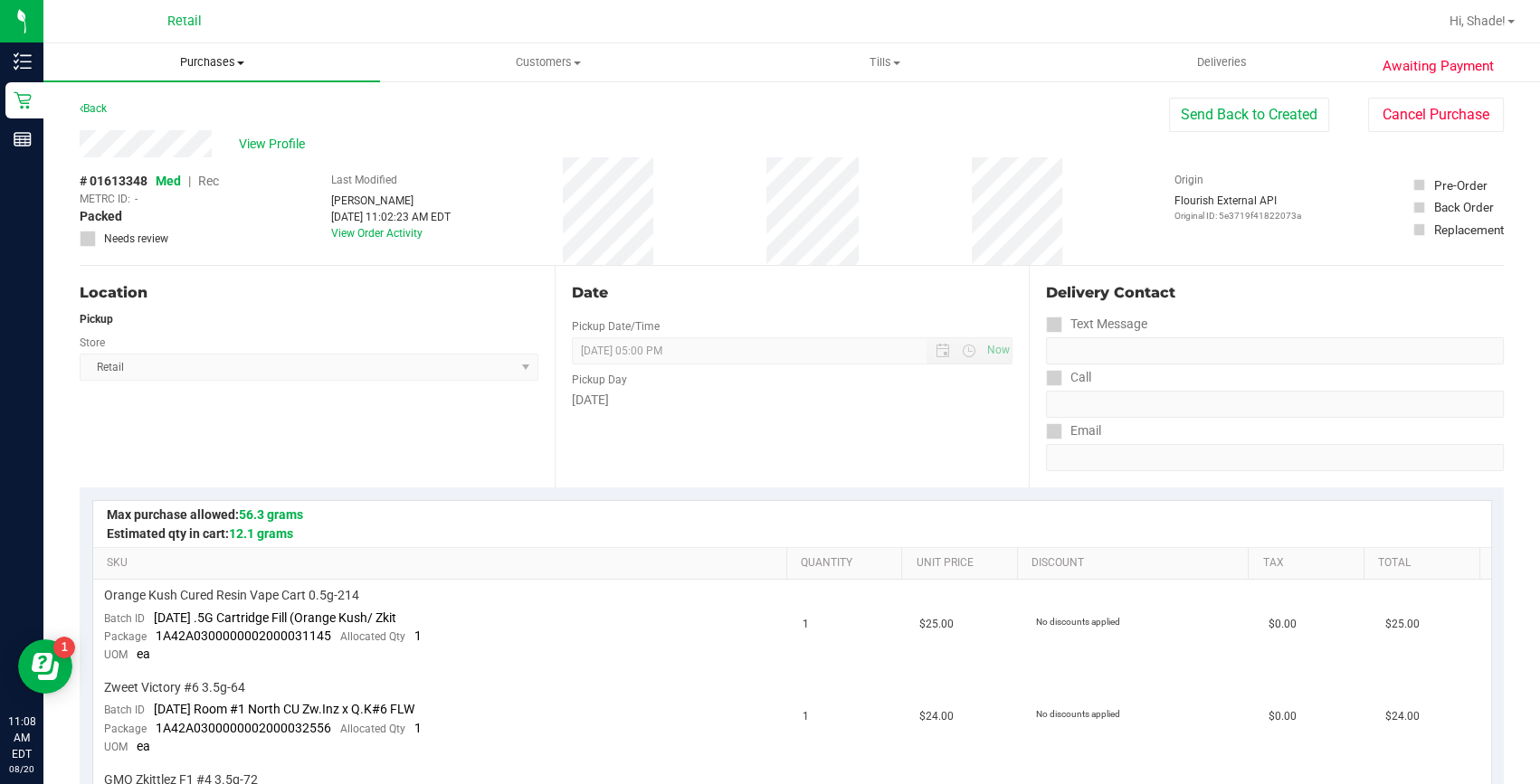
click at [230, 56] on span "Purchases" at bounding box center [211, 63] width 337 height 16
click at [159, 117] on li "Summary of purchases" at bounding box center [211, 109] width 337 height 22
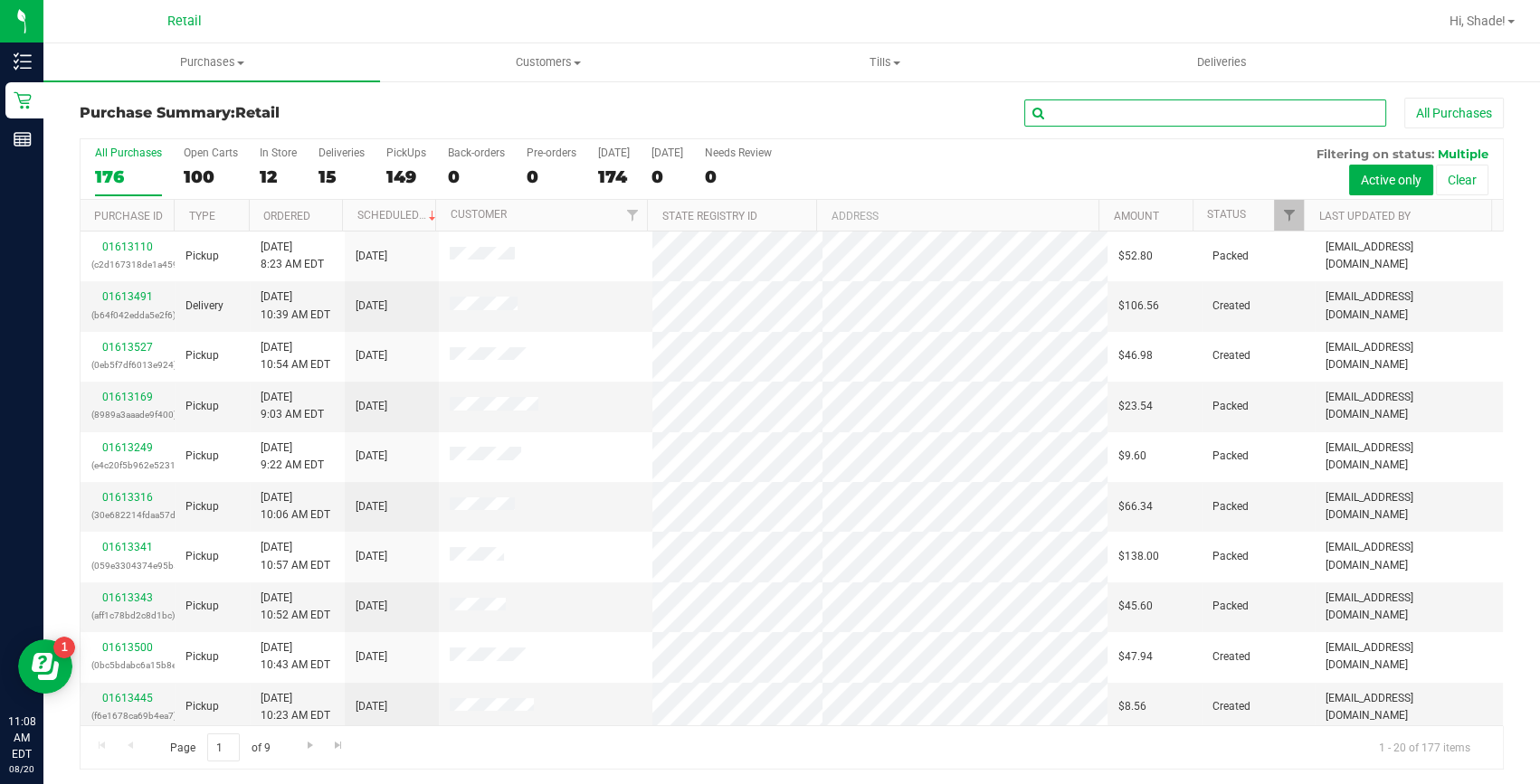
click at [1115, 114] on input "text" at bounding box center [1205, 112] width 362 height 27
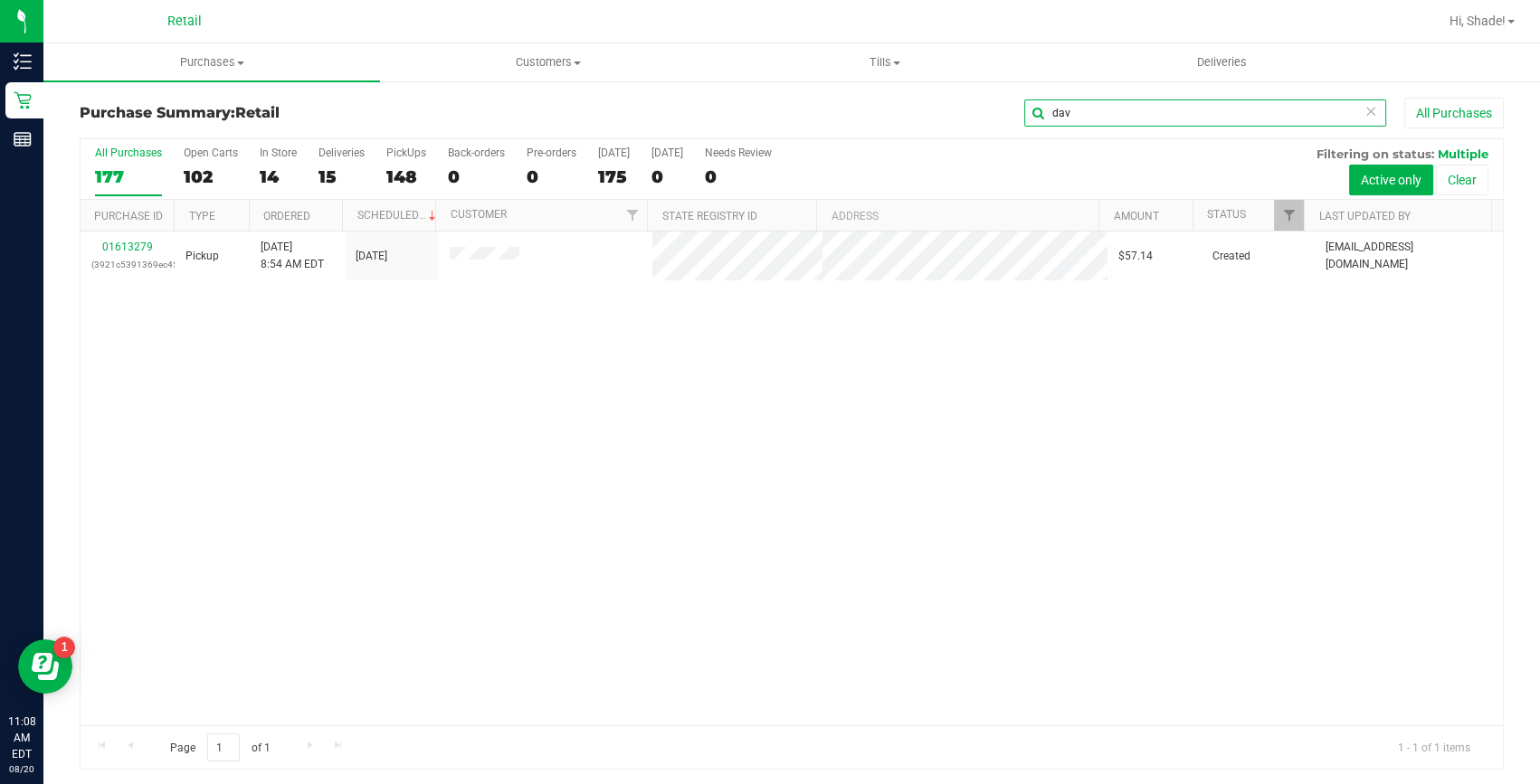
type input "dav"
click at [129, 244] on link "01613279" at bounding box center [127, 246] width 51 height 13
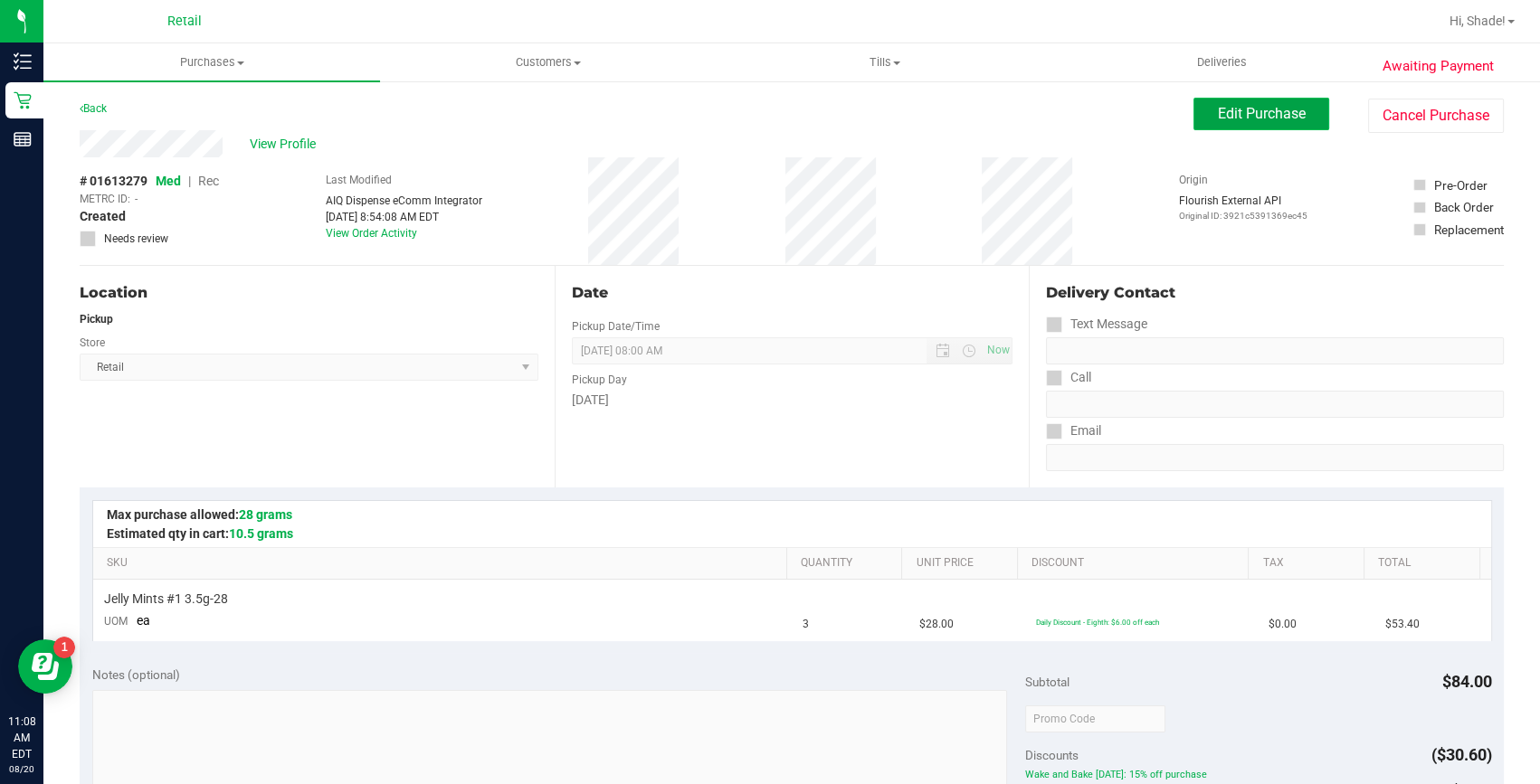
click at [1231, 114] on span "Edit Purchase" at bounding box center [1262, 113] width 87 height 17
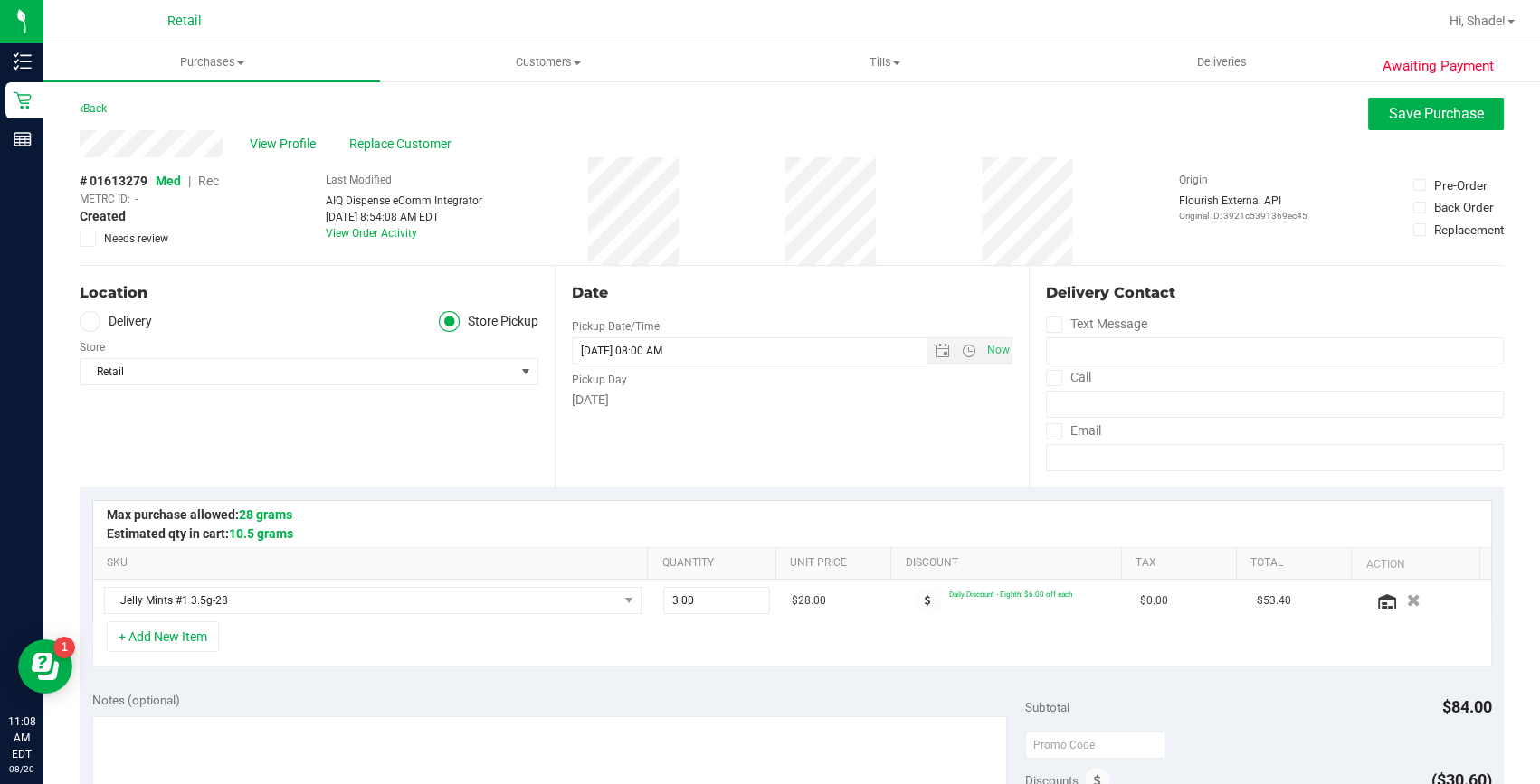
scroll to position [493, 0]
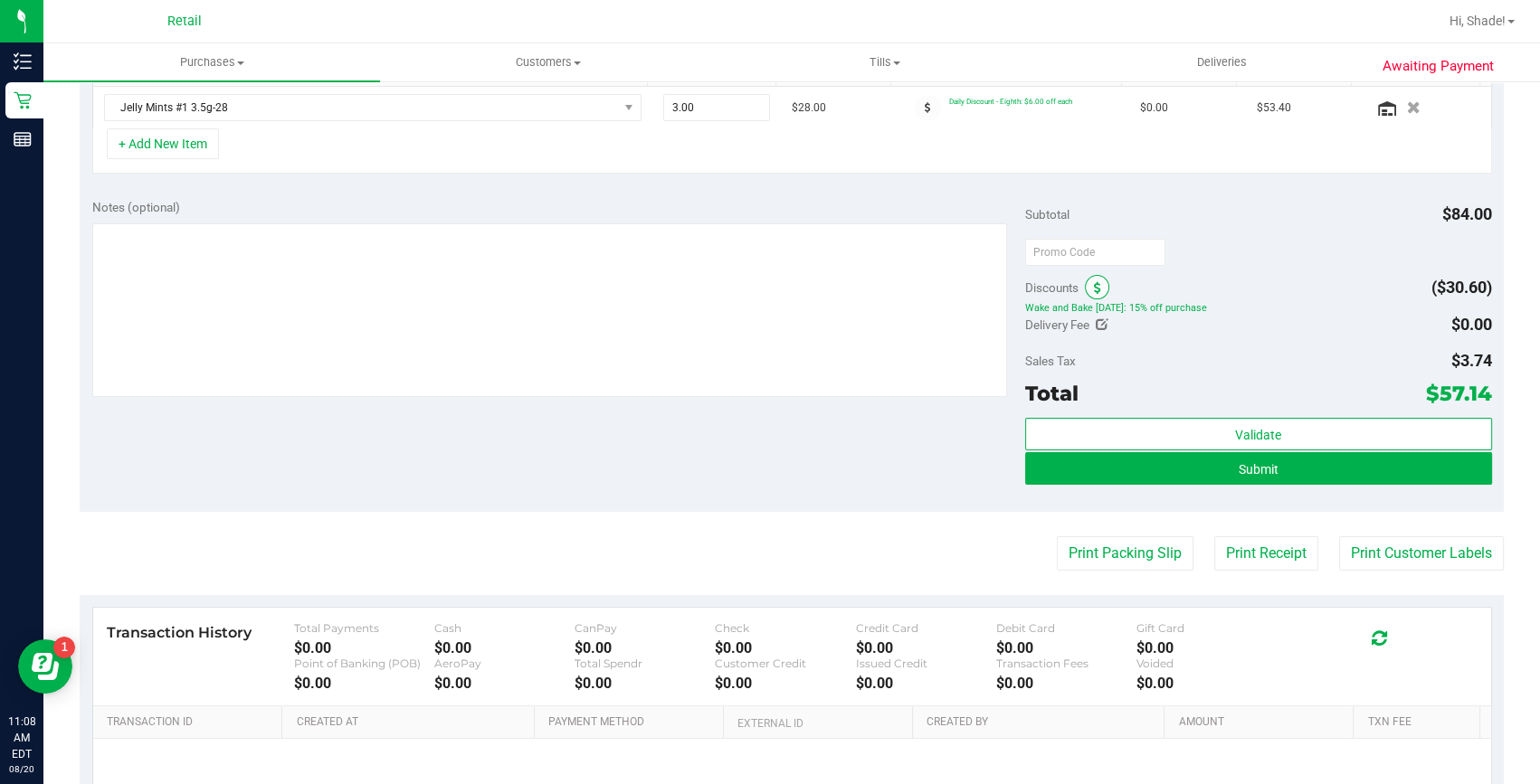
click at [1094, 290] on icon at bounding box center [1097, 288] width 7 height 13
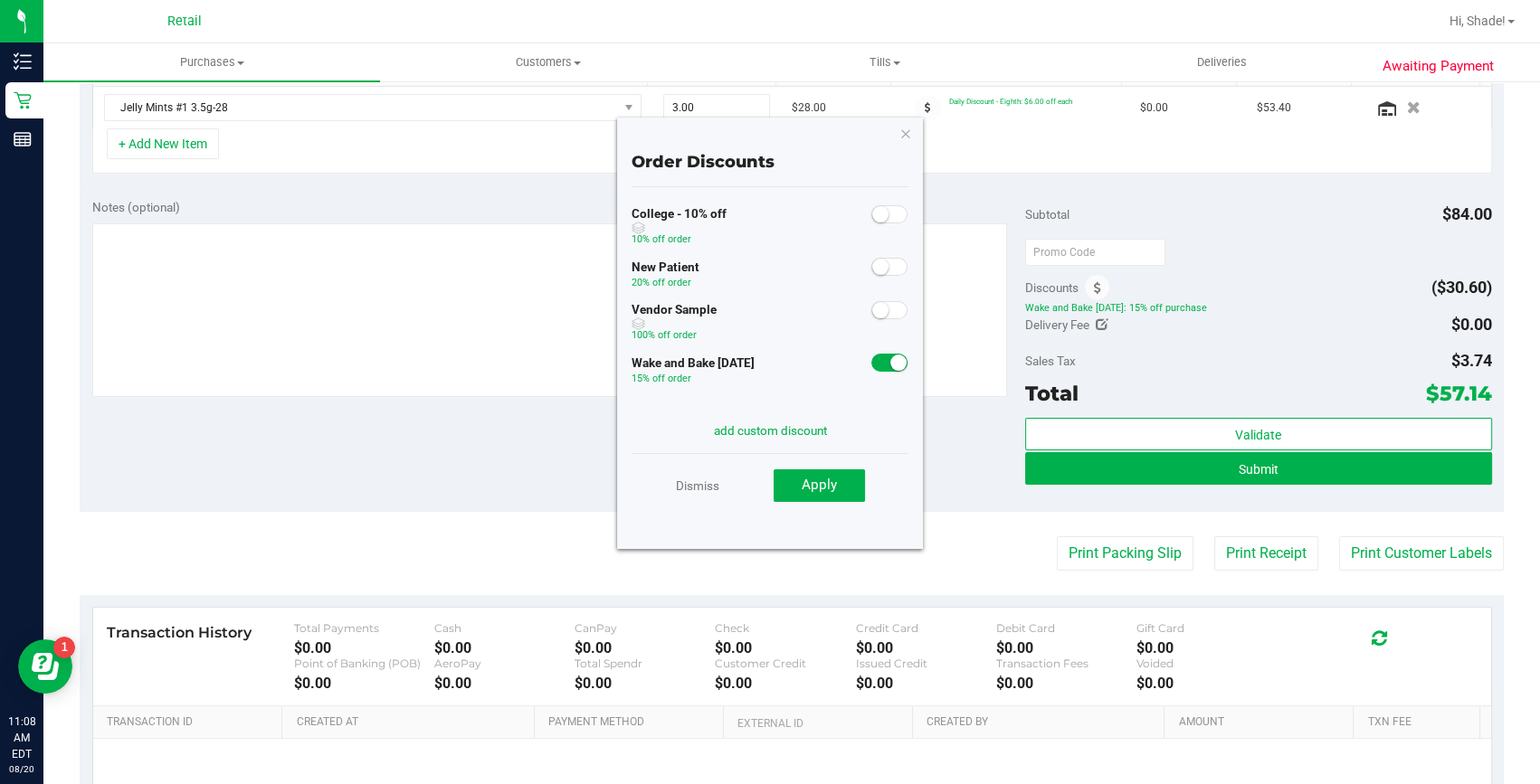
click at [891, 363] on small at bounding box center [899, 362] width 16 height 16
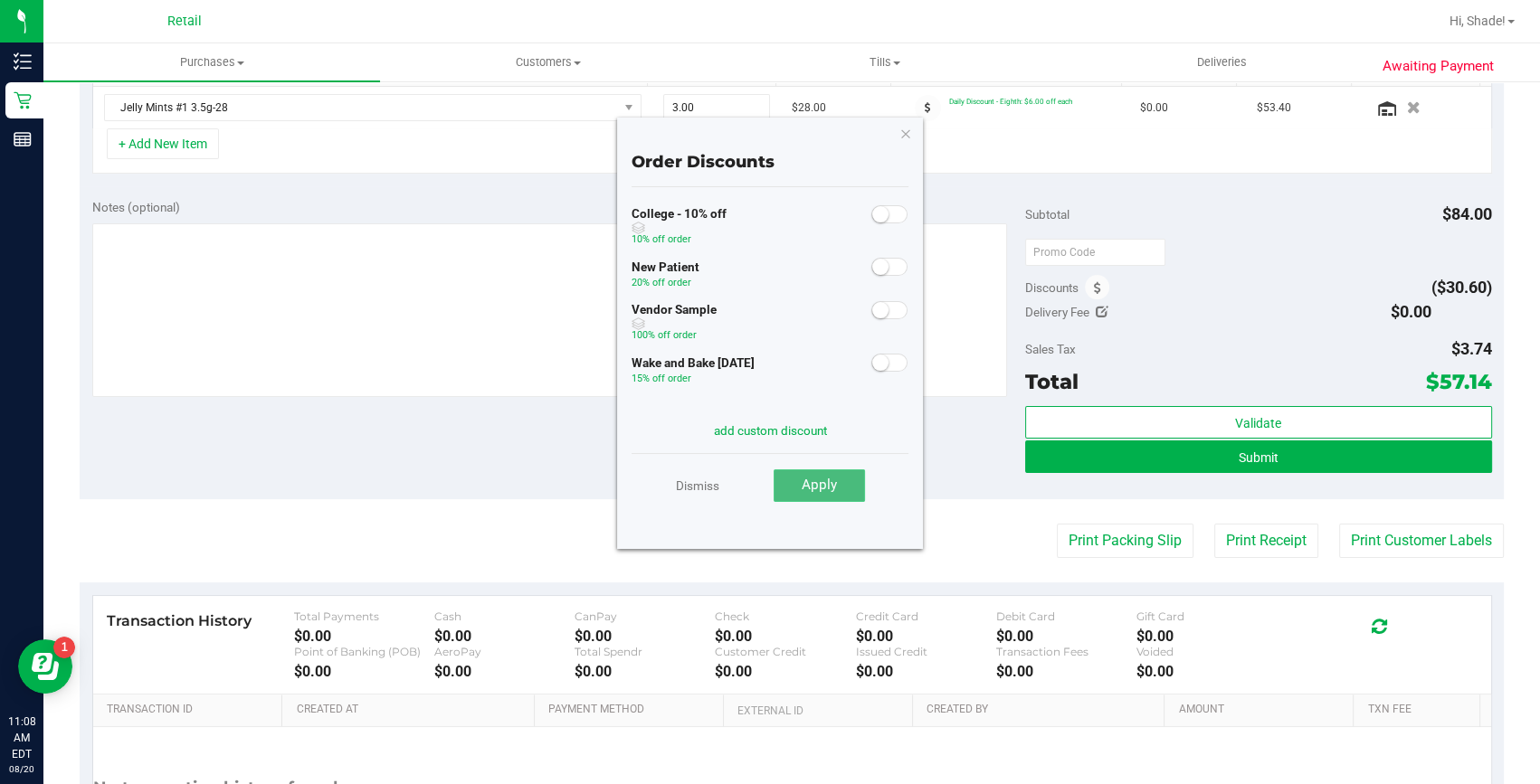
click at [830, 480] on span "Apply" at bounding box center [820, 484] width 36 height 16
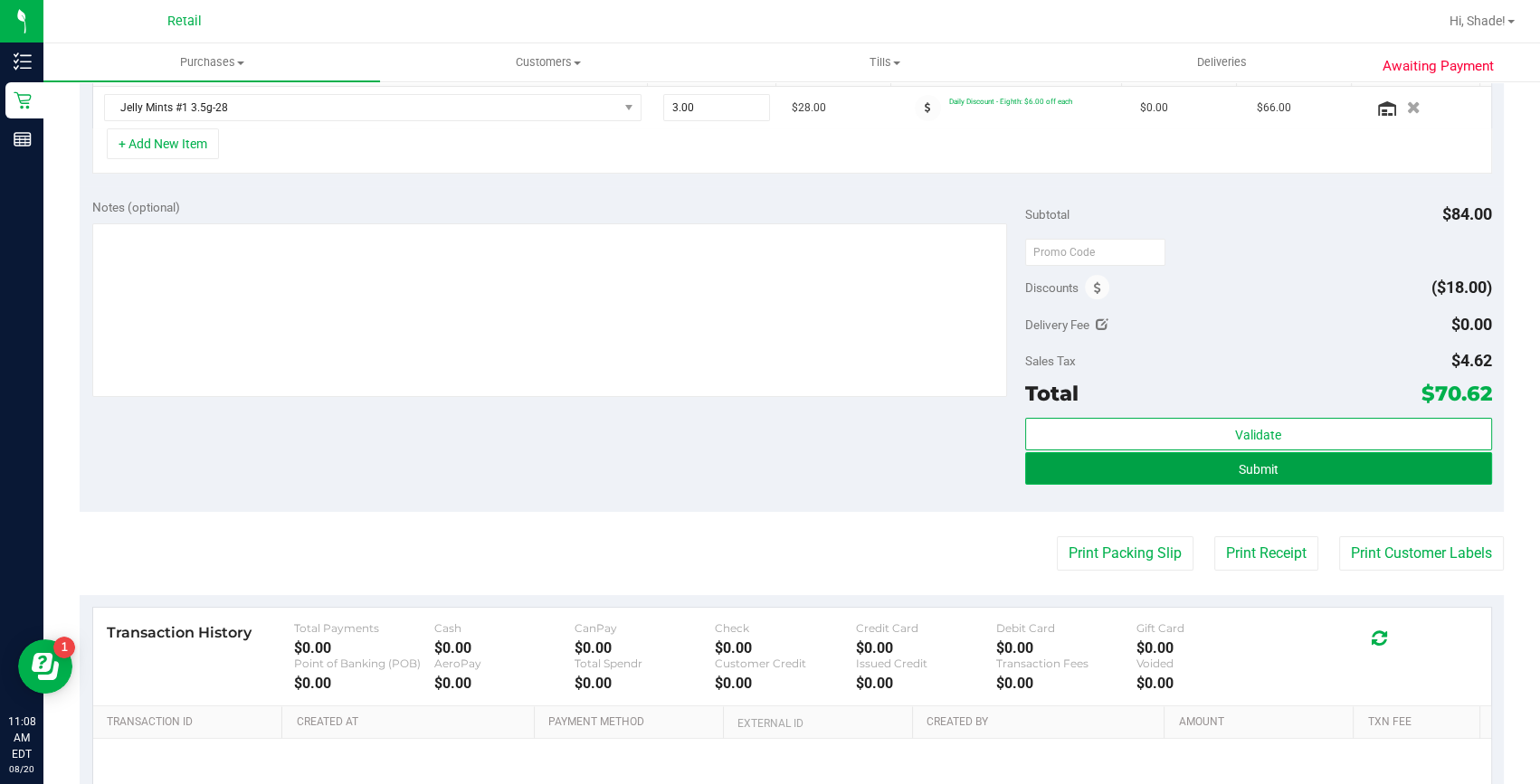
click at [1123, 460] on button "Submit" at bounding box center [1259, 468] width 467 height 33
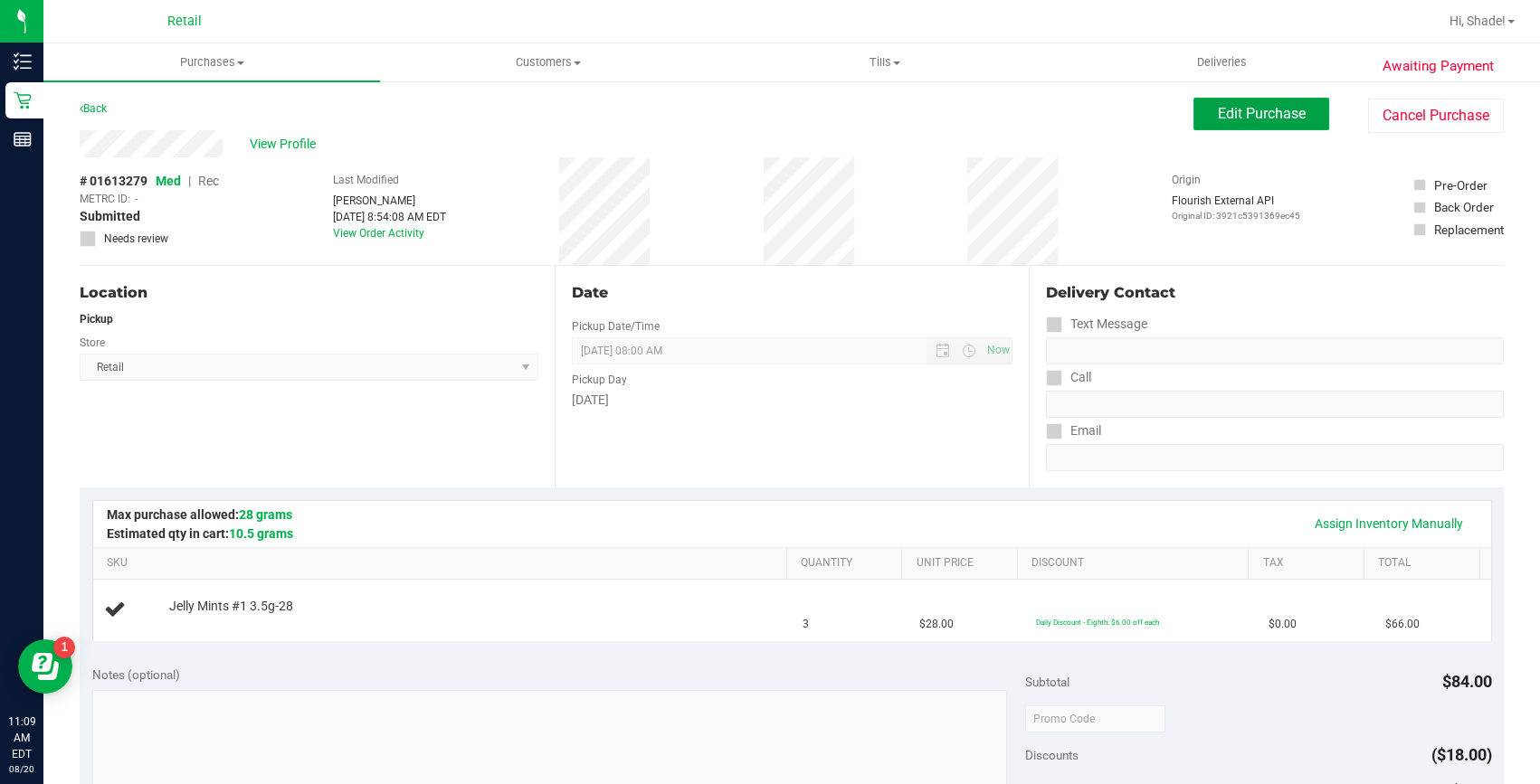
drag, startPoint x: 1240, startPoint y: 116, endPoint x: 1114, endPoint y: 116, distance: 126.0
click at [1240, 116] on span "Edit Purchase" at bounding box center [1262, 113] width 87 height 17
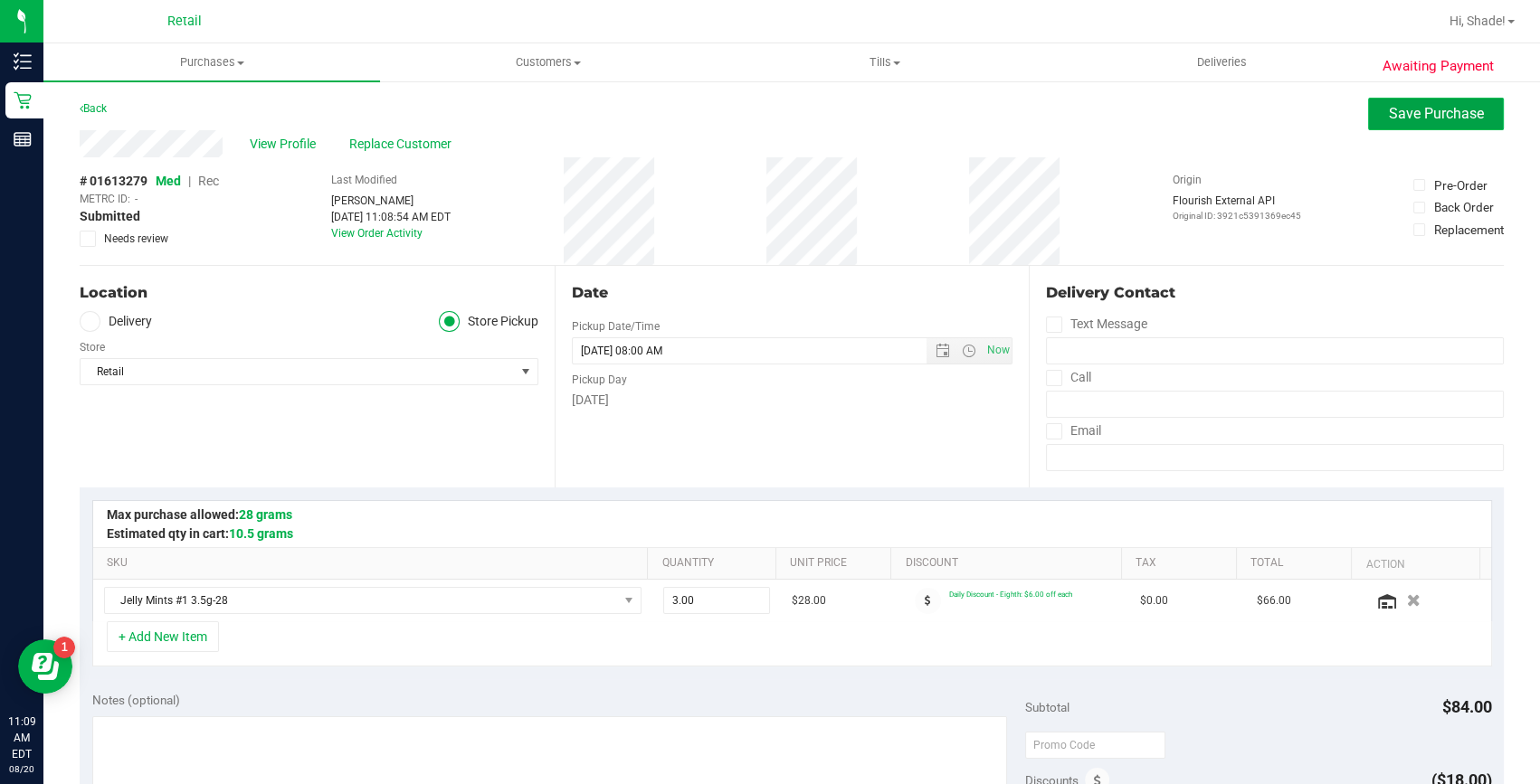
click at [1412, 121] on span "Save Purchase" at bounding box center [1437, 113] width 95 height 17
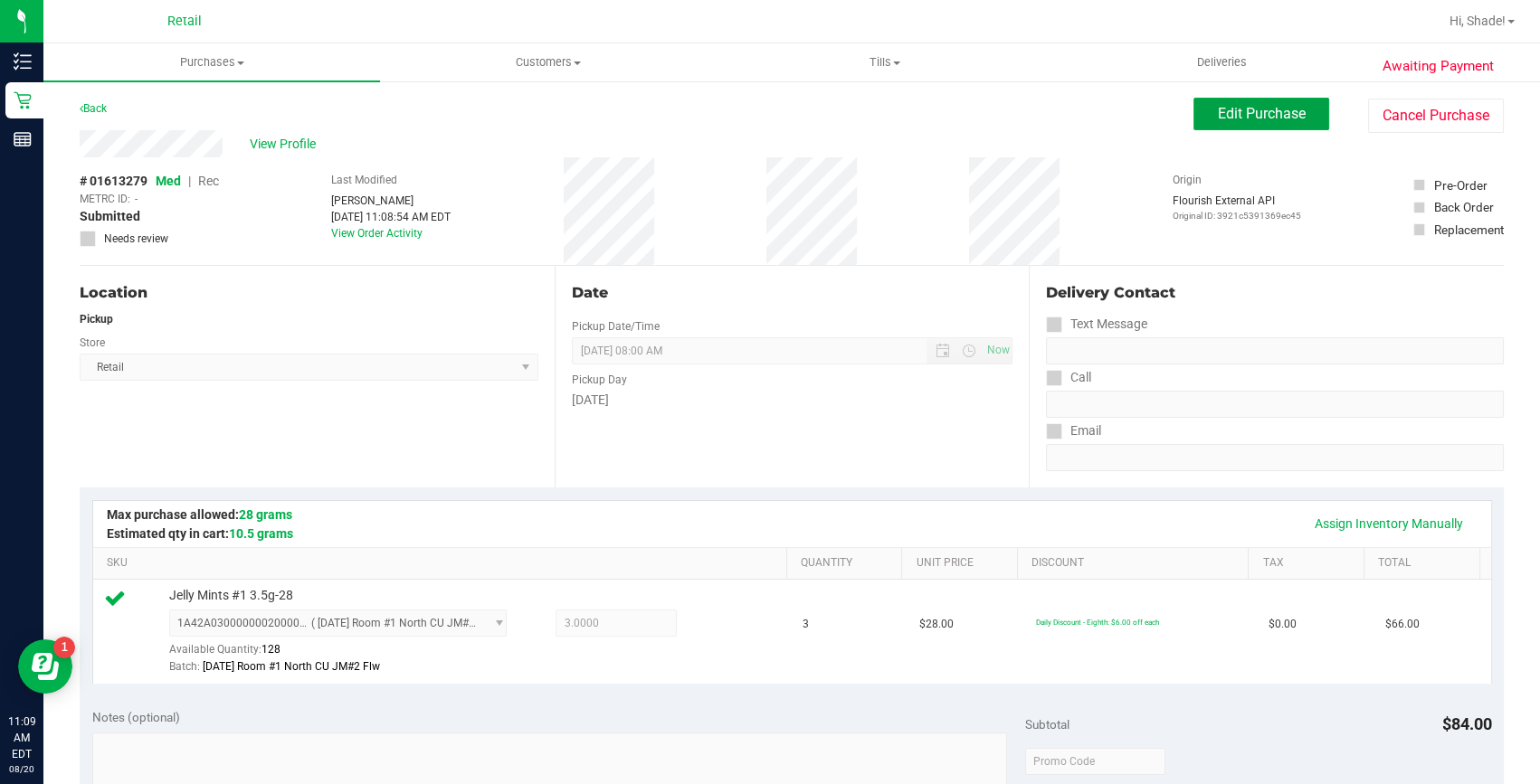
drag, startPoint x: 1274, startPoint y: 114, endPoint x: 729, endPoint y: 114, distance: 545.0
click at [1273, 114] on span "Edit Purchase" at bounding box center [1262, 113] width 87 height 17
click at [205, 181] on span "Rec" at bounding box center [209, 181] width 21 height 15
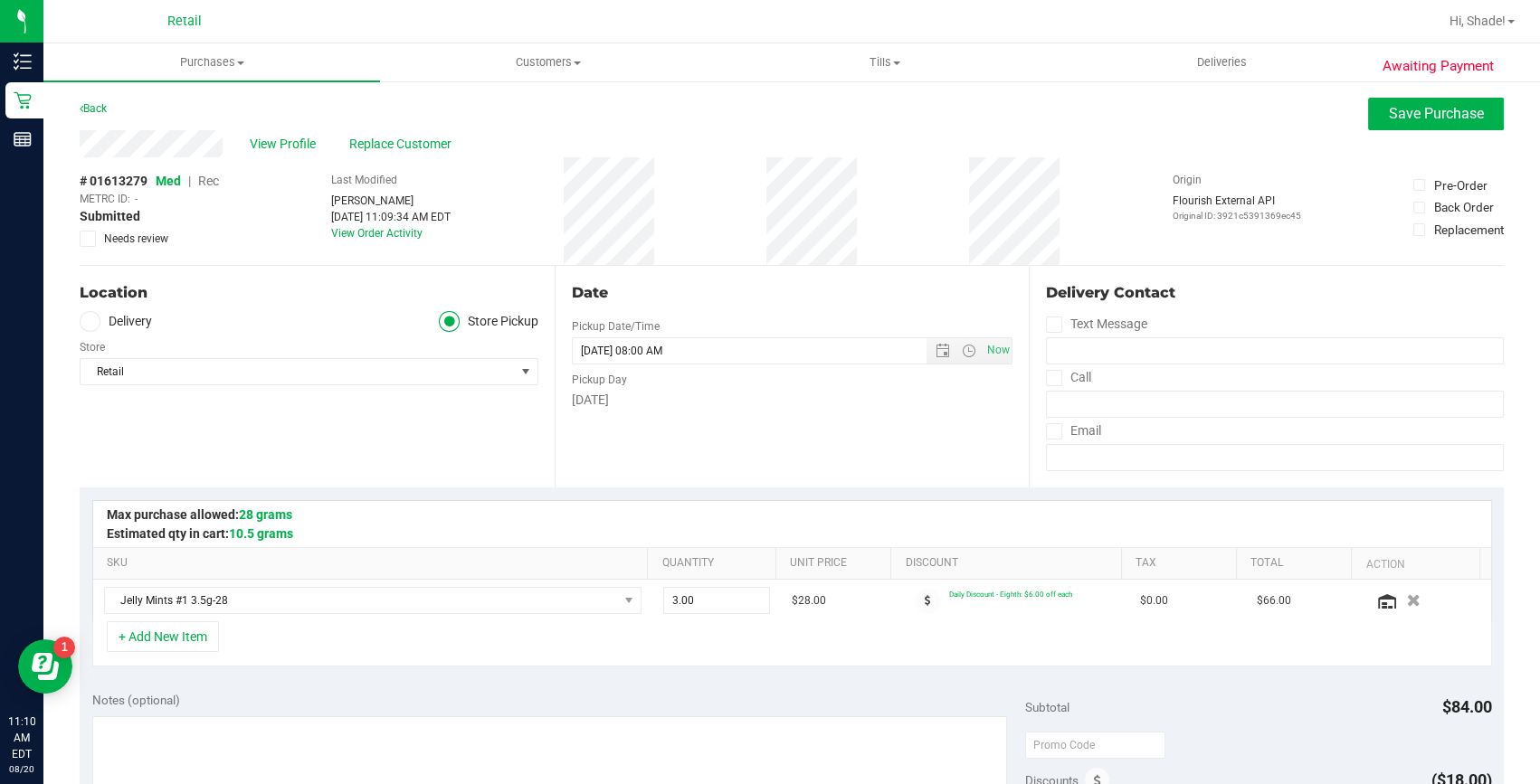
drag, startPoint x: 210, startPoint y: 178, endPoint x: 209, endPoint y: 189, distance: 11.0
click at [210, 181] on span "Rec" at bounding box center [209, 181] width 21 height 15
click at [209, 189] on span "Rec" at bounding box center [209, 181] width 21 height 15
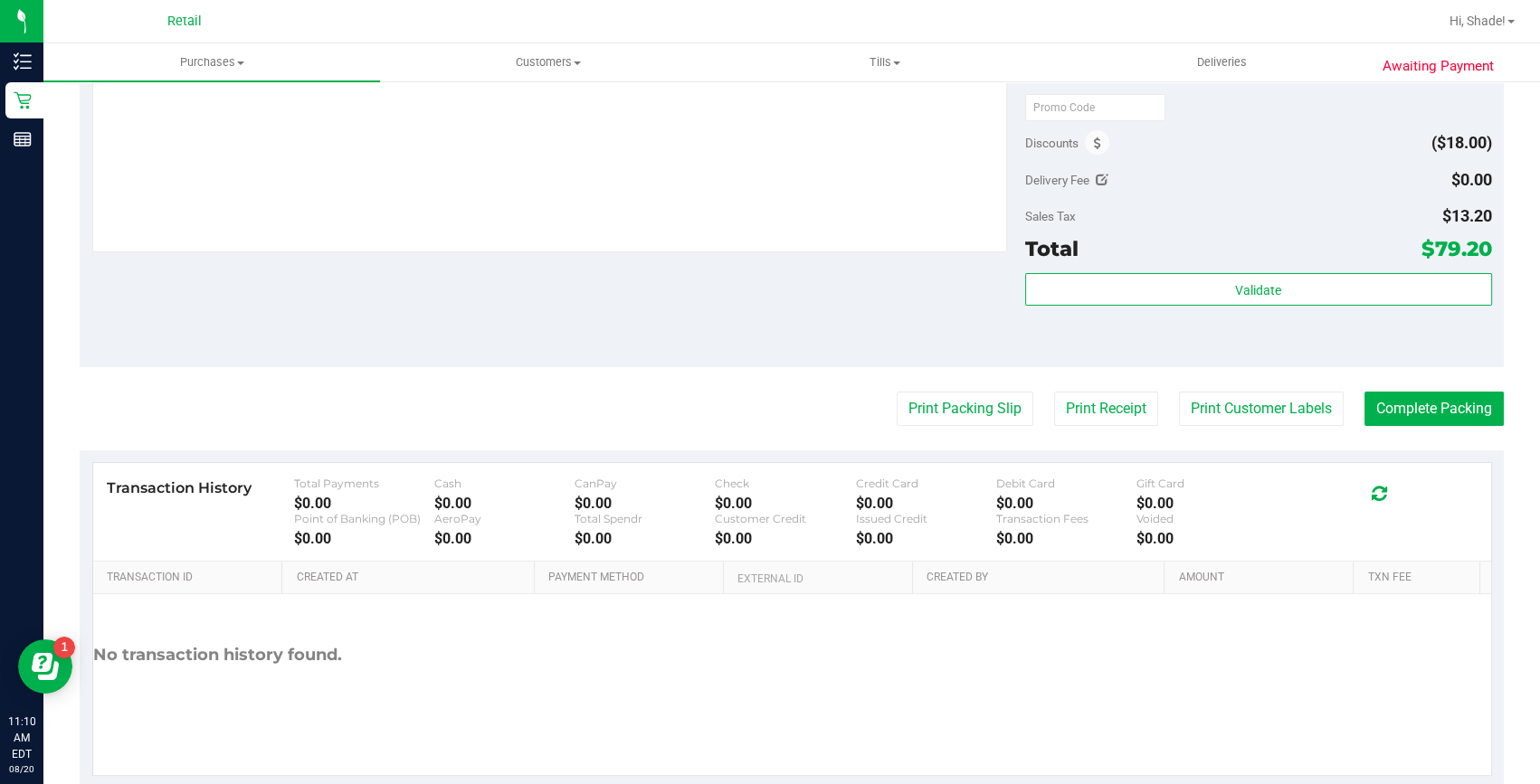
scroll to position [658, 0]
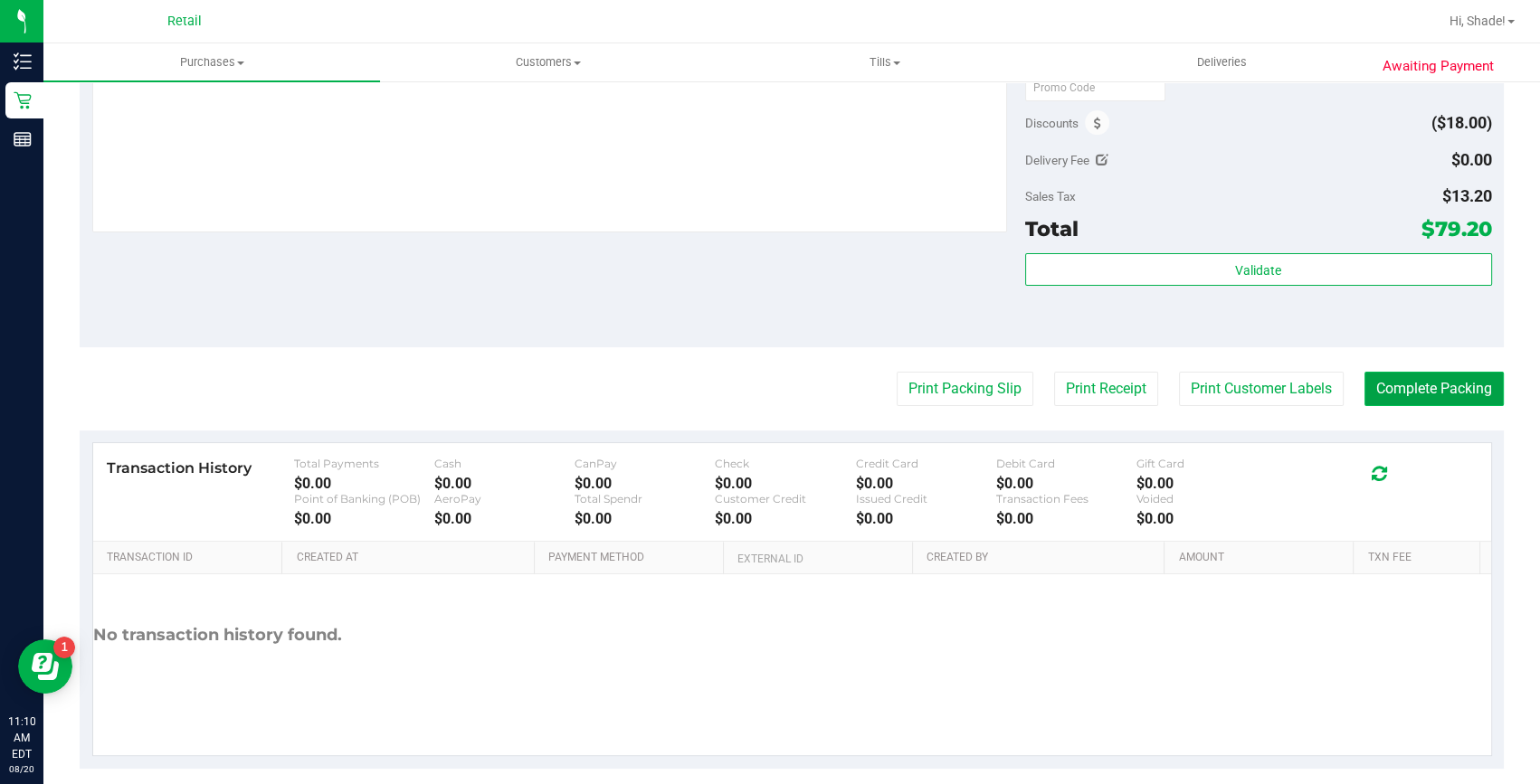
click at [1432, 383] on button "Complete Packing" at bounding box center [1435, 389] width 139 height 35
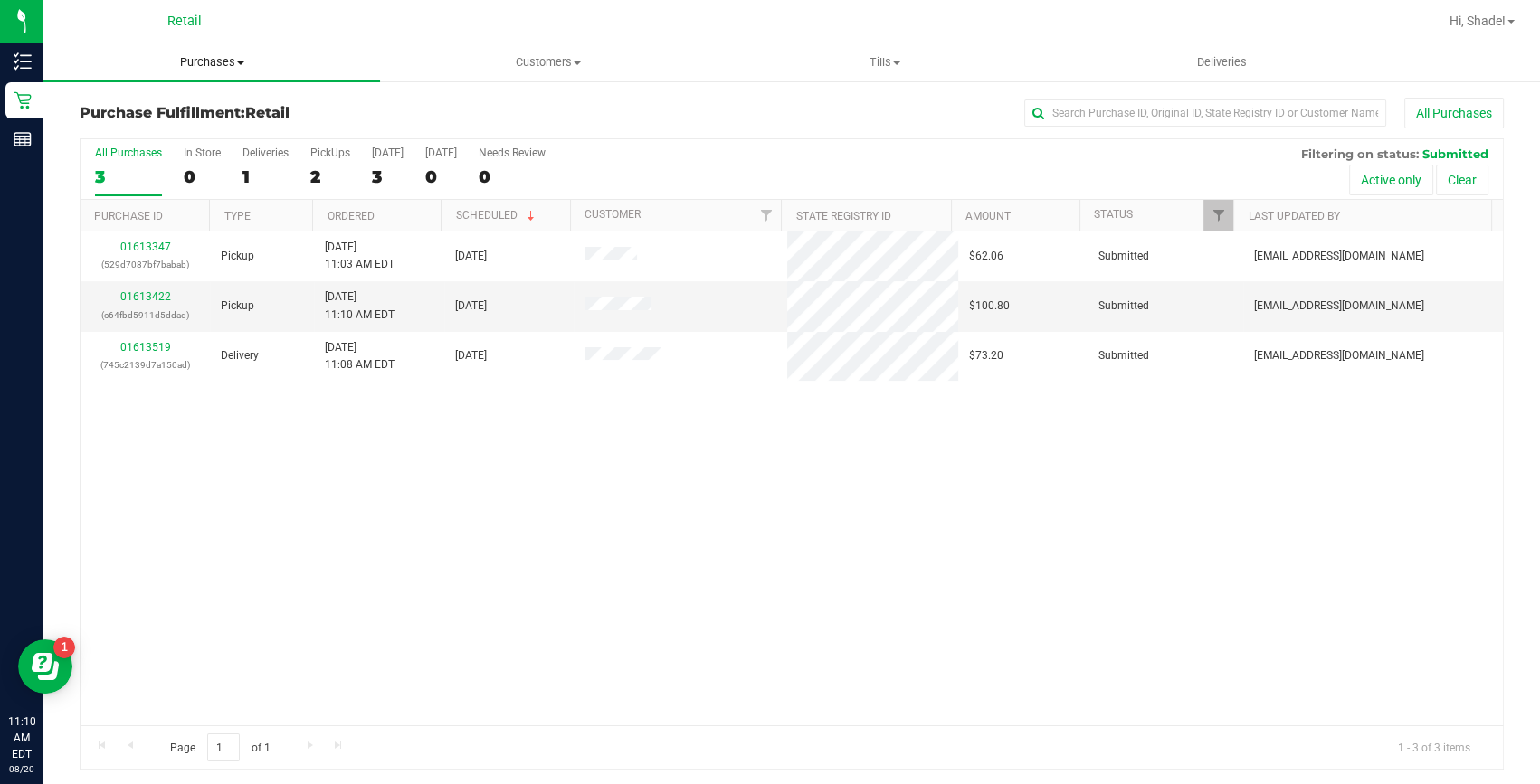
click at [195, 49] on uib-tab-heading "Purchases Summary of purchases Fulfillment All purchases" at bounding box center [211, 63] width 337 height 38
click at [142, 113] on span "Summary of purchases" at bounding box center [136, 108] width 186 height 15
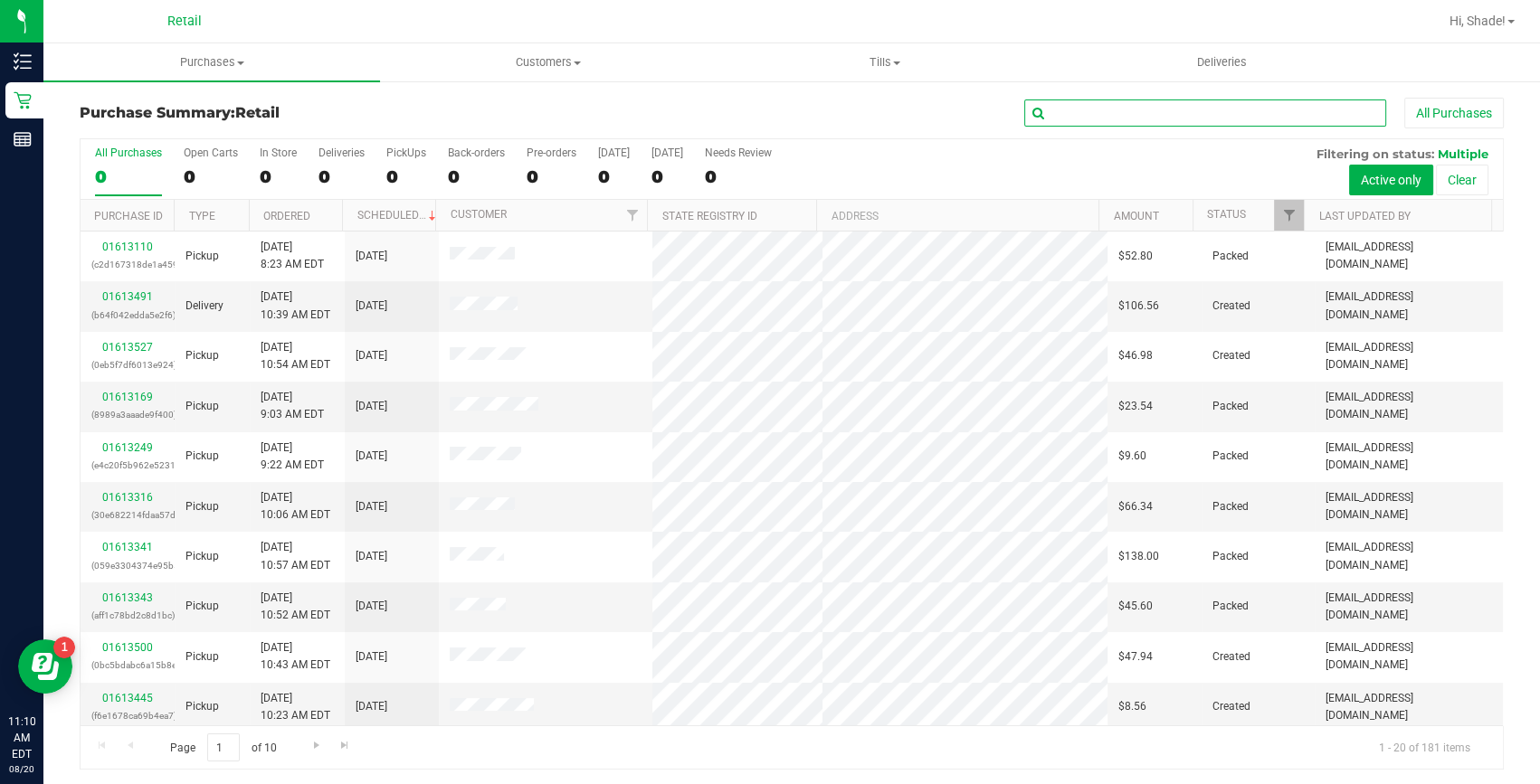
click at [1099, 114] on input "text" at bounding box center [1205, 112] width 362 height 27
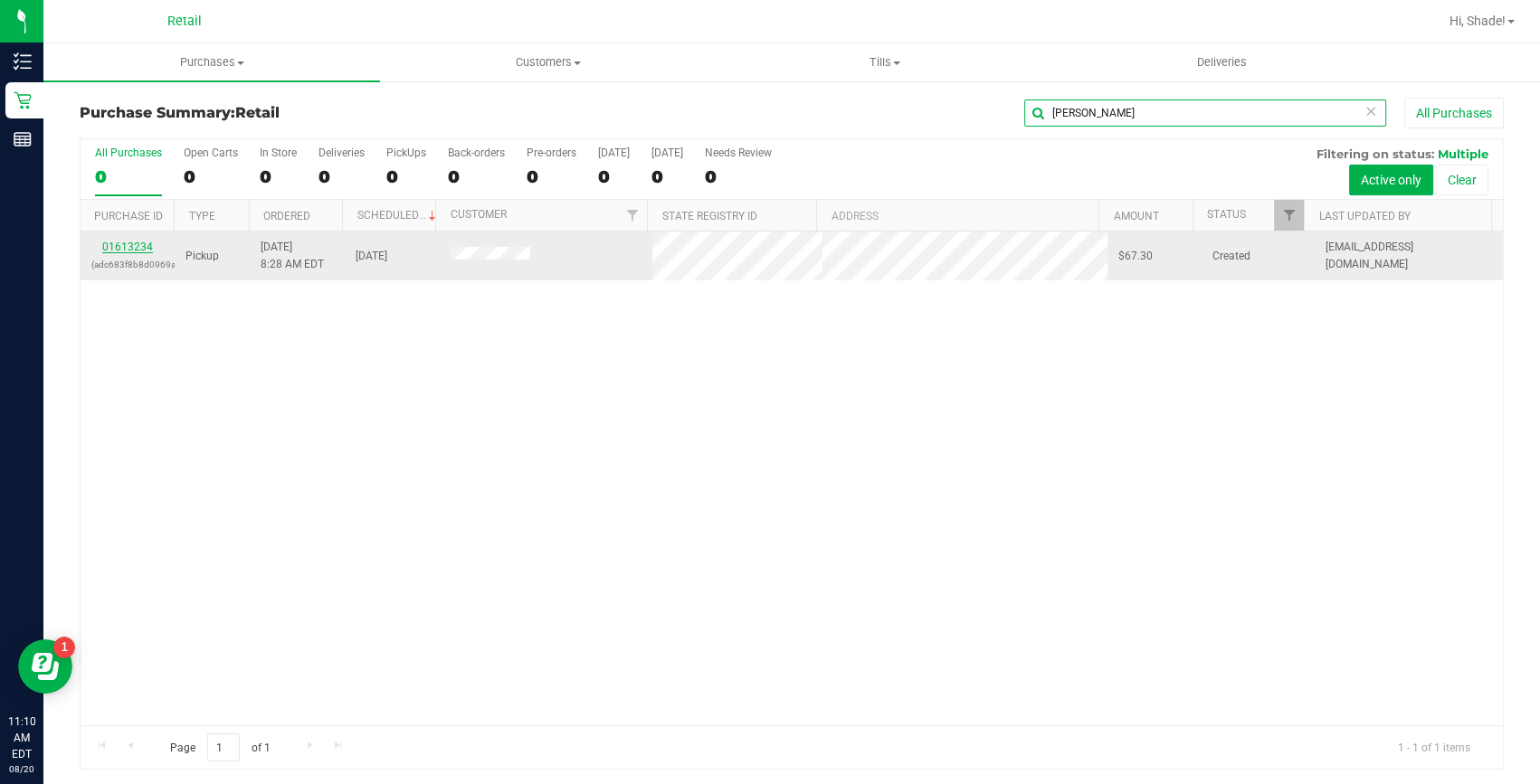
type input "[PERSON_NAME]"
click at [140, 243] on link "01613234" at bounding box center [127, 246] width 51 height 13
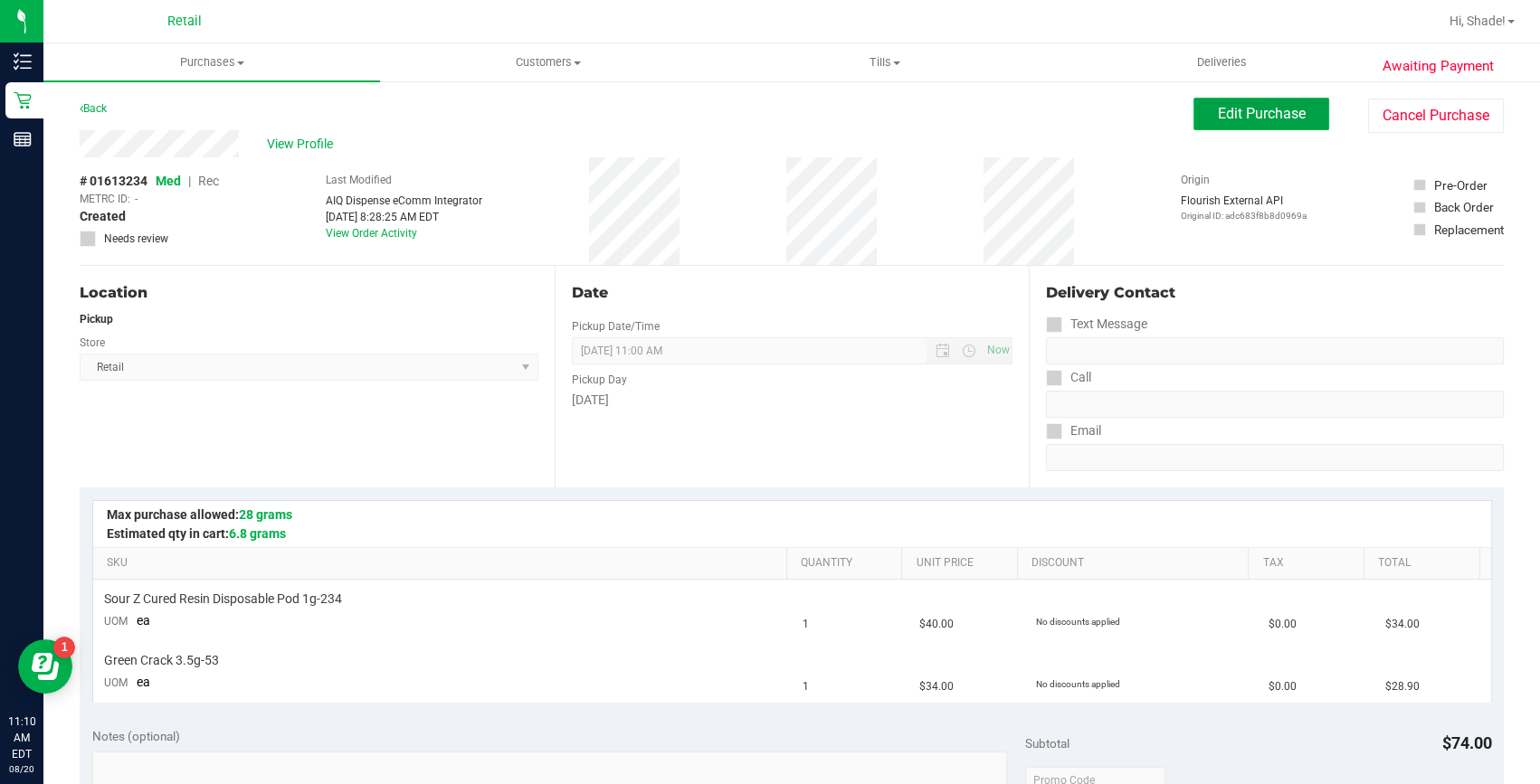
click at [1243, 108] on span "Edit Purchase" at bounding box center [1262, 113] width 87 height 17
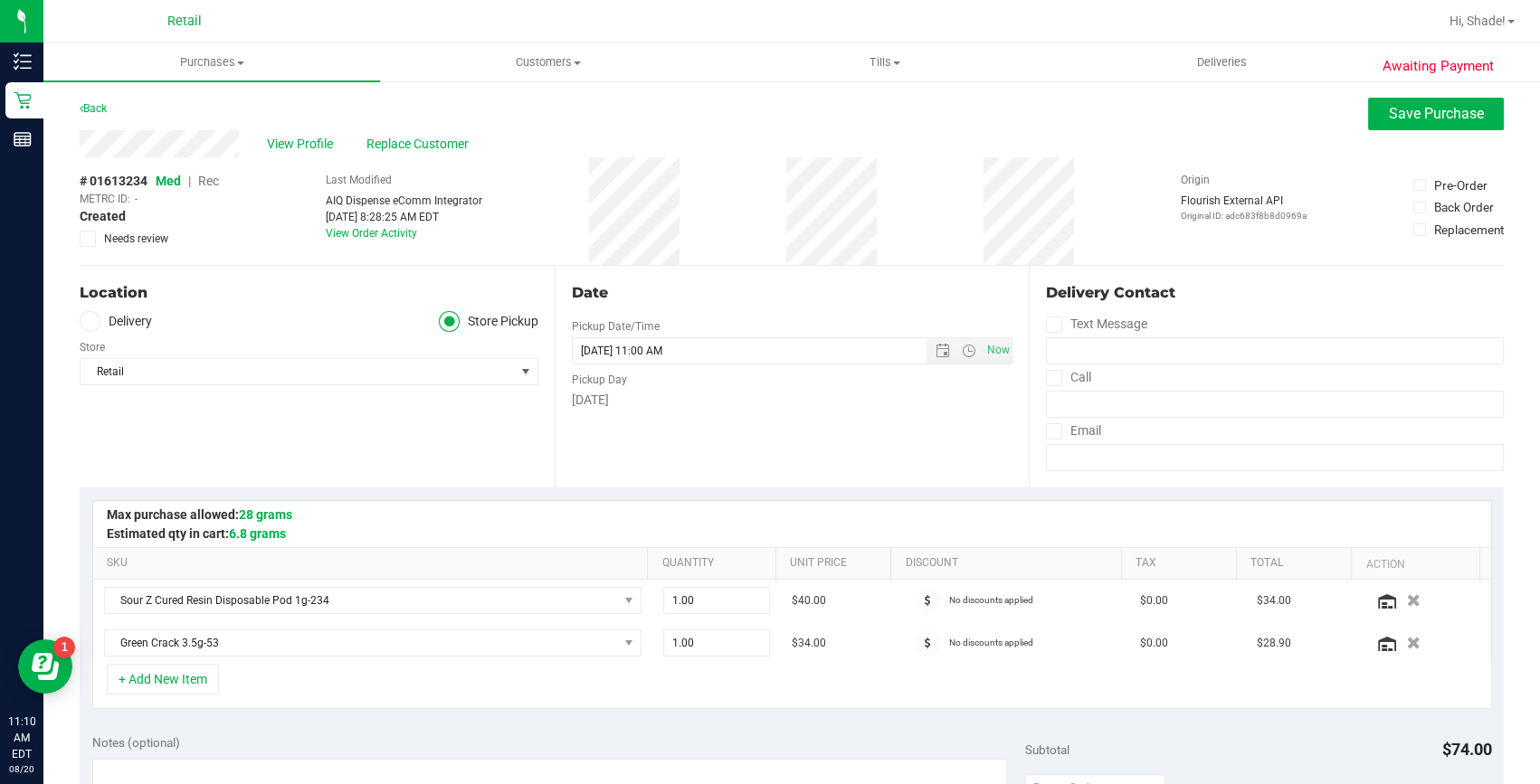
click at [211, 181] on span "Rec" at bounding box center [209, 181] width 21 height 15
click at [1408, 116] on span "Save Purchase" at bounding box center [1437, 113] width 95 height 17
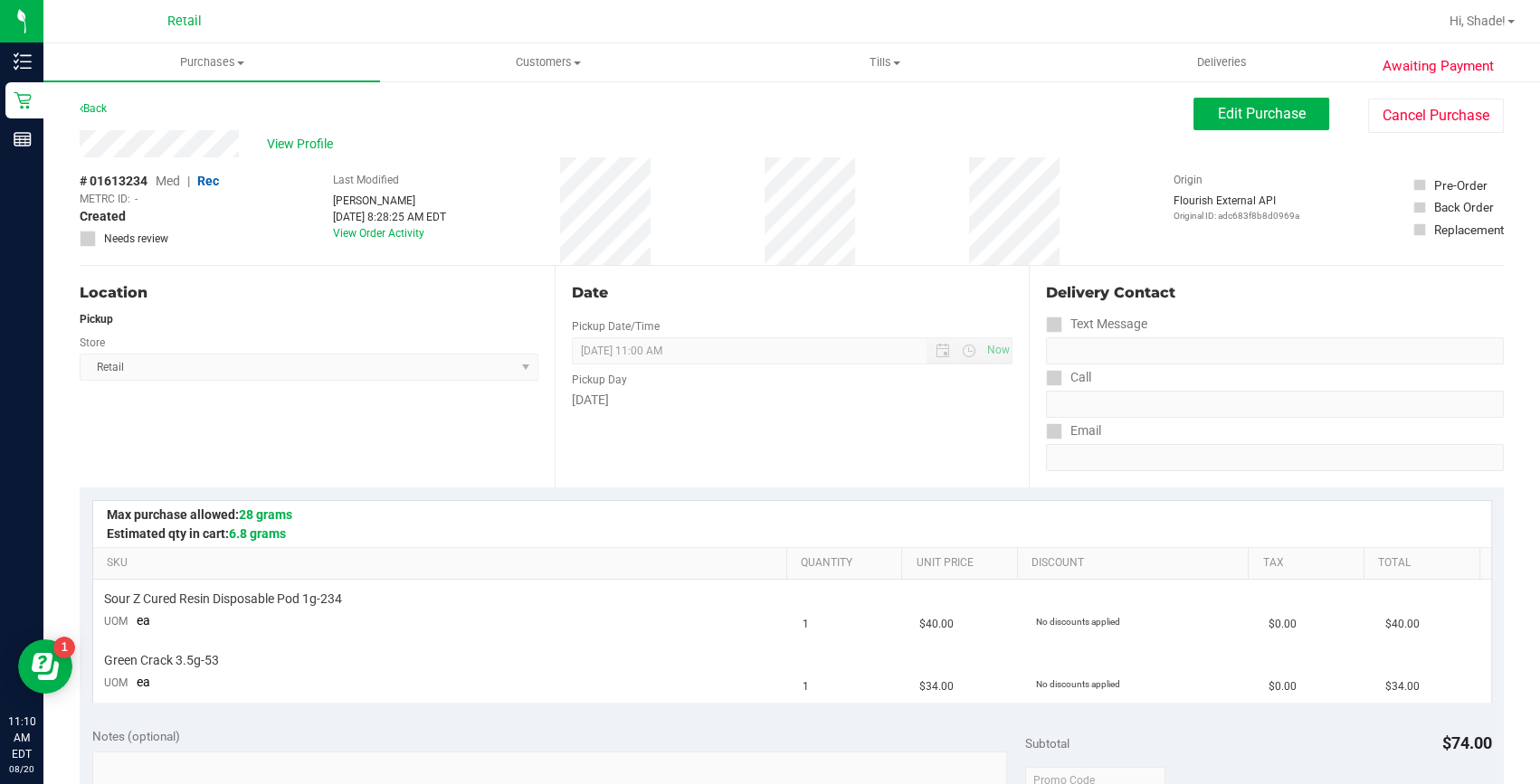
scroll to position [411, 0]
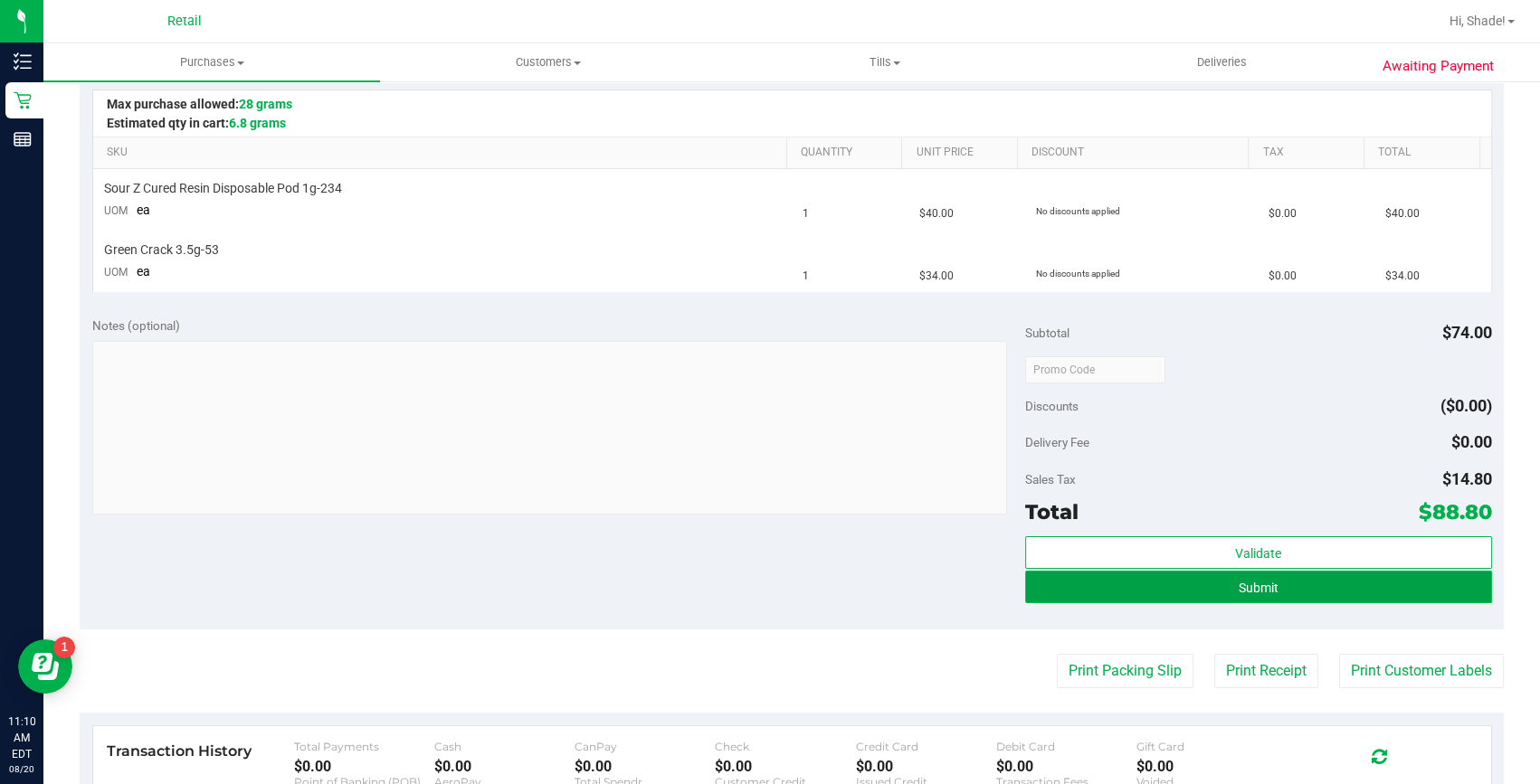
click at [1257, 592] on span "Submit" at bounding box center [1259, 588] width 40 height 15
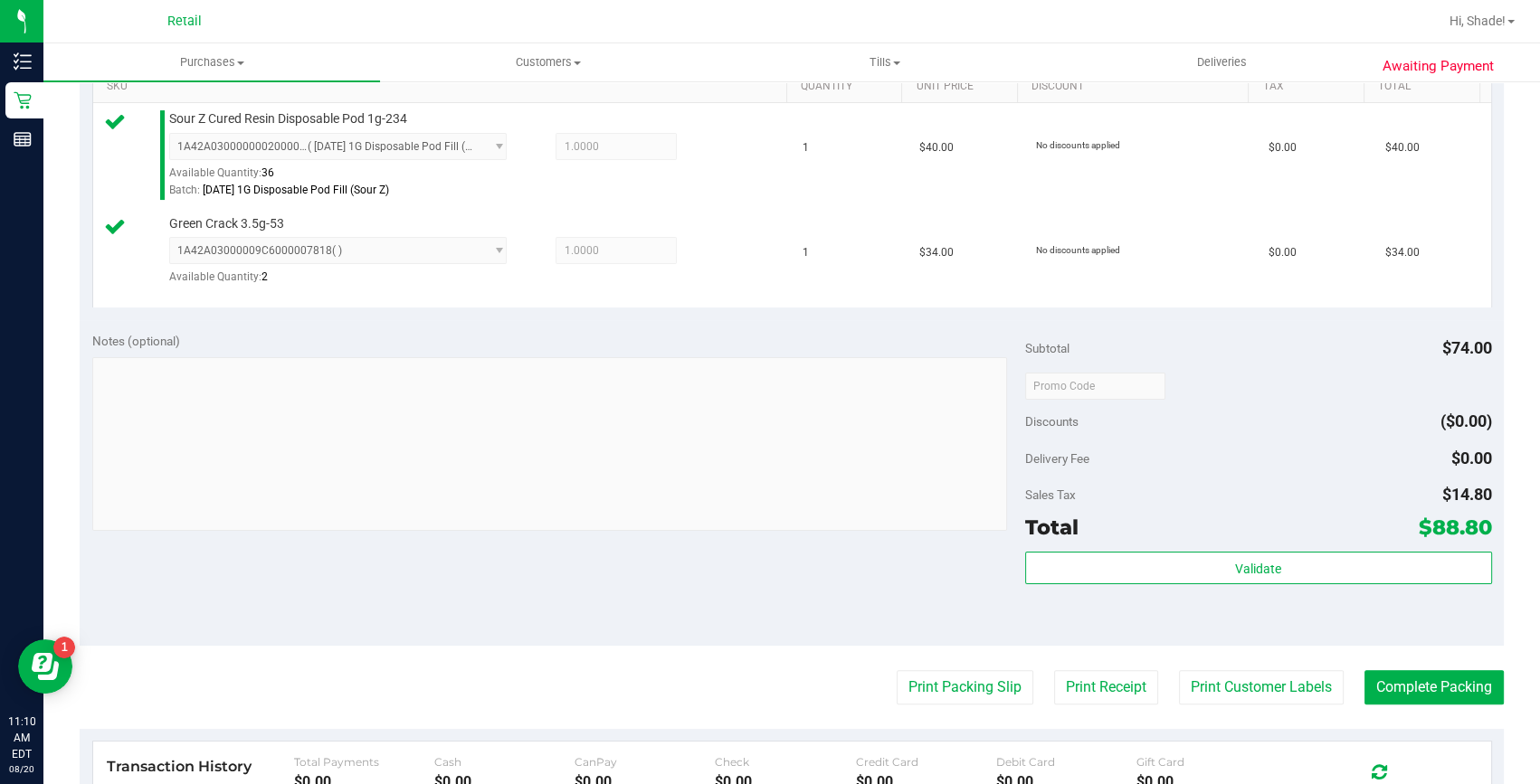
scroll to position [493, 0]
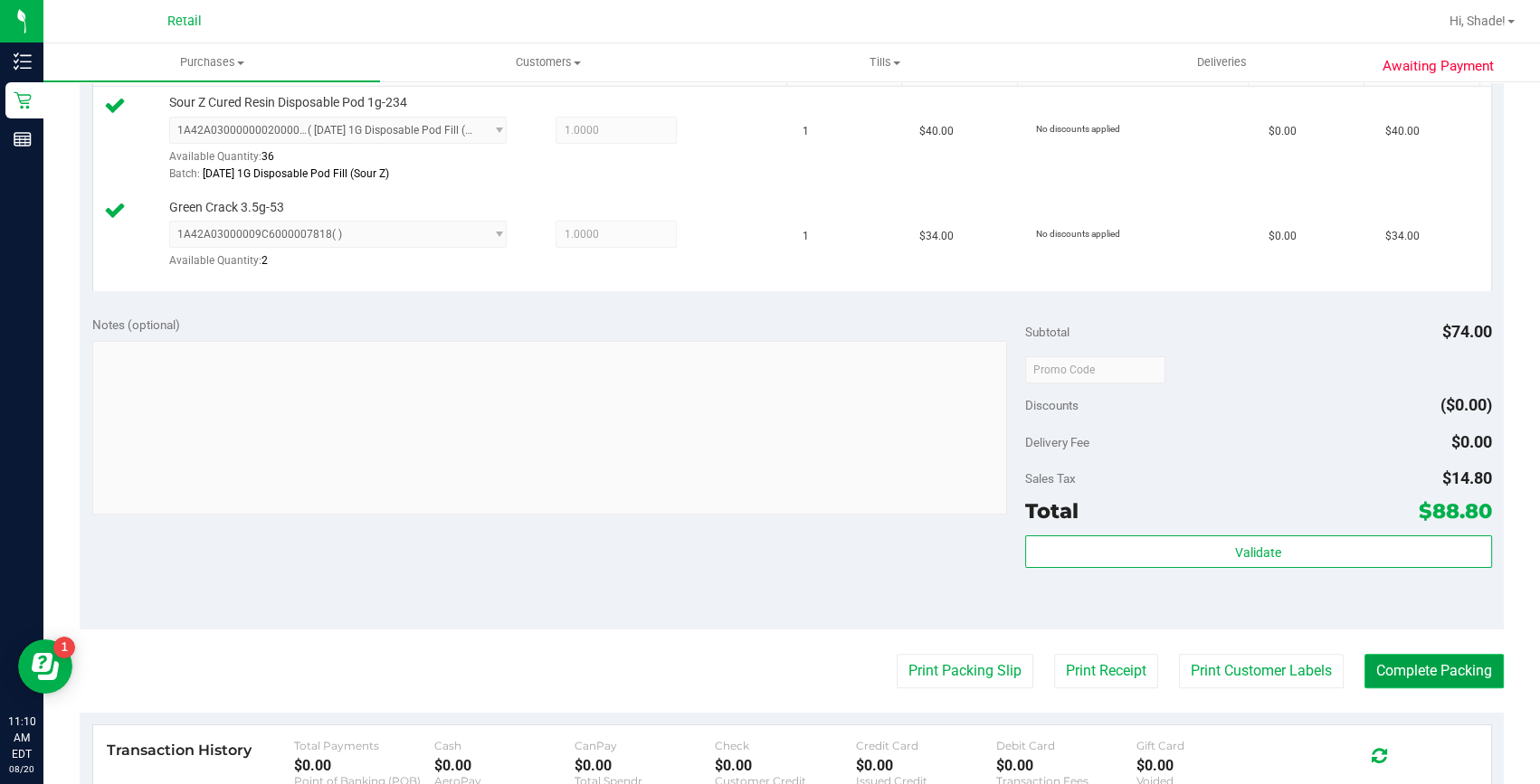
click at [1411, 670] on button "Complete Packing" at bounding box center [1435, 671] width 139 height 35
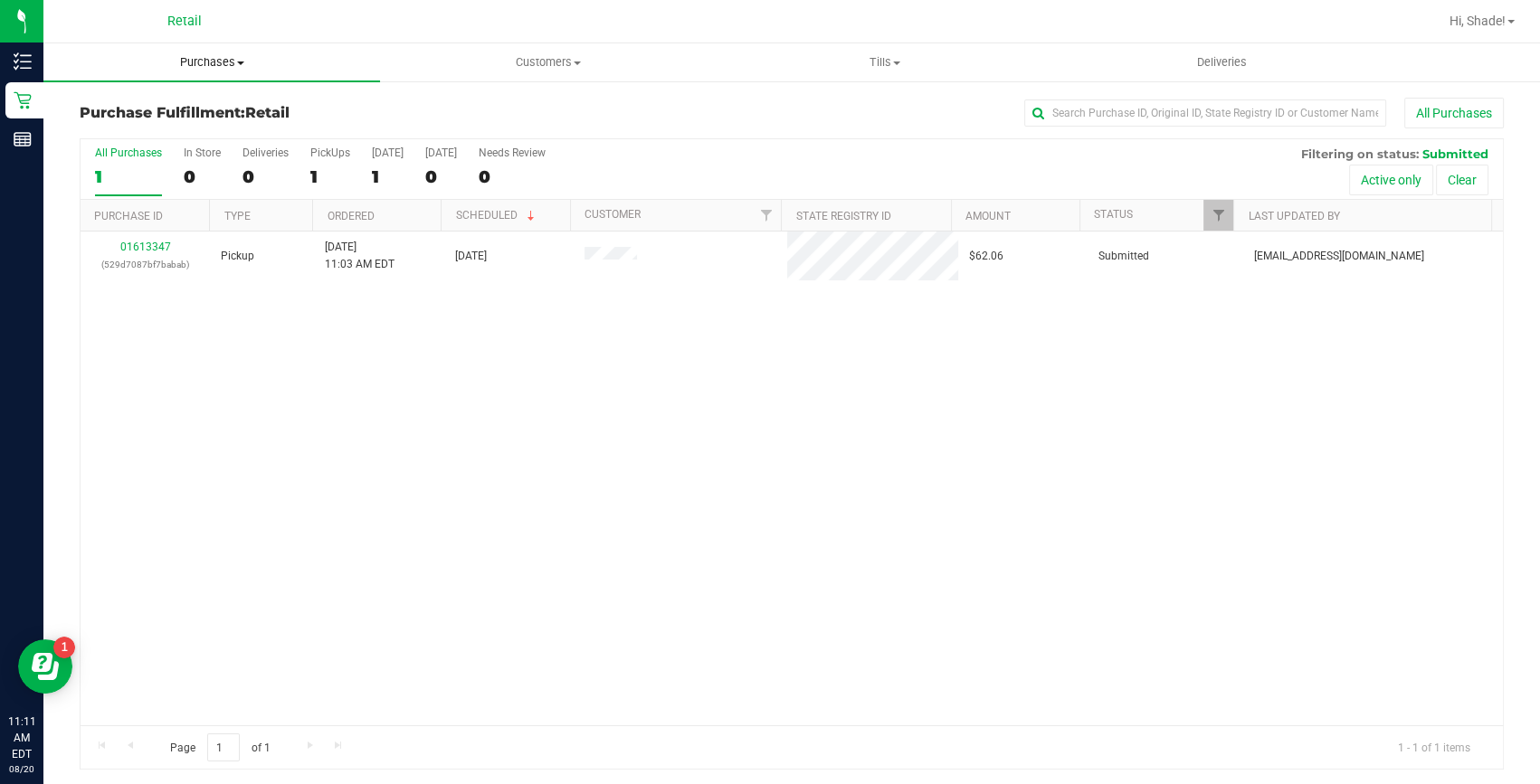
click at [191, 65] on span "Purchases" at bounding box center [211, 63] width 337 height 16
click at [172, 104] on span "Summary of purchases" at bounding box center [136, 108] width 186 height 15
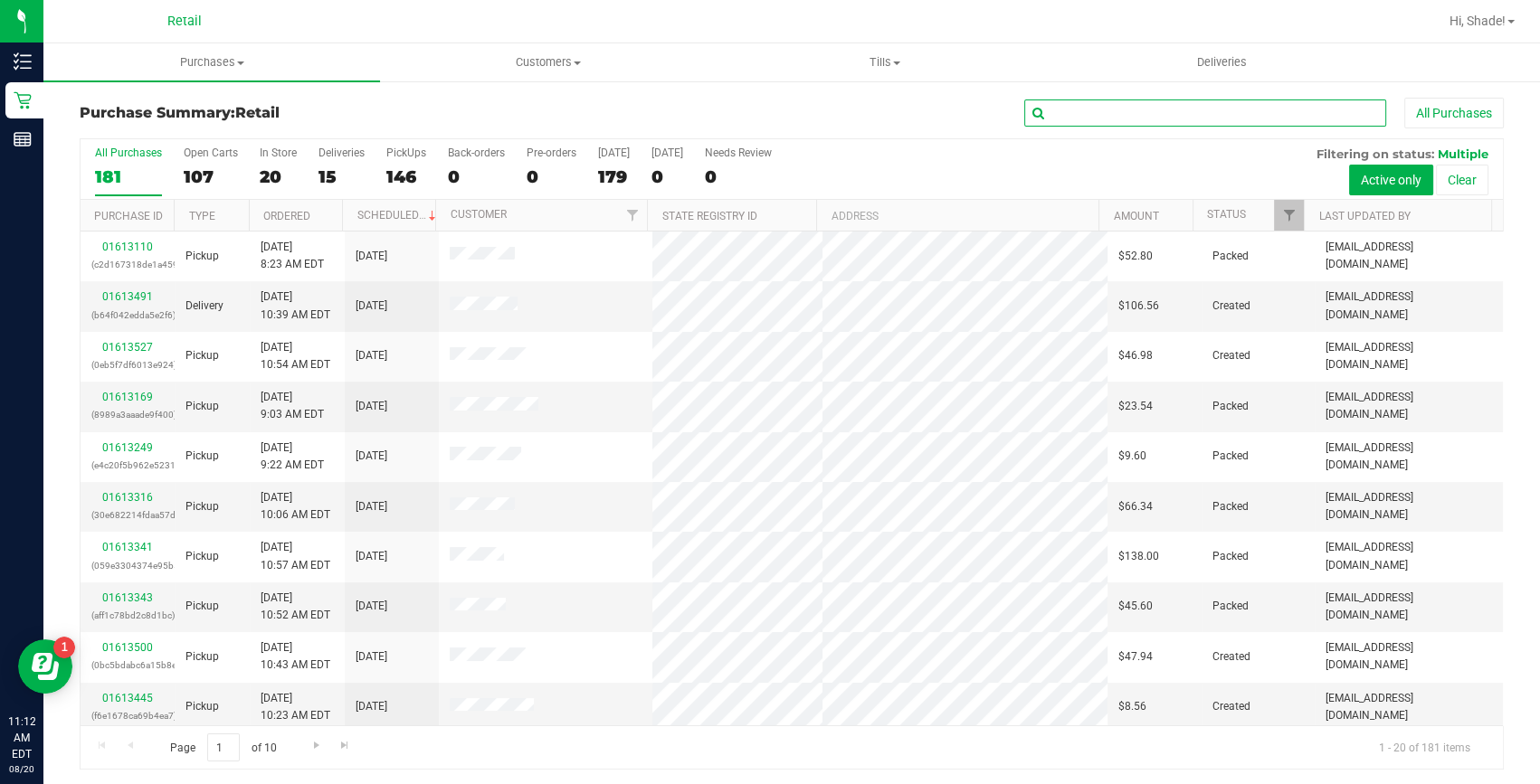
click at [1167, 104] on input "text" at bounding box center [1205, 112] width 362 height 27
type input "jordy"
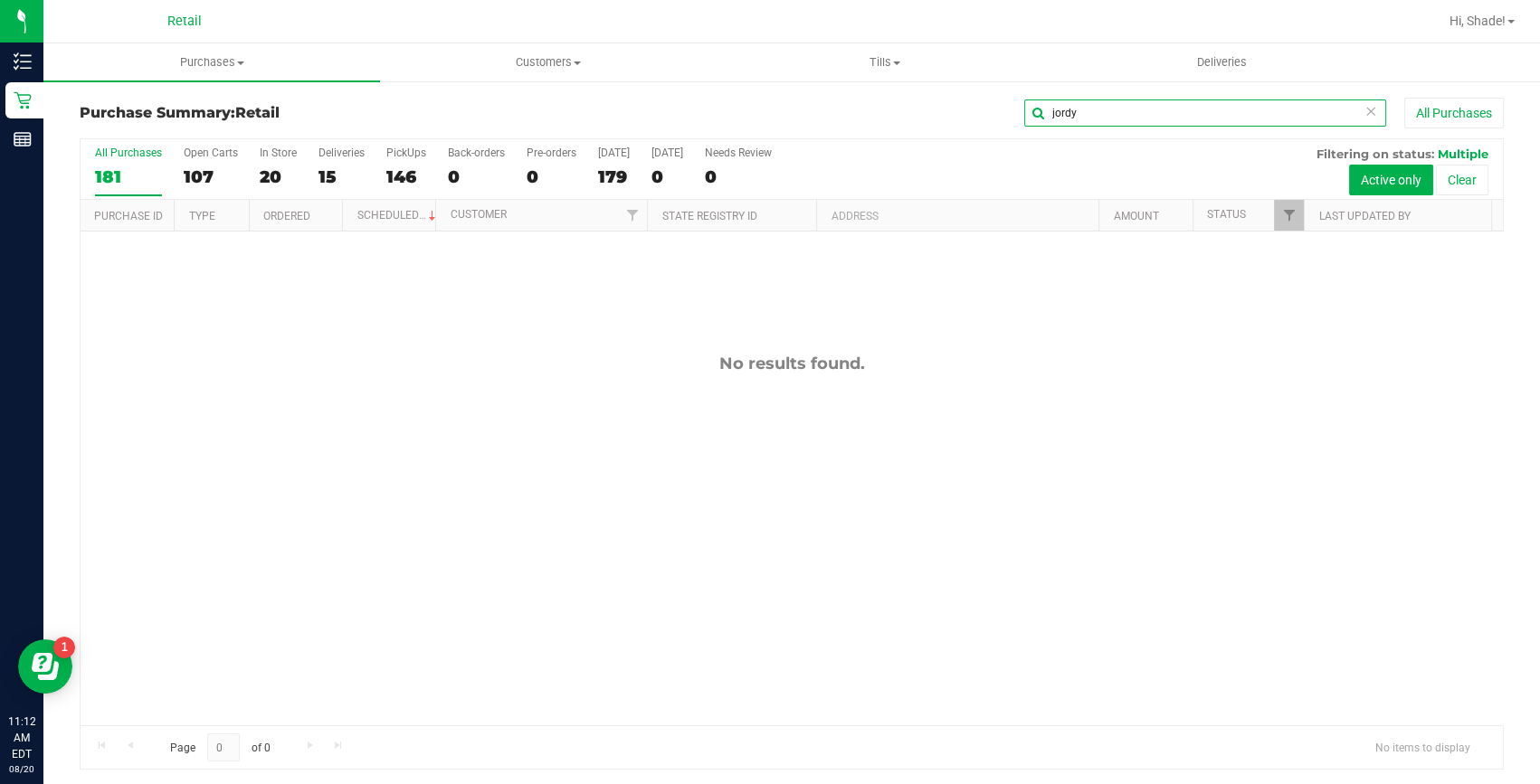
drag, startPoint x: 1112, startPoint y: 117, endPoint x: 874, endPoint y: 107, distance: 238.2
click at [874, 107] on div "jordy All Purchases" at bounding box center [1030, 112] width 949 height 31
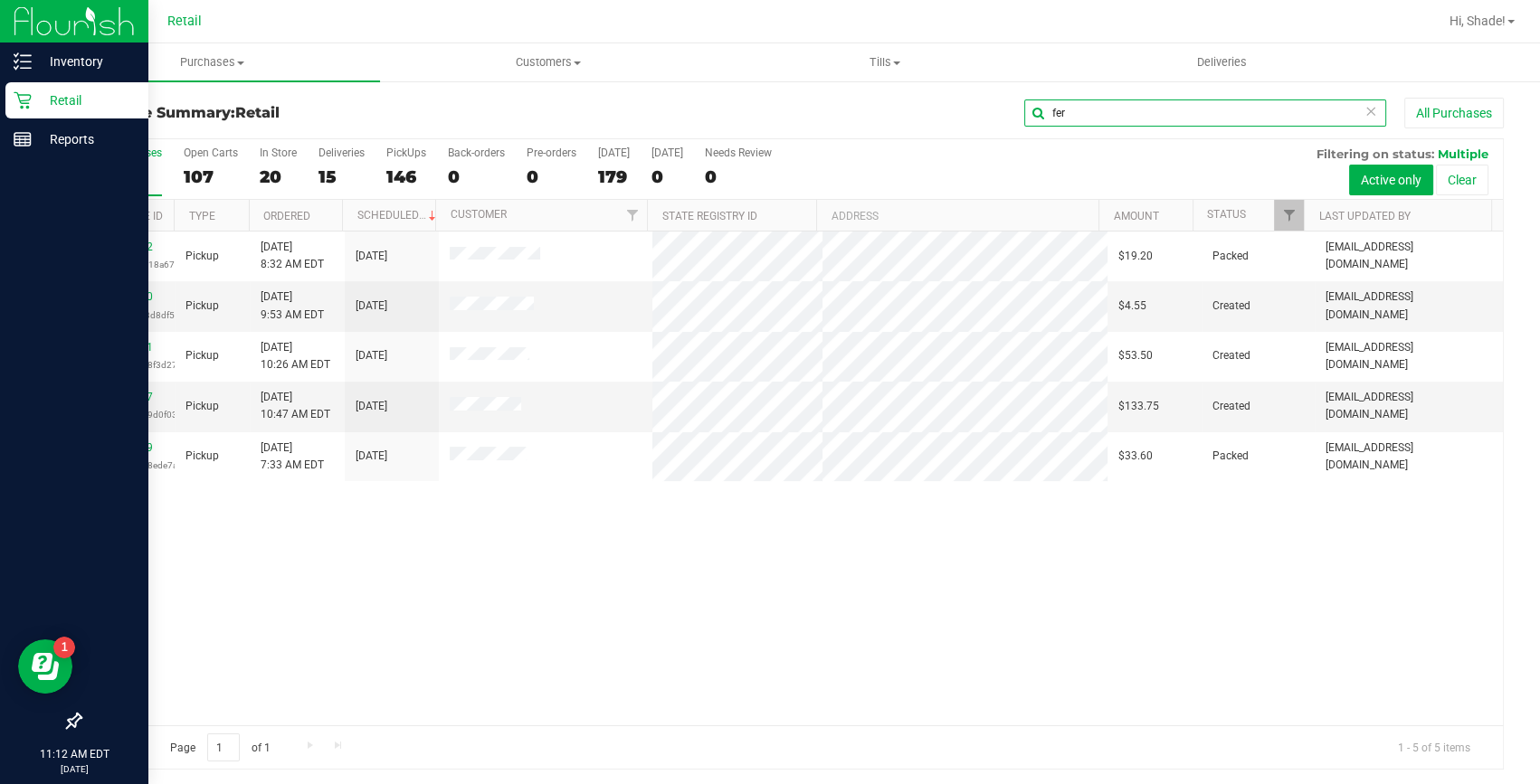
type input "fer"
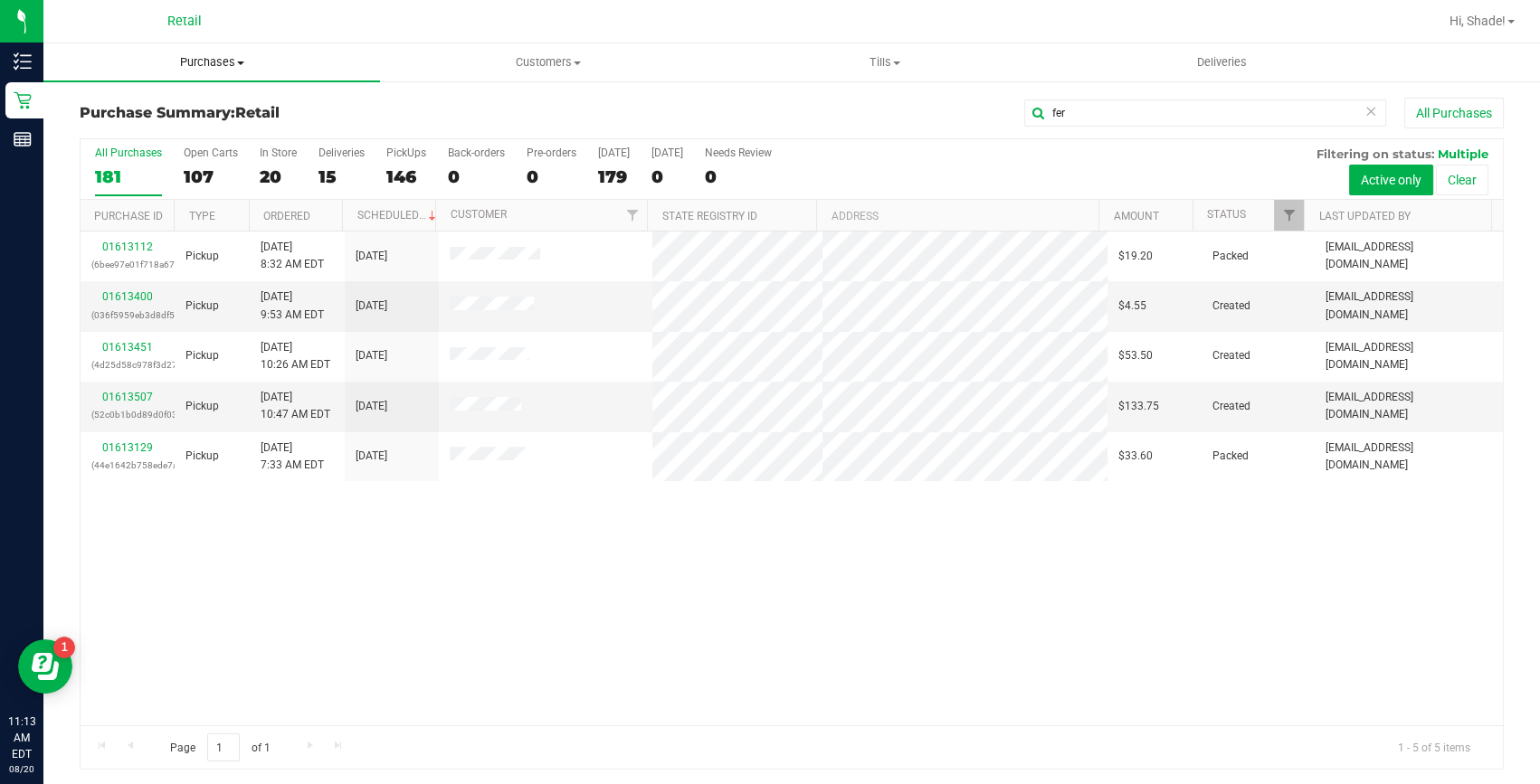
click at [195, 50] on uib-tab-heading "Purchases Summary of purchases Fulfillment All purchases" at bounding box center [211, 63] width 337 height 38
click at [184, 107] on span "Summary of purchases" at bounding box center [136, 108] width 186 height 15
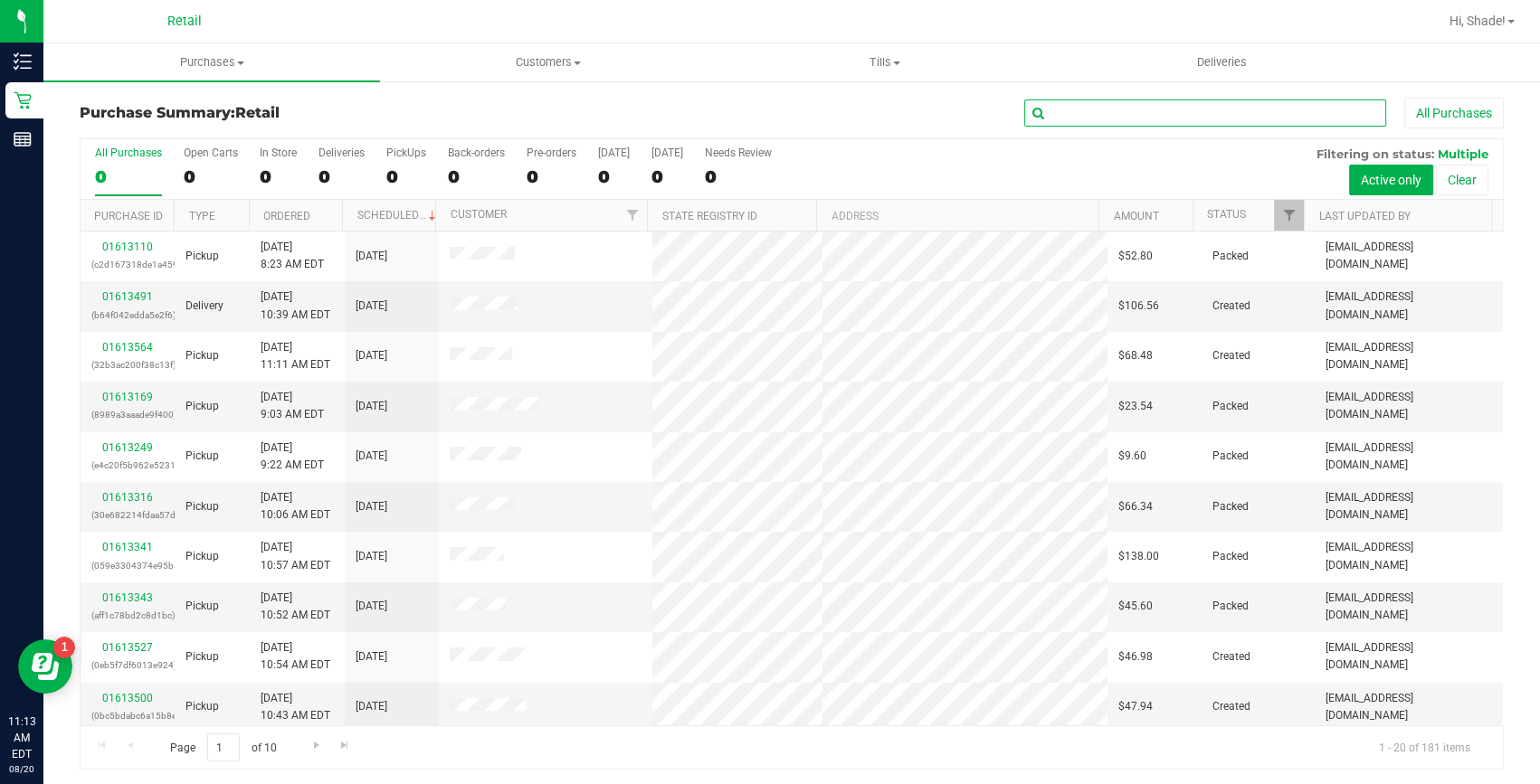
click at [1243, 99] on input "text" at bounding box center [1205, 112] width 362 height 27
click at [1224, 111] on input "text" at bounding box center [1205, 112] width 362 height 27
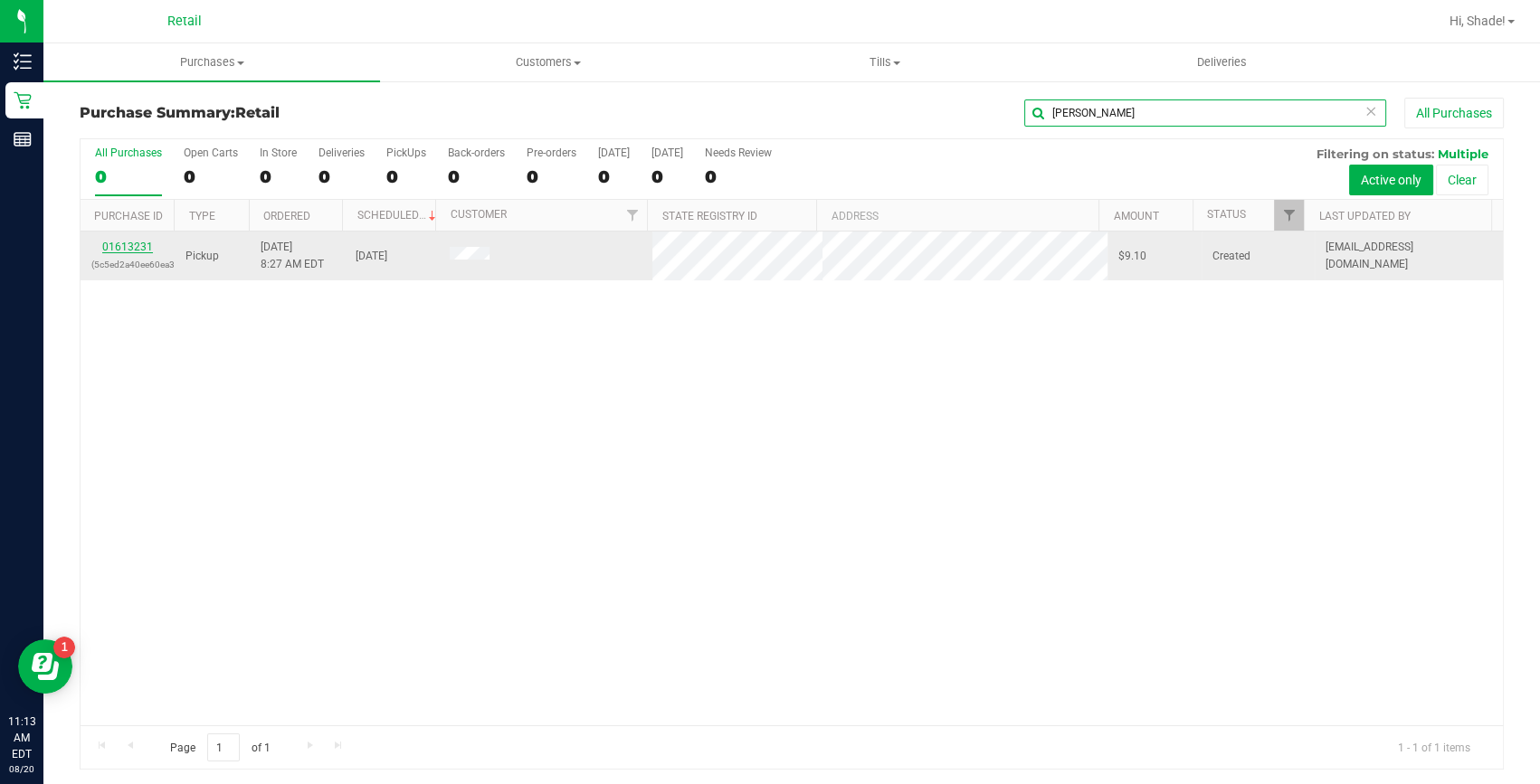
type input "[PERSON_NAME]"
click at [110, 248] on link "01613231" at bounding box center [127, 246] width 51 height 13
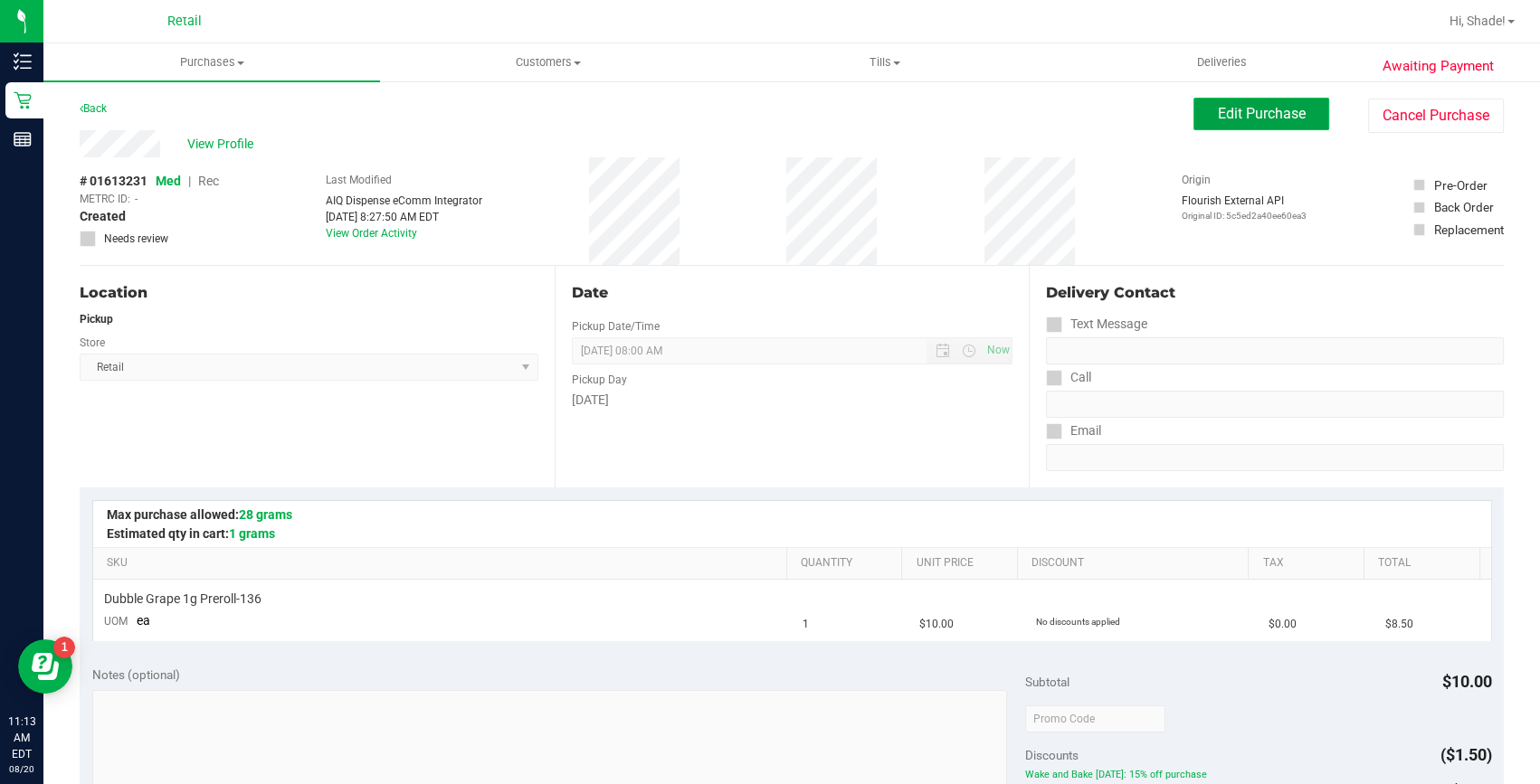
click at [1266, 111] on span "Edit Purchase" at bounding box center [1262, 113] width 87 height 17
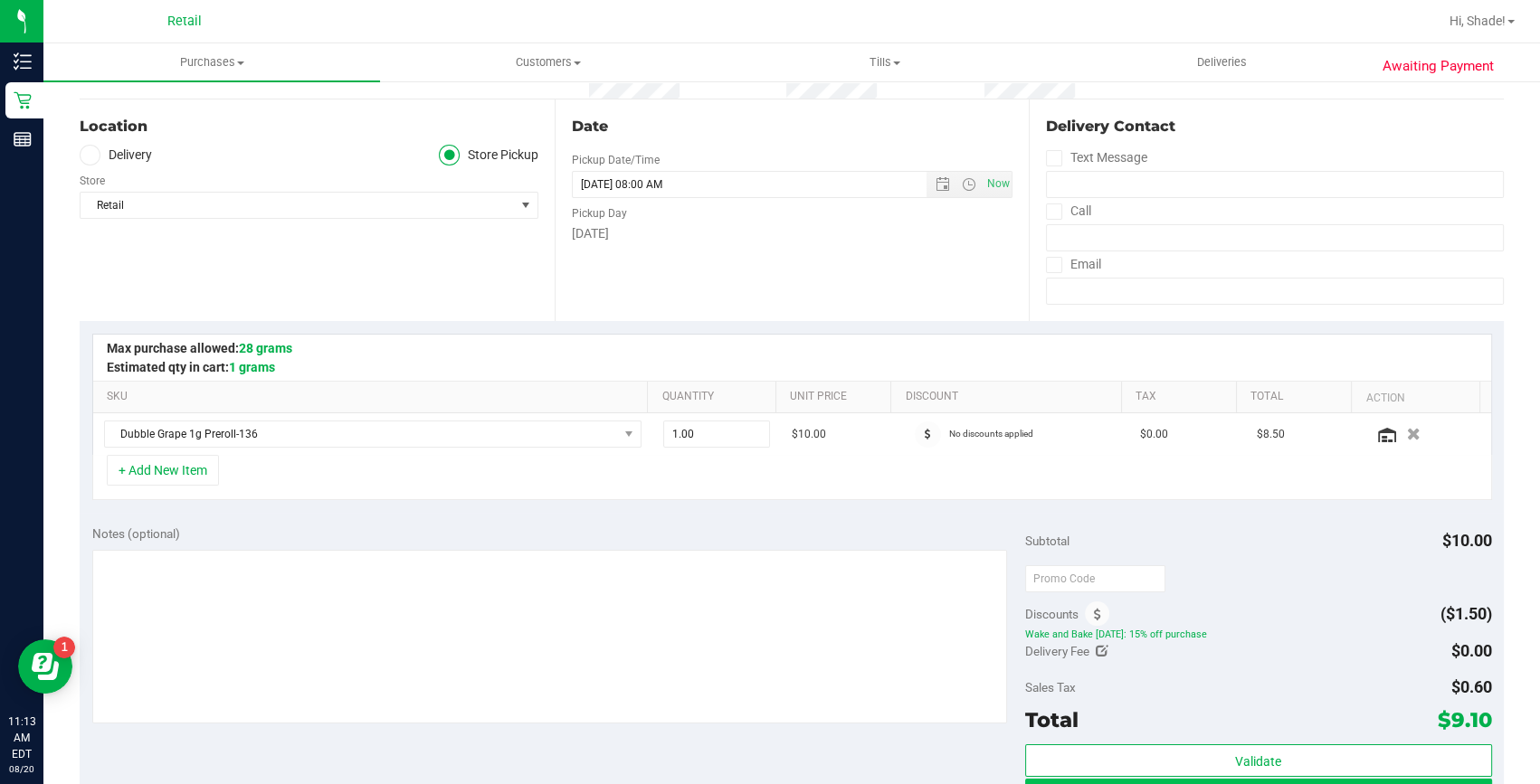
scroll to position [328, 0]
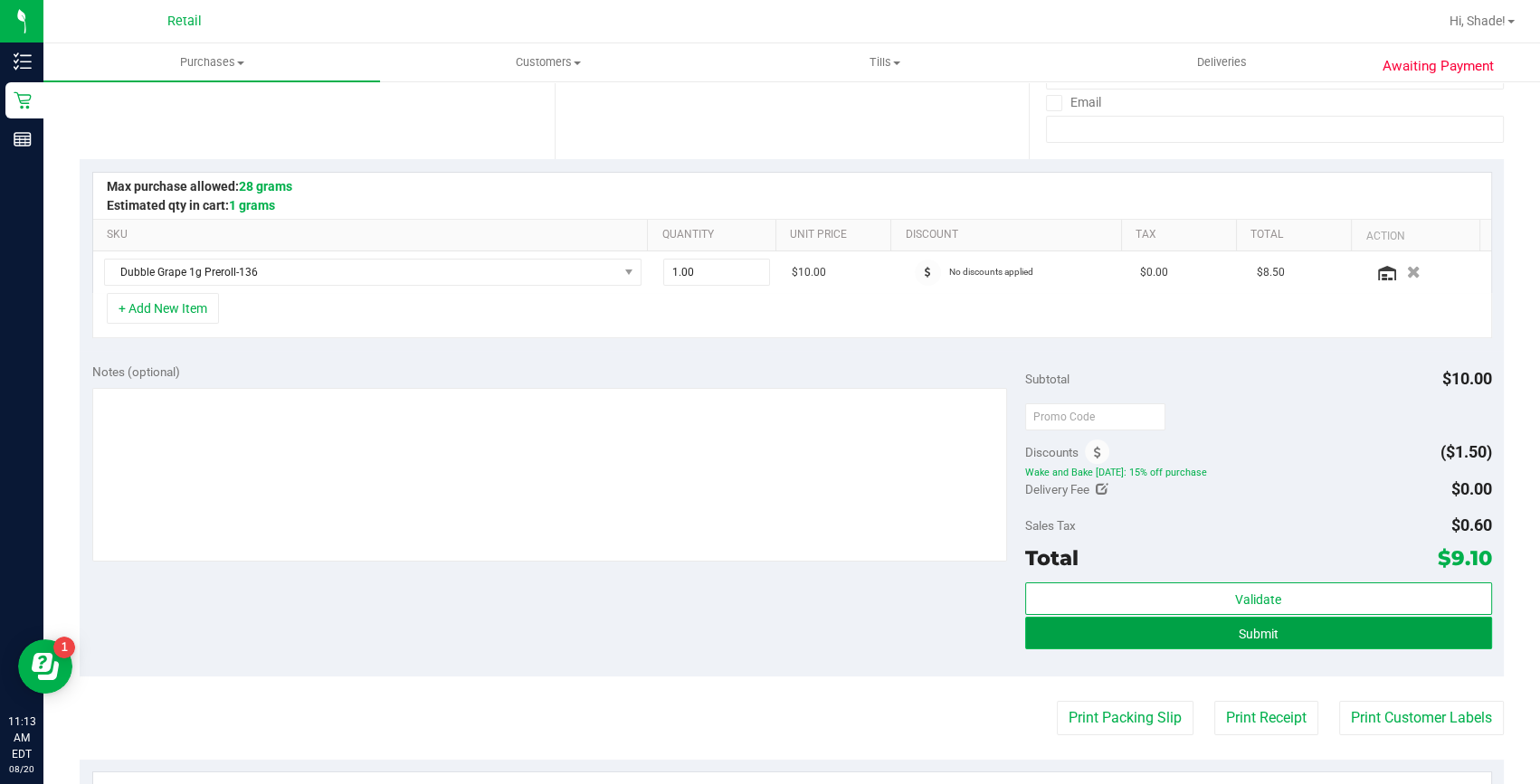
click at [1239, 631] on span "Submit" at bounding box center [1259, 634] width 40 height 15
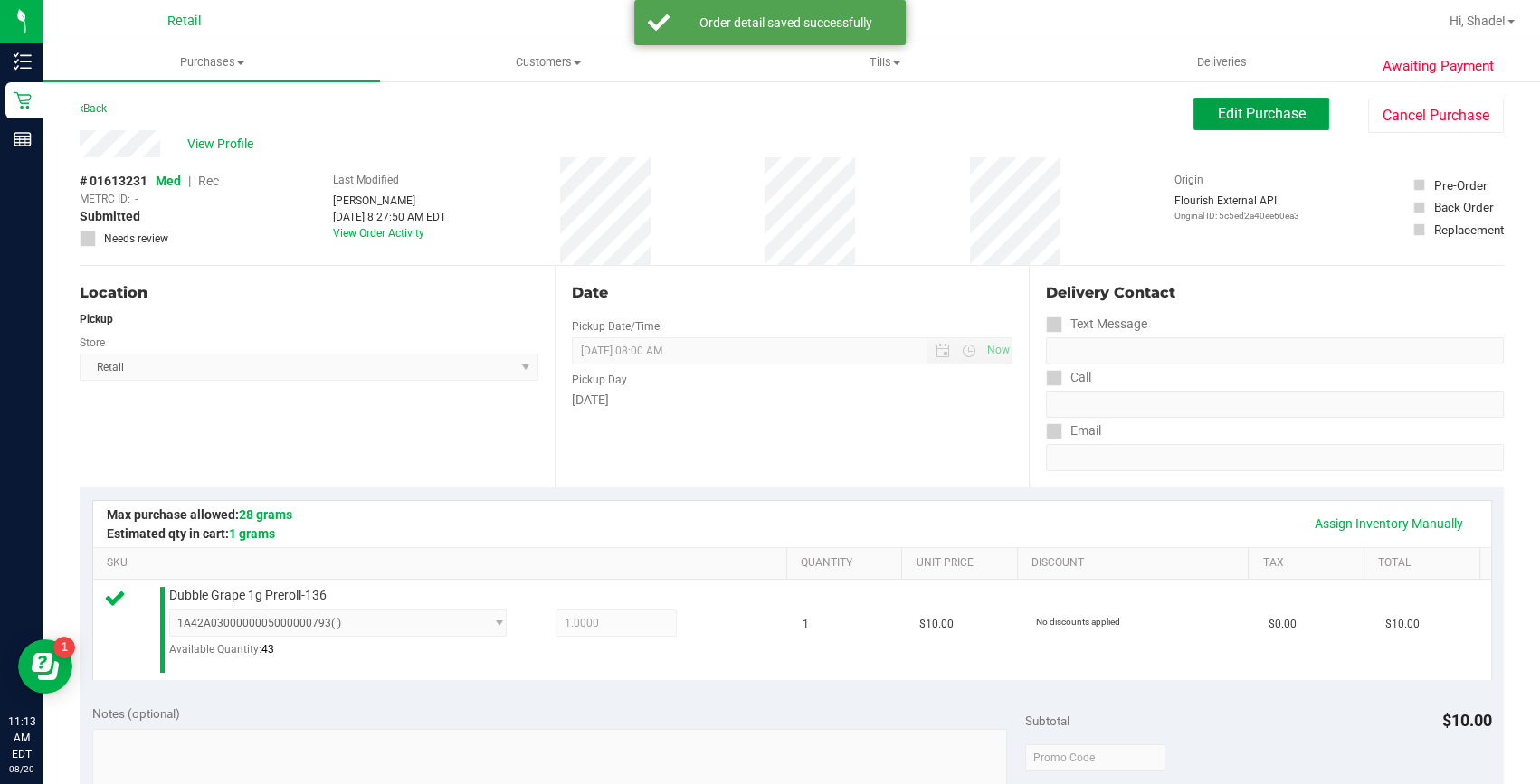
click at [1289, 123] on button "Edit Purchase" at bounding box center [1261, 113] width 136 height 33
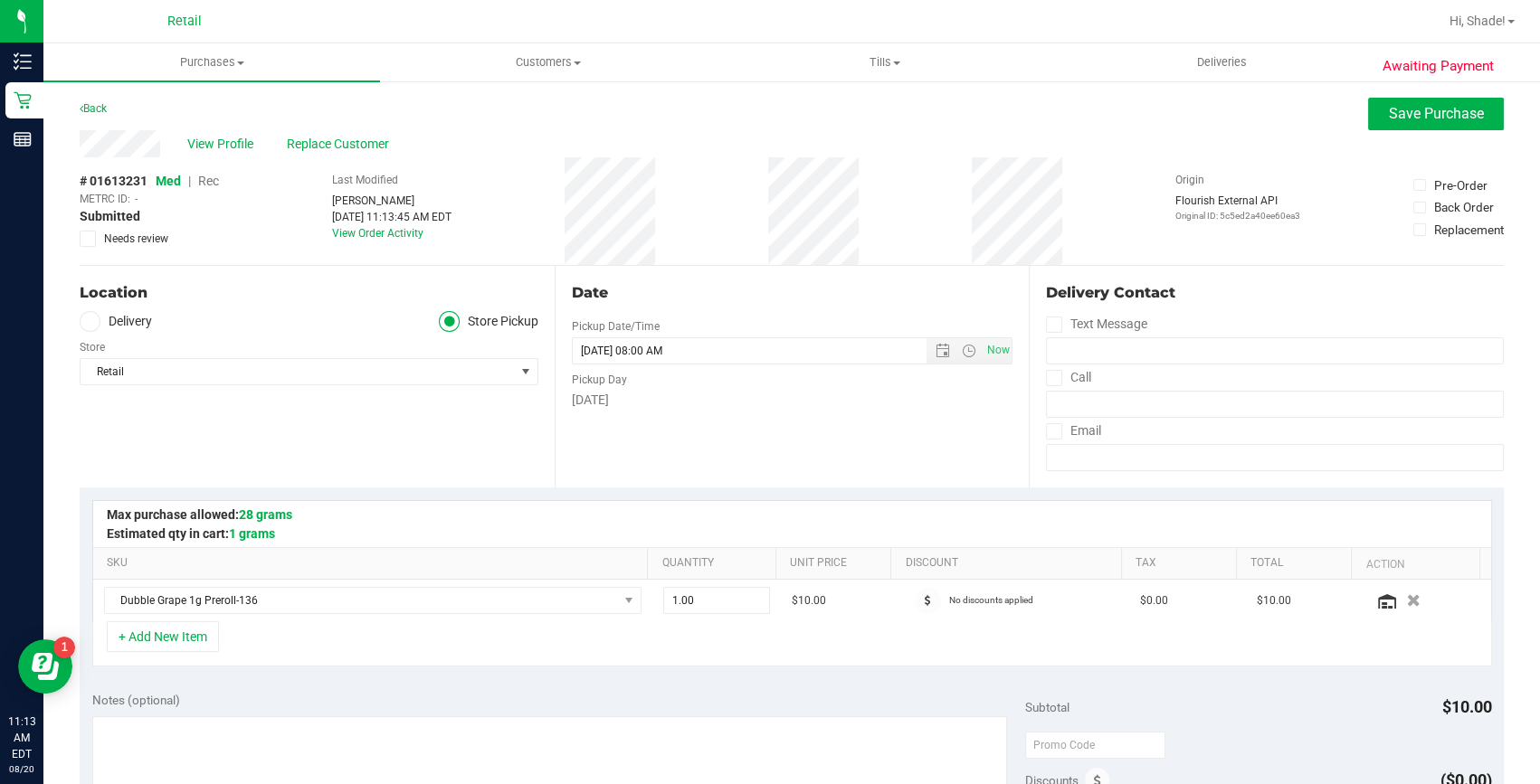
click at [216, 183] on span "Rec" at bounding box center [209, 181] width 21 height 15
click at [1389, 119] on span "Save Purchase" at bounding box center [1437, 113] width 95 height 17
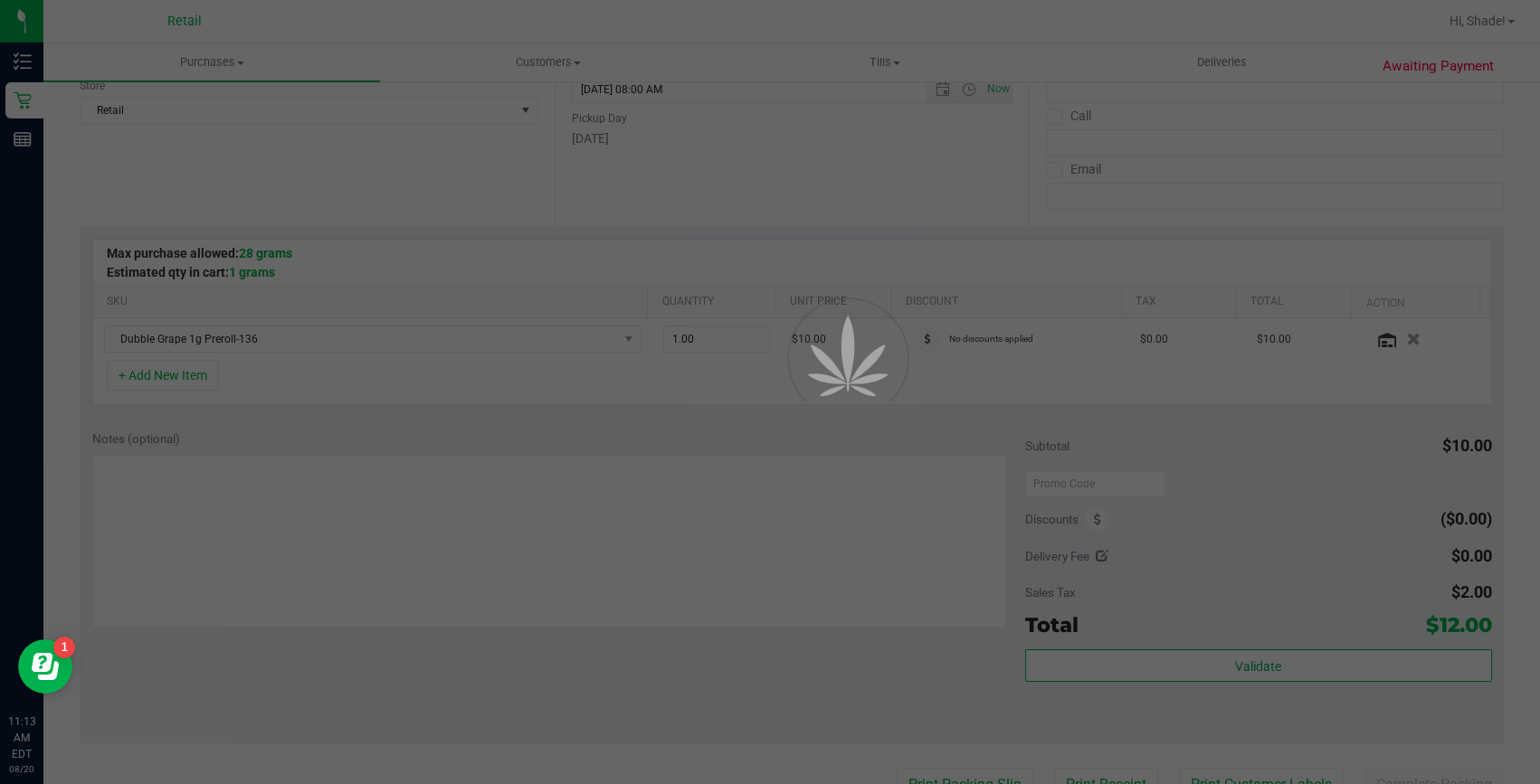
scroll to position [328, 0]
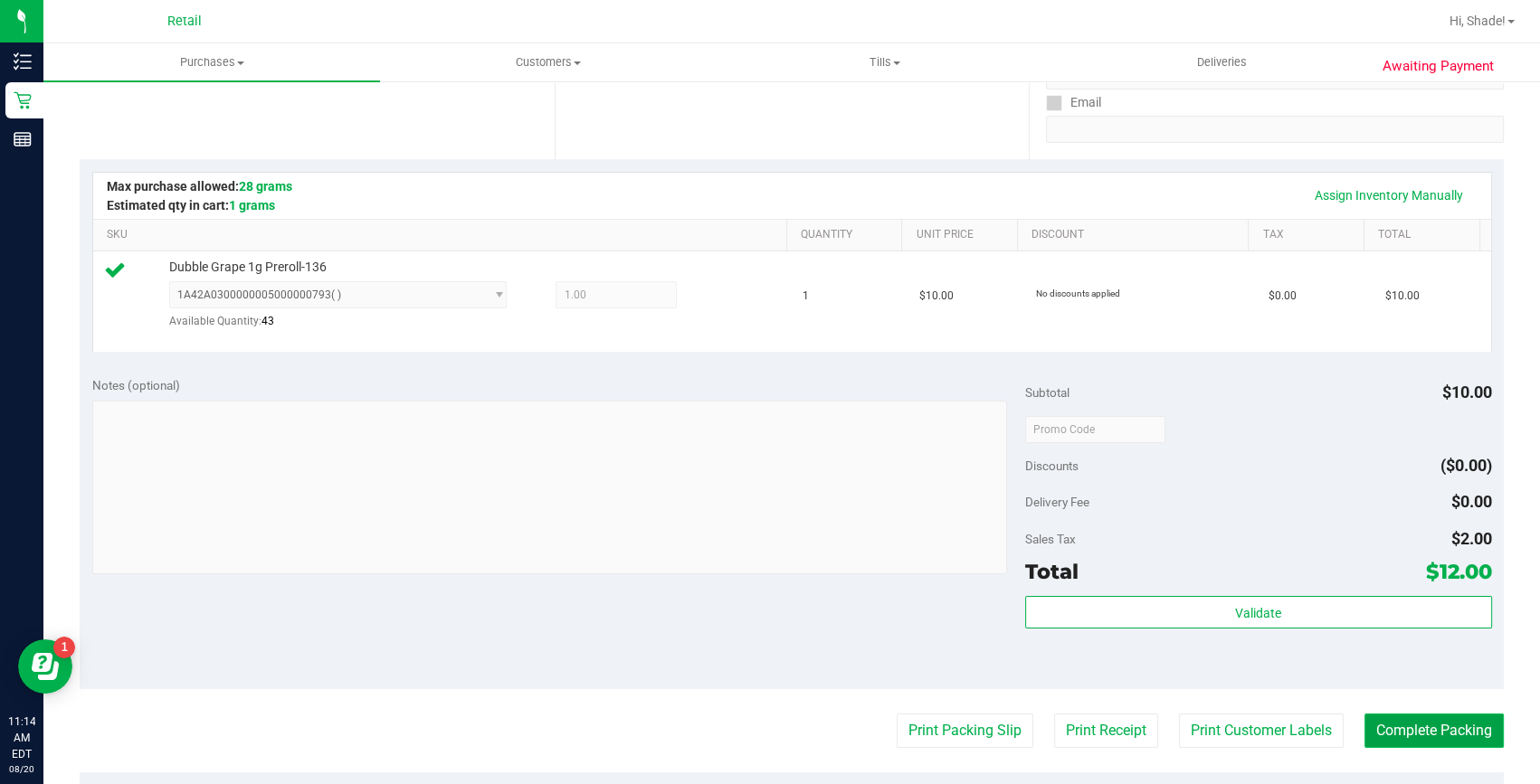
click at [1385, 733] on button "Complete Packing" at bounding box center [1435, 730] width 139 height 35
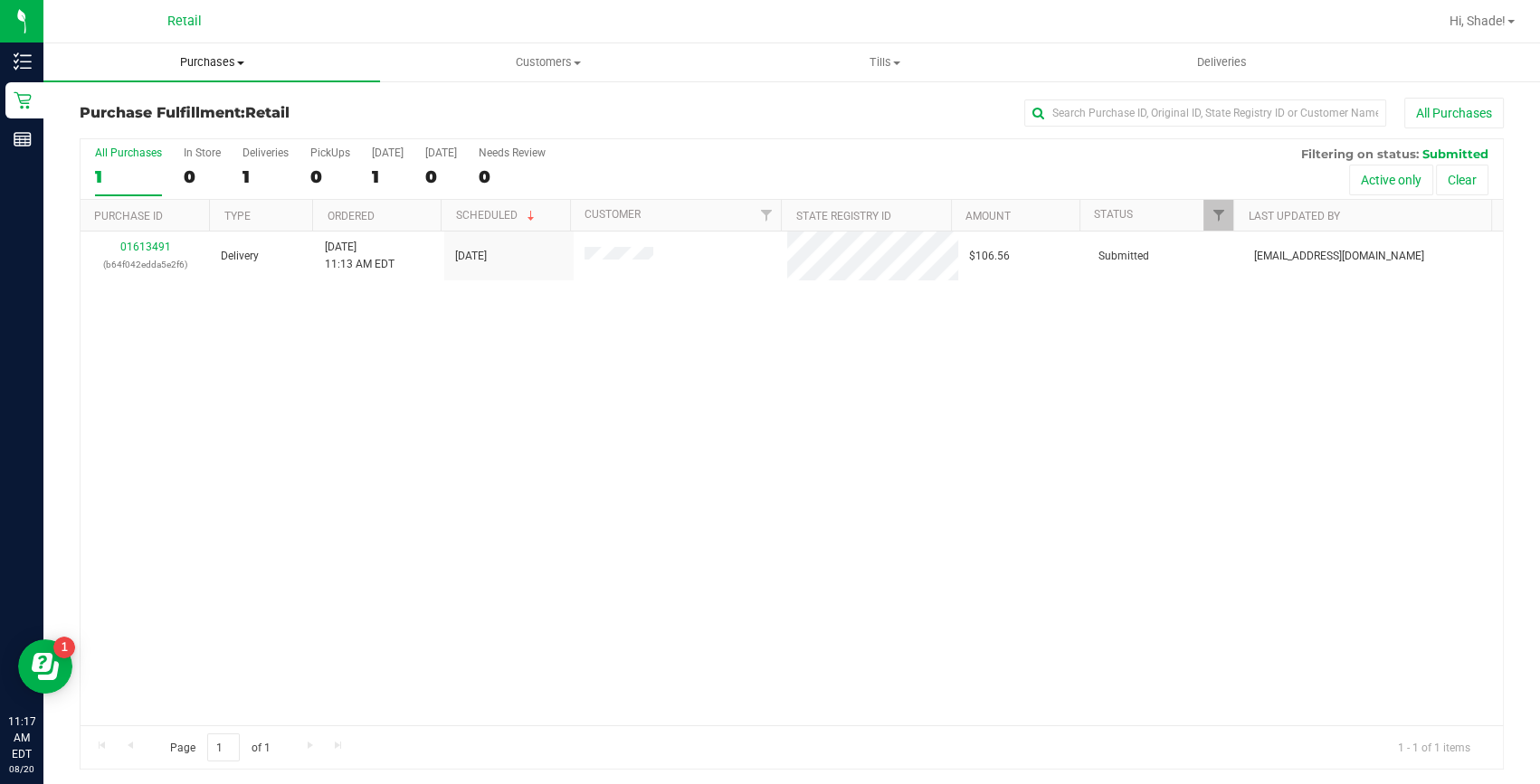
click at [215, 56] on span "Purchases" at bounding box center [211, 63] width 337 height 16
click at [151, 107] on span "Summary of purchases" at bounding box center [136, 108] width 186 height 15
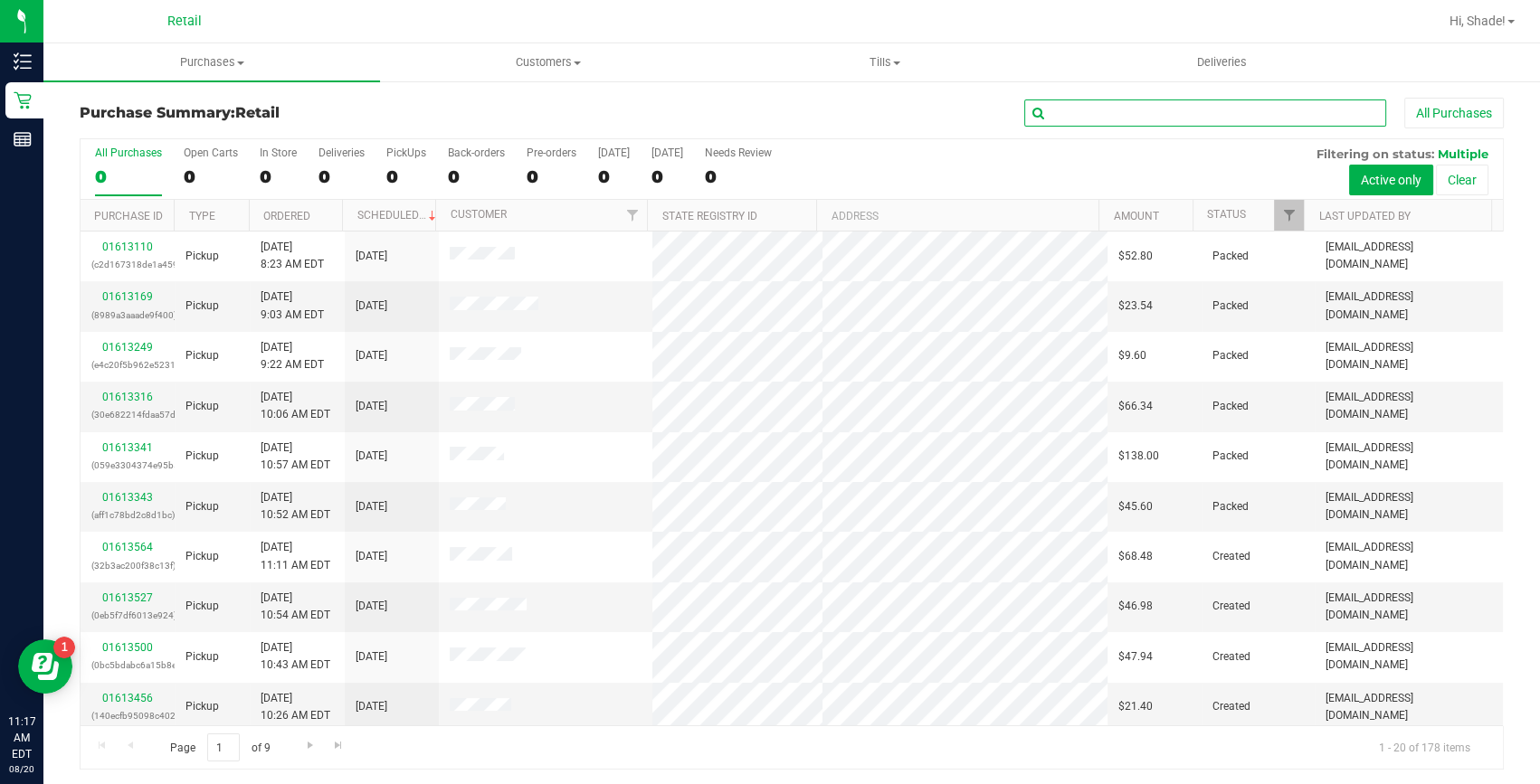
click at [1141, 115] on input "text" at bounding box center [1205, 112] width 362 height 27
type input "[PERSON_NAME]"
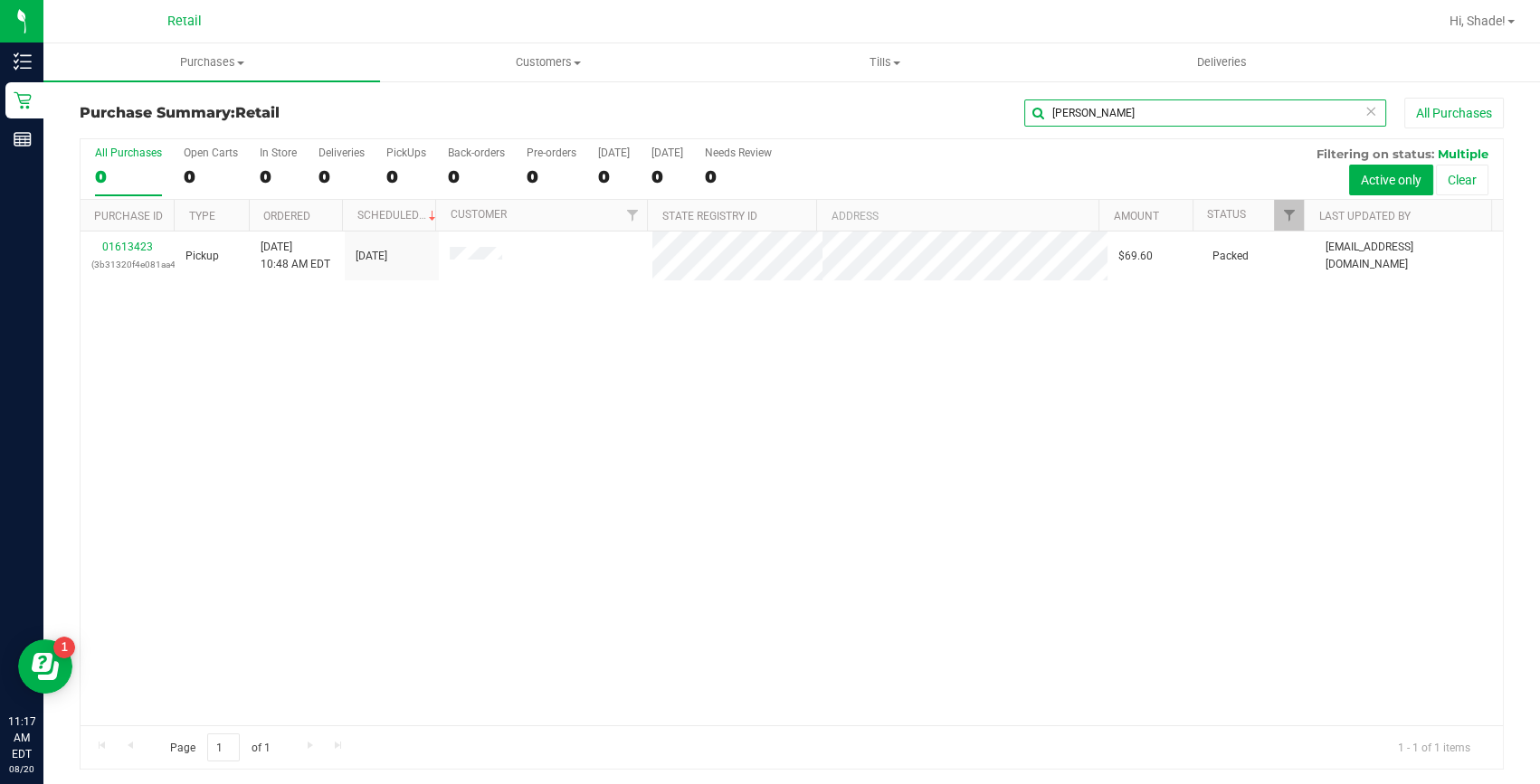
drag, startPoint x: 1146, startPoint y: 107, endPoint x: 782, endPoint y: 116, distance: 364.1
click at [782, 116] on div "[PERSON_NAME] All Purchases" at bounding box center [1030, 112] width 949 height 31
type input "[PERSON_NAME]"
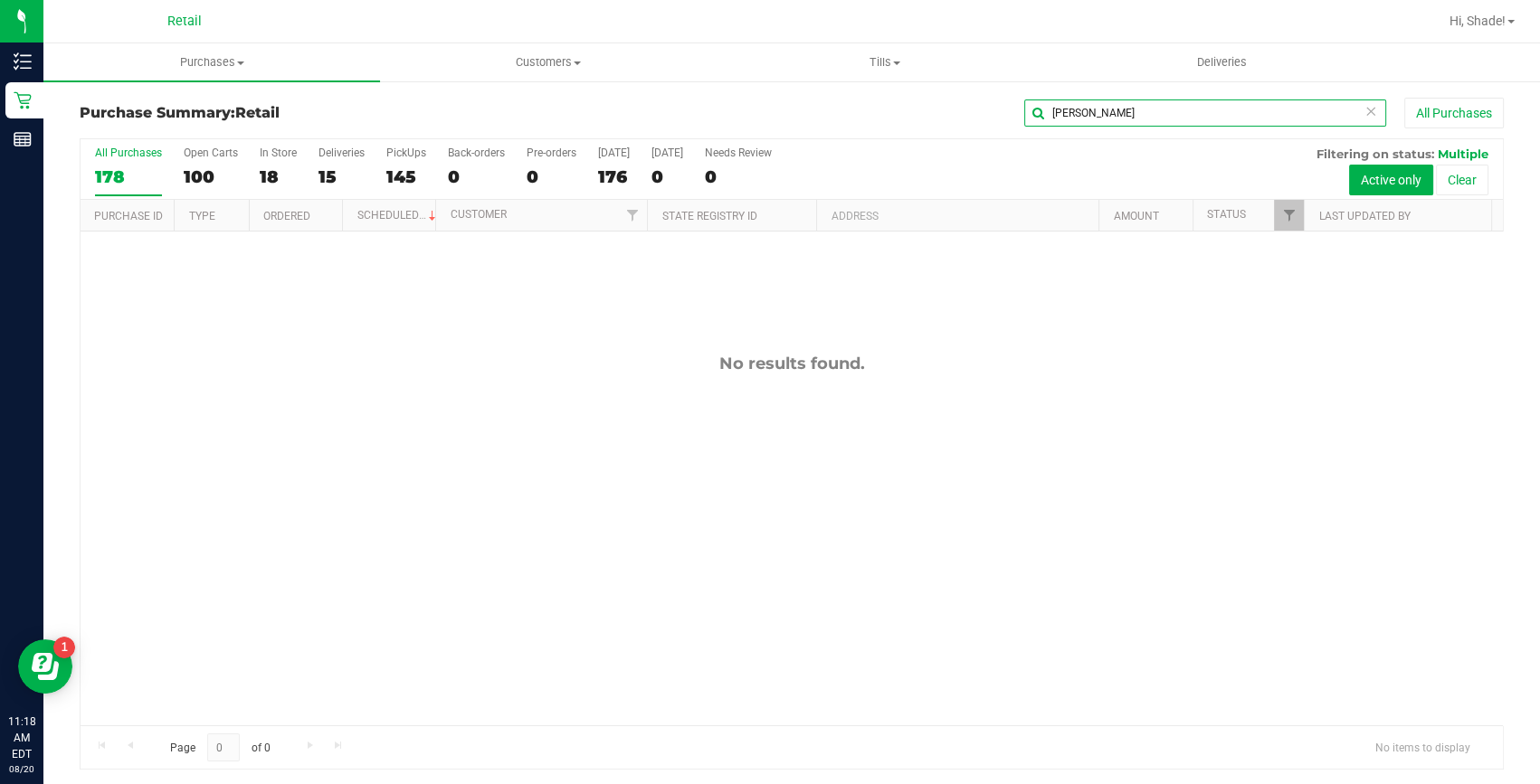
drag, startPoint x: 1194, startPoint y: 113, endPoint x: 697, endPoint y: 121, distance: 497.1
click at [705, 121] on div "[PERSON_NAME] All Purchases" at bounding box center [1030, 112] width 949 height 31
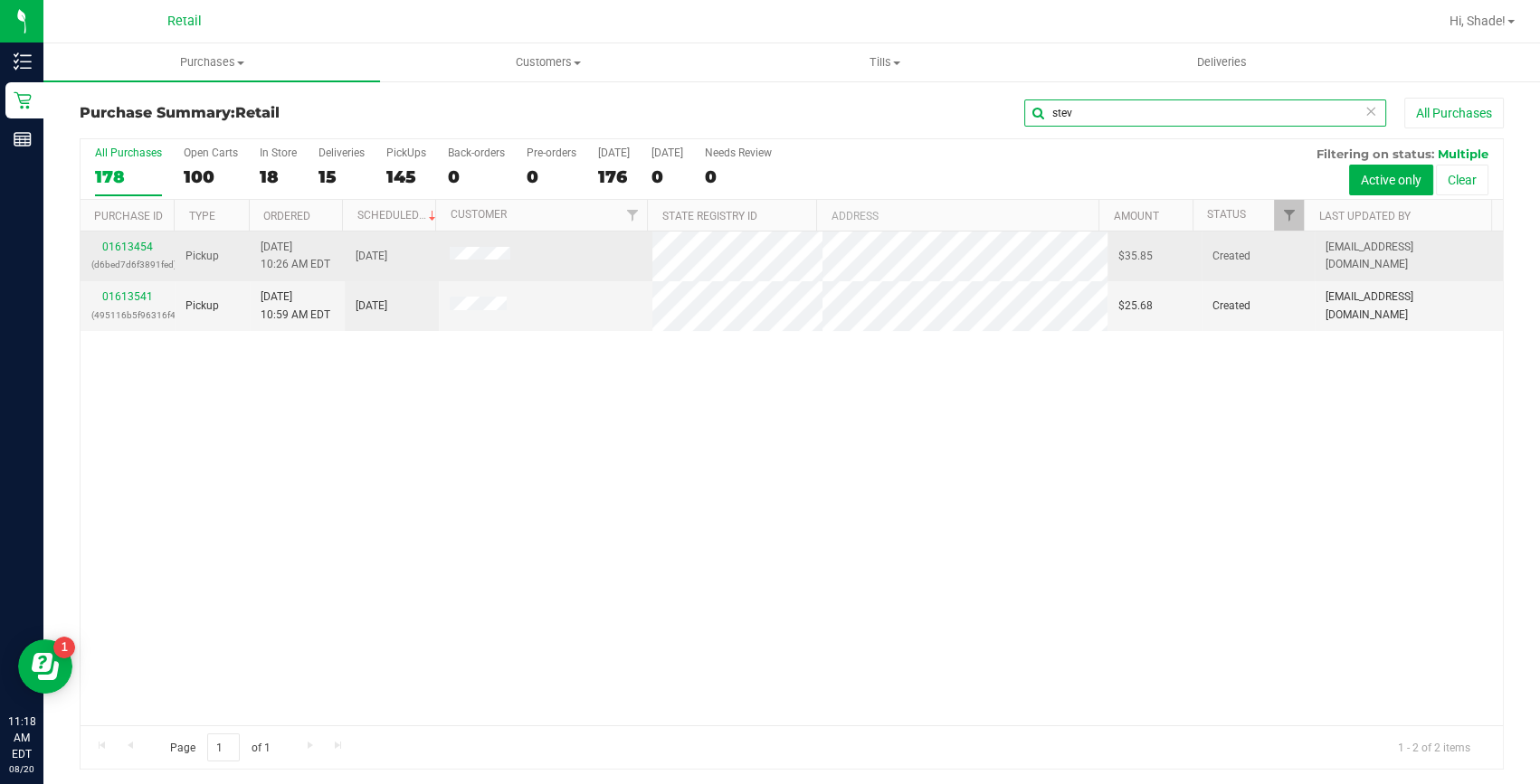
type input "stev"
click at [130, 253] on div "01613454 (d6bed7d6f3891fed)" at bounding box center [127, 256] width 72 height 35
click at [136, 250] on link "01613454" at bounding box center [127, 246] width 51 height 13
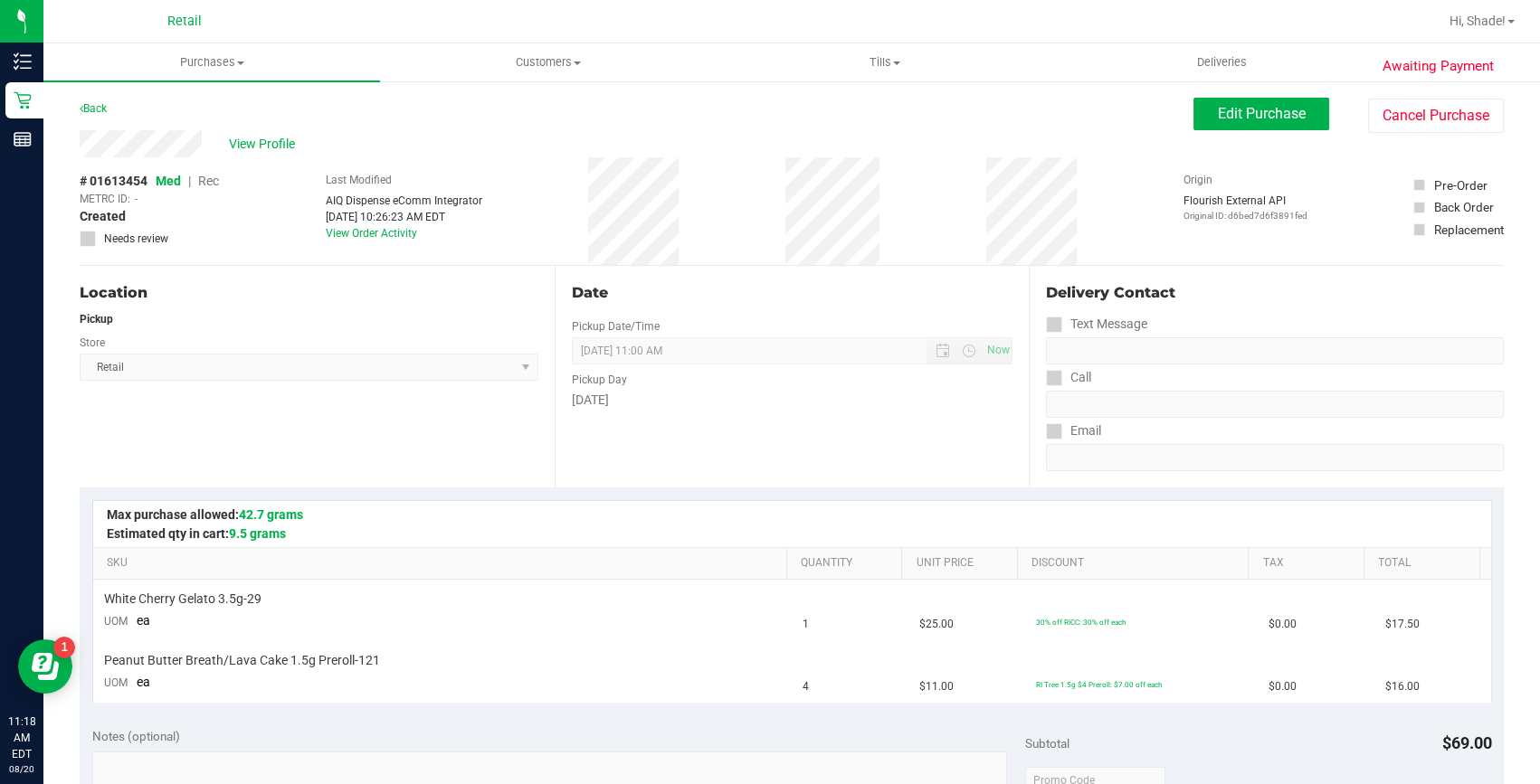
scroll to position [493, 0]
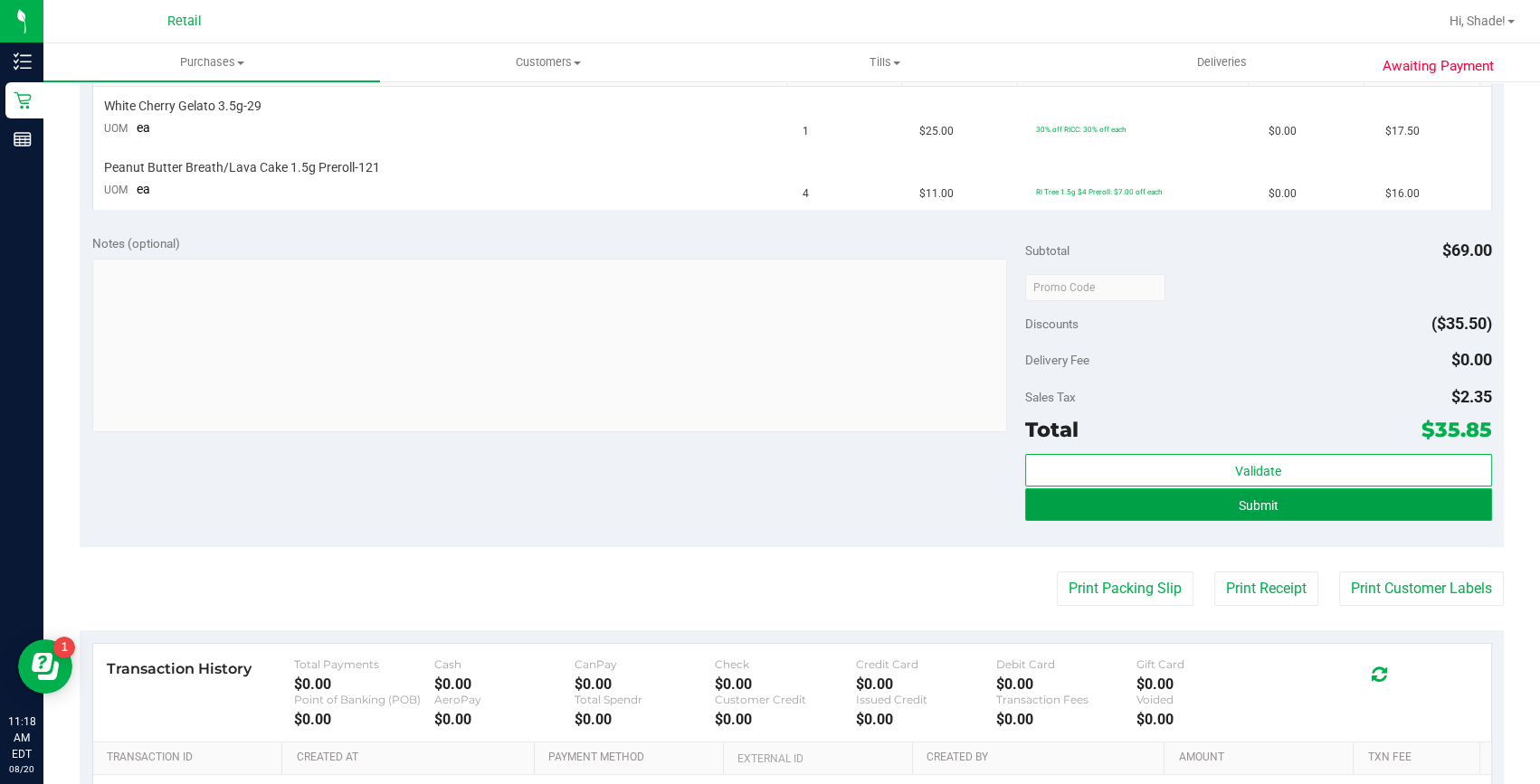
click at [1262, 498] on span "Submit" at bounding box center [1259, 505] width 40 height 15
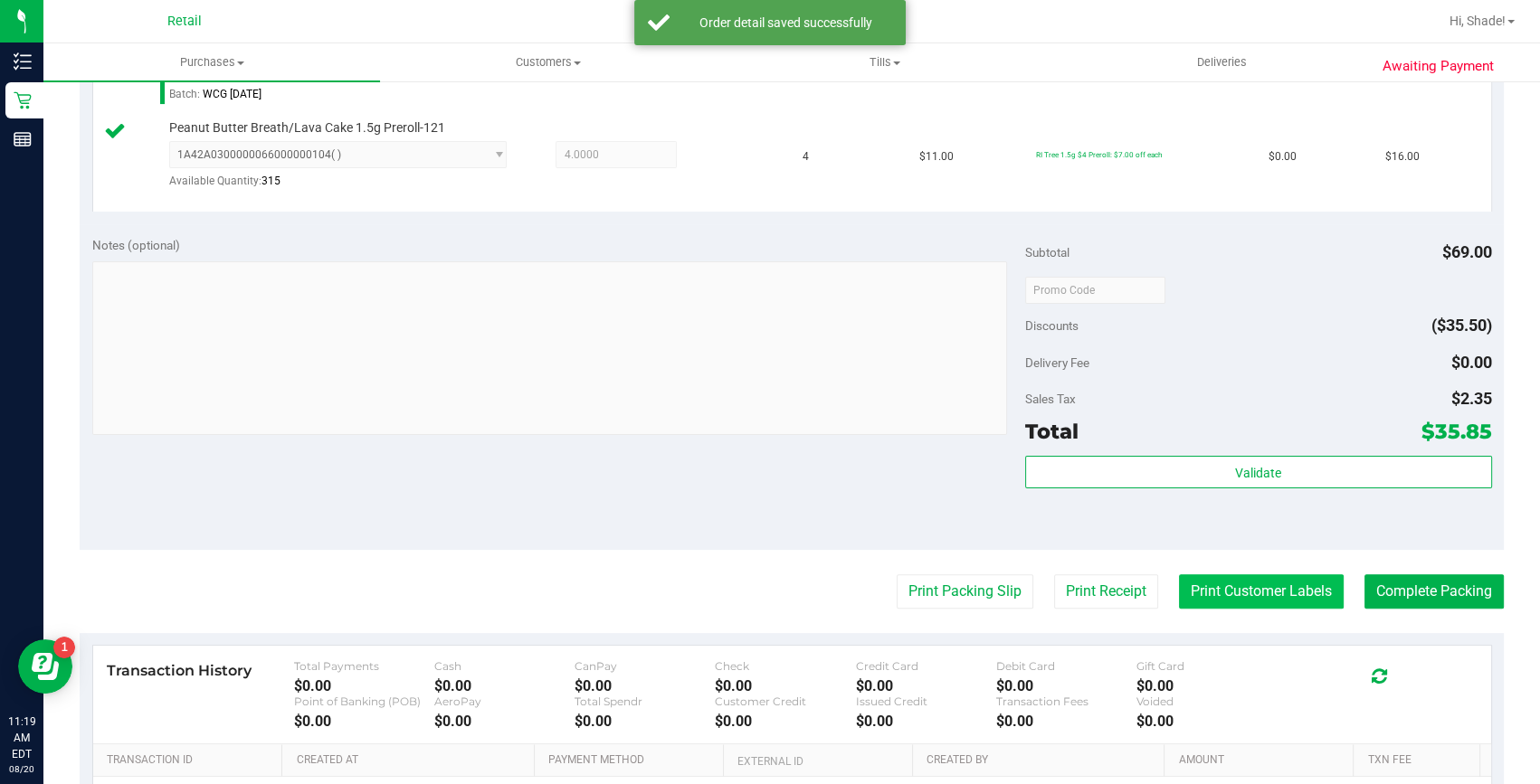
scroll to position [658, 0]
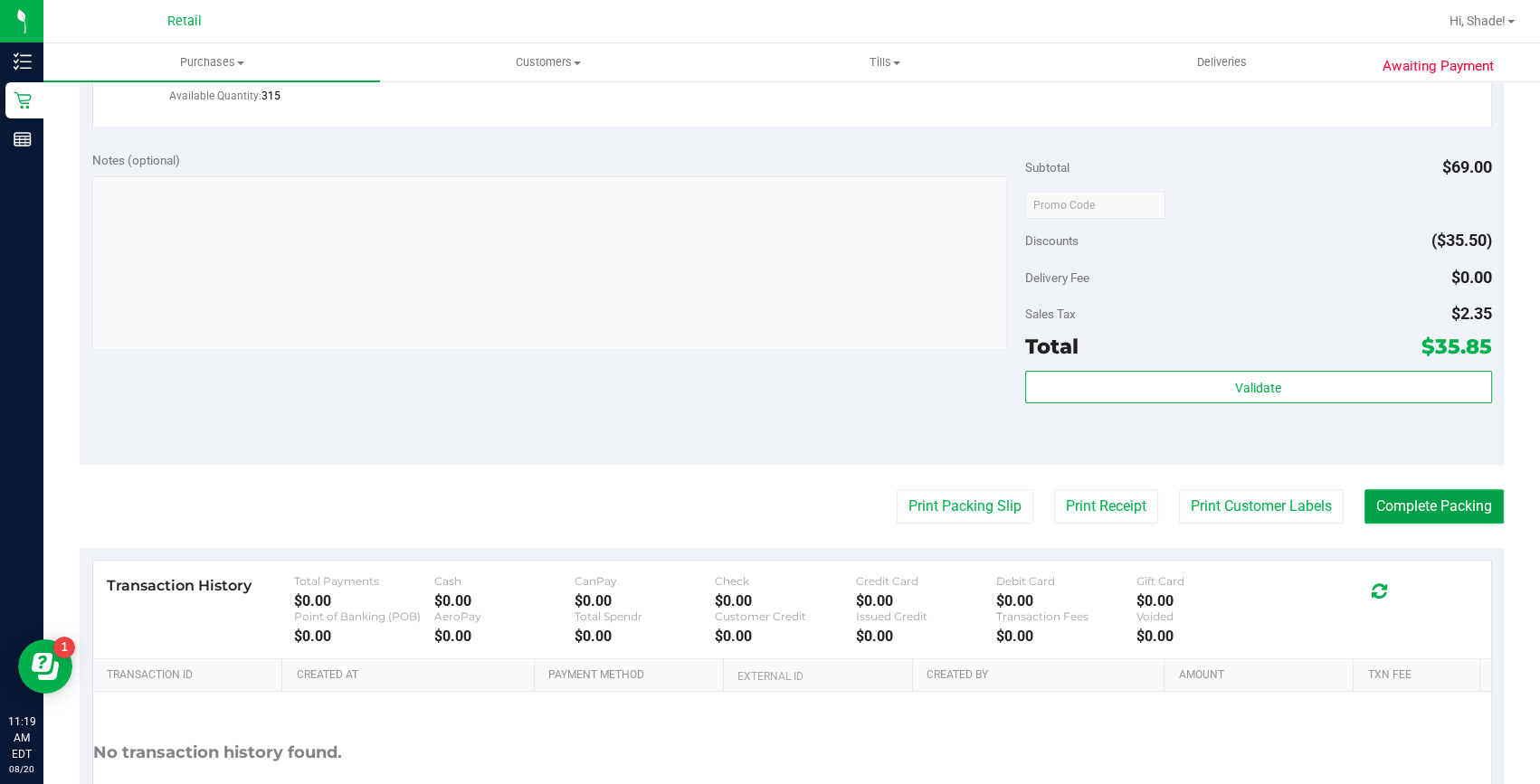
click at [1456, 504] on button "Complete Packing" at bounding box center [1435, 506] width 139 height 35
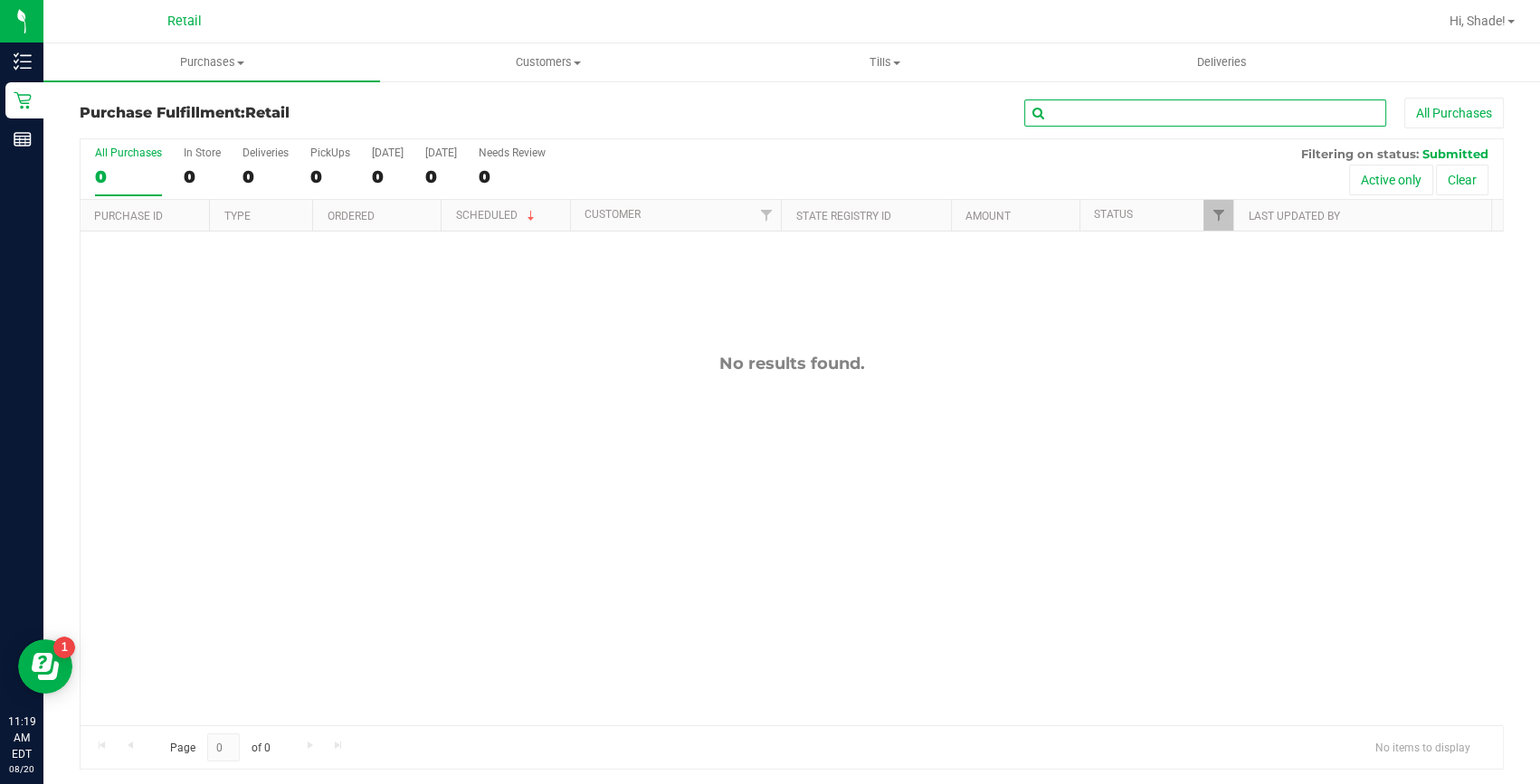
click at [1200, 102] on input "text" at bounding box center [1205, 112] width 362 height 27
type input "[PERSON_NAME]"
click at [198, 65] on span "Purchases" at bounding box center [211, 63] width 337 height 16
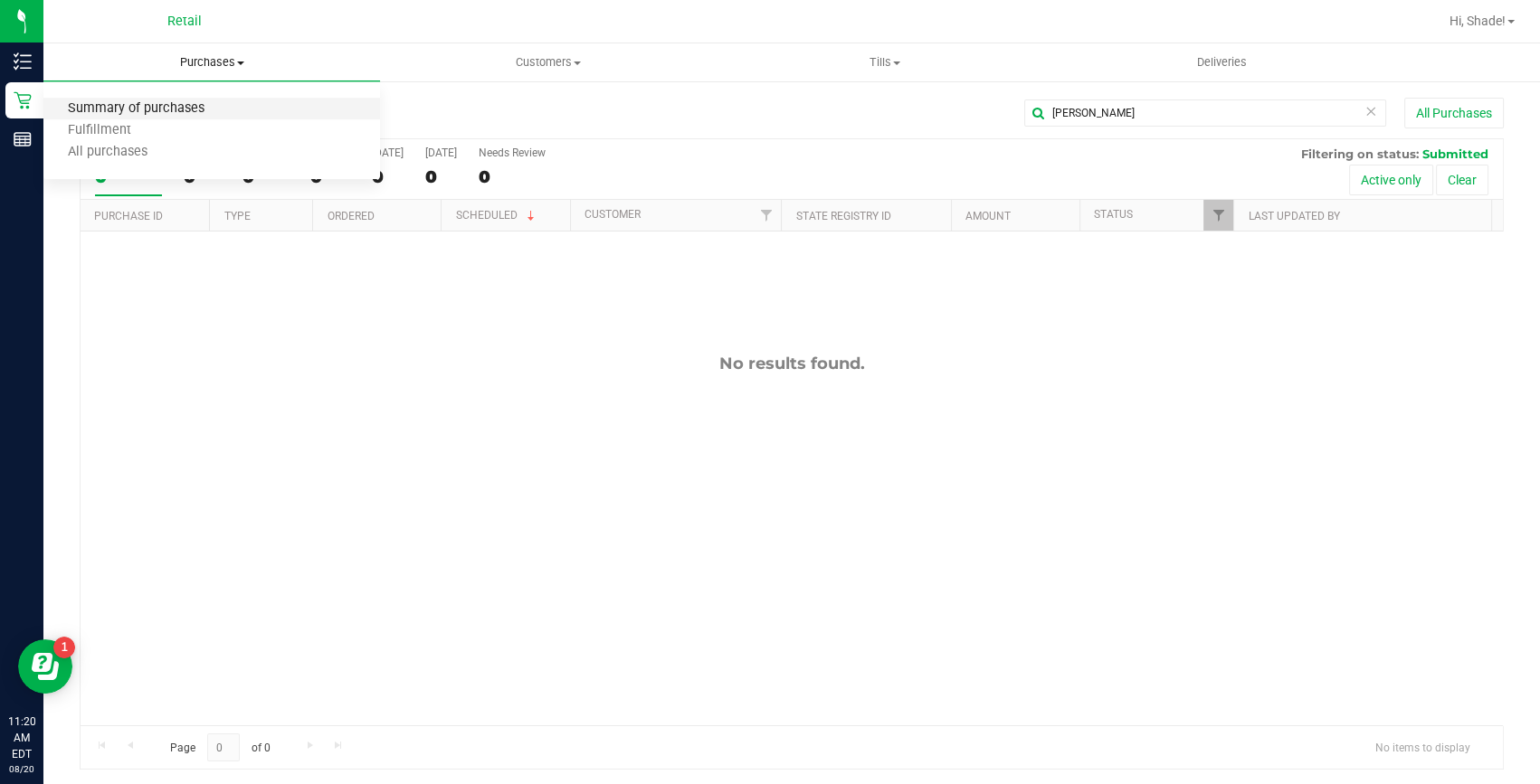
click at [166, 102] on span "Summary of purchases" at bounding box center [136, 108] width 186 height 15
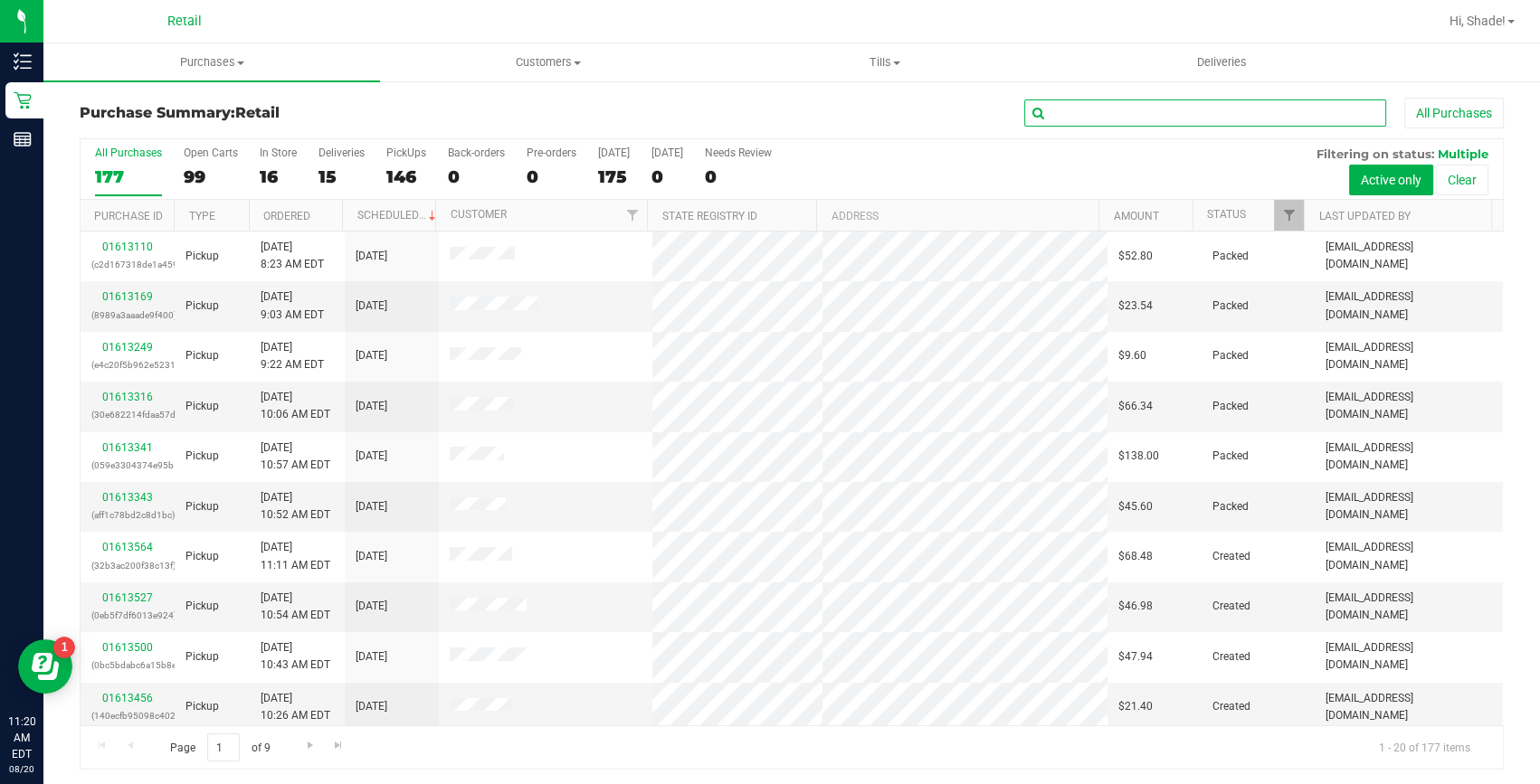
click at [1097, 107] on input "text" at bounding box center [1205, 112] width 362 height 27
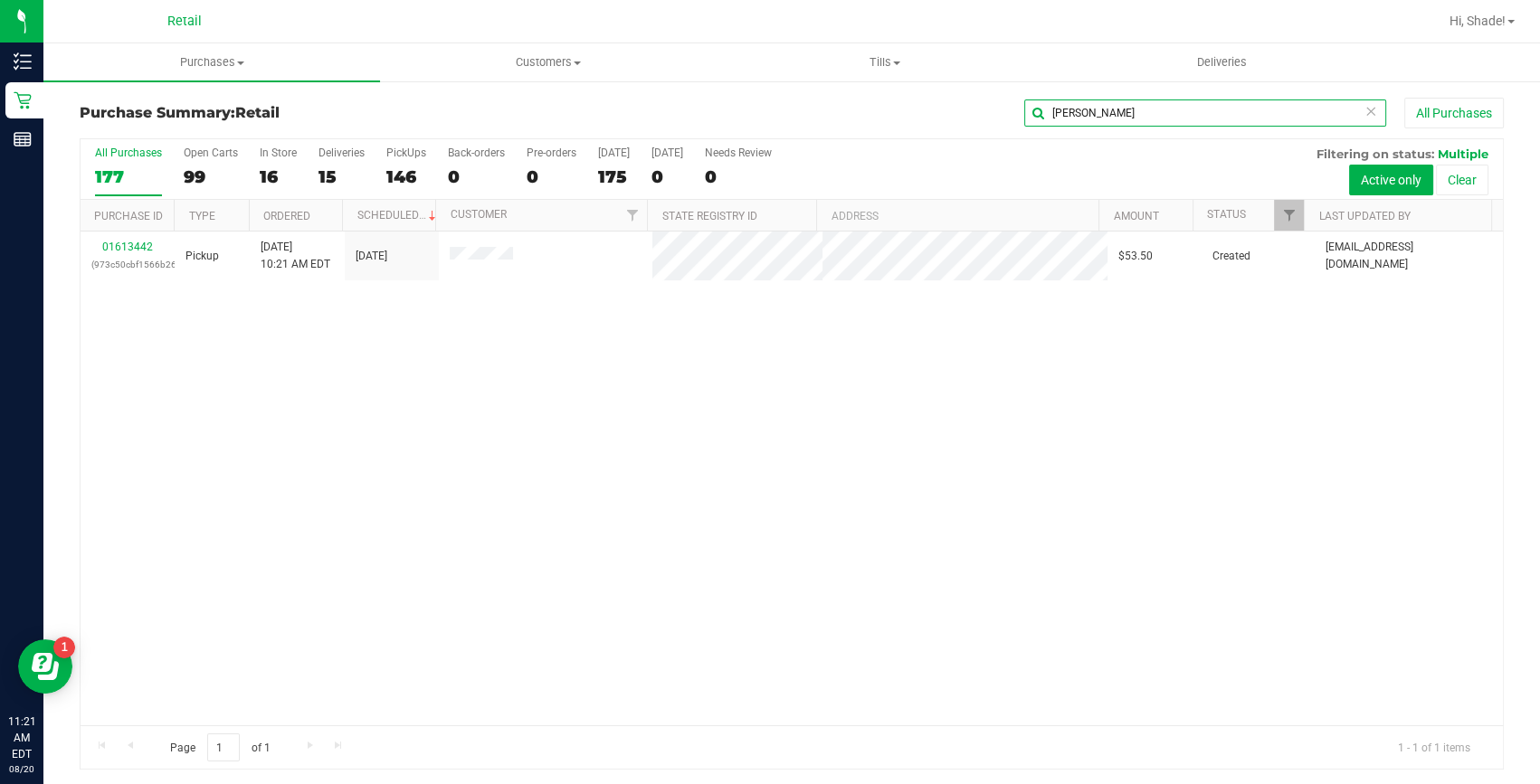
type input "[PERSON_NAME]"
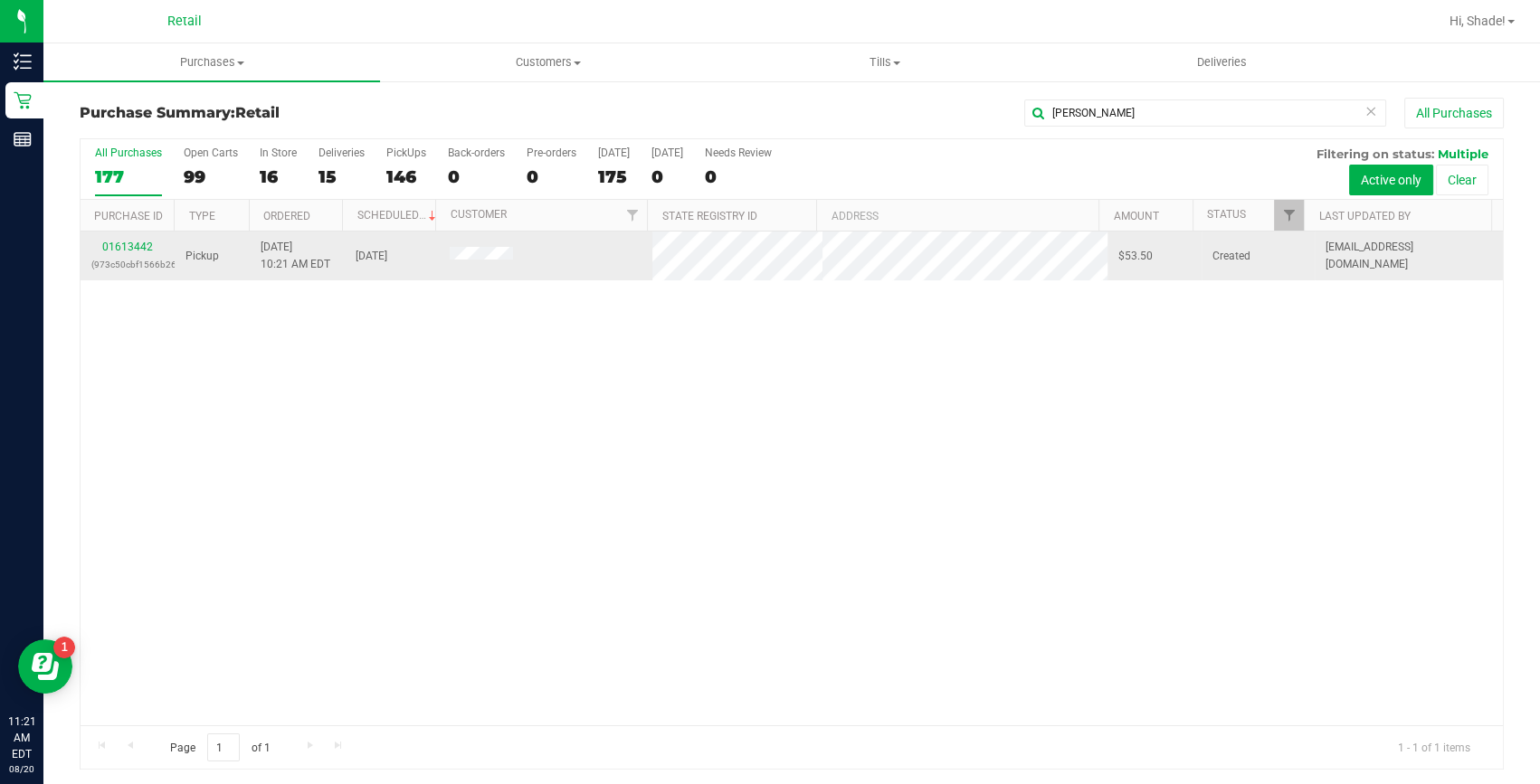
click at [98, 245] on div "01613442 (973c50cbf1566b26)" at bounding box center [127, 256] width 72 height 35
click at [135, 245] on link "01613442" at bounding box center [127, 246] width 51 height 13
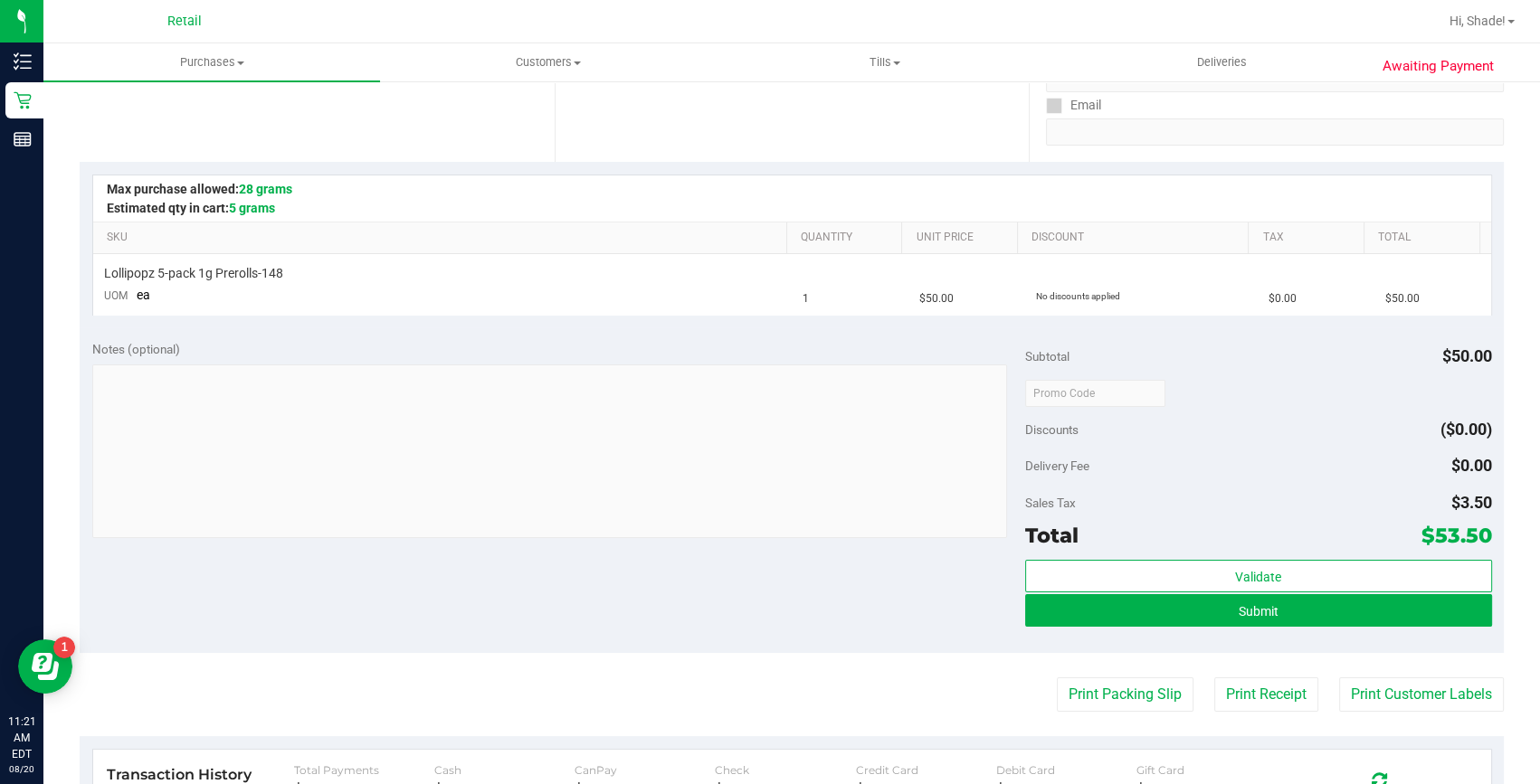
scroll to position [328, 0]
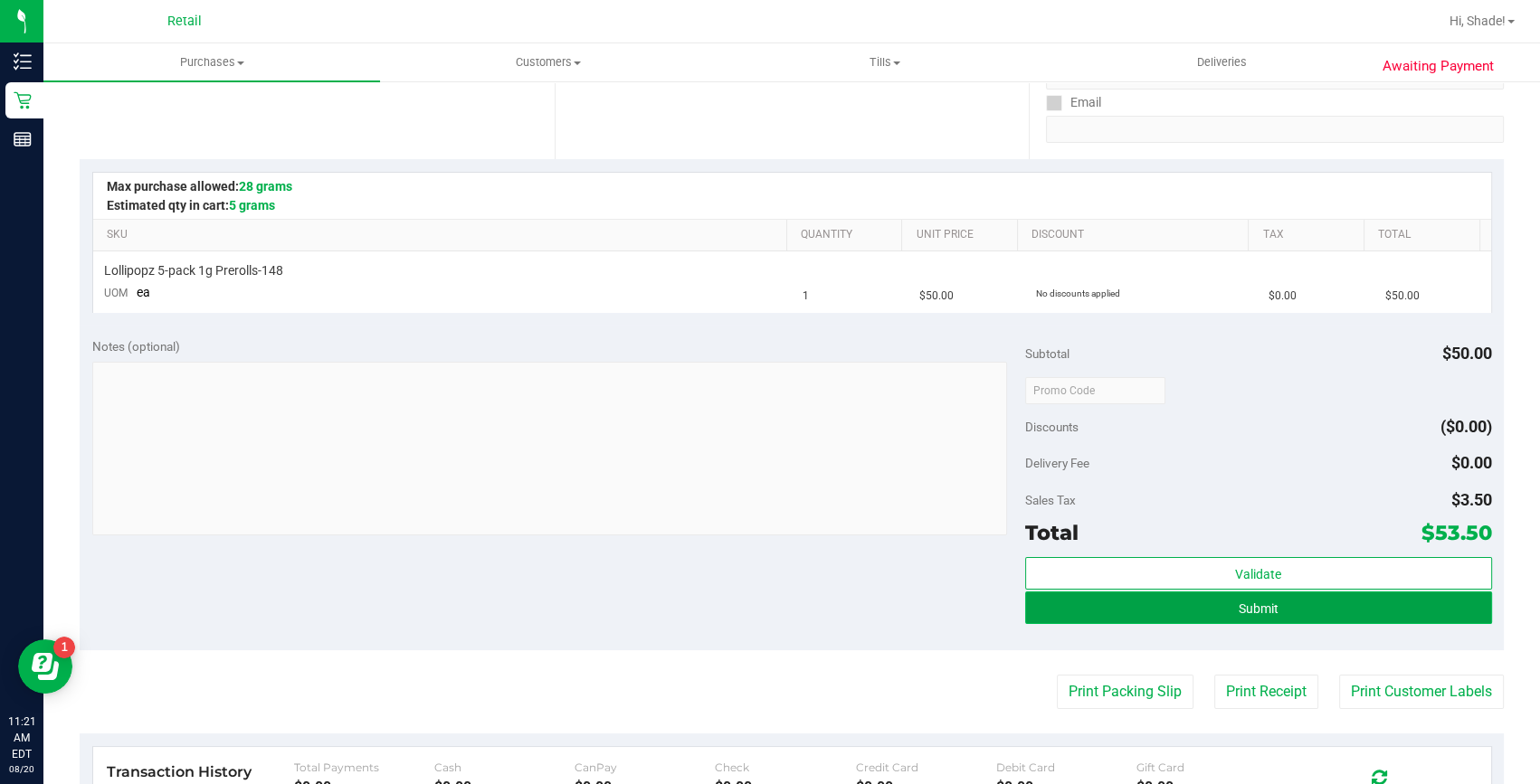
click at [1297, 615] on button "Submit" at bounding box center [1259, 607] width 467 height 33
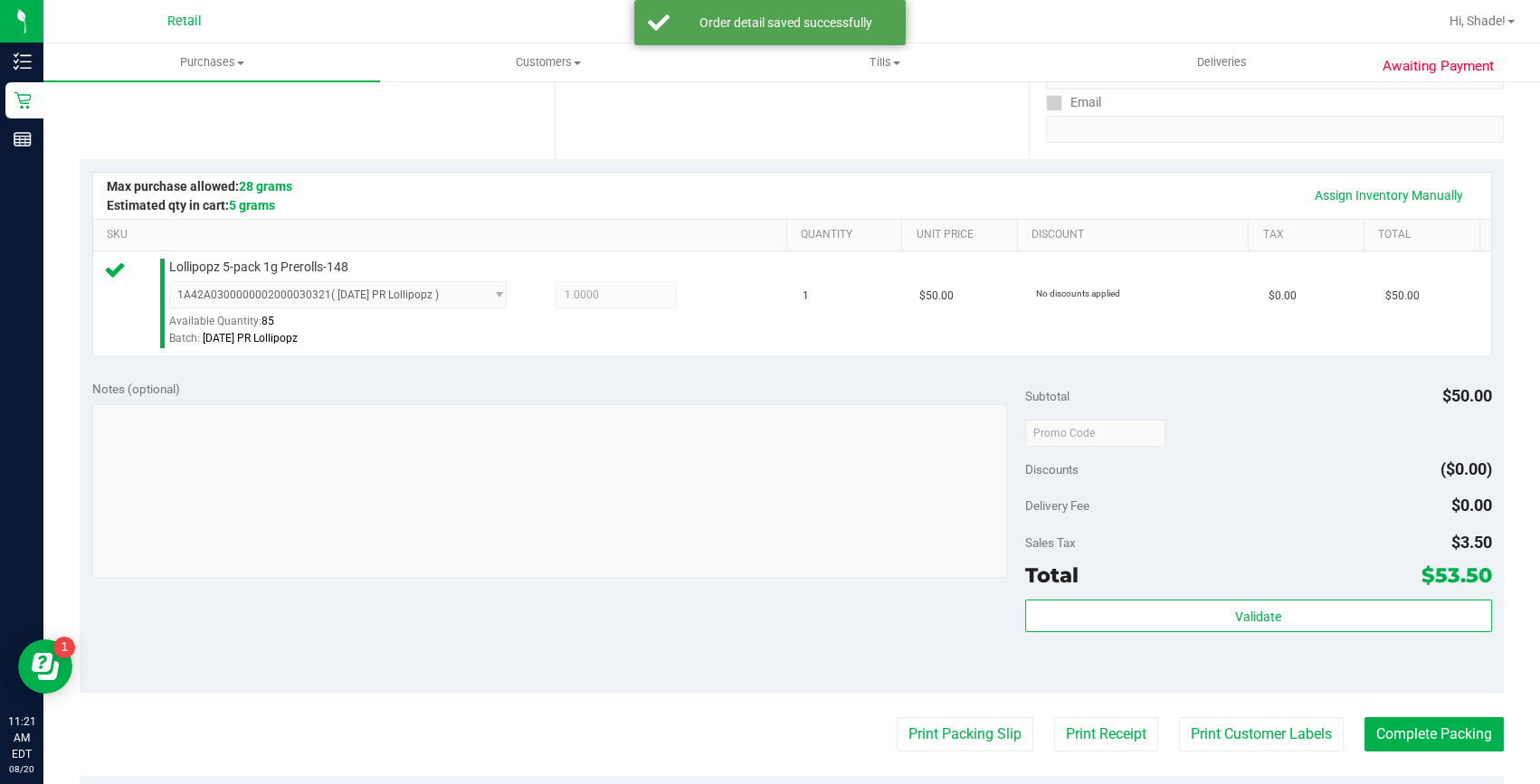
click at [1438, 757] on purchase-details "Back Edit Purchase Cancel Purchase View Profile # 01613442 Med | Rec METRC ID: …" at bounding box center [791, 442] width 1425 height 1345
click at [1439, 719] on button "Complete Packing" at bounding box center [1435, 734] width 139 height 35
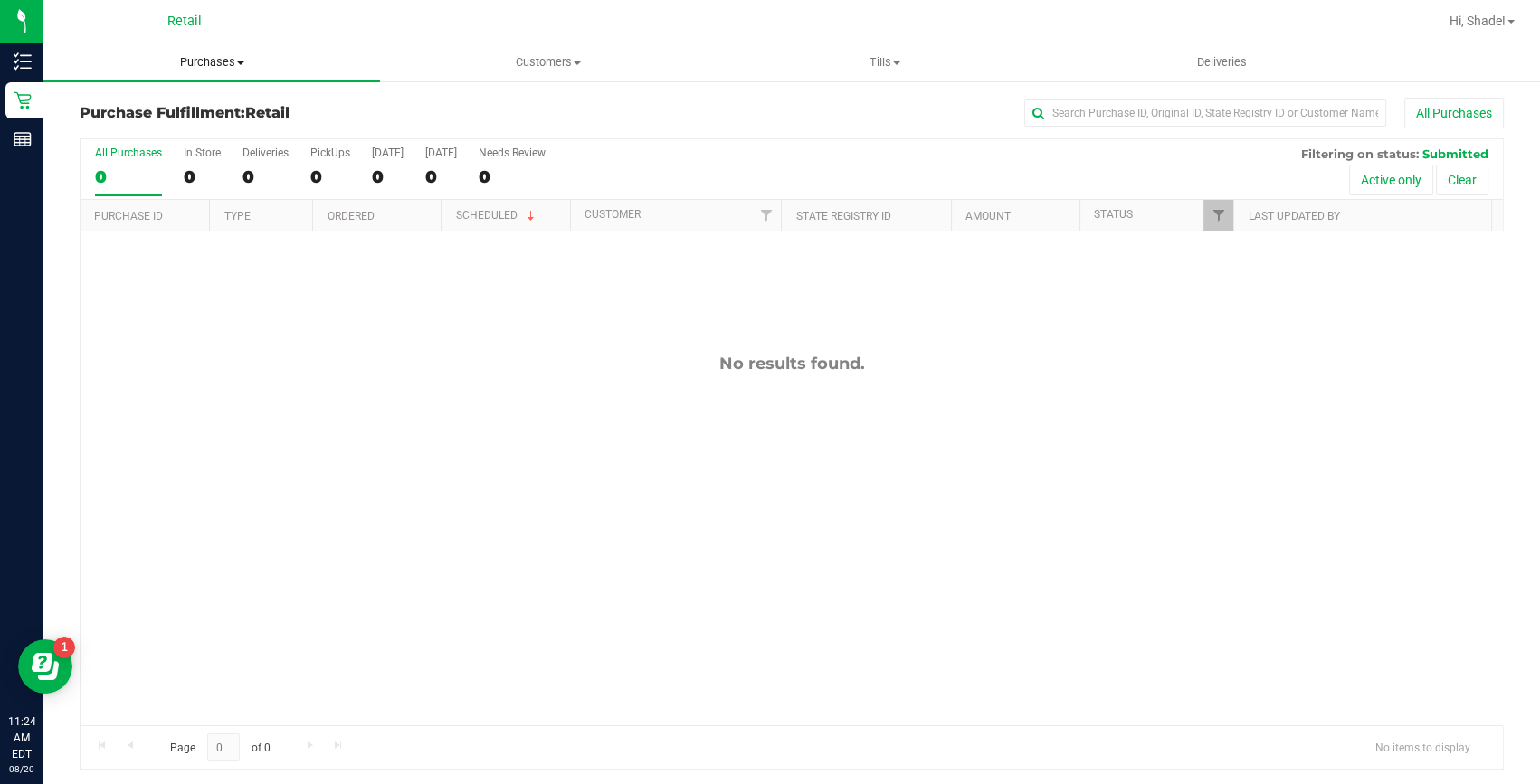
click at [216, 62] on span "Purchases" at bounding box center [211, 63] width 337 height 16
click at [208, 101] on span "Summary of purchases" at bounding box center [136, 108] width 186 height 15
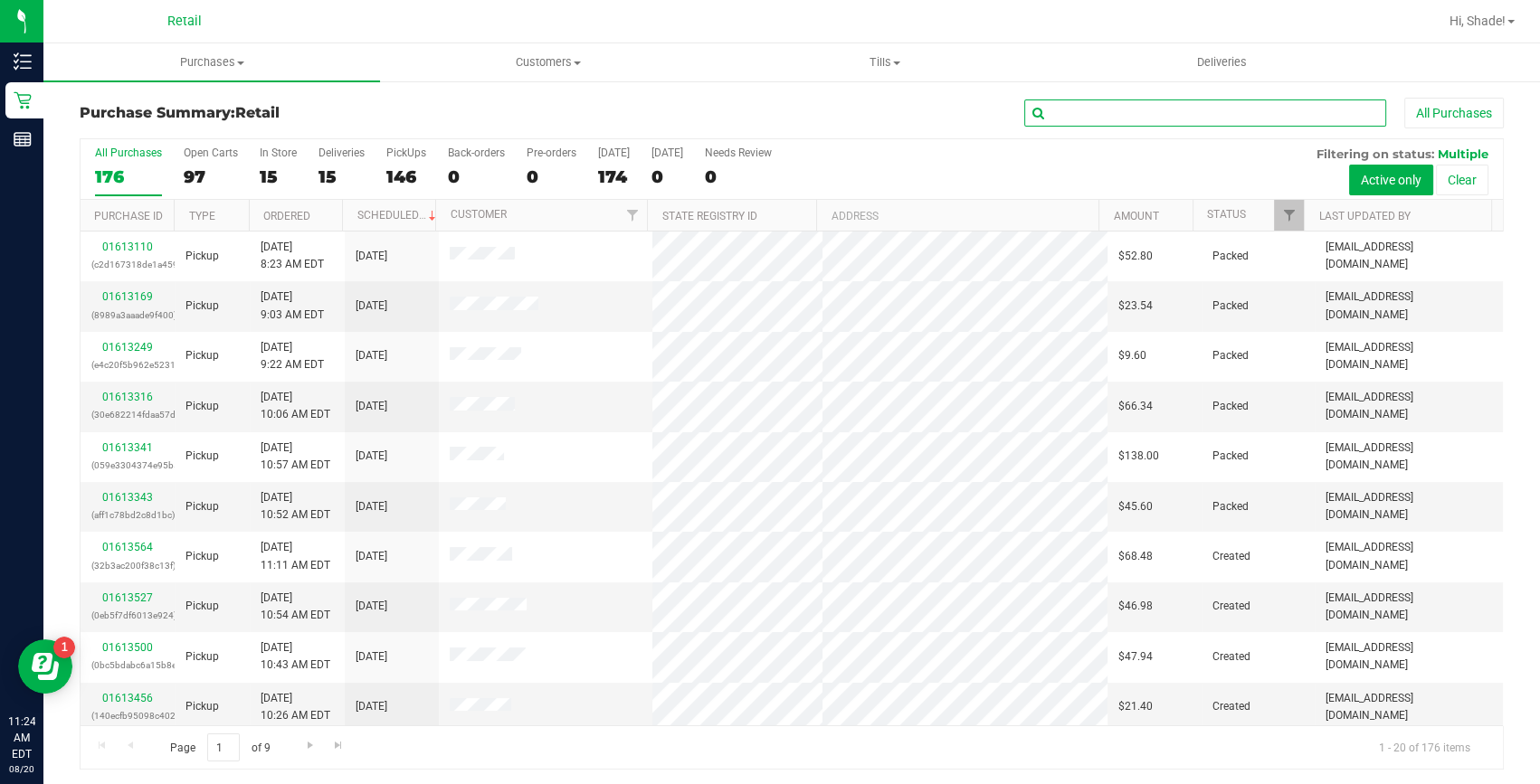
click at [1248, 111] on input "text" at bounding box center [1205, 112] width 362 height 27
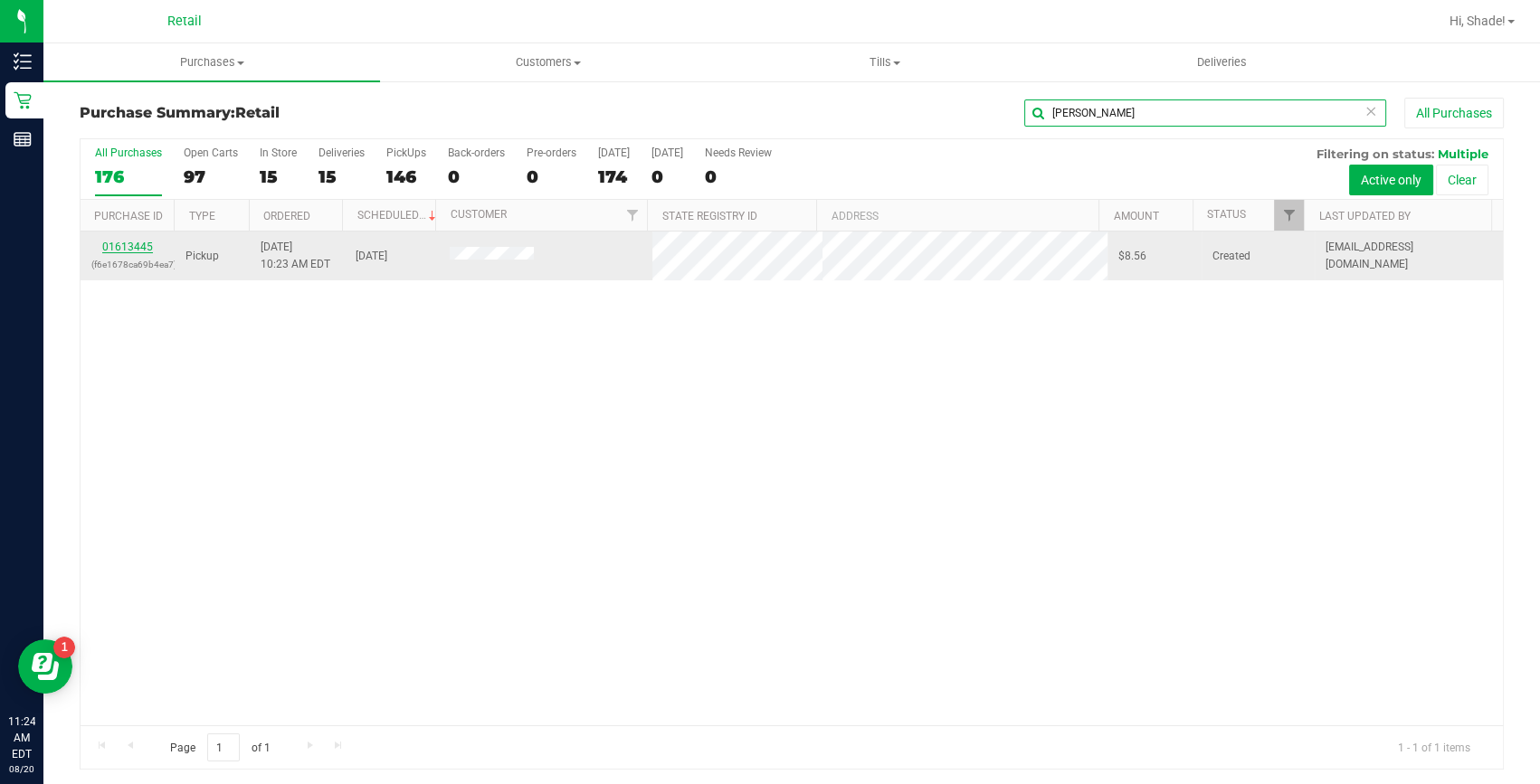
type input "[PERSON_NAME]"
click at [117, 247] on link "01613445" at bounding box center [127, 246] width 51 height 13
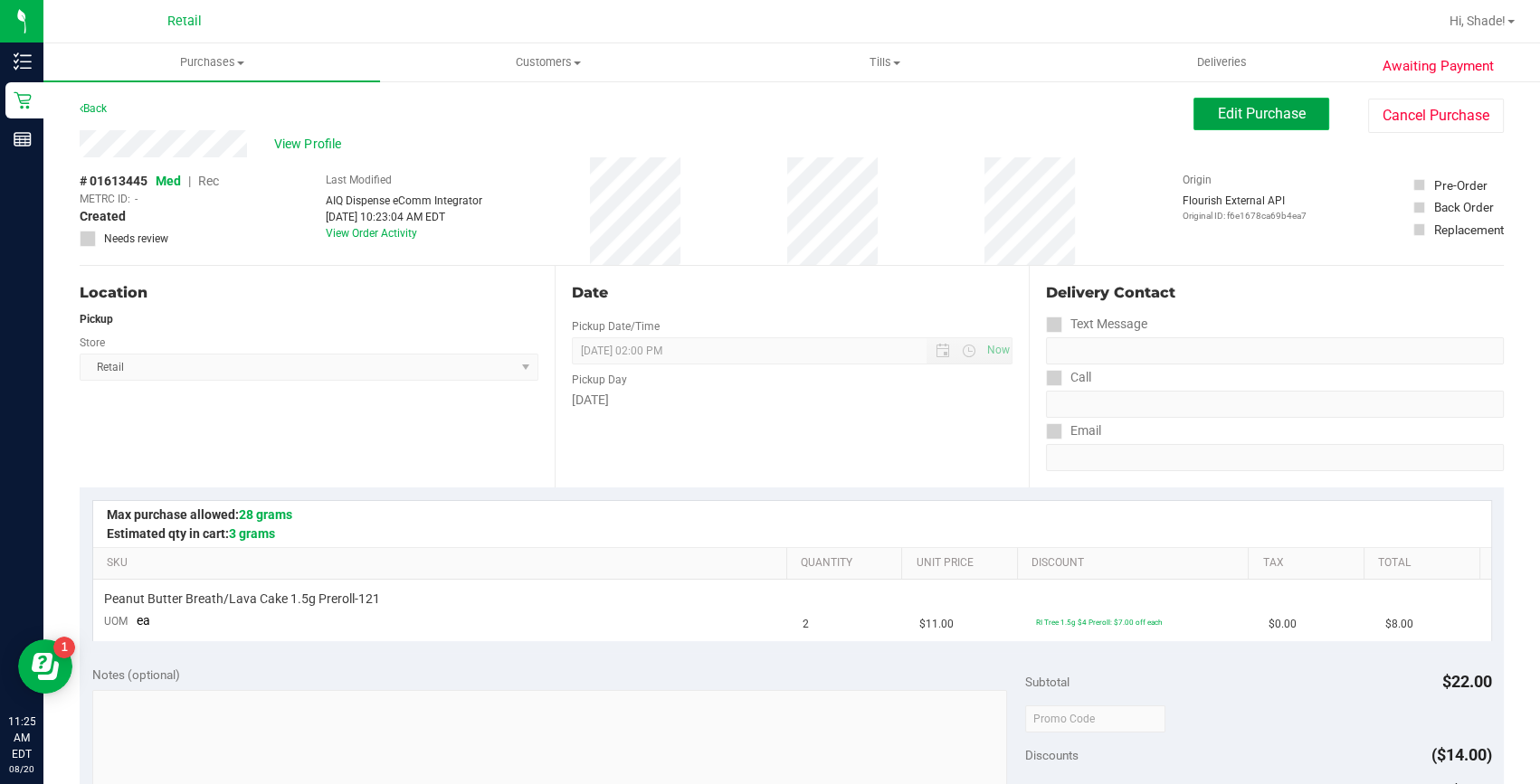
click at [1249, 125] on button "Edit Purchase" at bounding box center [1261, 113] width 136 height 33
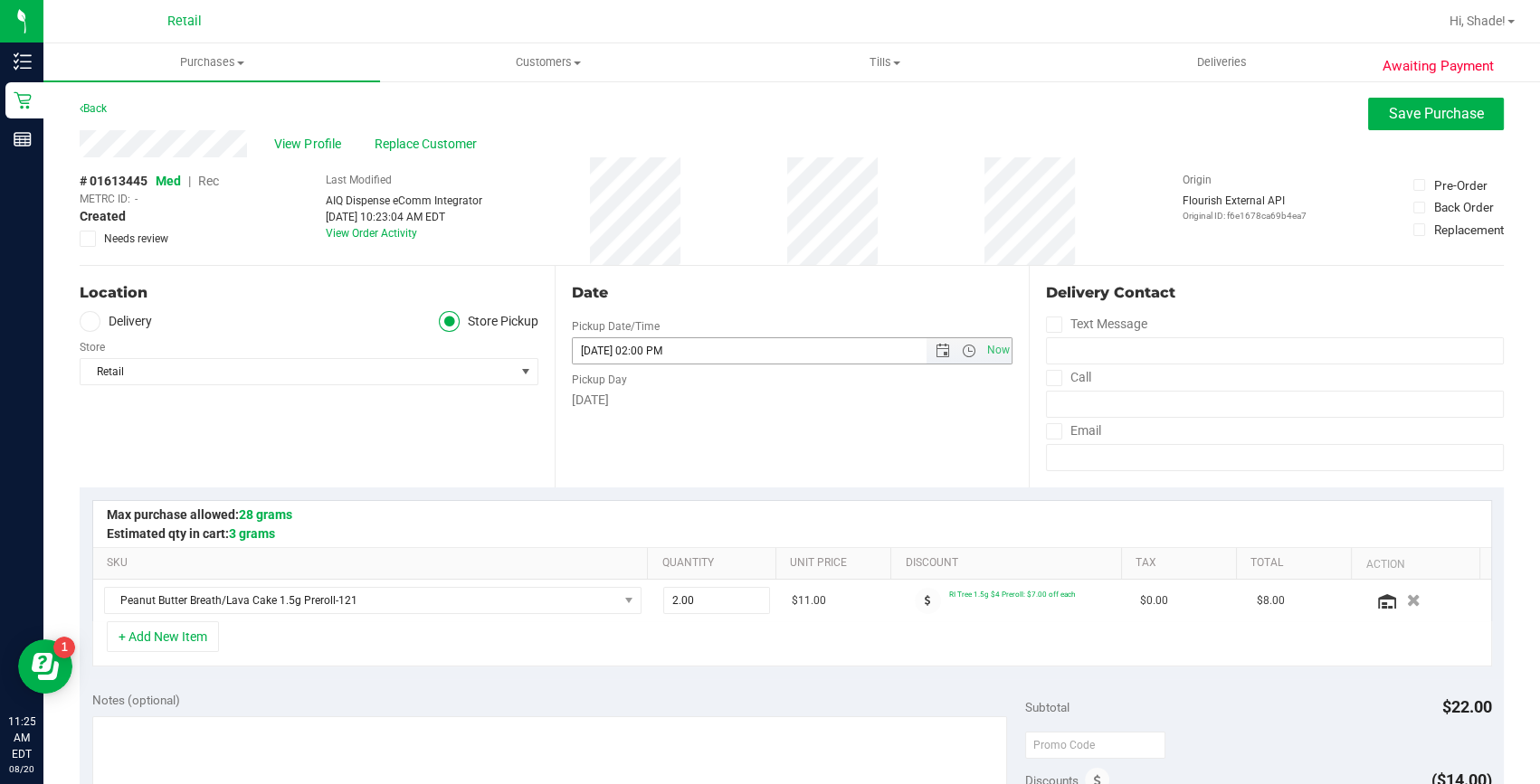
scroll to position [493, 0]
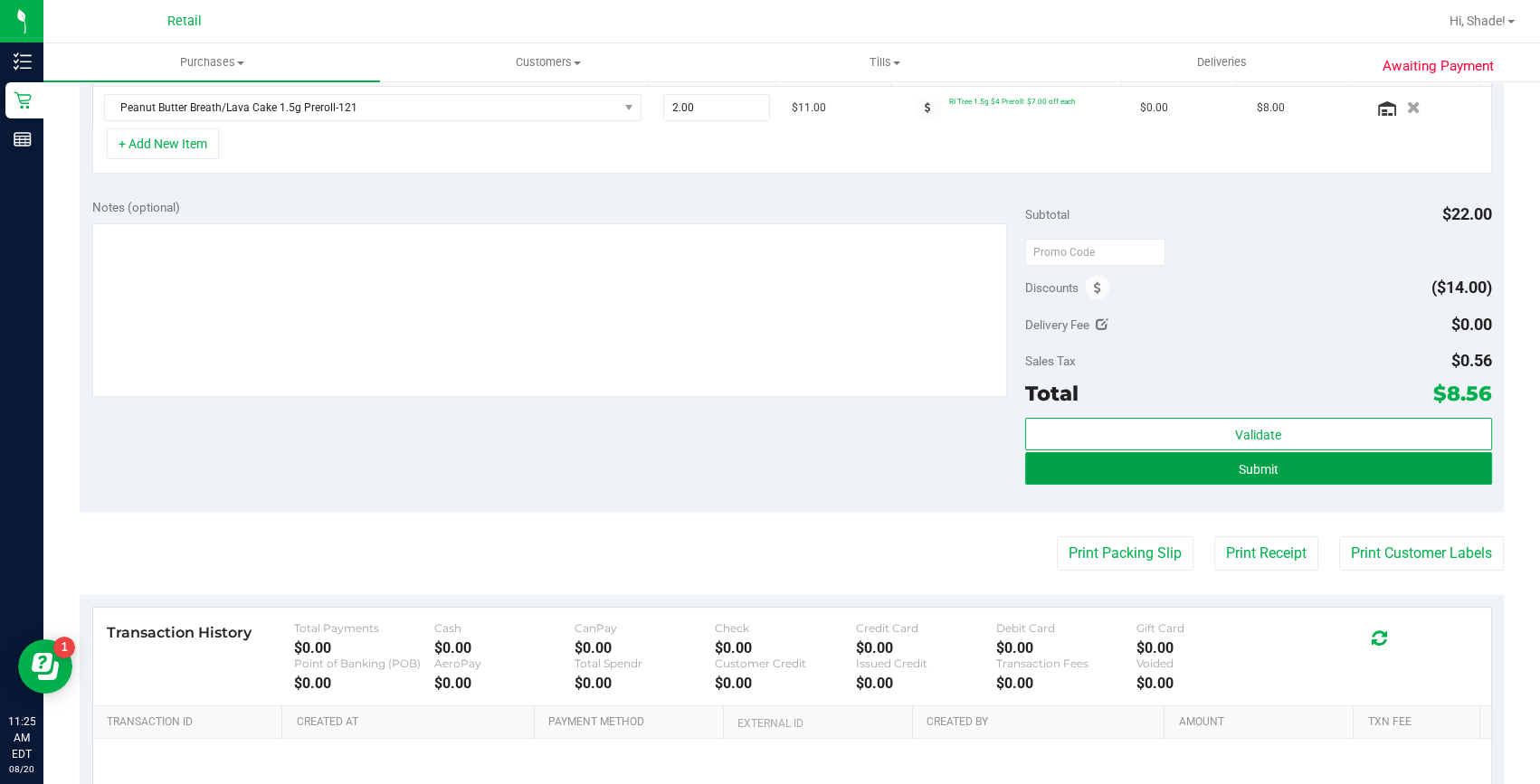
click at [1224, 479] on button "Submit" at bounding box center [1259, 468] width 467 height 33
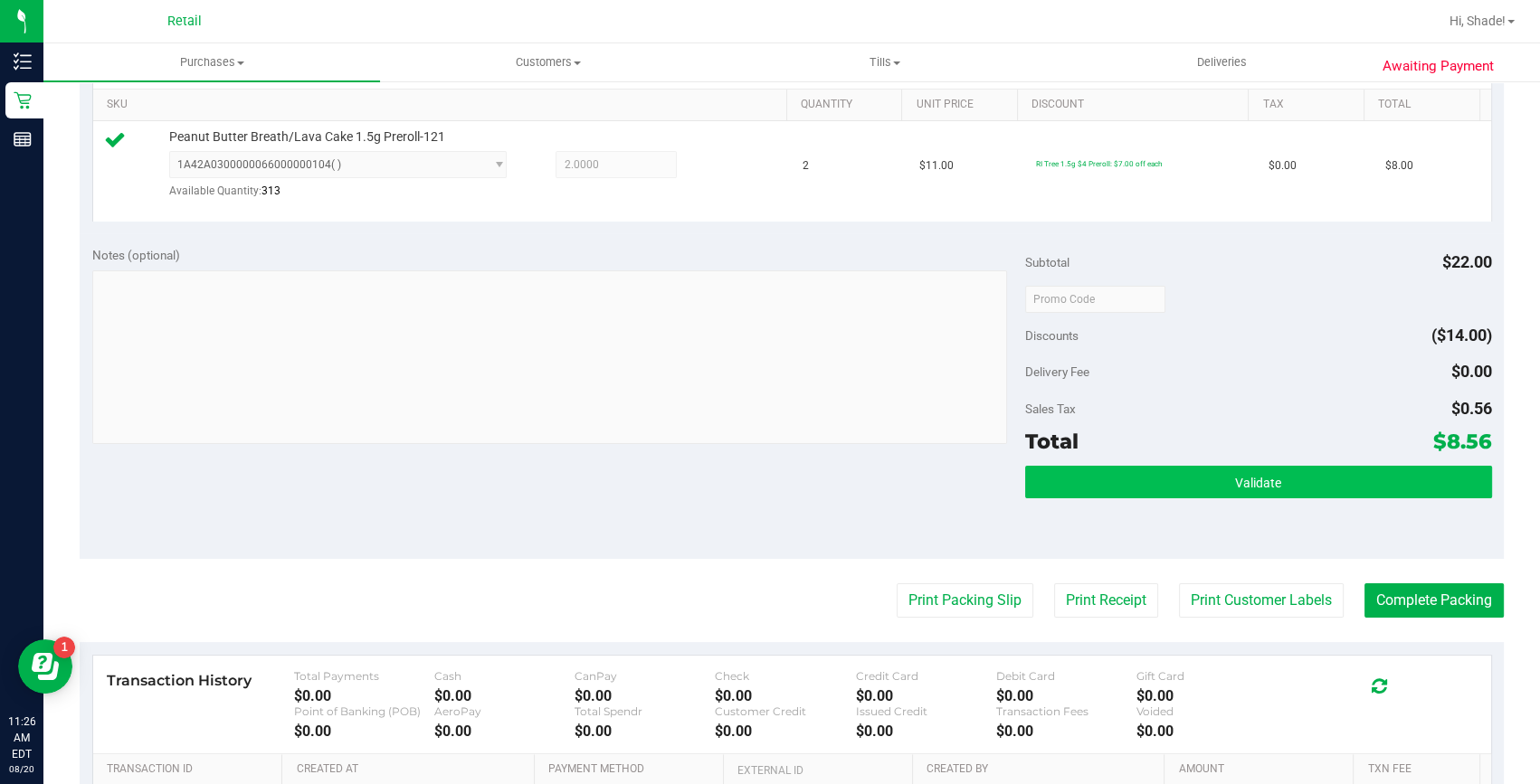
scroll to position [493, 0]
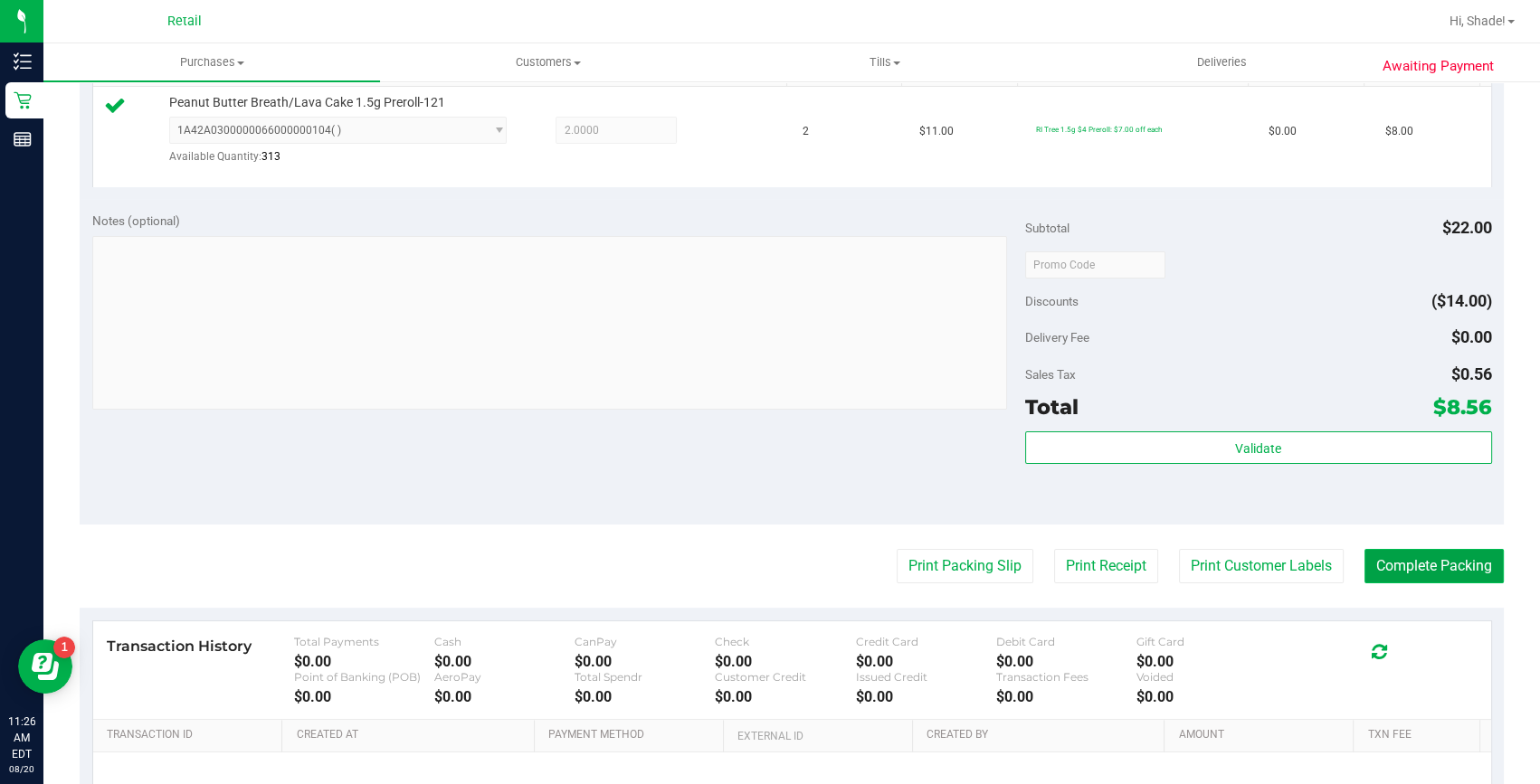
click at [1411, 567] on button "Complete Packing" at bounding box center [1435, 566] width 139 height 35
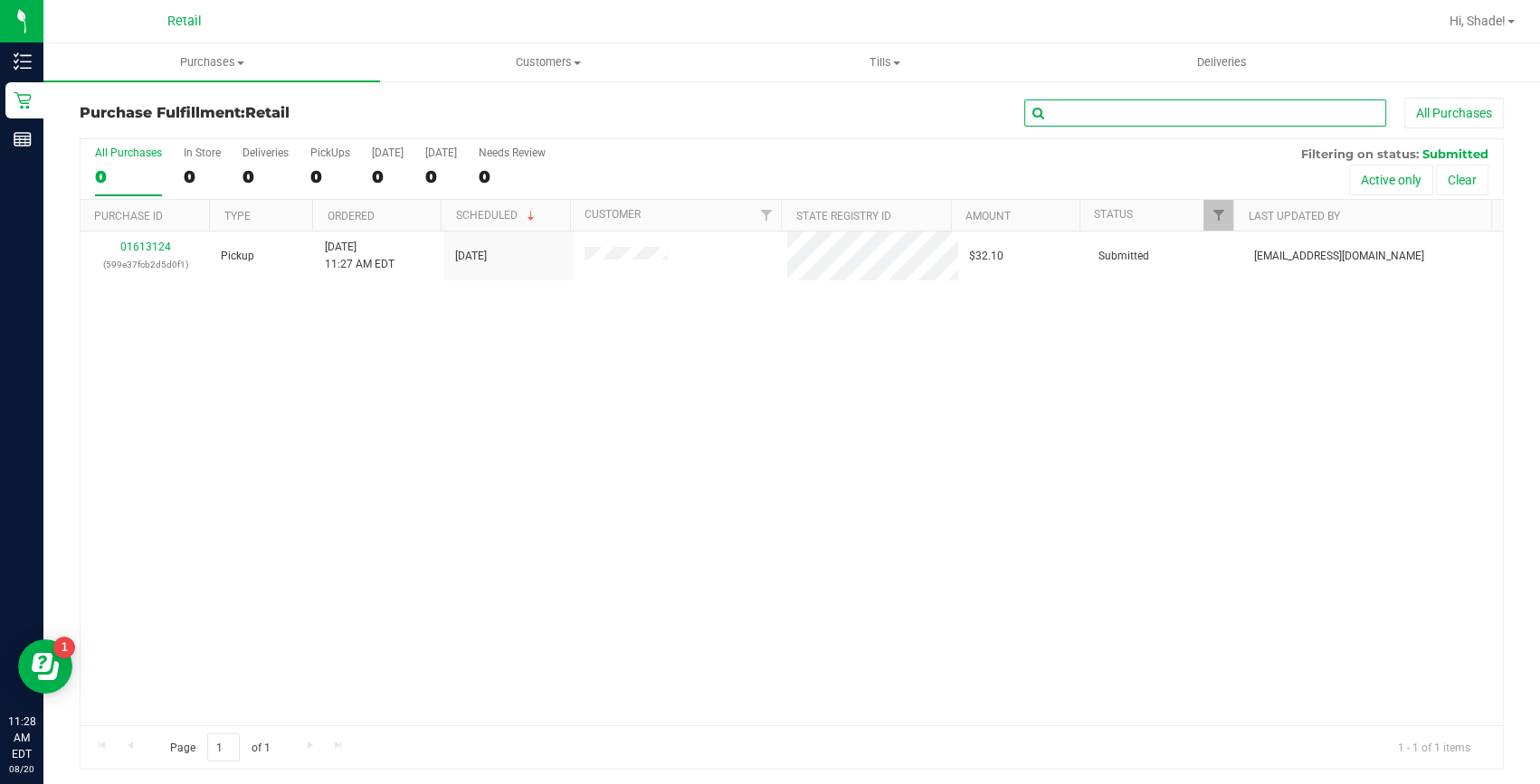
click at [1128, 117] on input "text" at bounding box center [1205, 112] width 362 height 27
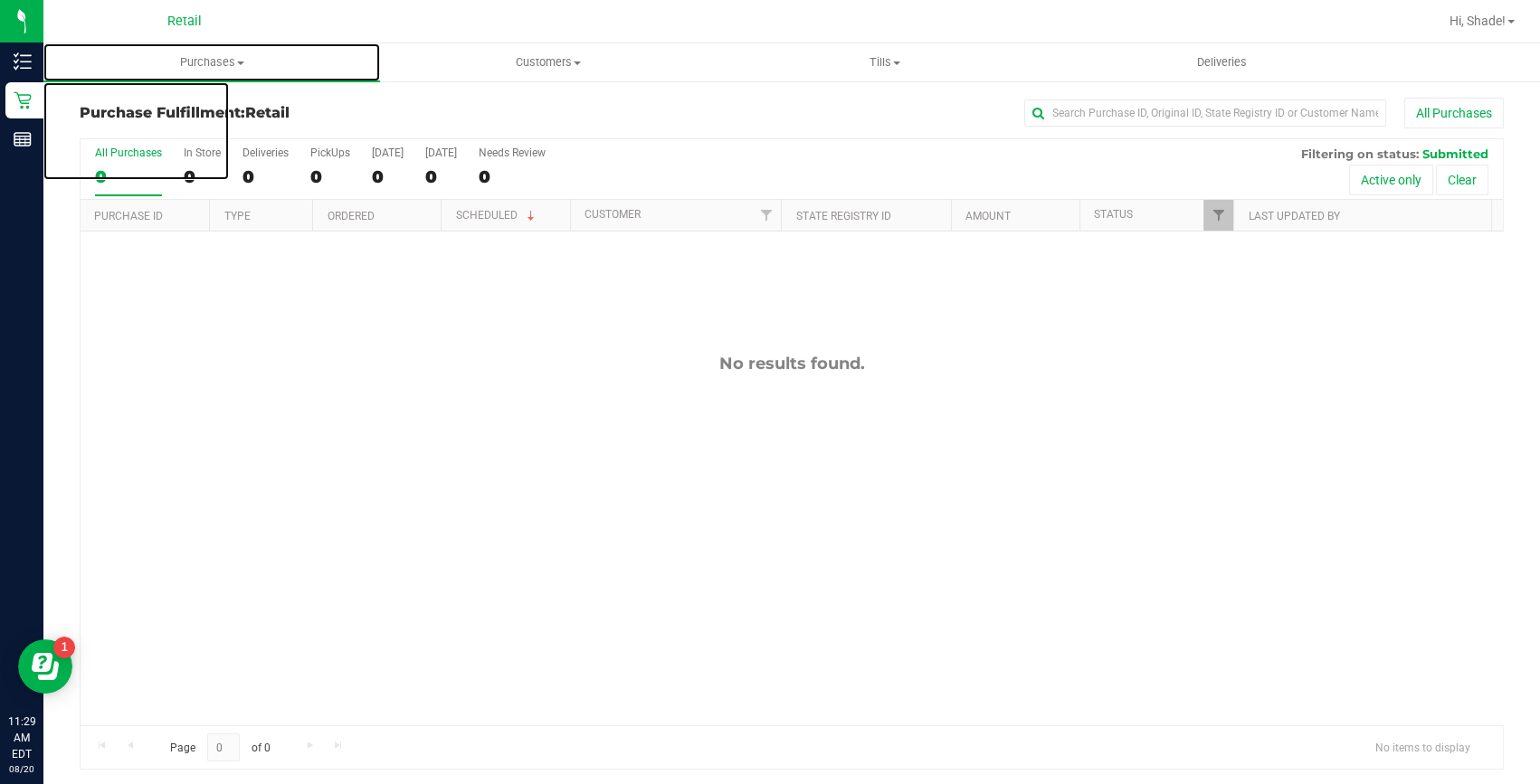
click at [200, 62] on span "Purchases" at bounding box center [211, 63] width 337 height 16
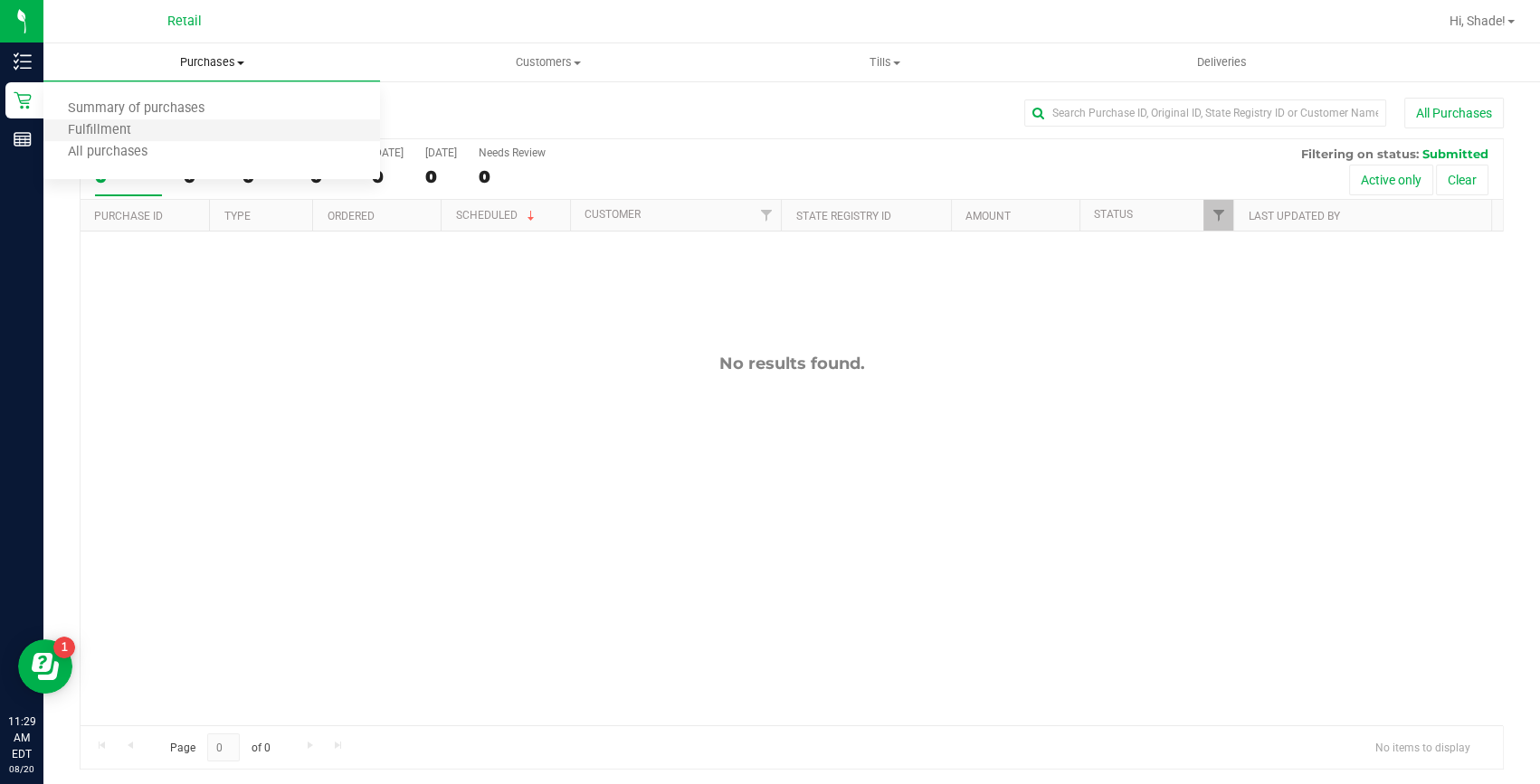
click at [160, 124] on li "Fulfillment" at bounding box center [211, 131] width 337 height 22
click at [199, 61] on span "Purchases" at bounding box center [211, 63] width 337 height 16
click at [155, 107] on span "Summary of purchases" at bounding box center [136, 108] width 186 height 15
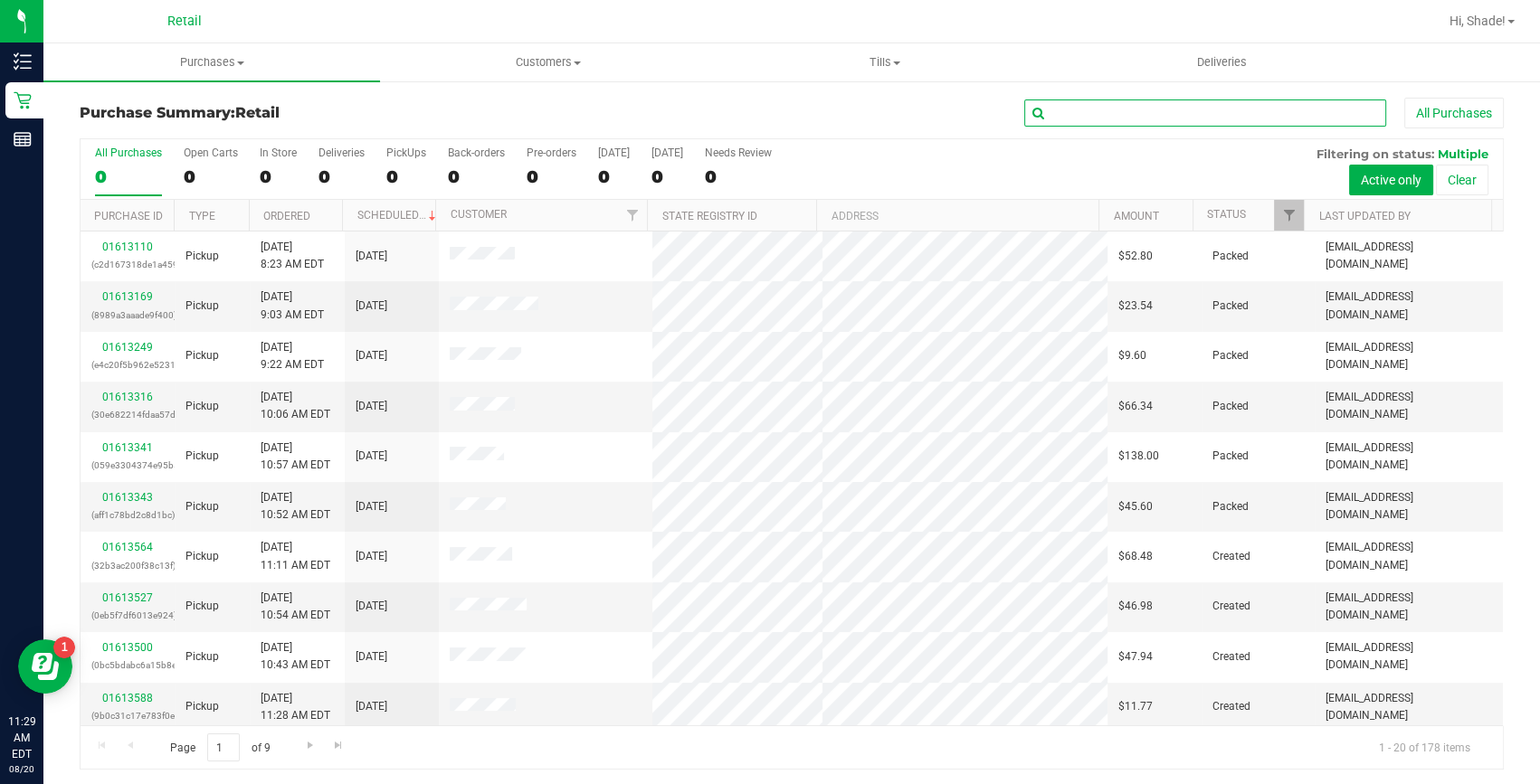
click at [1079, 110] on input "text" at bounding box center [1205, 112] width 362 height 27
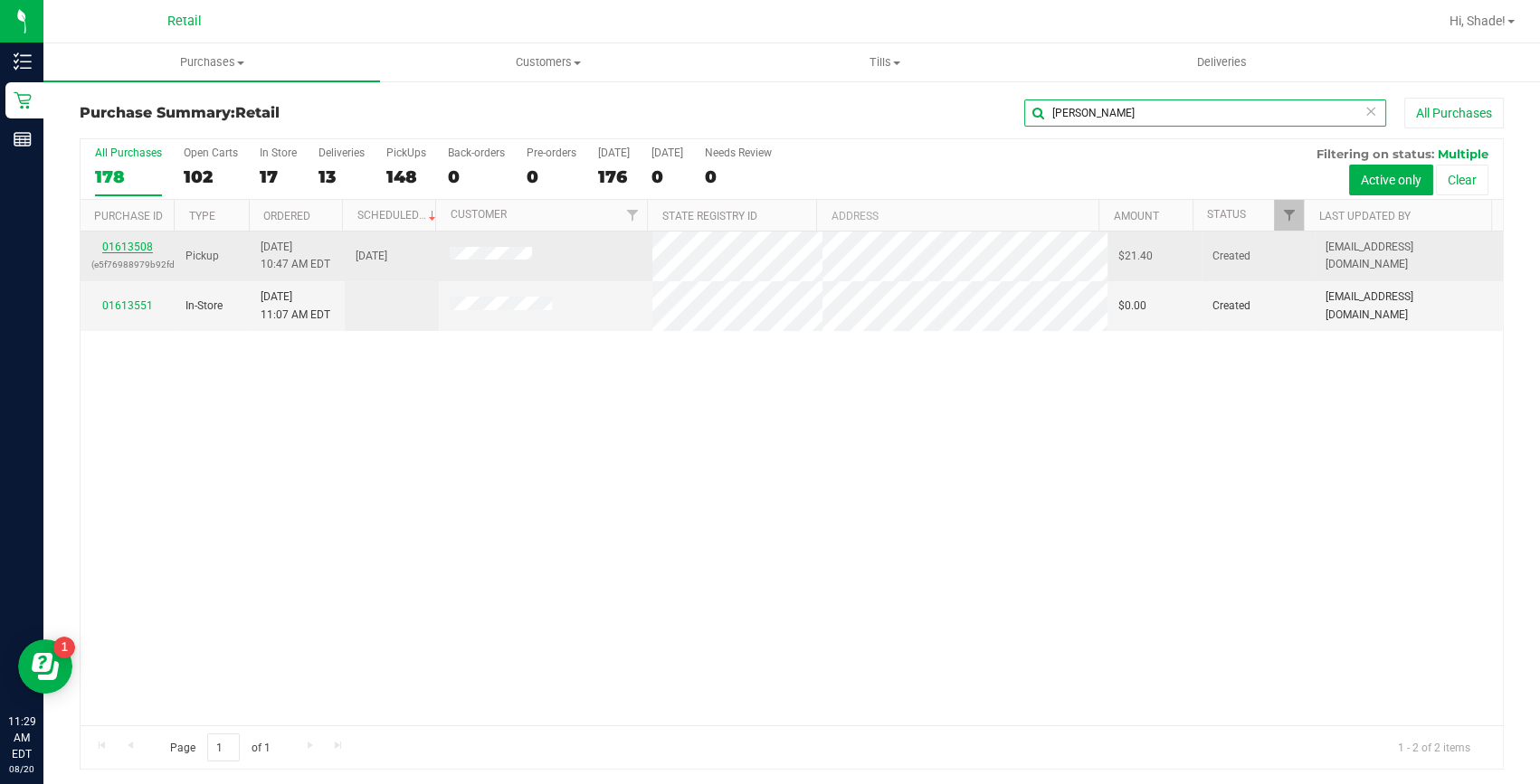
type input "[PERSON_NAME]"
click at [125, 240] on link "01613508" at bounding box center [127, 246] width 51 height 13
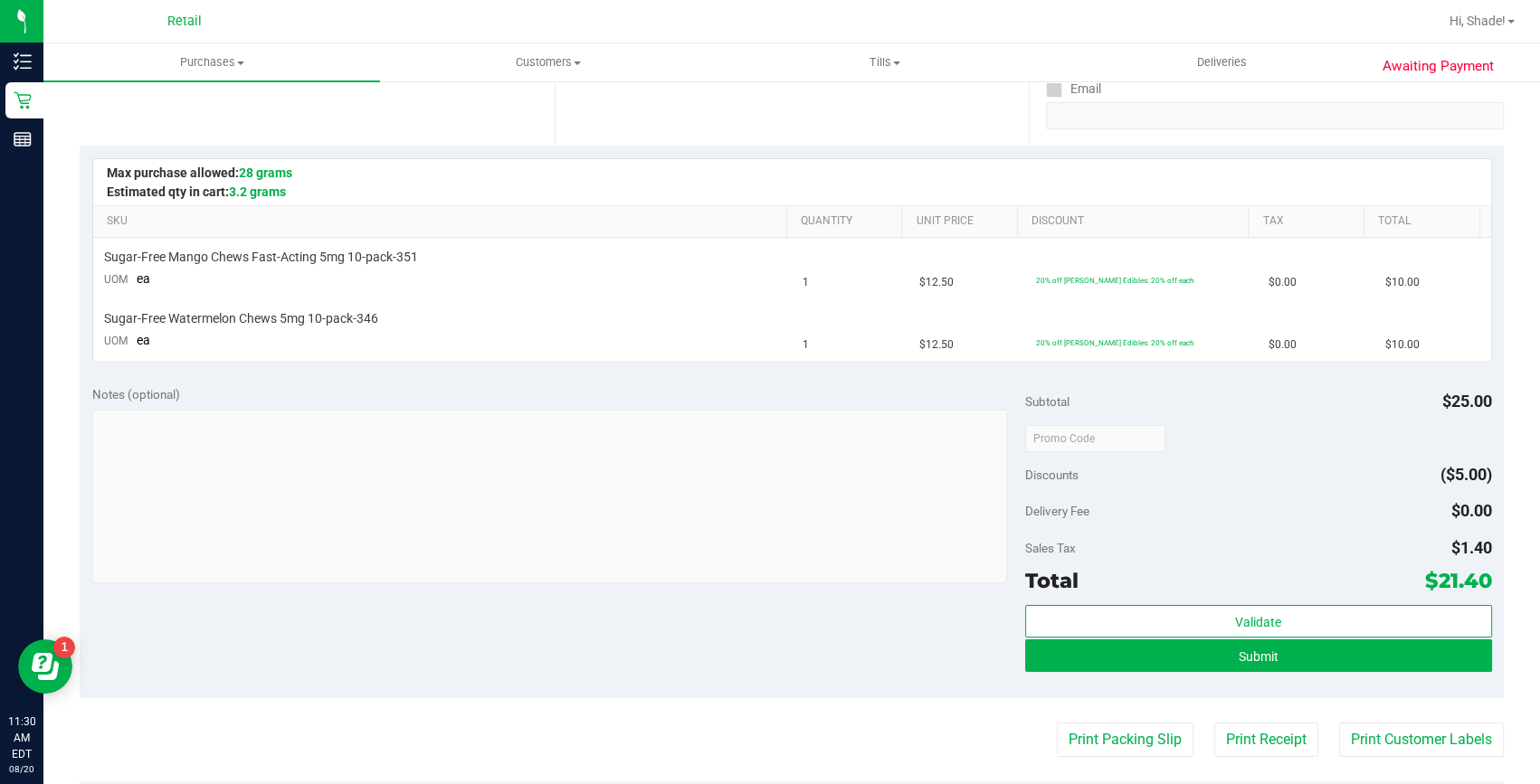
scroll to position [493, 0]
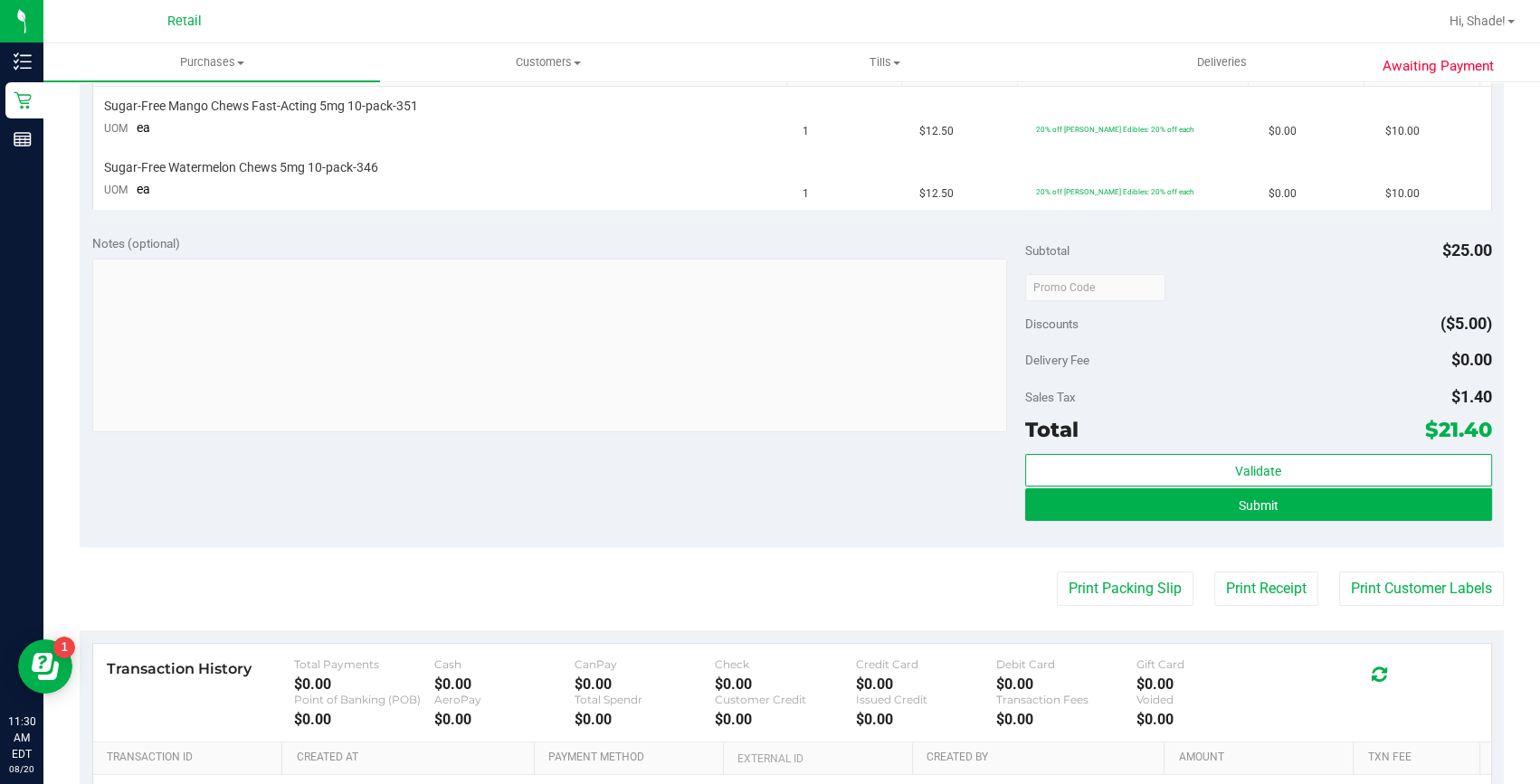
click at [1113, 524] on div "Validate Submit" at bounding box center [1259, 495] width 467 height 81
click at [1113, 501] on button "Submit" at bounding box center [1259, 504] width 467 height 33
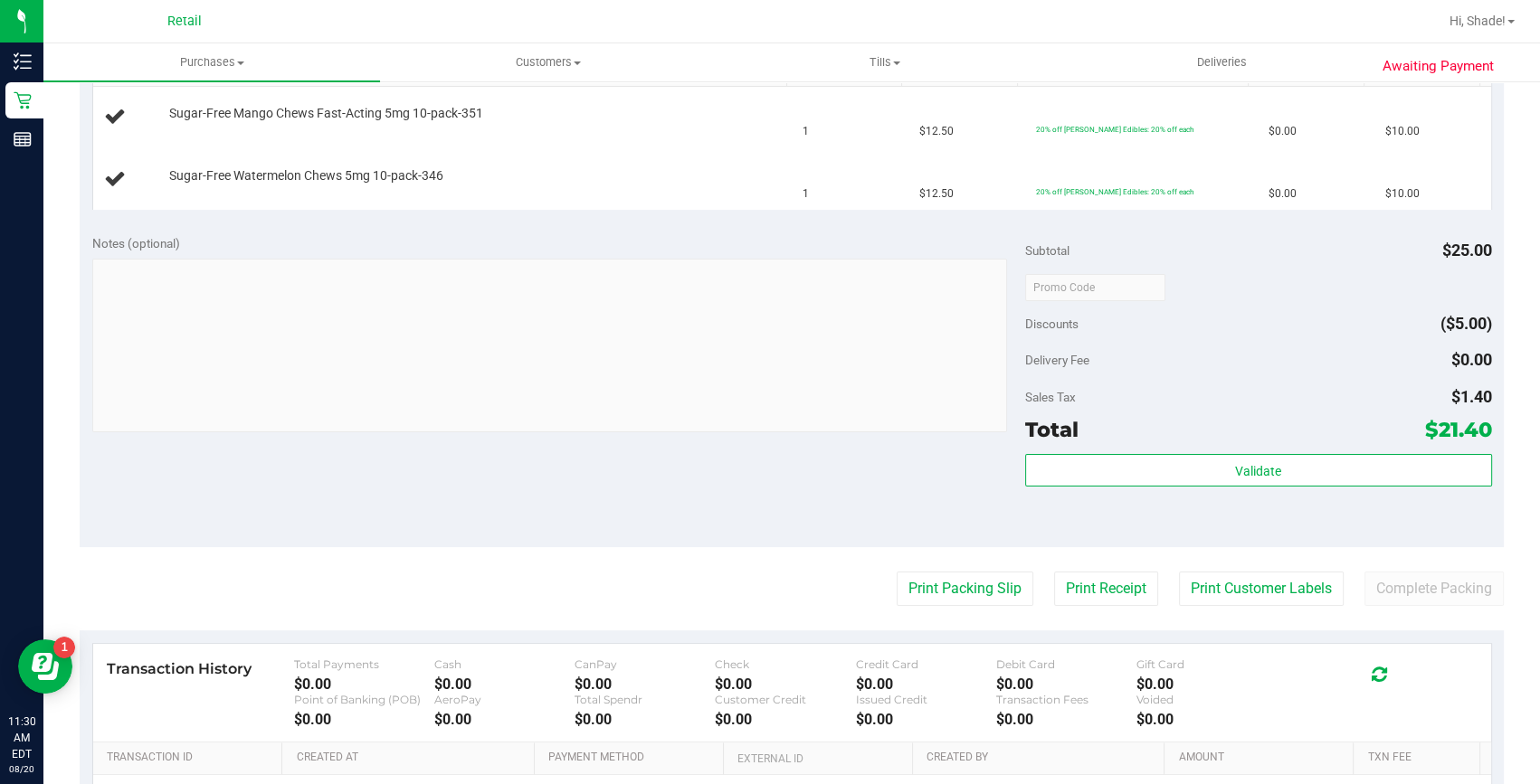
scroll to position [0, 0]
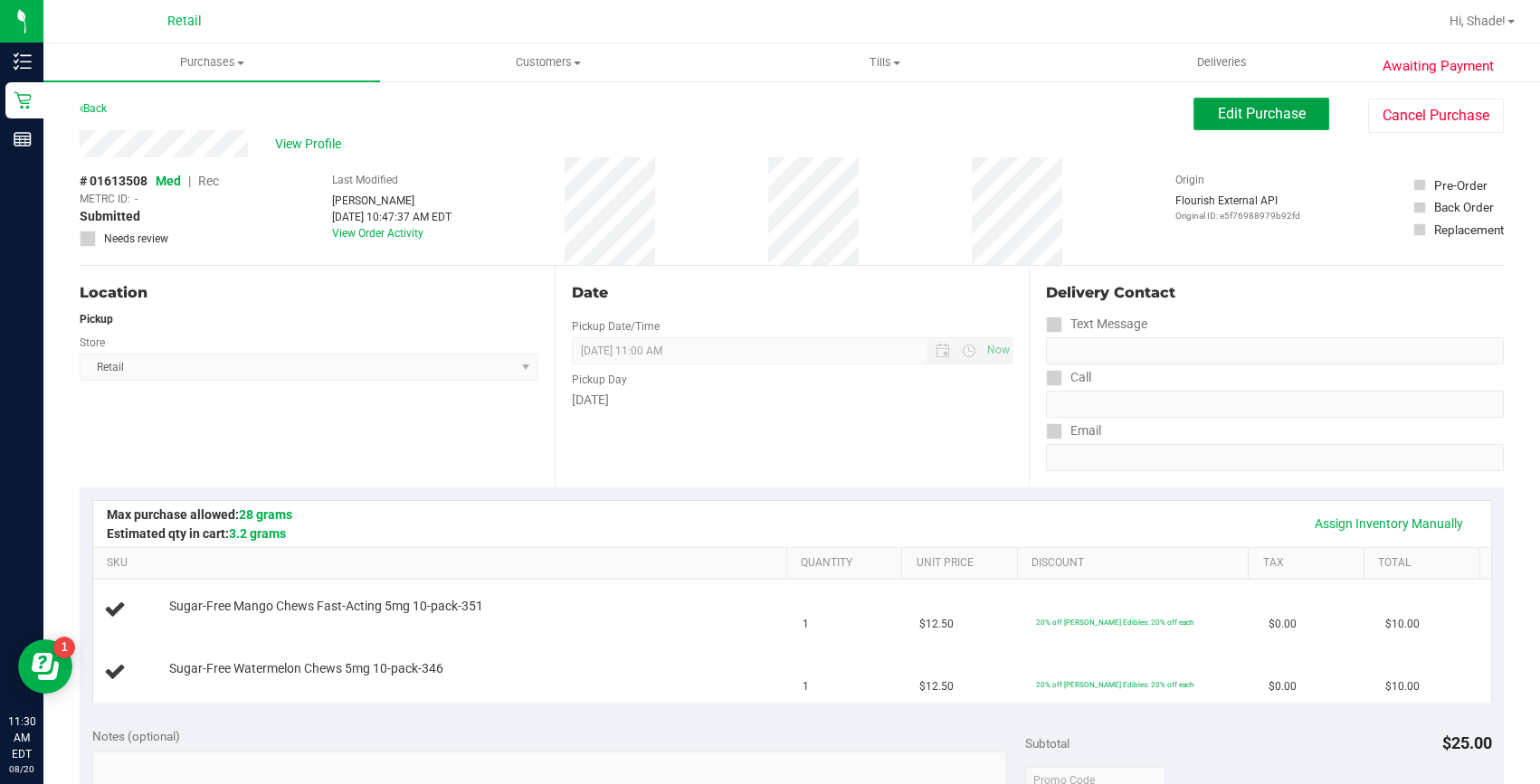
click at [1197, 106] on button "Edit Purchase" at bounding box center [1261, 113] width 136 height 33
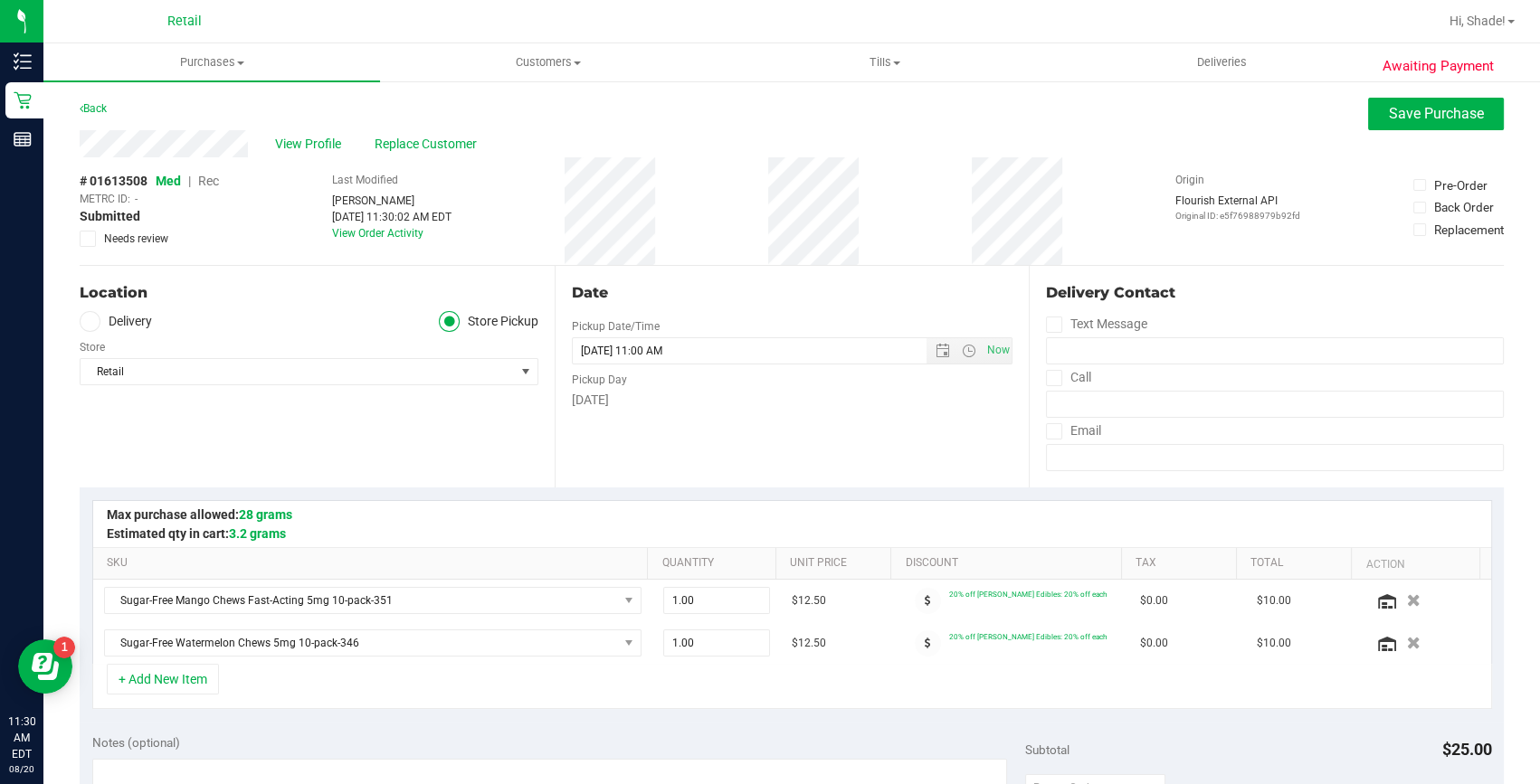
click at [211, 181] on span "Rec" at bounding box center [209, 181] width 21 height 15
click at [1405, 117] on span "Save Purchase" at bounding box center [1437, 113] width 95 height 17
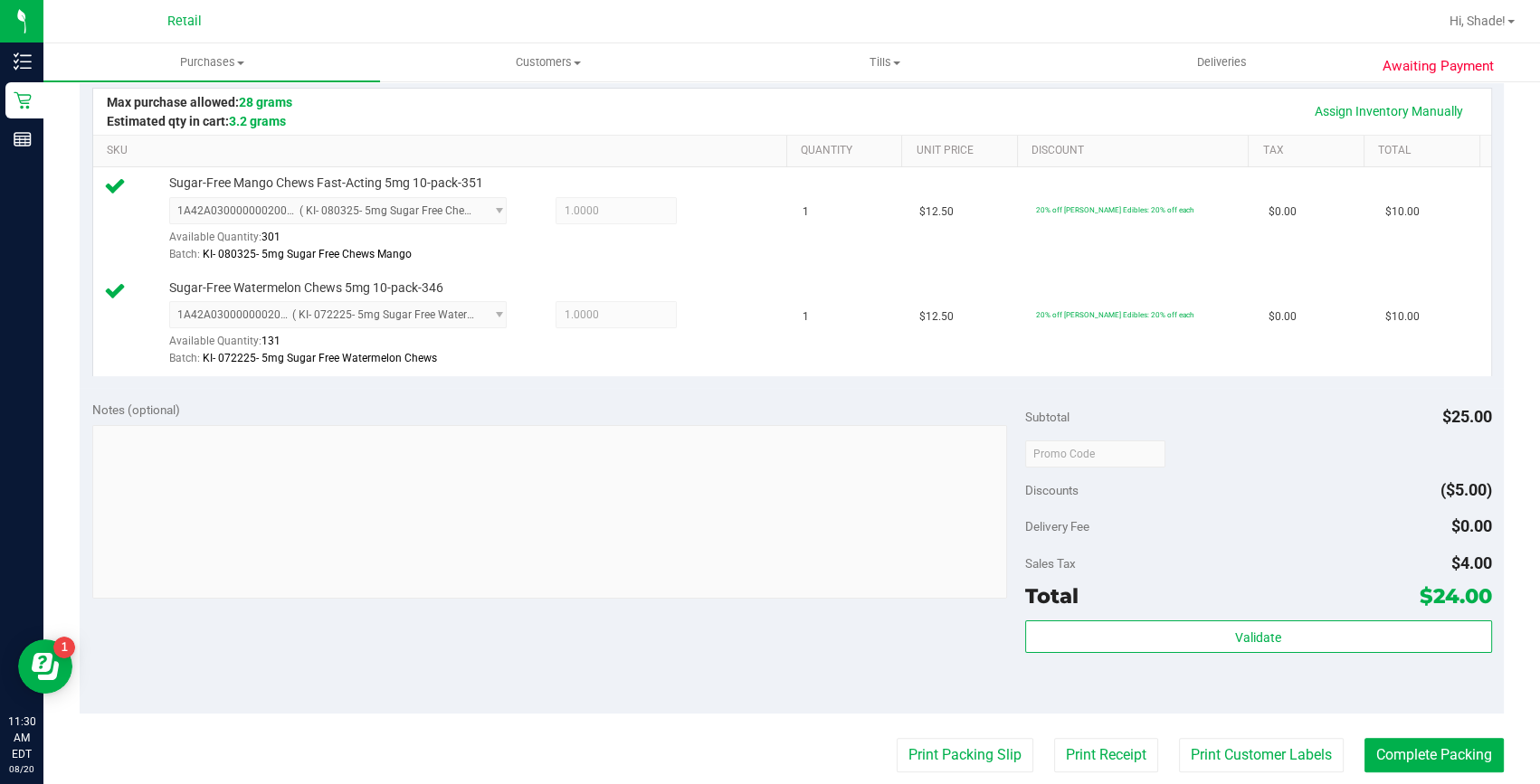
scroll to position [576, 0]
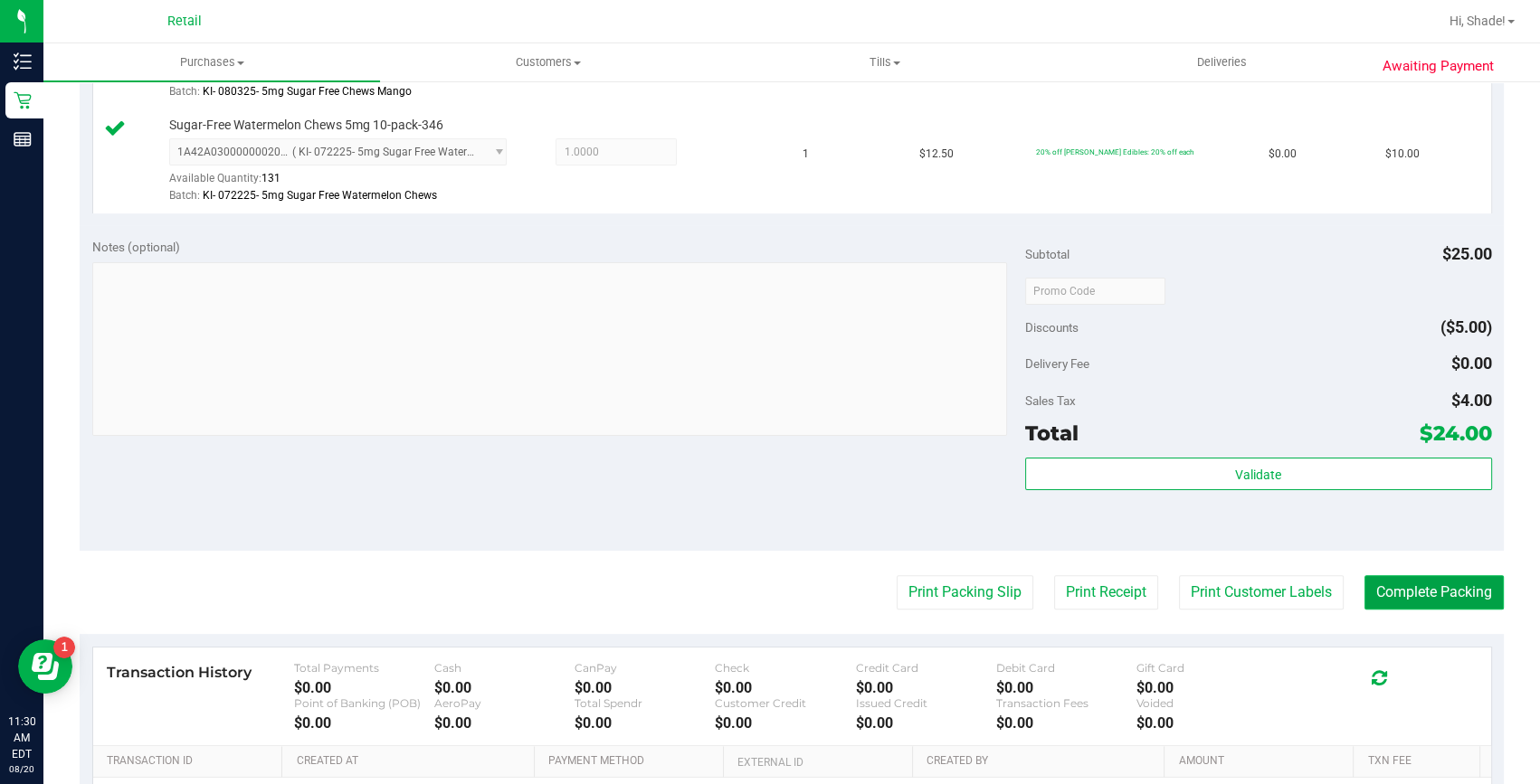
click at [1386, 597] on button "Complete Packing" at bounding box center [1435, 592] width 139 height 35
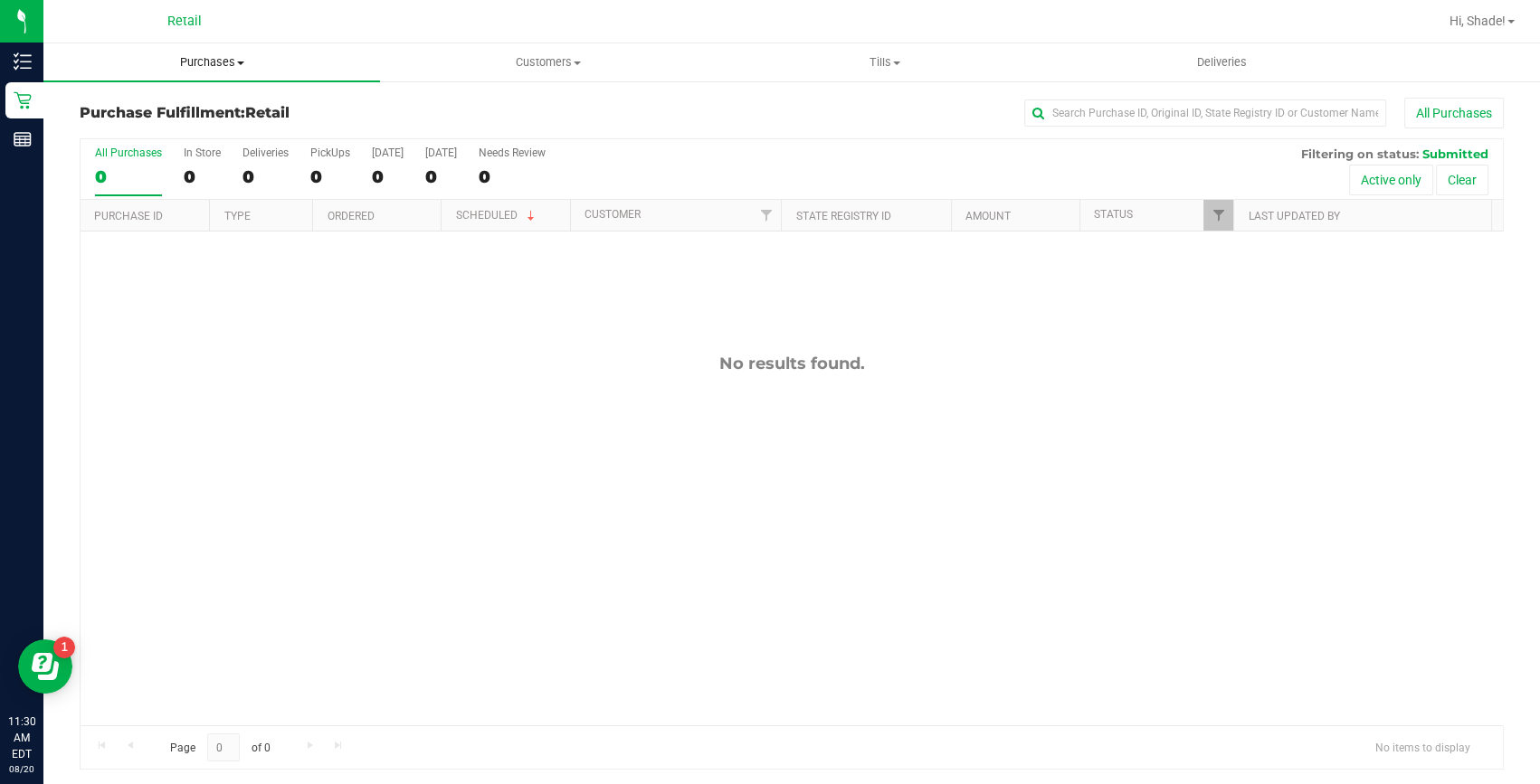
click at [204, 54] on uib-tab-heading "Purchases Summary of purchases Fulfillment All purchases" at bounding box center [211, 63] width 337 height 38
click at [113, 103] on span "Summary of purchases" at bounding box center [136, 108] width 186 height 15
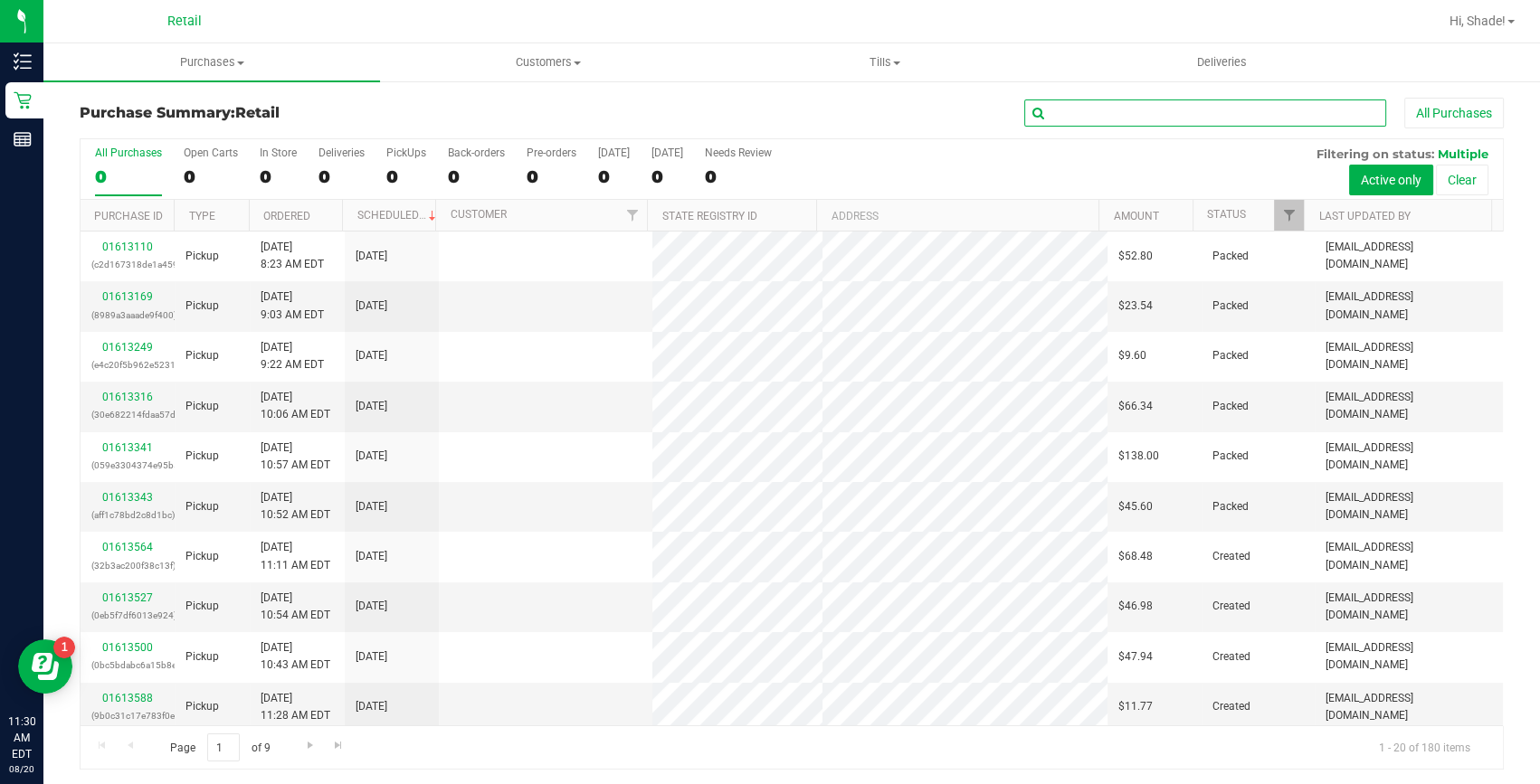
click at [1165, 116] on input "text" at bounding box center [1205, 112] width 362 height 27
type input "vars"
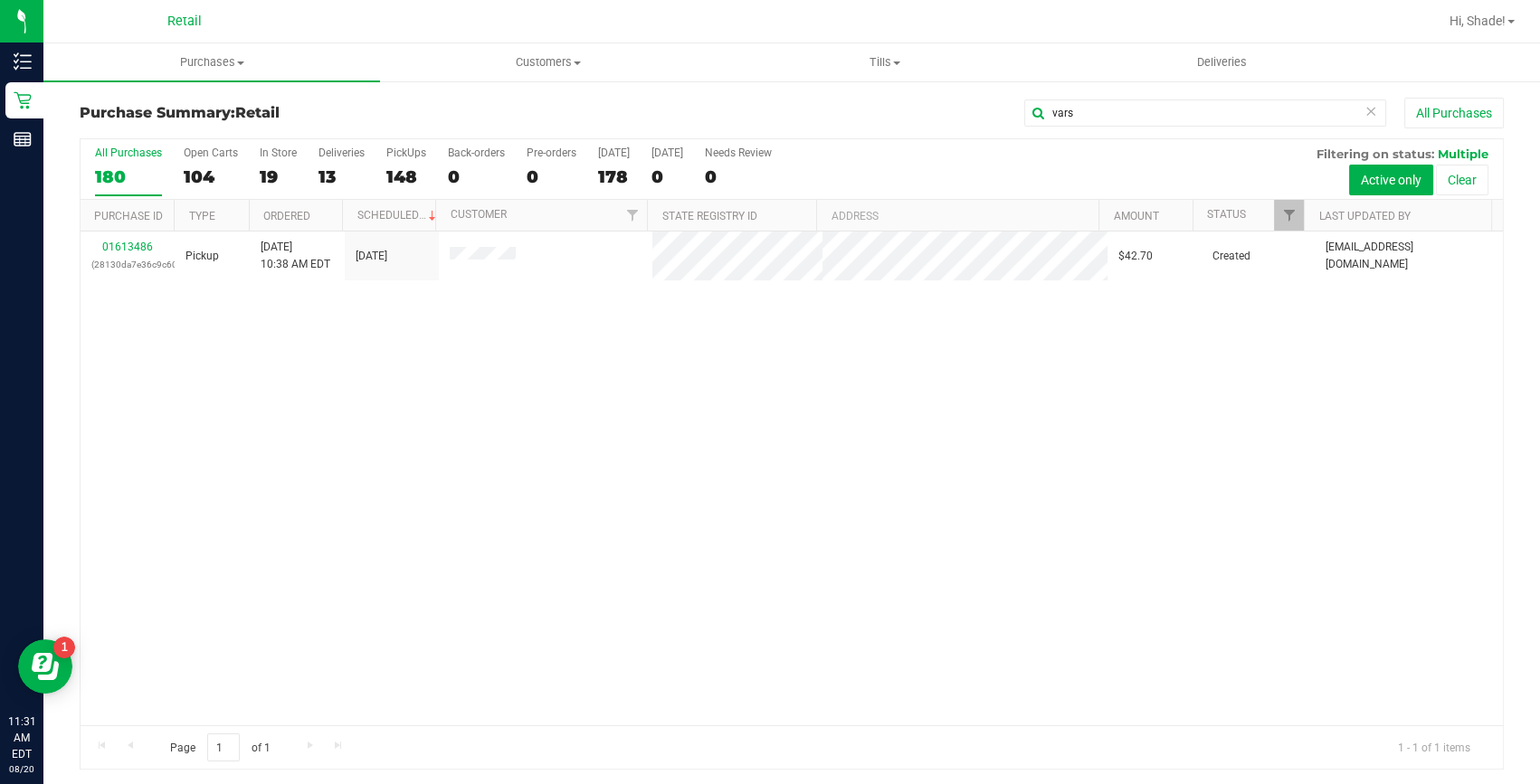
click at [378, 590] on div "01613486 (28130da7e36c9c60) Pickup [DATE] 10:38 AM EDT 8/20/2025 $42.70 Created…" at bounding box center [791, 478] width 1423 height 494
